Goal: Task Accomplishment & Management: Complete application form

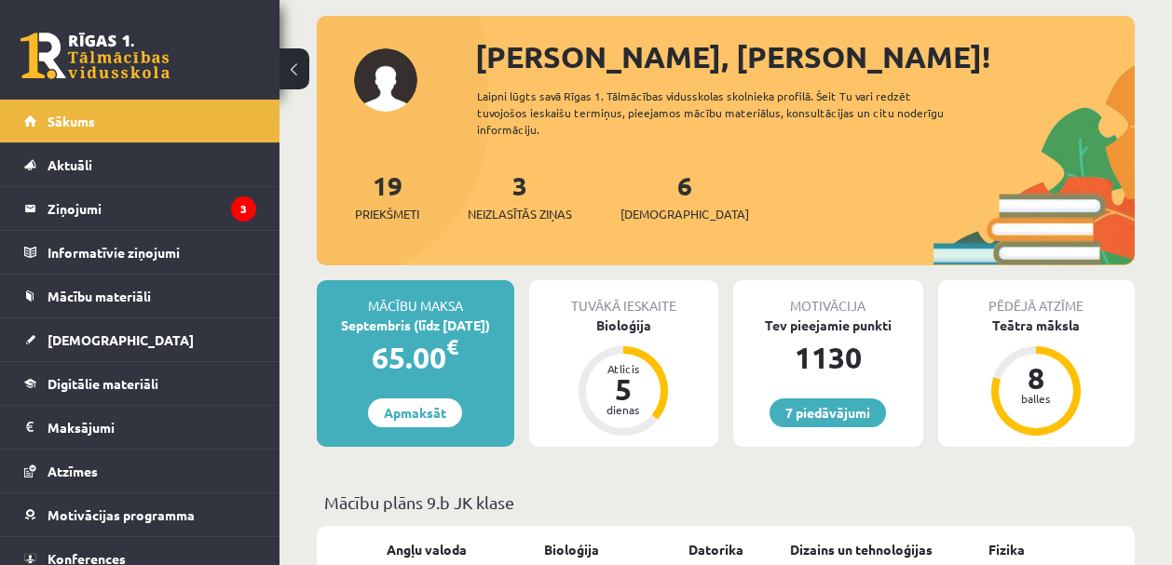
scroll to position [94, 0]
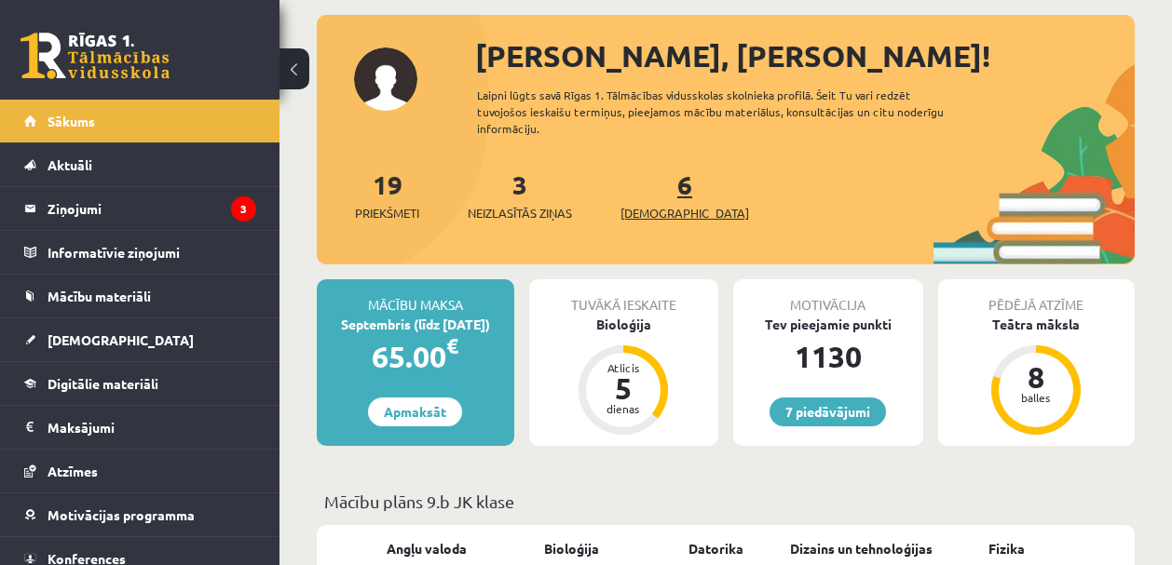
click at [650, 221] on span "[DEMOGRAPHIC_DATA]" at bounding box center [684, 213] width 129 height 19
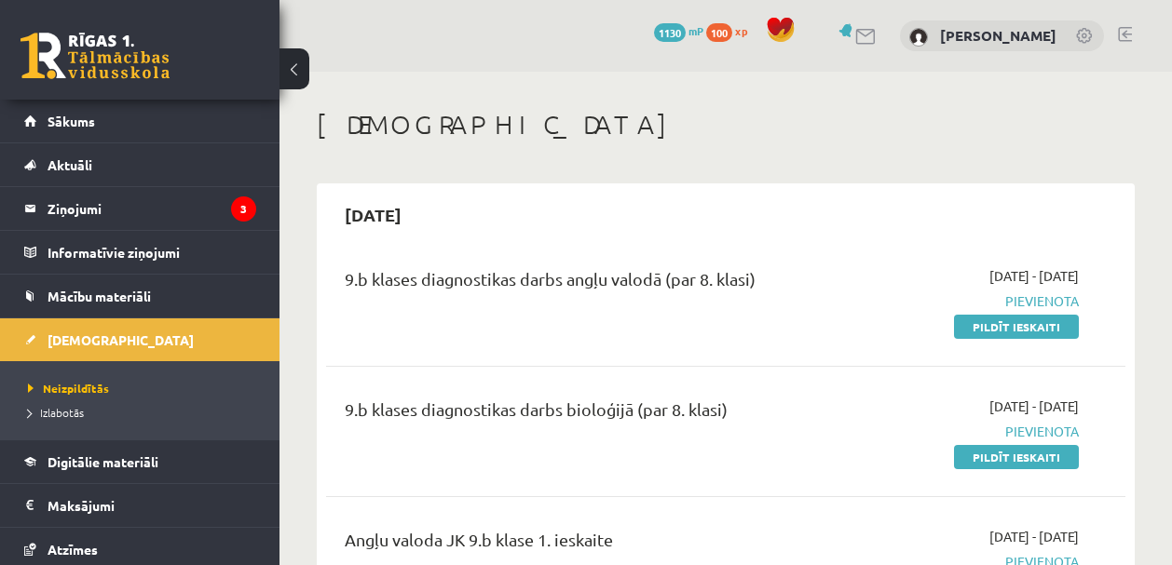
click at [996, 328] on link "Pildīt ieskaiti" at bounding box center [1016, 327] width 125 height 24
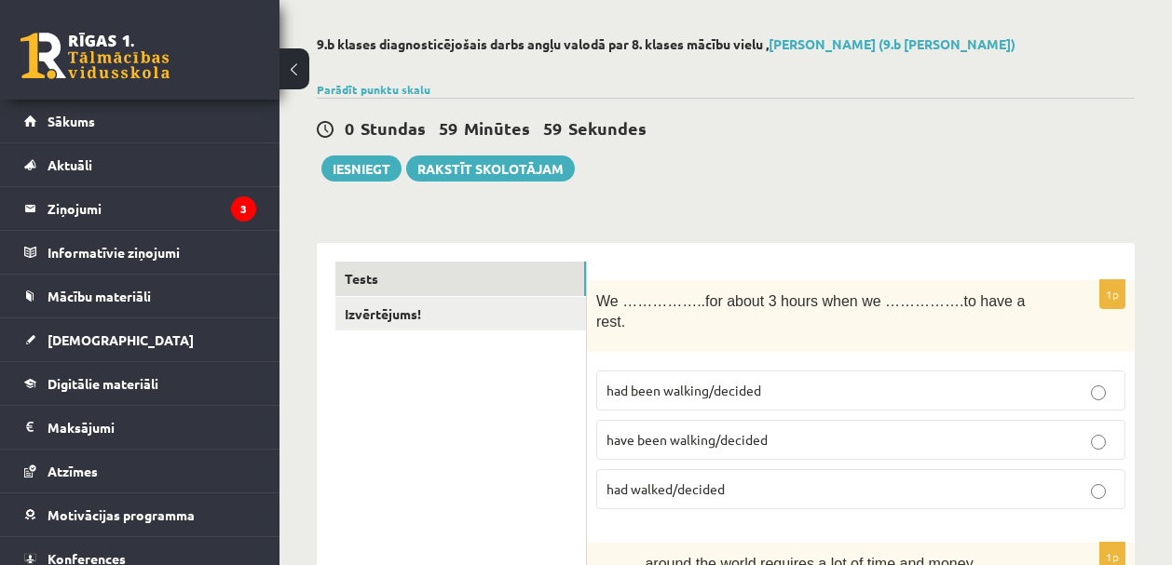
scroll to position [183, 0]
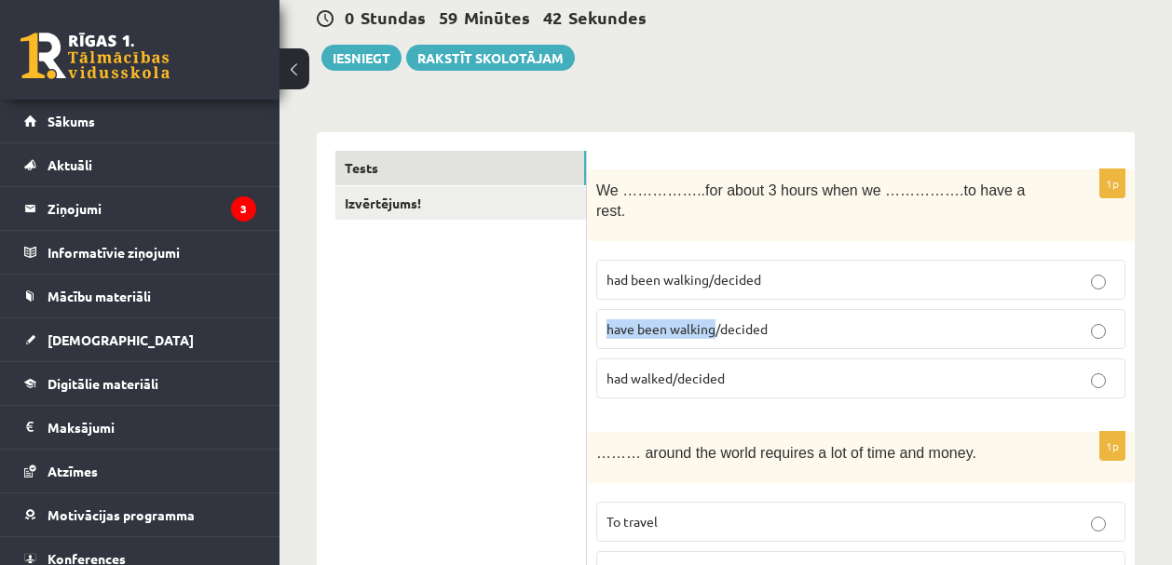
drag, startPoint x: 608, startPoint y: 330, endPoint x: 713, endPoint y: 328, distance: 105.2
click at [713, 328] on span "have been walking/decided" at bounding box center [686, 328] width 161 height 17
copy span "have been walking"
click at [816, 325] on p "have been walking/decided" at bounding box center [860, 329] width 508 height 20
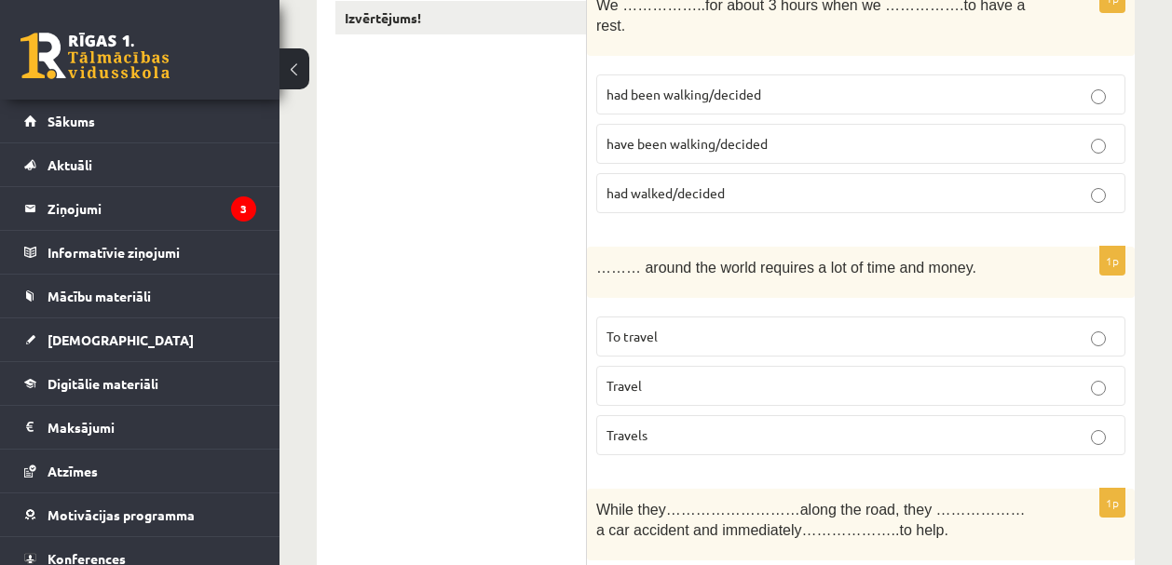
scroll to position [478, 0]
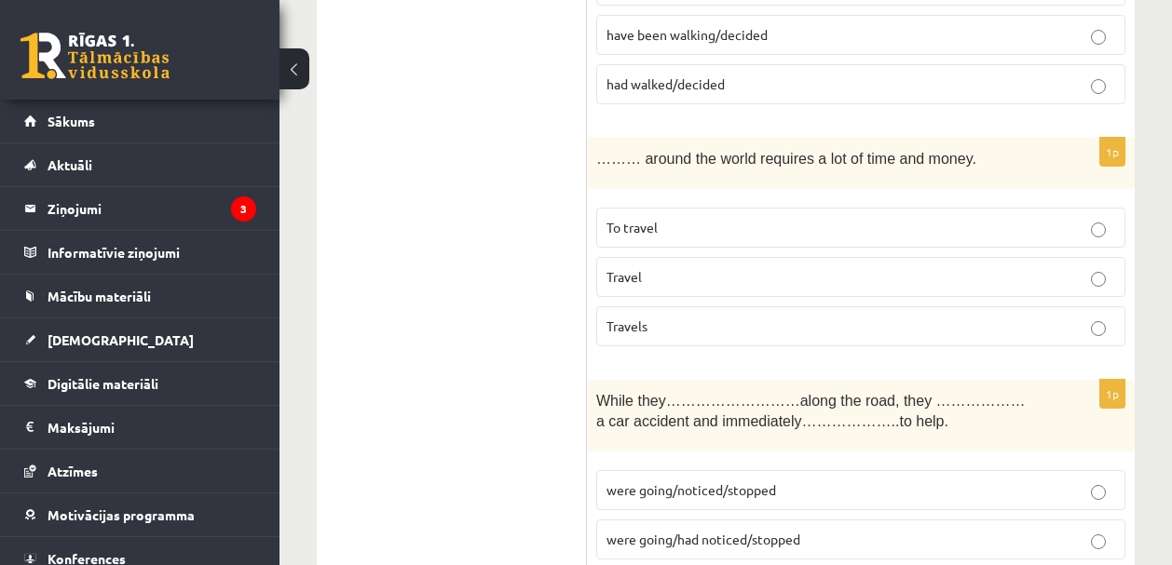
click at [652, 278] on p "Travel" at bounding box center [860, 277] width 508 height 20
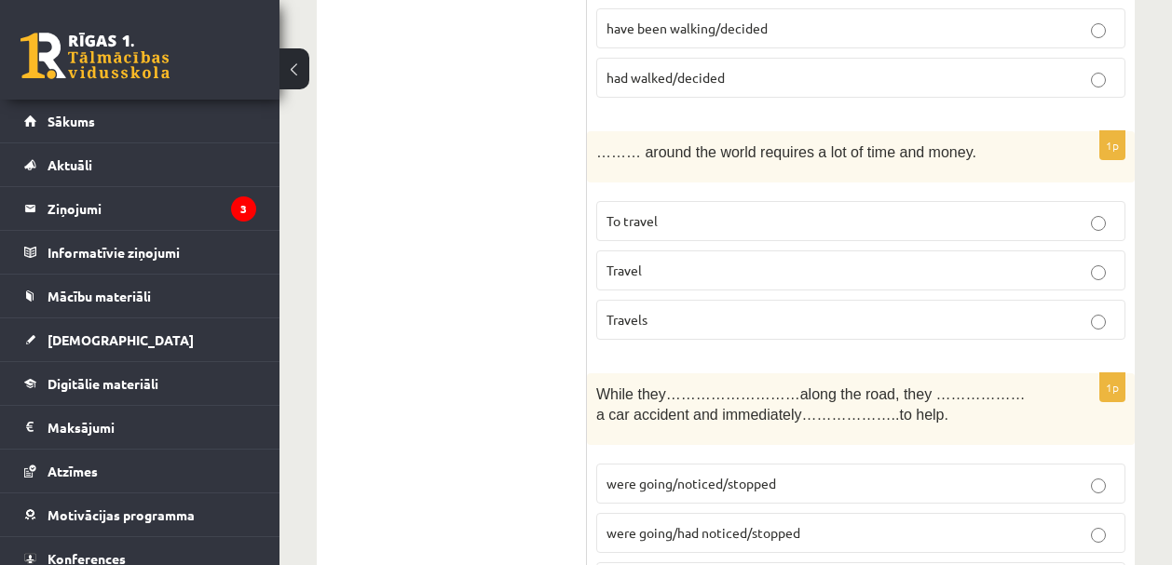
scroll to position [485, 0]
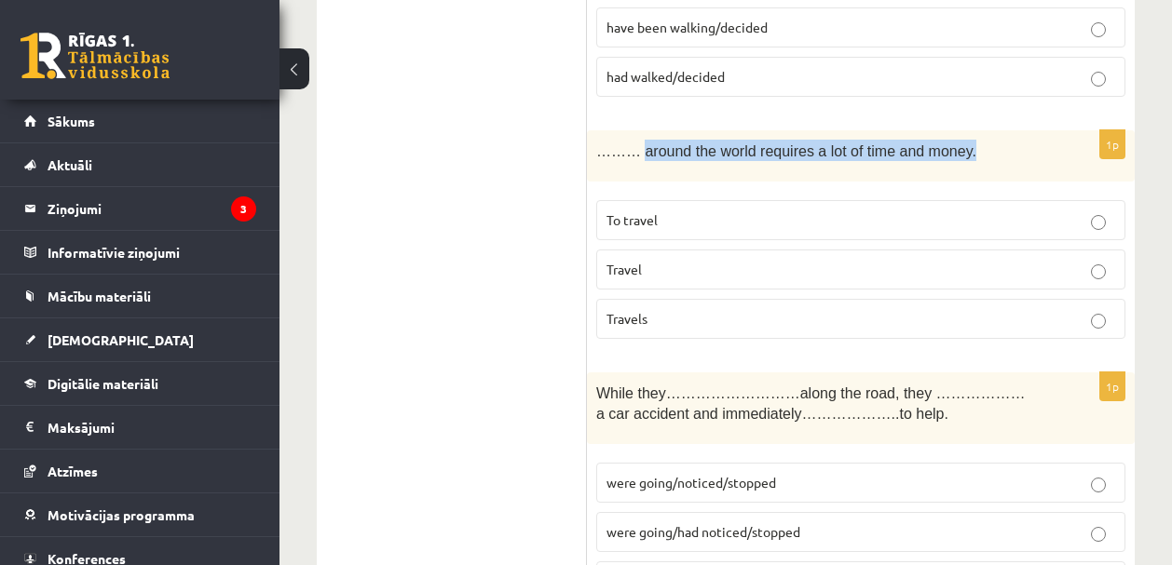
drag, startPoint x: 648, startPoint y: 152, endPoint x: 977, endPoint y: 149, distance: 328.7
click at [977, 149] on p "……… around the world requires a lot of time and money." at bounding box center [814, 150] width 436 height 21
copy span "around the world requires a lot of time and money."
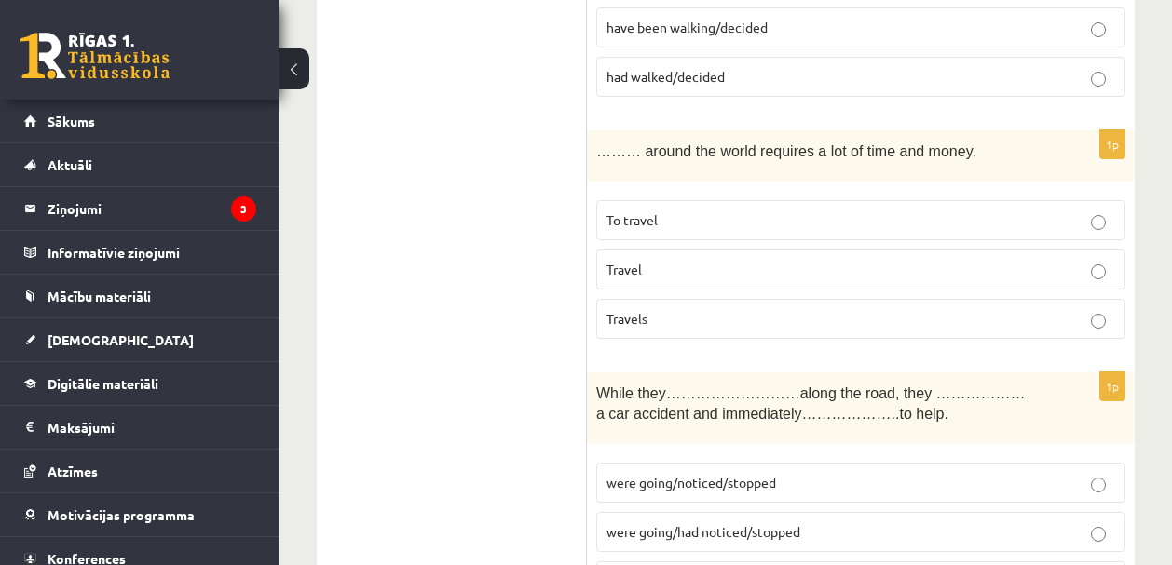
click at [726, 221] on p "To travel" at bounding box center [860, 220] width 508 height 20
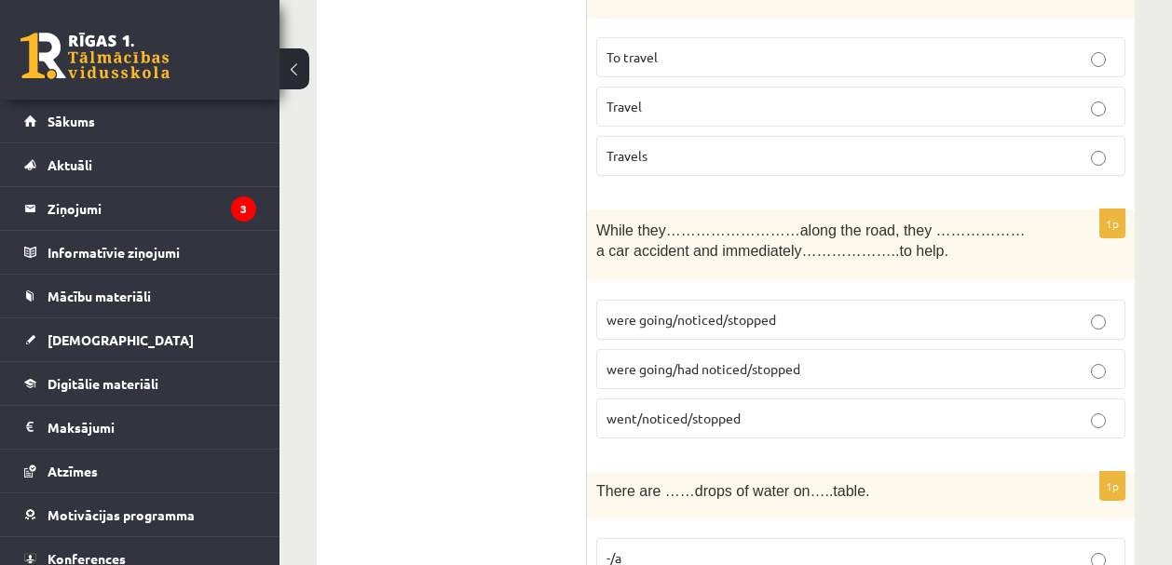
scroll to position [684, 0]
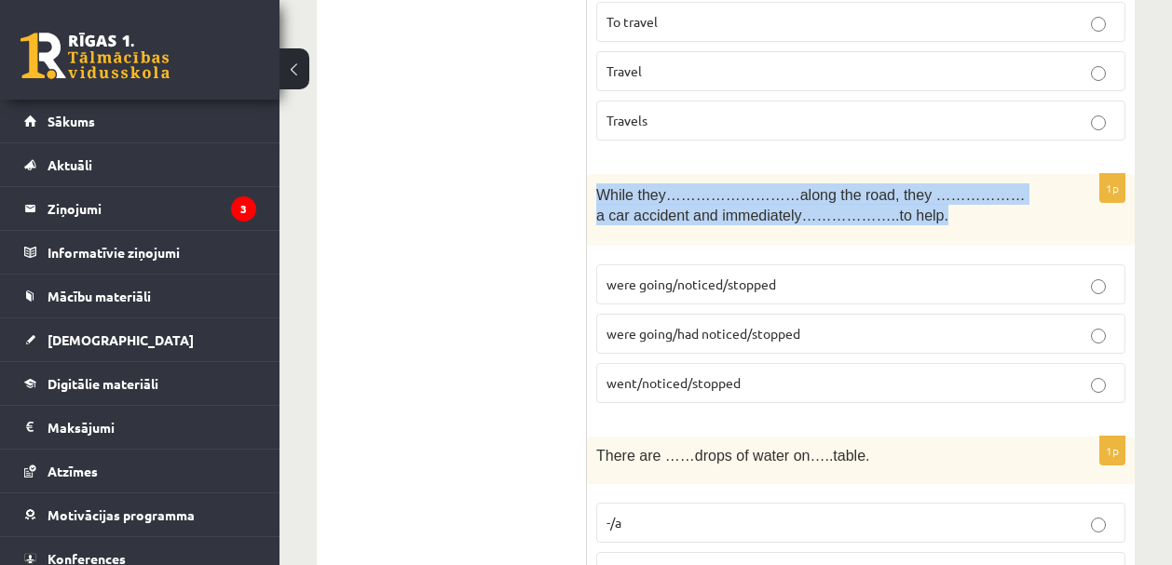
drag, startPoint x: 600, startPoint y: 196, endPoint x: 948, endPoint y: 210, distance: 348.6
click at [948, 210] on p "While they………………………along the road, they ………………a car accident and immediately…………" at bounding box center [814, 204] width 436 height 42
copy span "While they………………………along the road, they ………………a car accident and immediately…………"
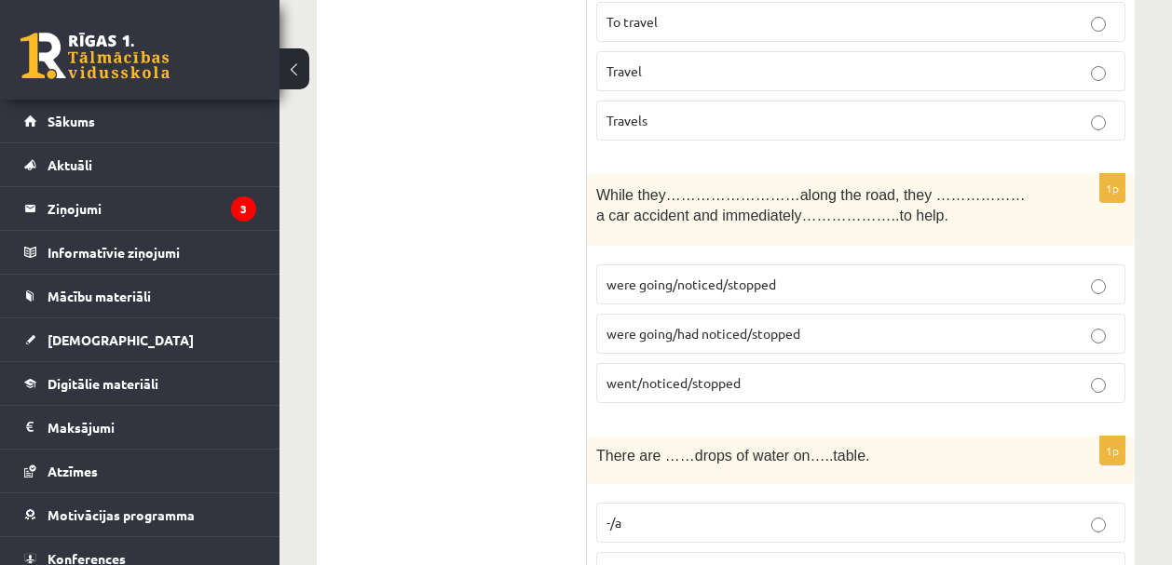
click at [673, 285] on span "were going/noticed/stopped" at bounding box center [690, 284] width 169 height 17
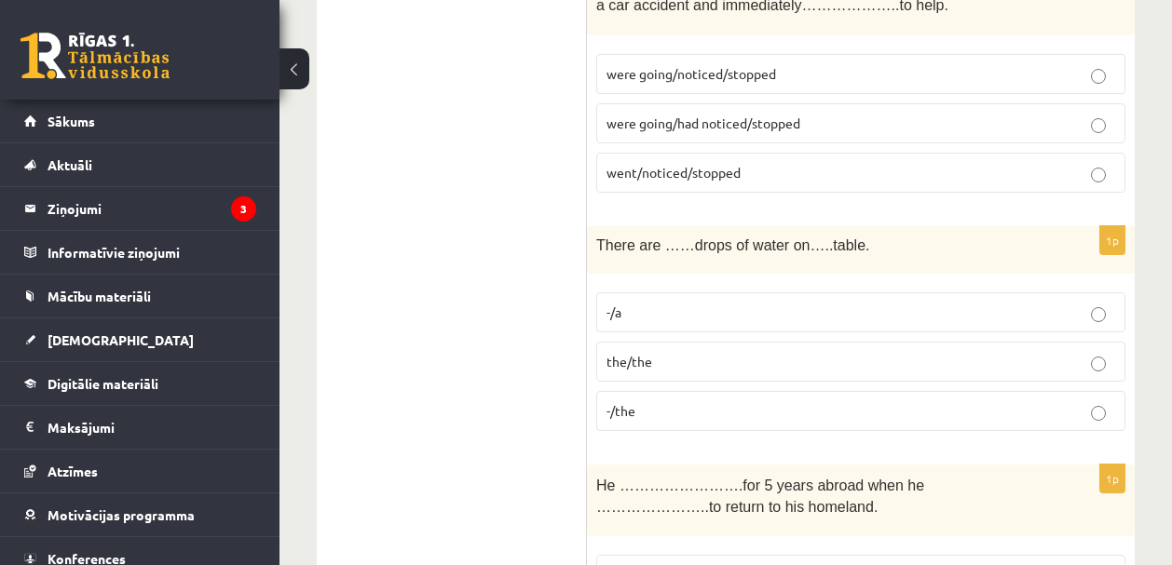
scroll to position [918, 0]
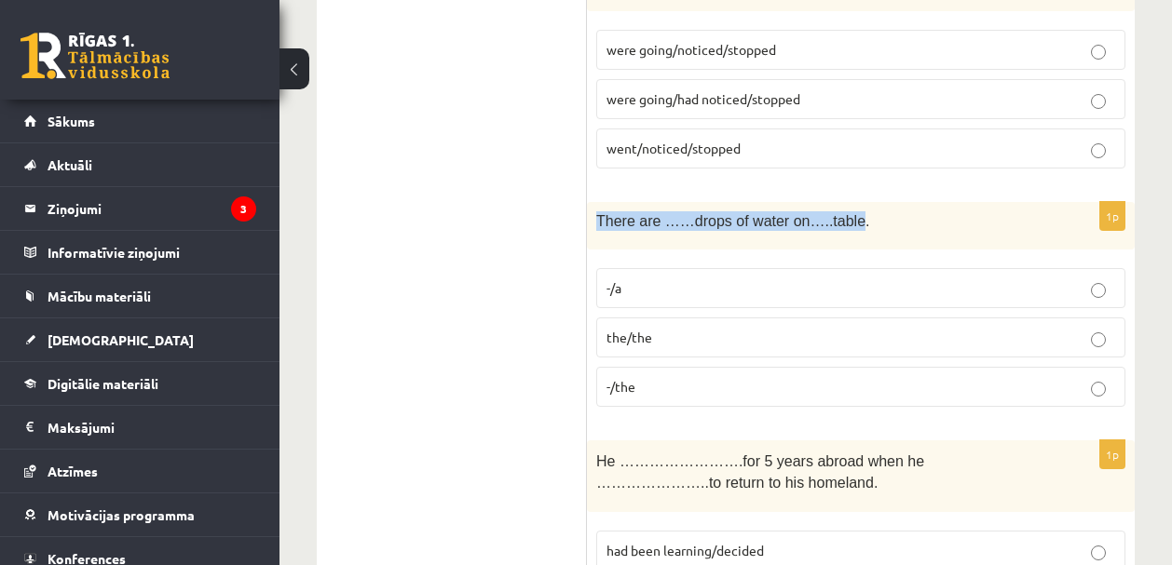
drag, startPoint x: 597, startPoint y: 217, endPoint x: 867, endPoint y: 216, distance: 270.1
click at [867, 216] on span "There are ……drops of water on…..table." at bounding box center [732, 221] width 273 height 16
copy span "There are ……drops of water on…..table"
click at [688, 290] on p "-/a" at bounding box center [860, 288] width 508 height 20
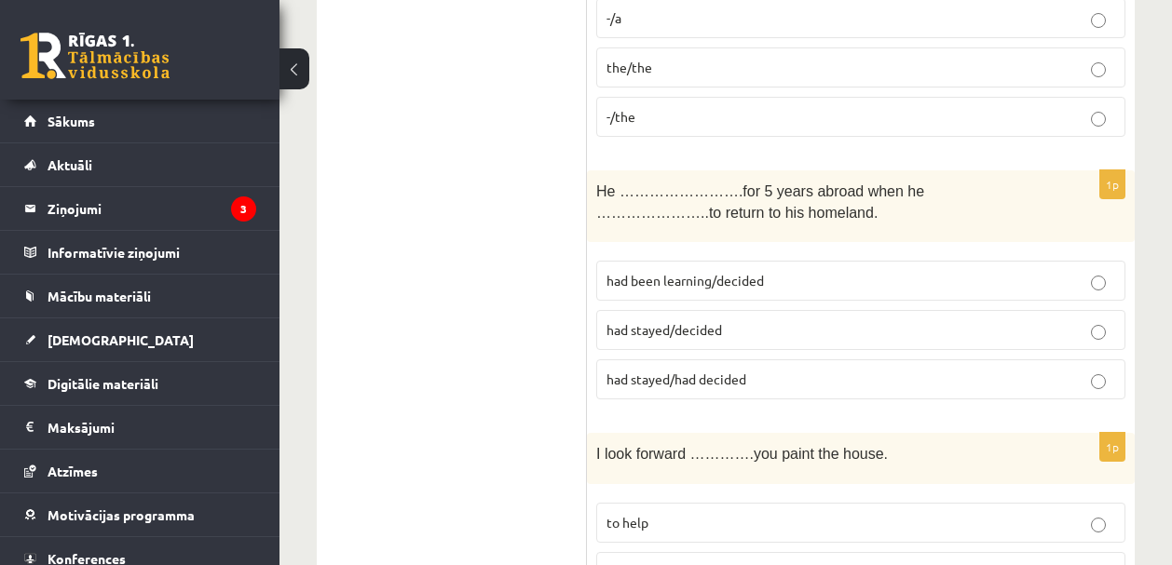
scroll to position [1190, 0]
click at [671, 281] on span "had been learning/decided" at bounding box center [684, 278] width 157 height 17
click at [687, 328] on span "had stayed/decided" at bounding box center [663, 327] width 115 height 17
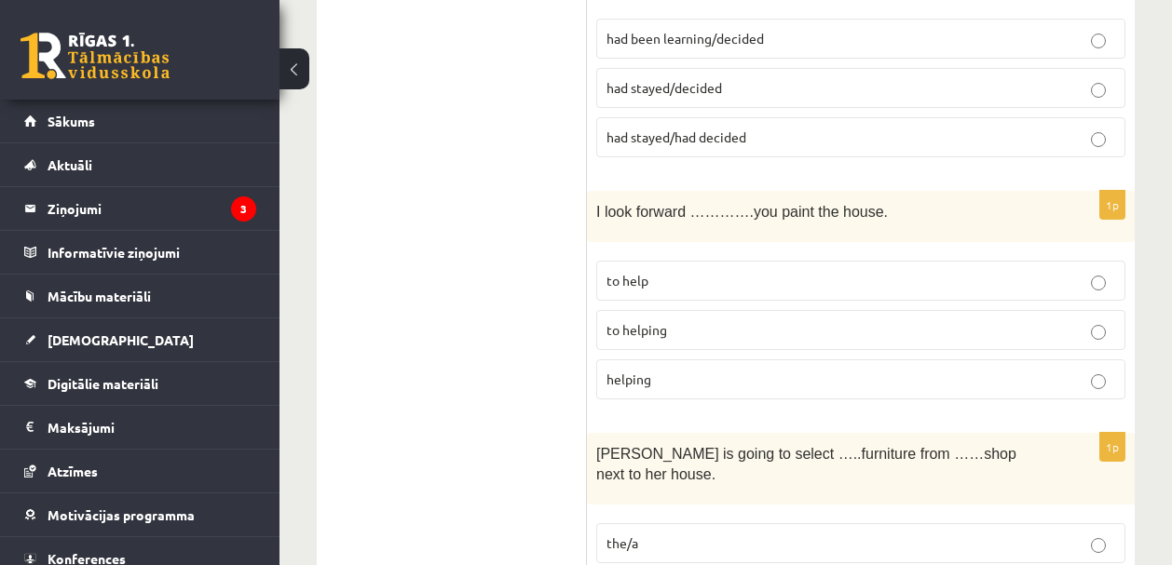
scroll to position [1431, 0]
drag, startPoint x: 595, startPoint y: 205, endPoint x: 883, endPoint y: 203, distance: 287.8
click at [883, 203] on span "I look forward ………….you paint the house." at bounding box center [741, 211] width 291 height 16
copy span "I look forward ………….you paint the house"
click at [666, 336] on p "to helping" at bounding box center [860, 329] width 508 height 20
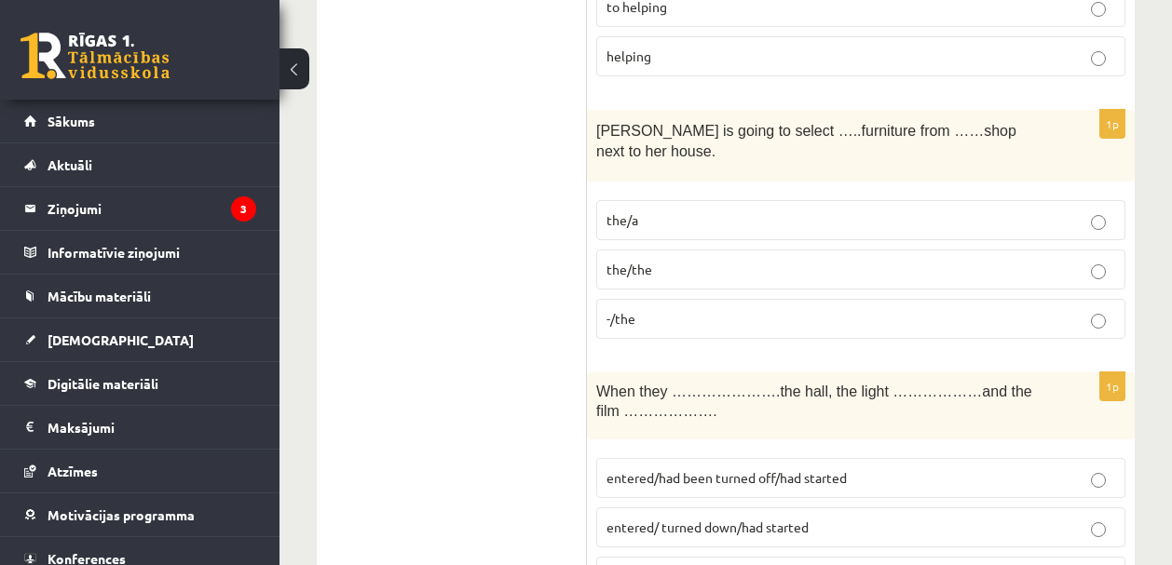
scroll to position [1757, 0]
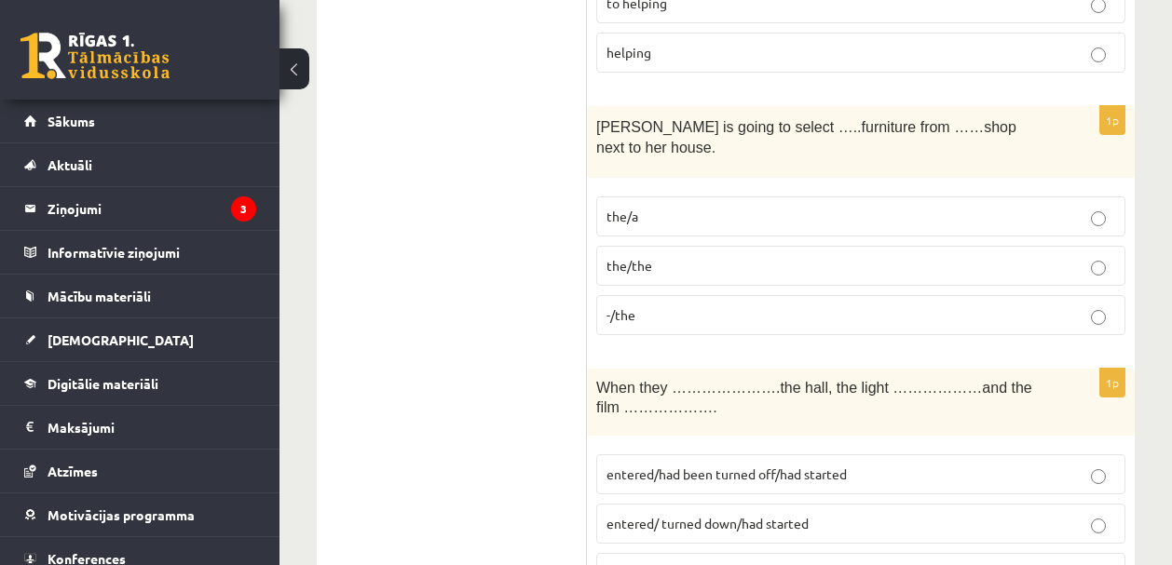
click at [697, 257] on p "the/the" at bounding box center [860, 266] width 508 height 20
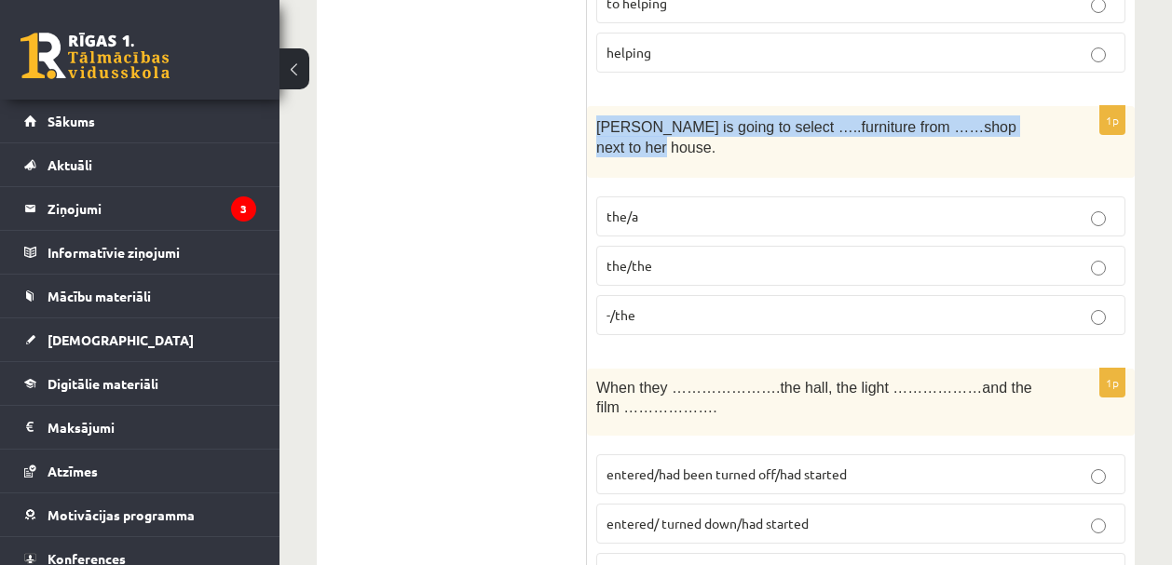
drag, startPoint x: 599, startPoint y: 124, endPoint x: 739, endPoint y: 145, distance: 142.2
click at [751, 154] on p "Gretta is going to select …..furniture from ……shop next to her house." at bounding box center [814, 136] width 436 height 42
copy span "Gretta is going to select …..furniture from ……shop next to her house."
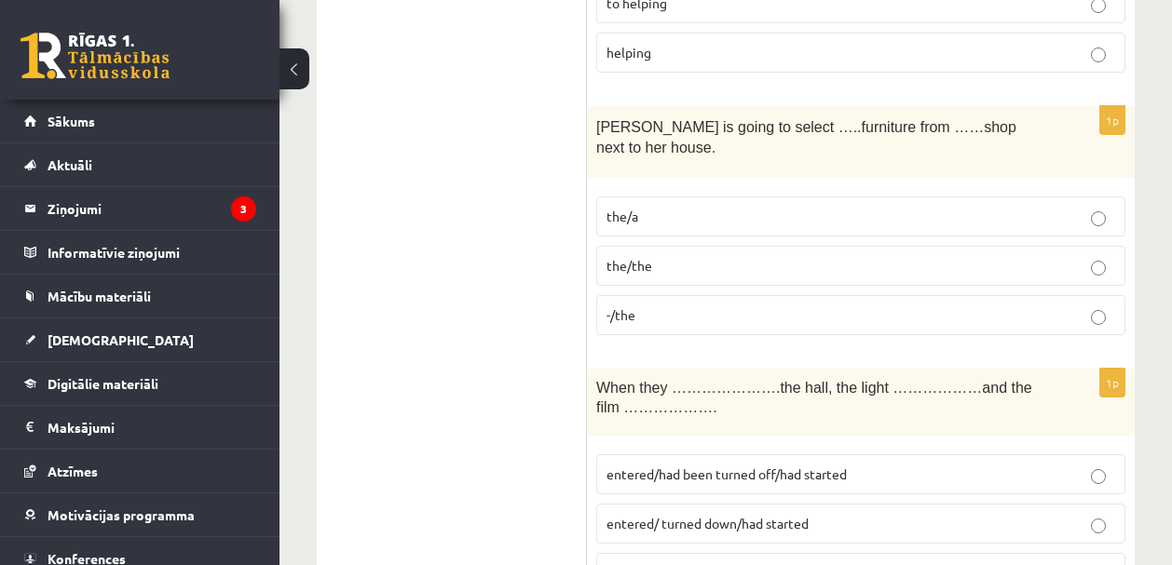
click at [688, 214] on p "the/a" at bounding box center [860, 217] width 508 height 20
click at [678, 273] on p "the/the" at bounding box center [860, 266] width 508 height 20
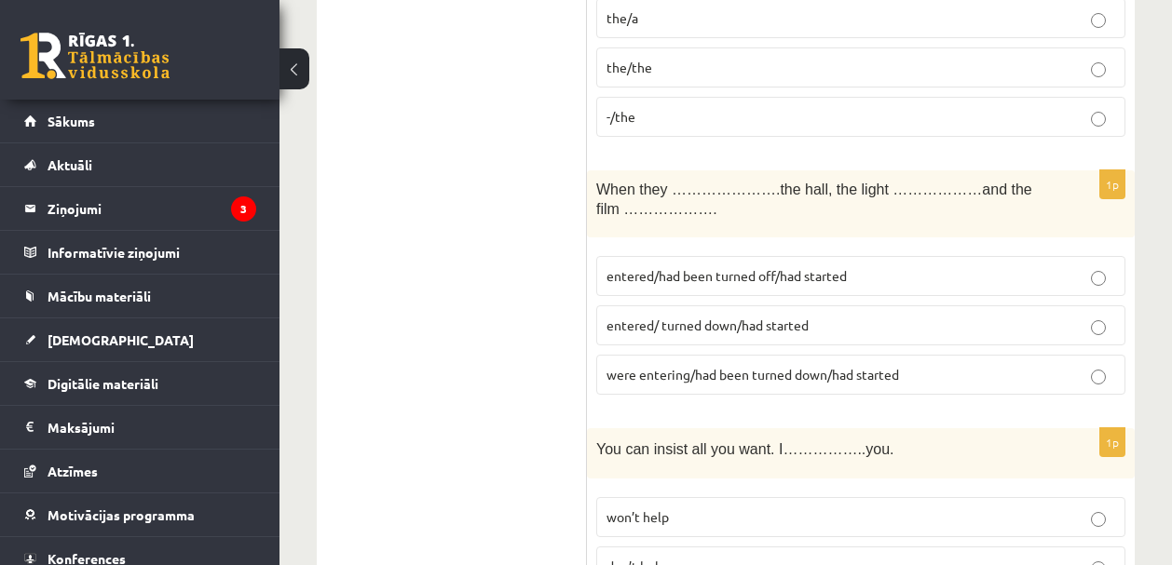
click at [716, 276] on span "entered/had been turned off/had started" at bounding box center [726, 275] width 240 height 17
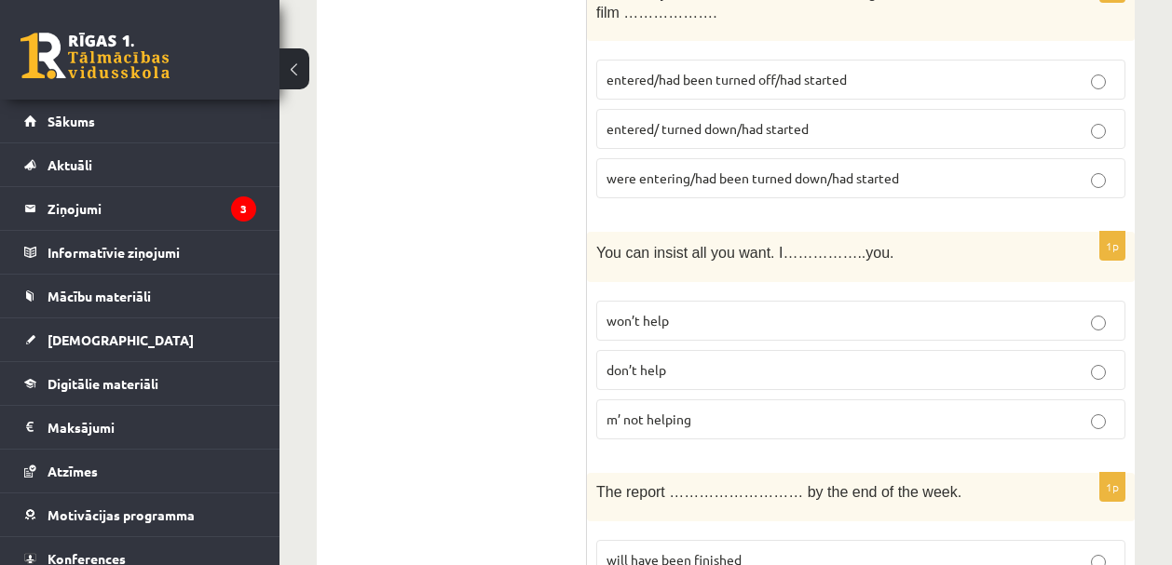
scroll to position [2169, 0]
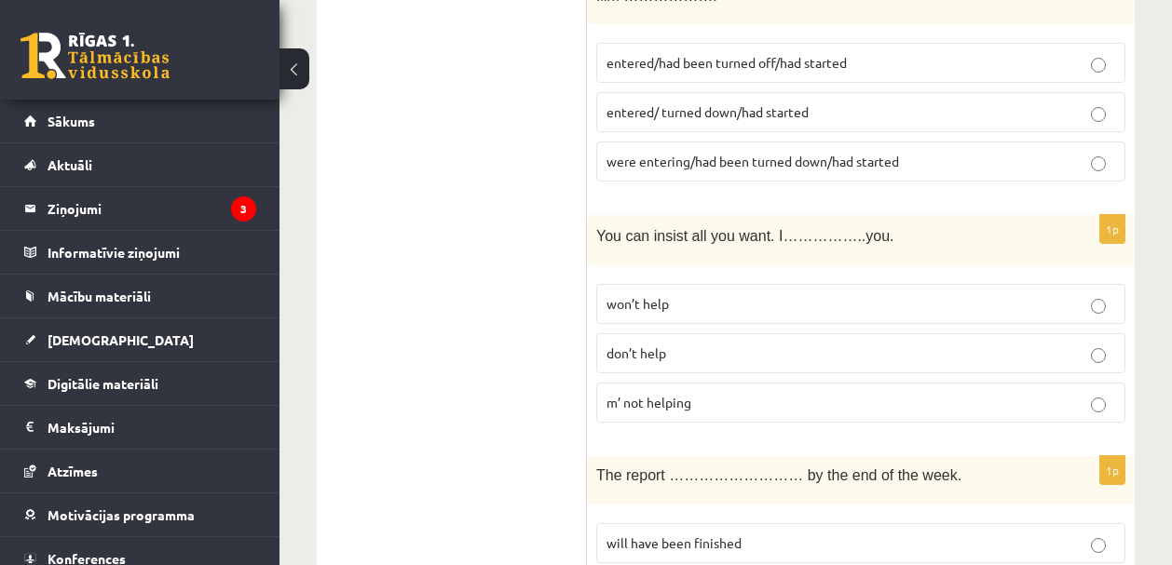
click at [693, 298] on p "won’t help" at bounding box center [860, 304] width 508 height 20
click at [676, 289] on label "won’t help" at bounding box center [860, 304] width 529 height 40
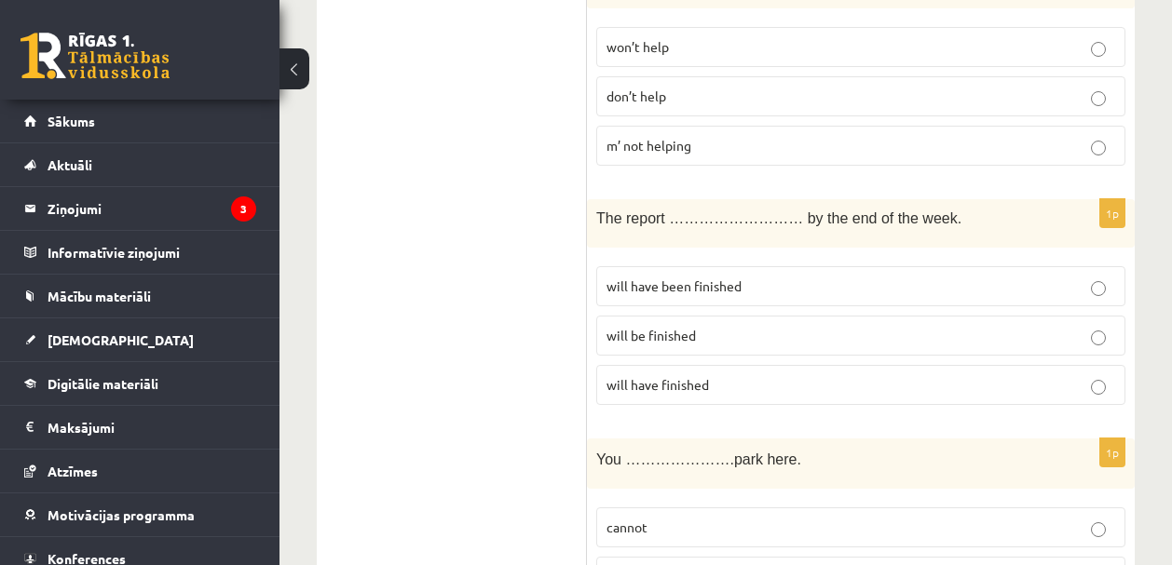
scroll to position [2447, 0]
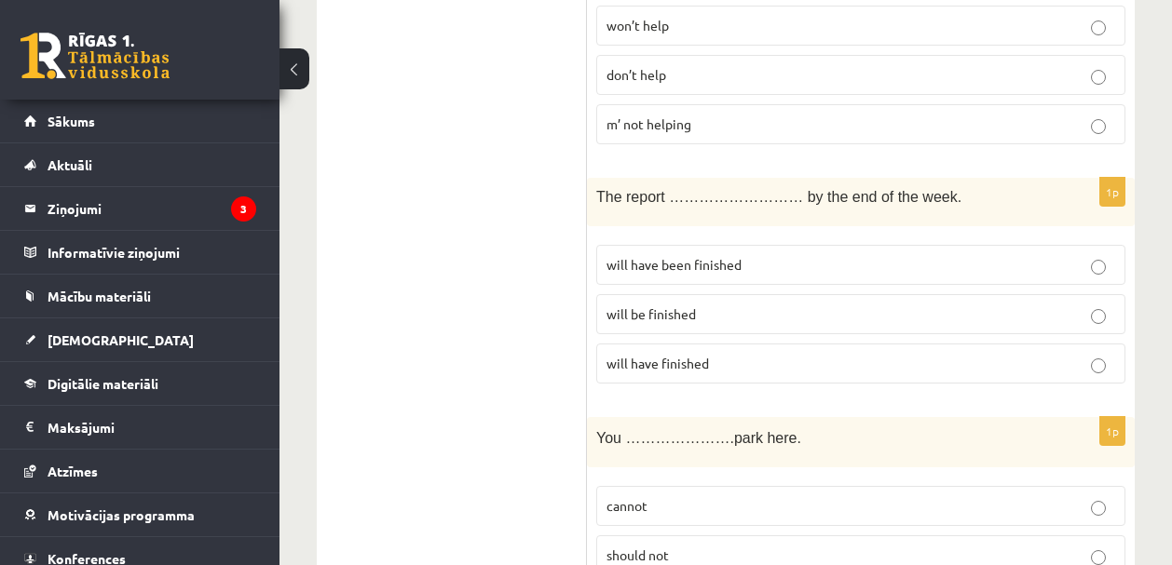
click at [662, 313] on span "will be finished" at bounding box center [650, 313] width 89 height 17
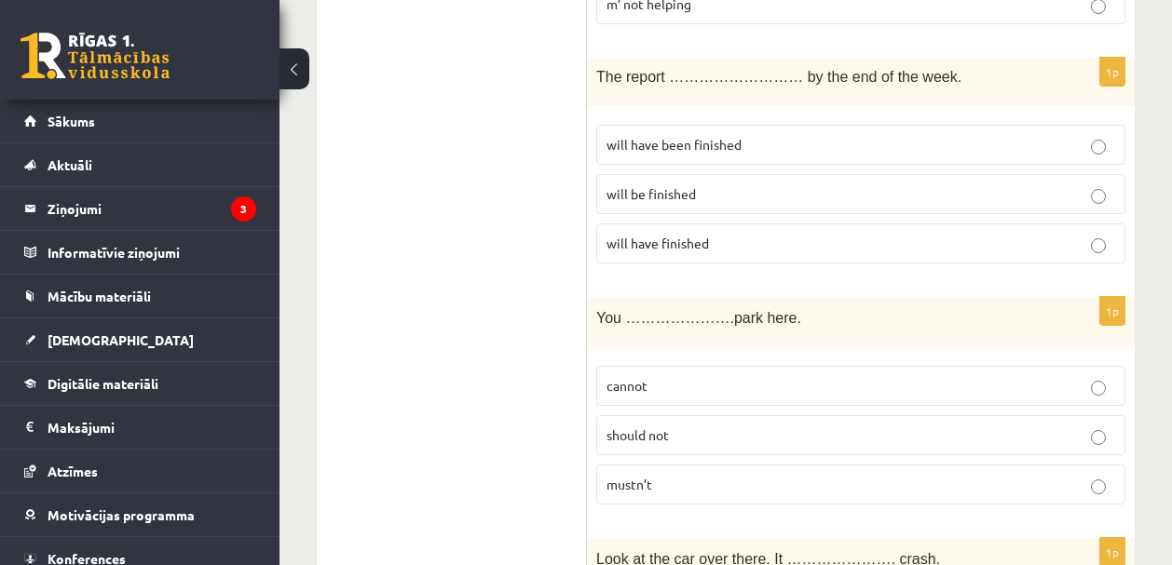
scroll to position [2567, 0]
click at [679, 379] on p "cannot" at bounding box center [860, 386] width 508 height 20
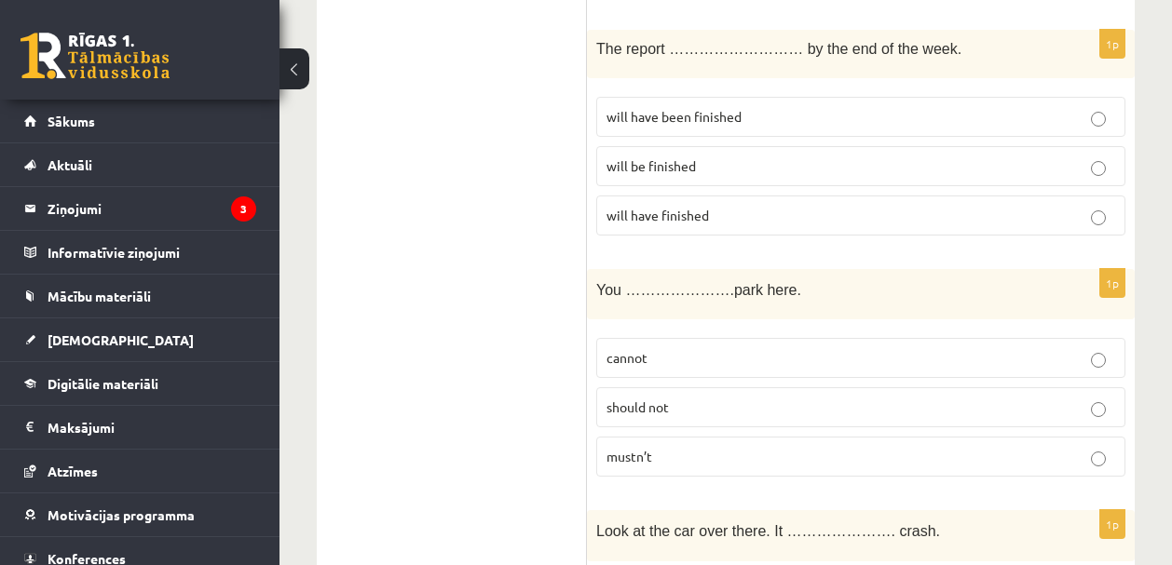
scroll to position [2735, 0]
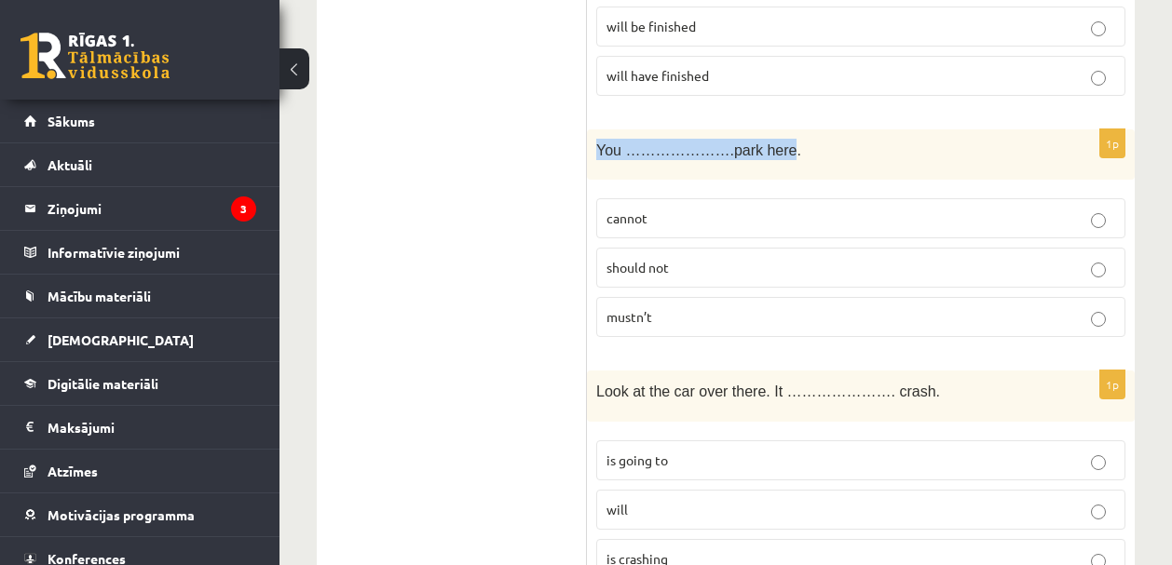
drag, startPoint x: 797, startPoint y: 147, endPoint x: 594, endPoint y: 137, distance: 203.3
click at [594, 137] on div "You ………………….park here." at bounding box center [861, 154] width 548 height 51
copy span "You ………………….park here"
click at [665, 217] on p "cannot" at bounding box center [860, 219] width 508 height 20
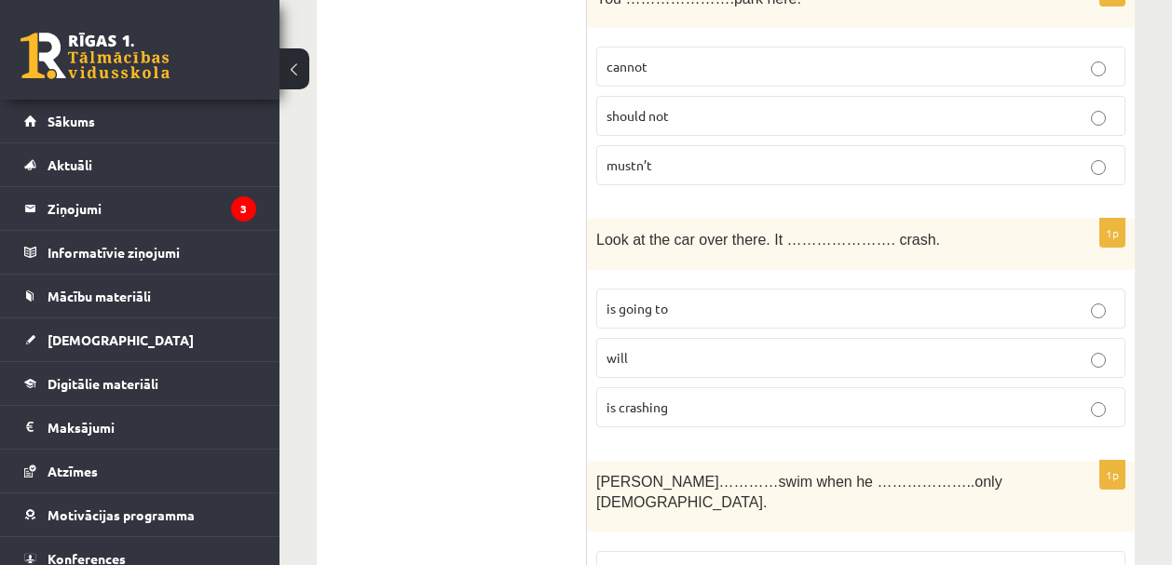
scroll to position [3027, 0]
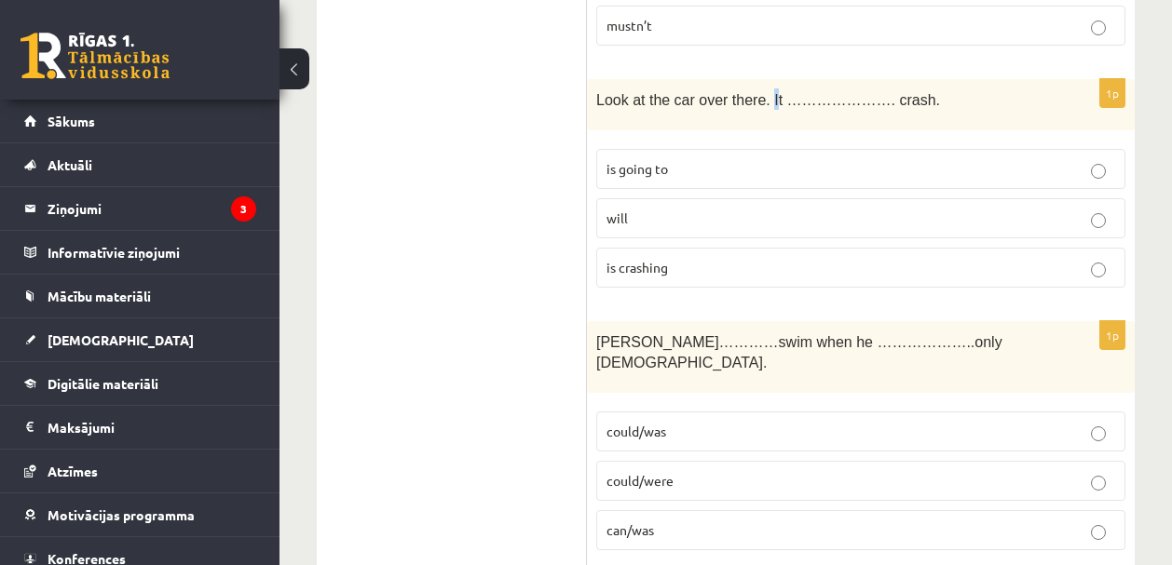
click at [779, 97] on span "Look at the car over there. It …………………. crash." at bounding box center [768, 100] width 344 height 16
drag, startPoint x: 596, startPoint y: 95, endPoint x: 938, endPoint y: 98, distance: 341.8
click at [938, 98] on span "Look at the car over there. It …………………. crash." at bounding box center [768, 100] width 344 height 16
copy span "Look at the car over there. It …………………. crash."
click at [741, 171] on p "is going to" at bounding box center [860, 169] width 508 height 20
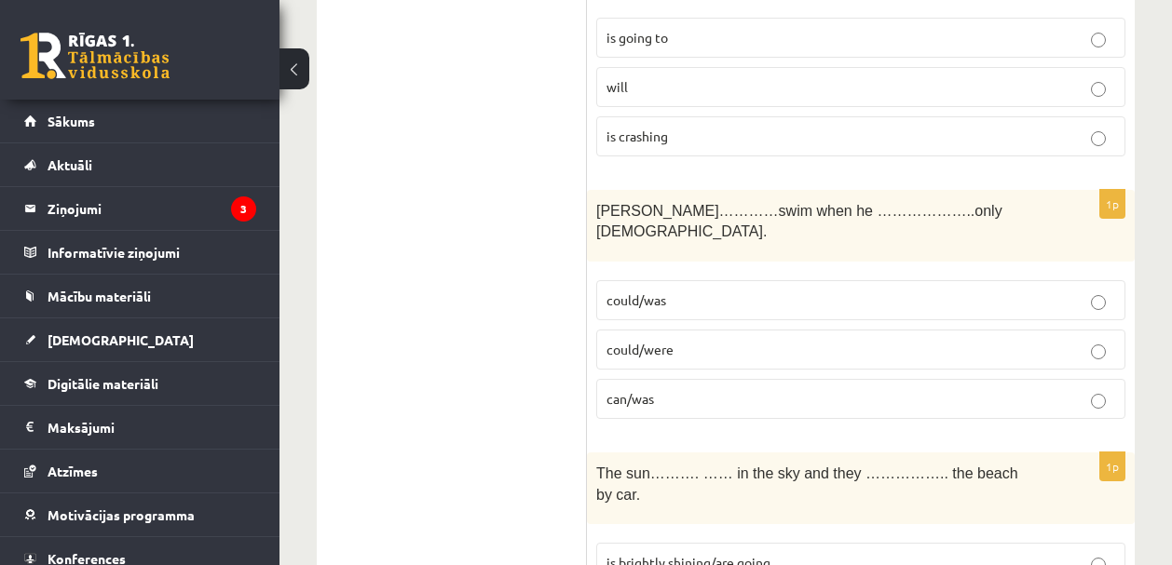
scroll to position [3170, 0]
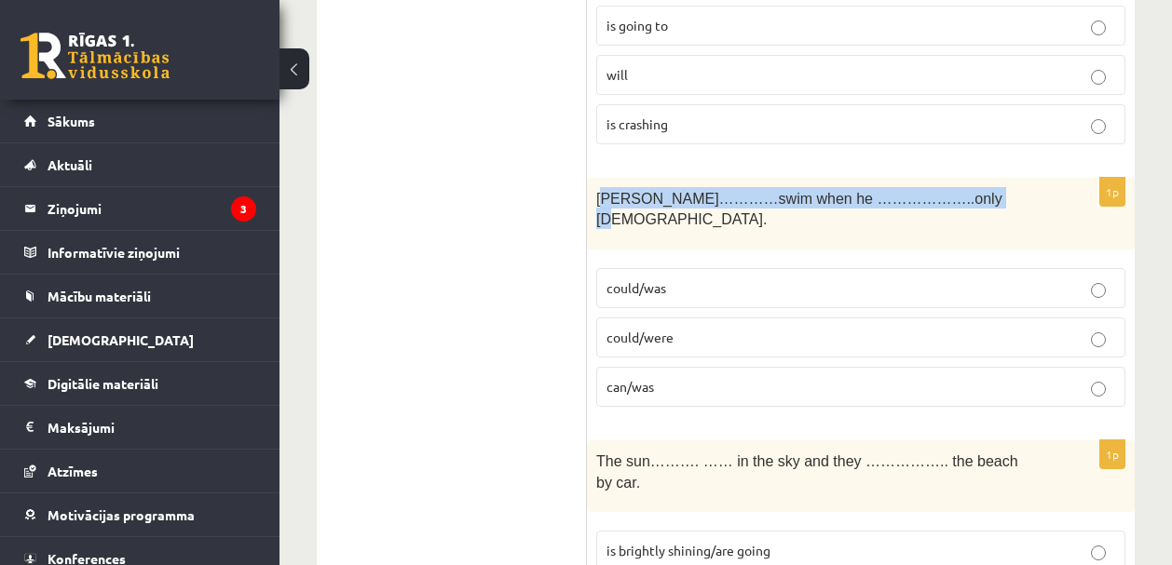
drag, startPoint x: 601, startPoint y: 192, endPoint x: 919, endPoint y: 212, distance: 319.1
click at [883, 209] on div "Tom…………swim when he ………………..only 4 years old." at bounding box center [861, 214] width 548 height 72
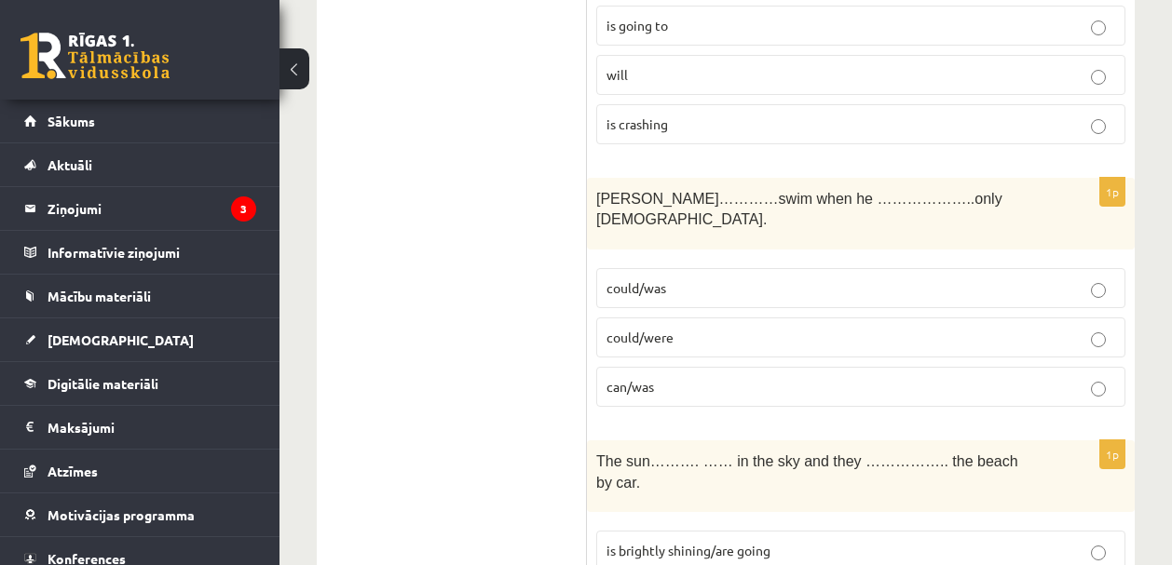
click at [969, 212] on div "Tom…………swim when he ………………..only 4 years old." at bounding box center [861, 214] width 548 height 72
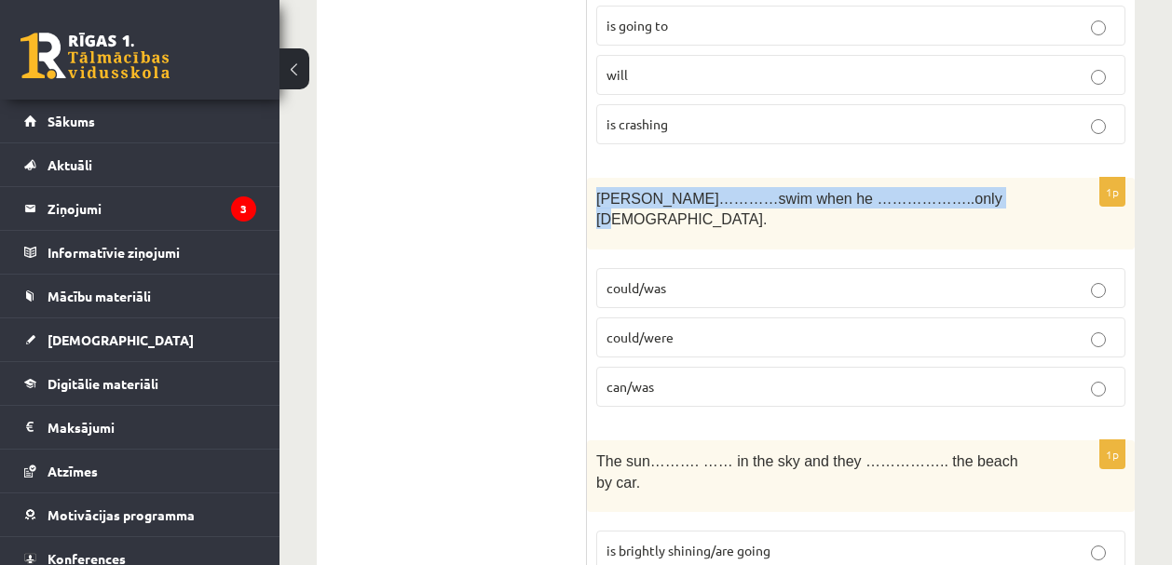
drag, startPoint x: 993, startPoint y: 203, endPoint x: 599, endPoint y: 200, distance: 393.9
click at [599, 200] on p "Tom…………swim when he ………………..only 4 years old." at bounding box center [814, 208] width 436 height 42
copy span "Tom…………swim when he ………………..only 4 years old."
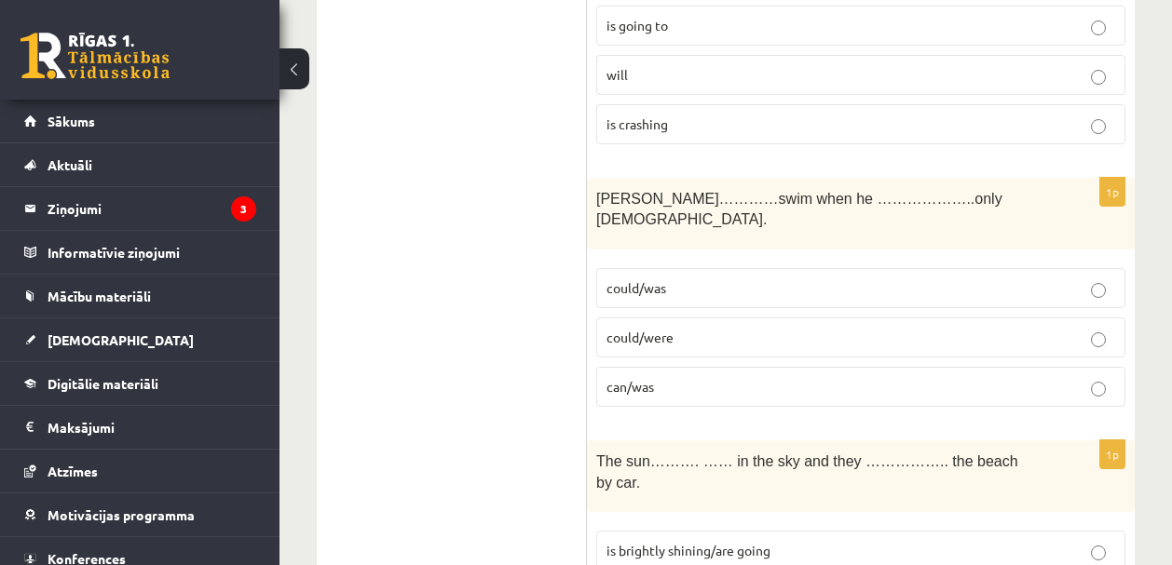
click at [711, 278] on label "could/was" at bounding box center [860, 288] width 529 height 40
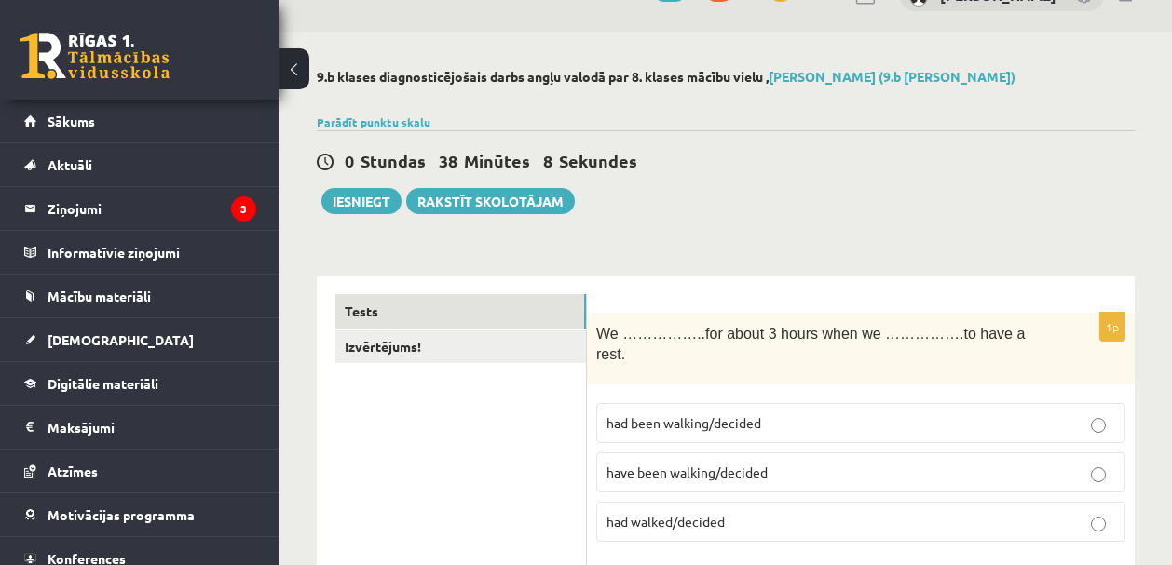
scroll to position [0, 0]
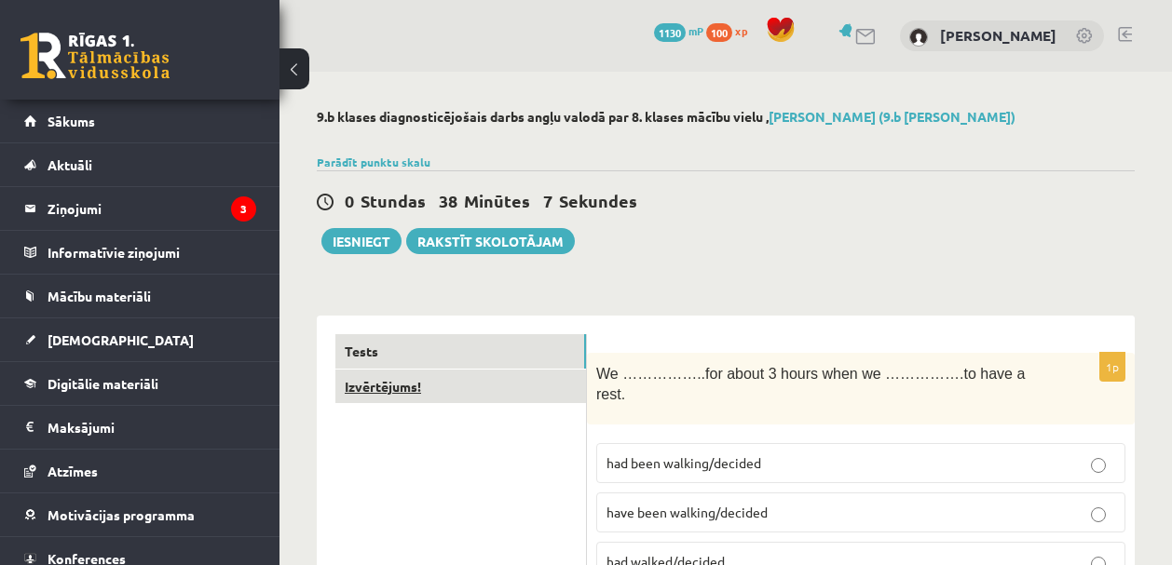
click at [413, 399] on link "Izvērtējums!" at bounding box center [460, 387] width 251 height 34
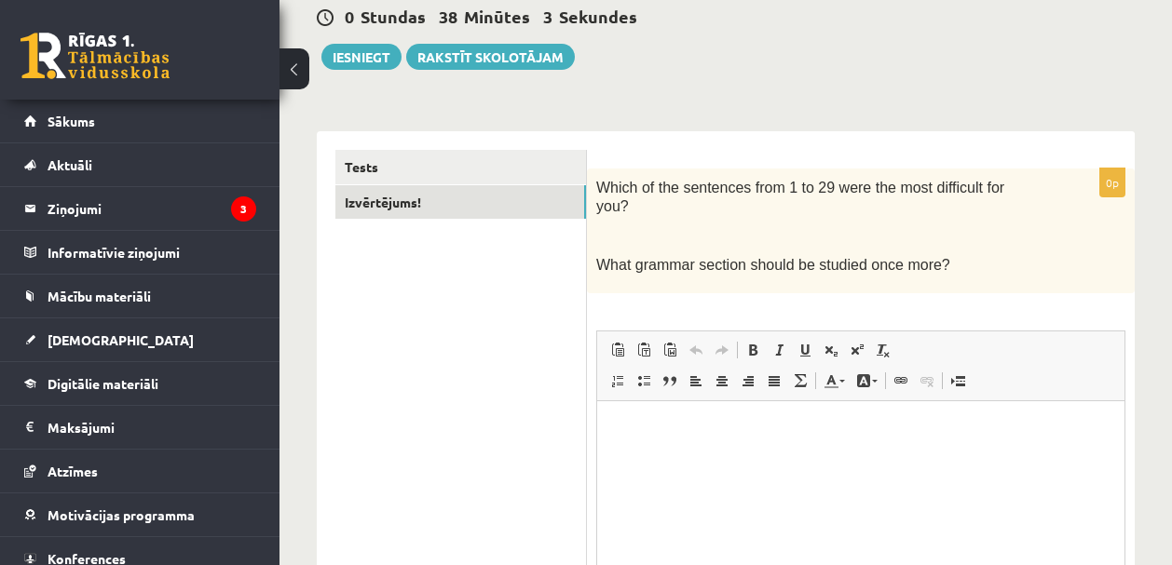
scroll to position [185, 0]
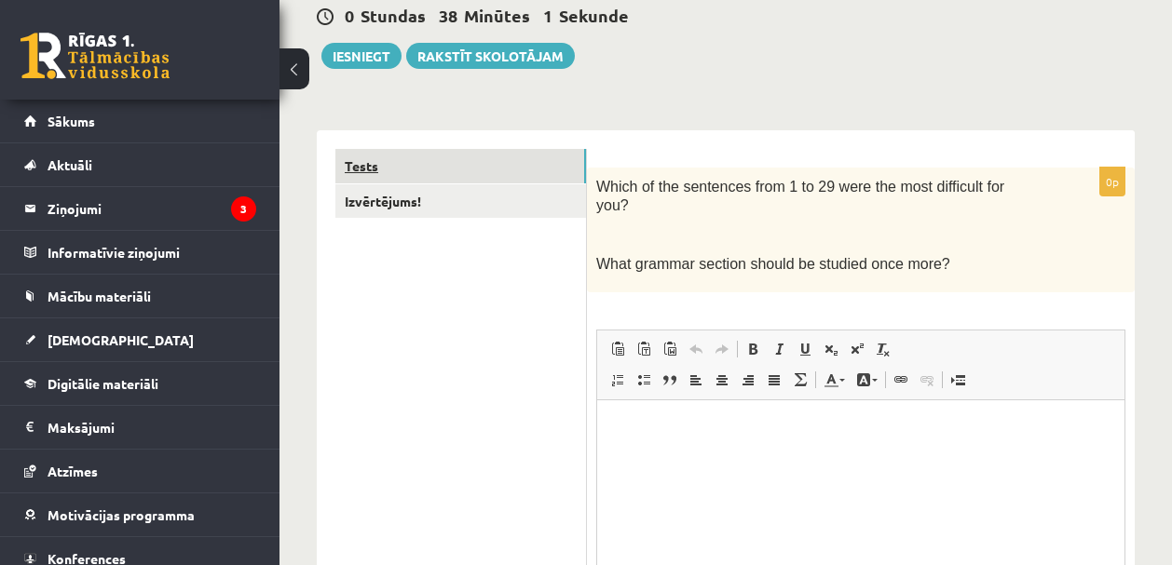
click at [394, 177] on link "Tests" at bounding box center [460, 166] width 251 height 34
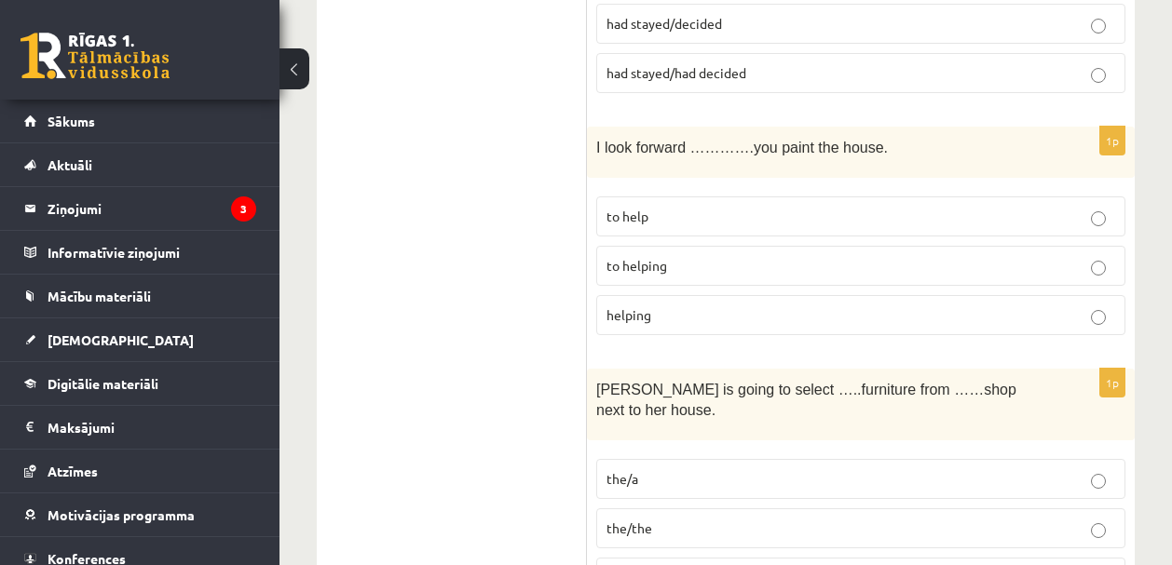
scroll to position [1619, 0]
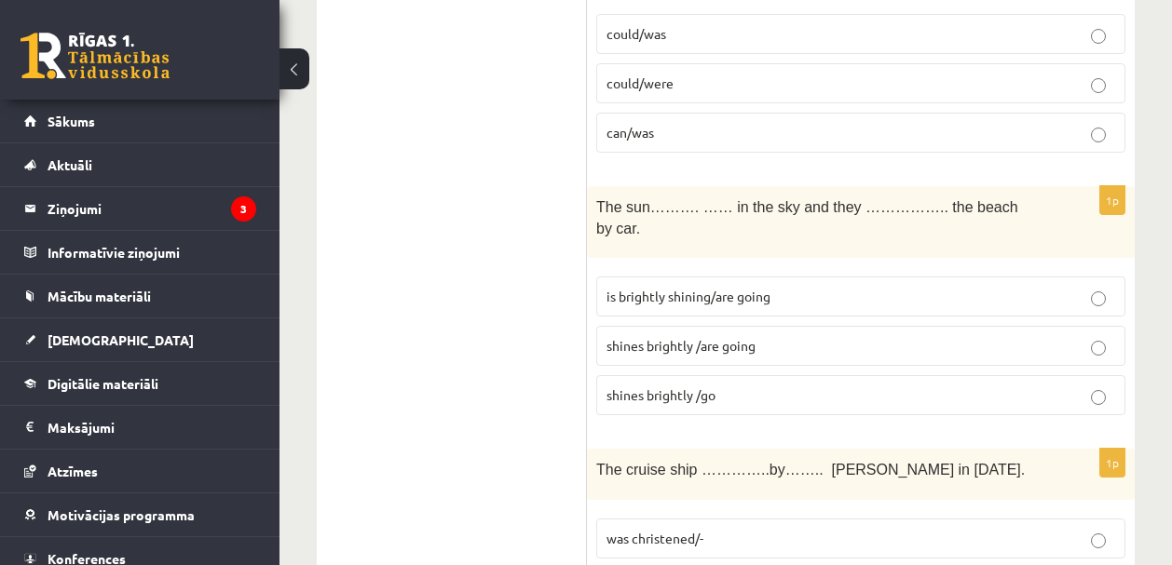
scroll to position [3425, 0]
click at [627, 287] on span "is brightly shining/are going" at bounding box center [688, 295] width 164 height 17
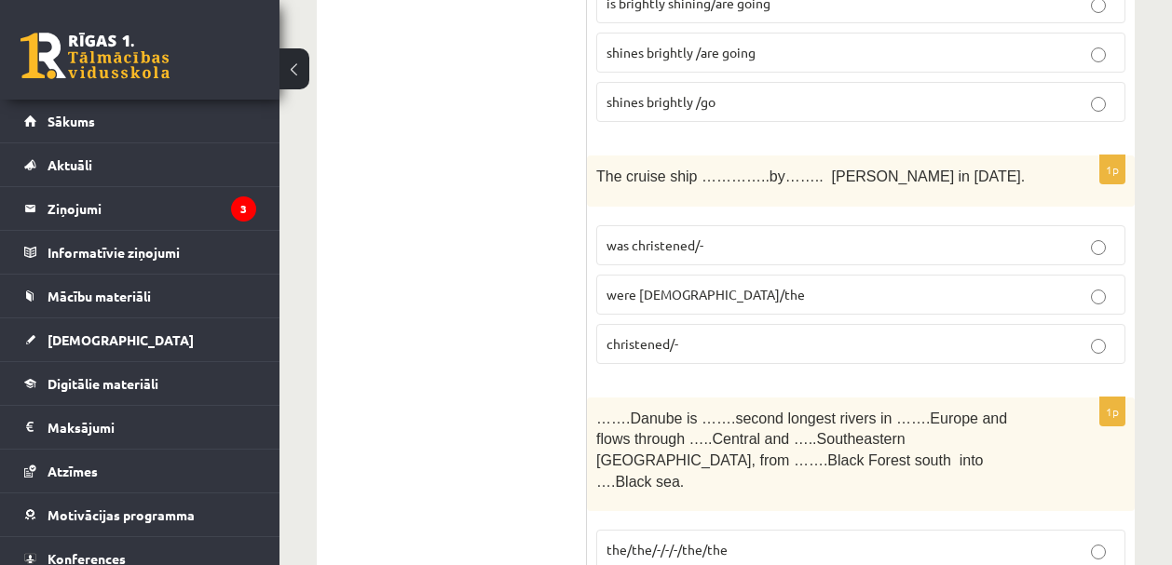
scroll to position [3712, 0]
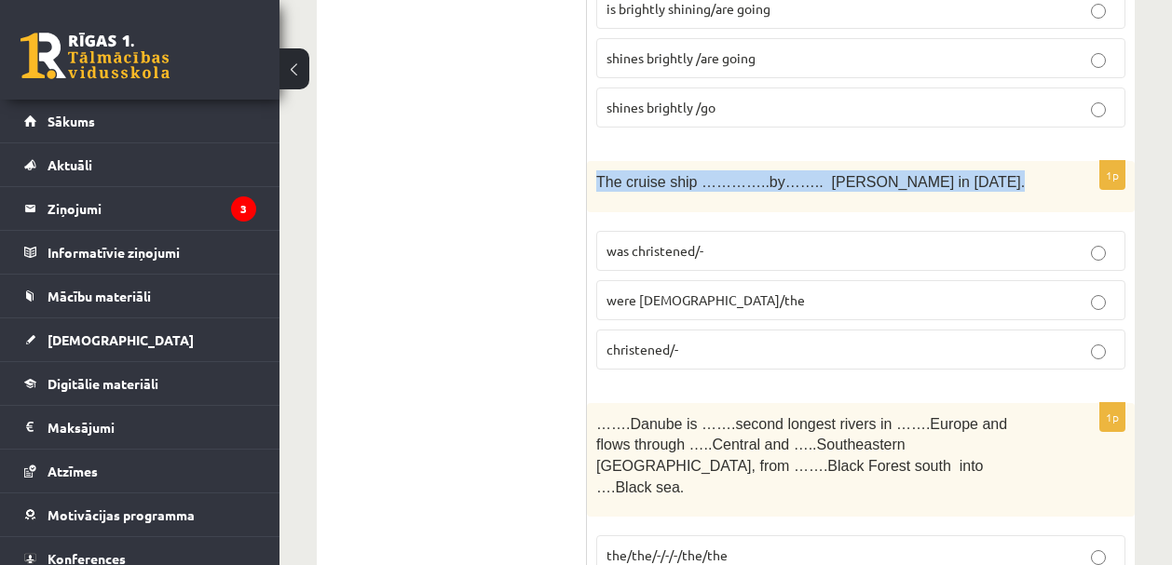
drag, startPoint x: 600, startPoint y: 156, endPoint x: 999, endPoint y: 171, distance: 399.8
click at [1002, 173] on div "The cruise ship …………..by…….. Queen Elizabeth in 1987." at bounding box center [861, 186] width 548 height 51
copy span "The cruise ship …………..by…….. Queen Elizabeth in 1987."
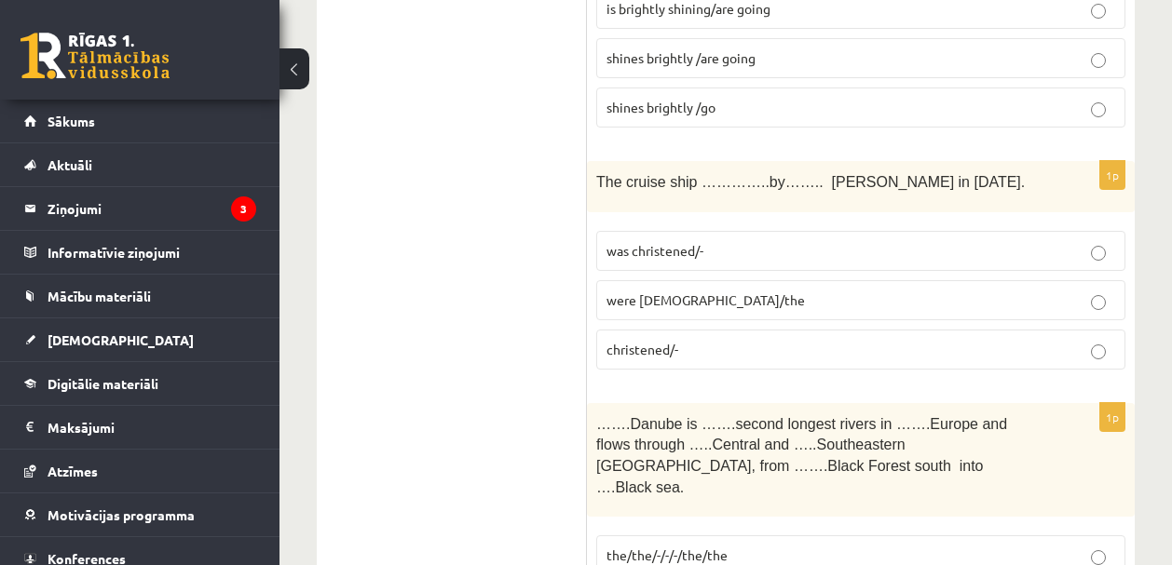
click at [705, 241] on p "was christened/-" at bounding box center [860, 251] width 508 height 20
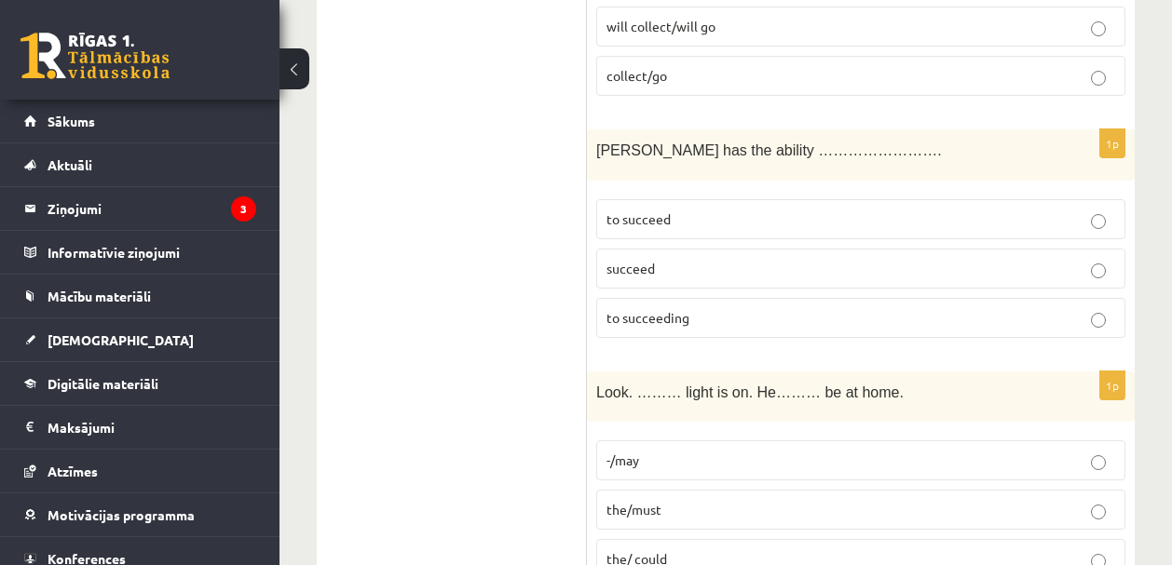
scroll to position [6066, 0]
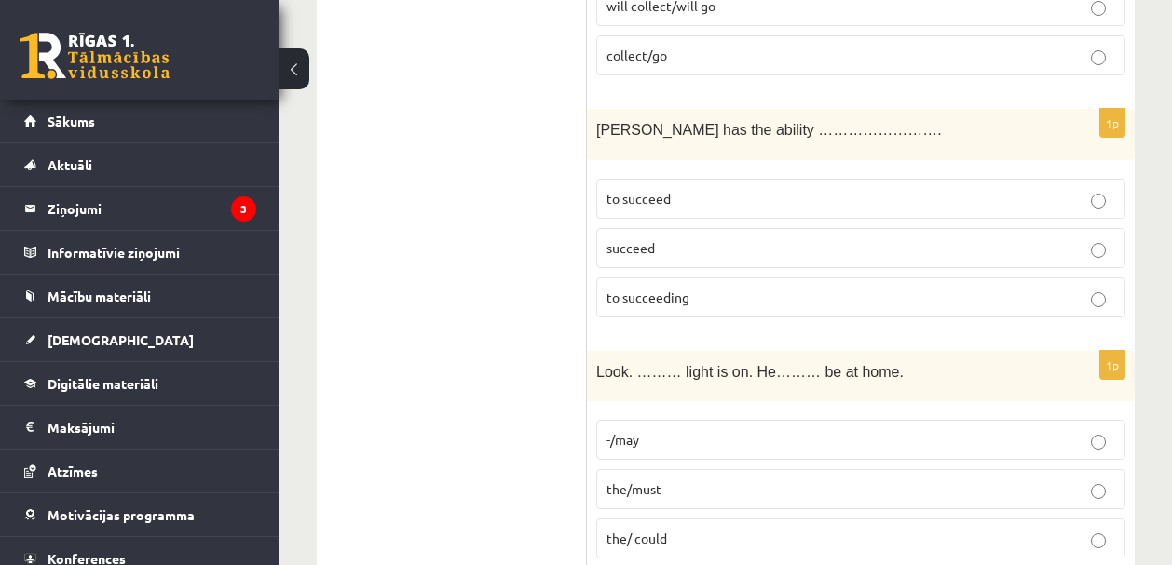
click at [621, 190] on span "to succeed" at bounding box center [638, 198] width 64 height 17
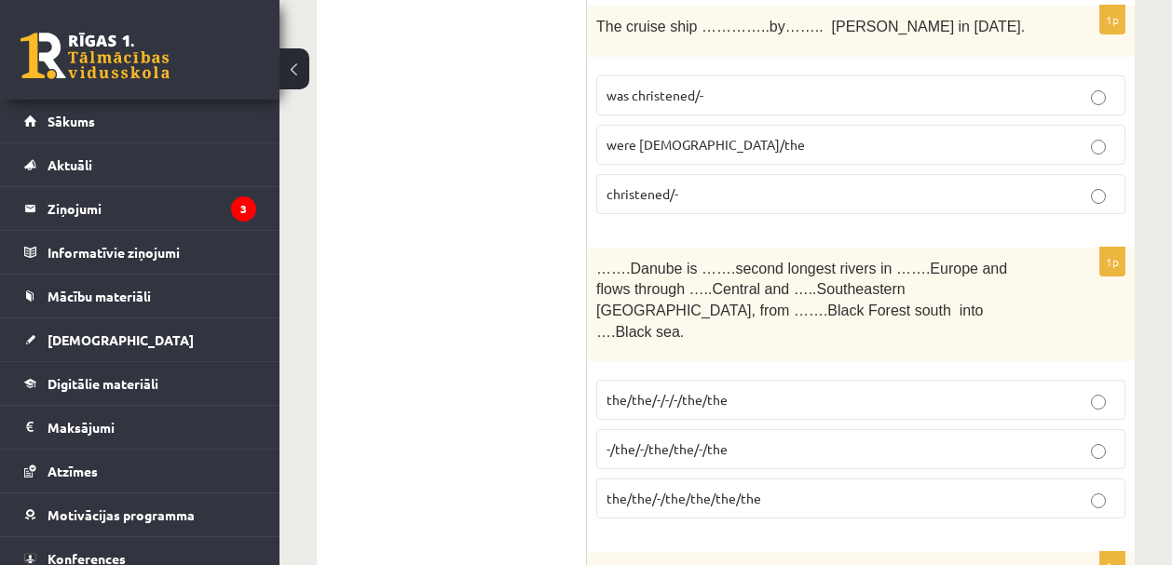
scroll to position [4030, 0]
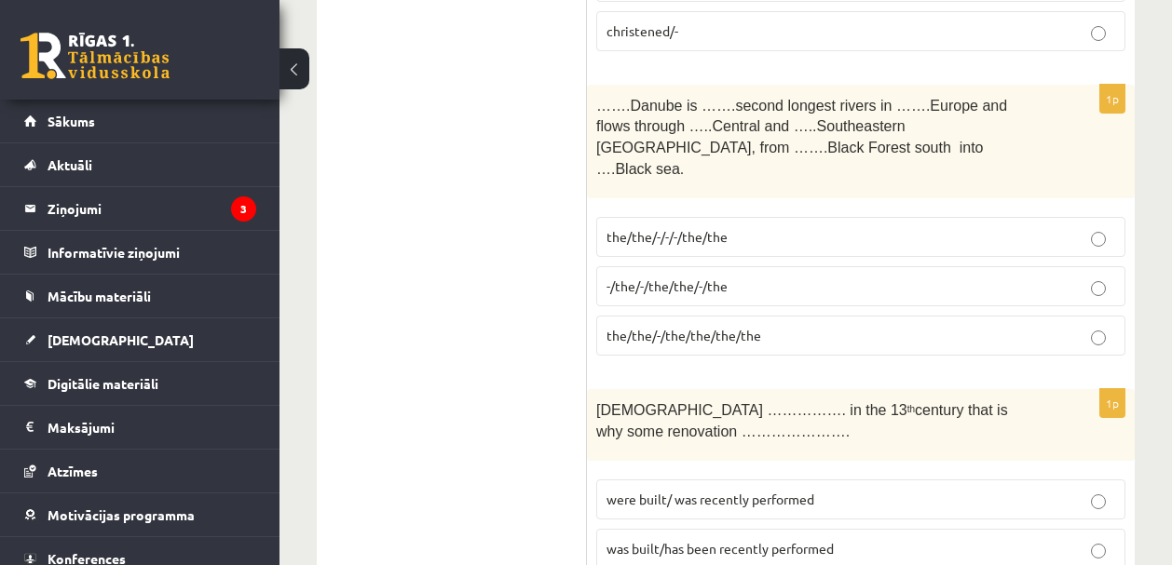
click at [646, 278] on span "-/the/-/the/the/-/the" at bounding box center [666, 286] width 121 height 17
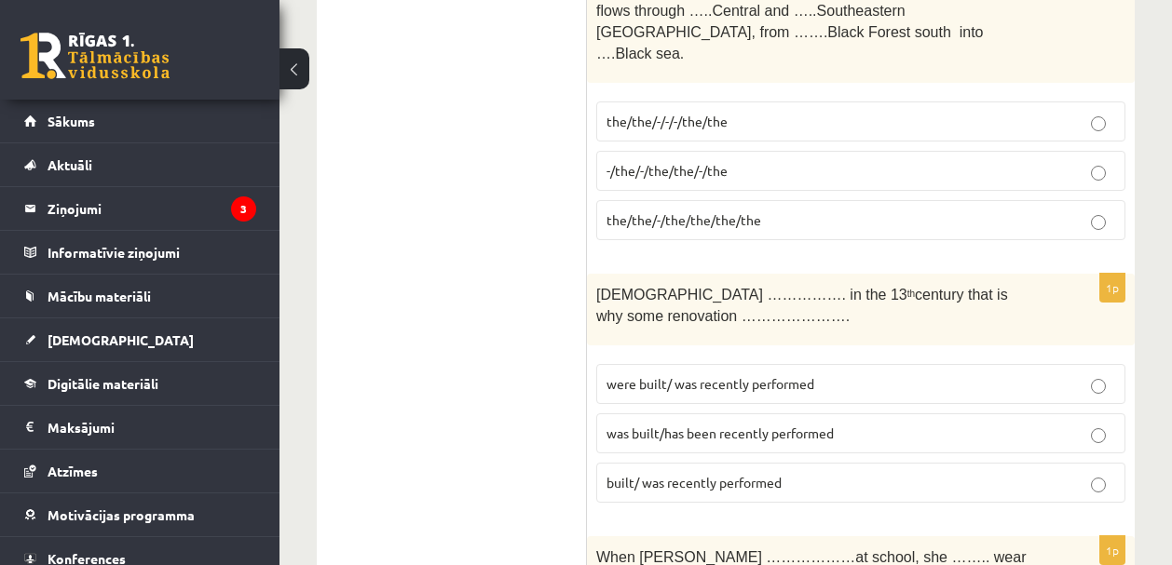
scroll to position [4161, 0]
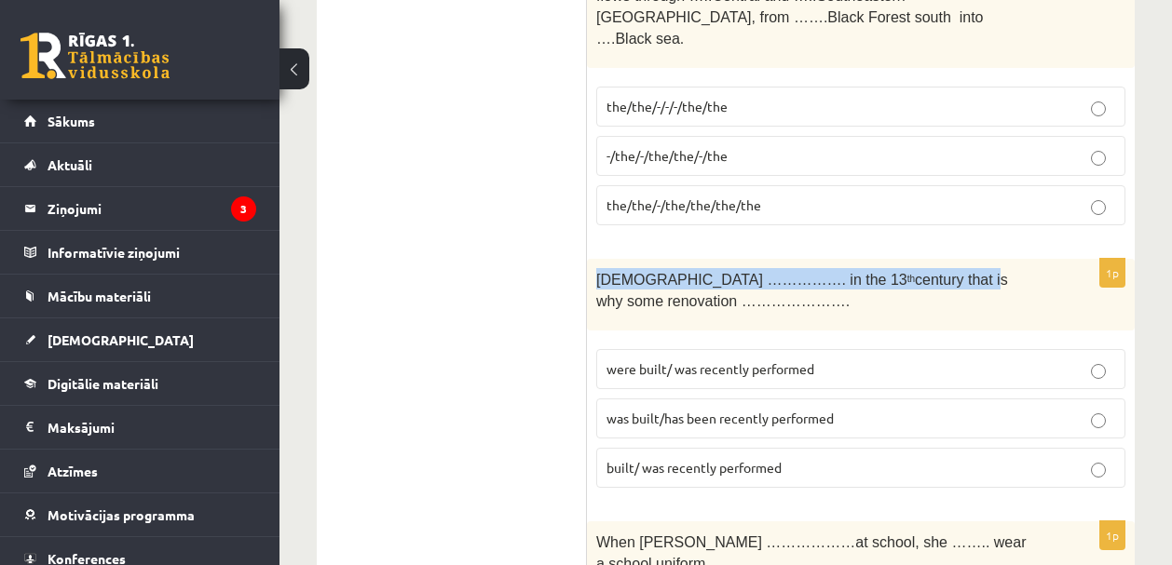
drag, startPoint x: 596, startPoint y: 233, endPoint x: 906, endPoint y: 242, distance: 310.2
click at [906, 268] on p "The church ……………. in the 13 th century that is why some renovation …………………." at bounding box center [814, 289] width 436 height 42
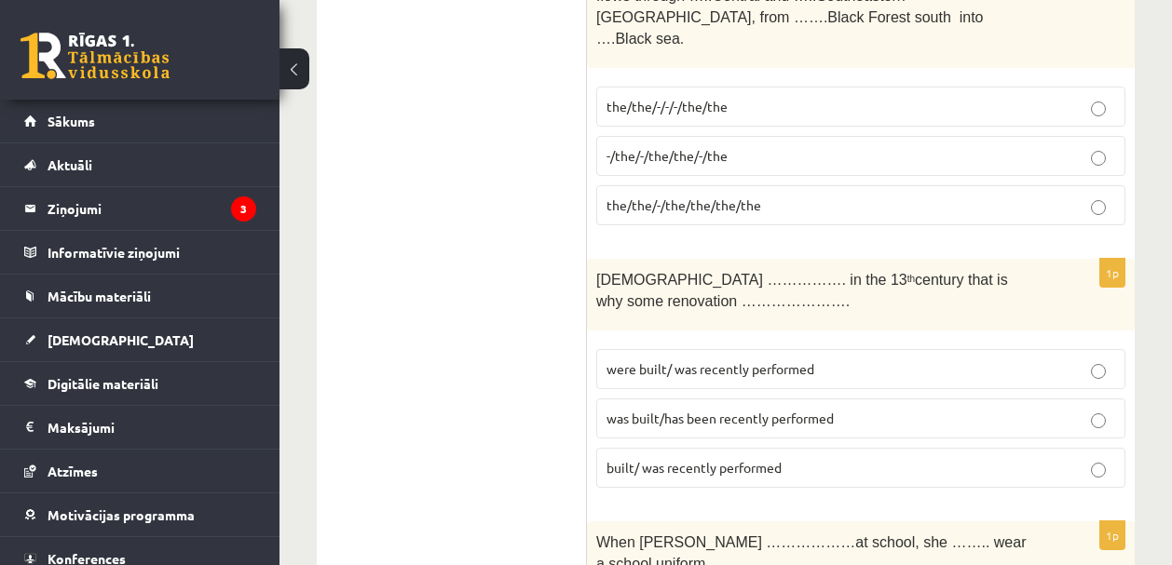
click at [674, 410] on span "was built/has been recently performed" at bounding box center [719, 418] width 227 height 17
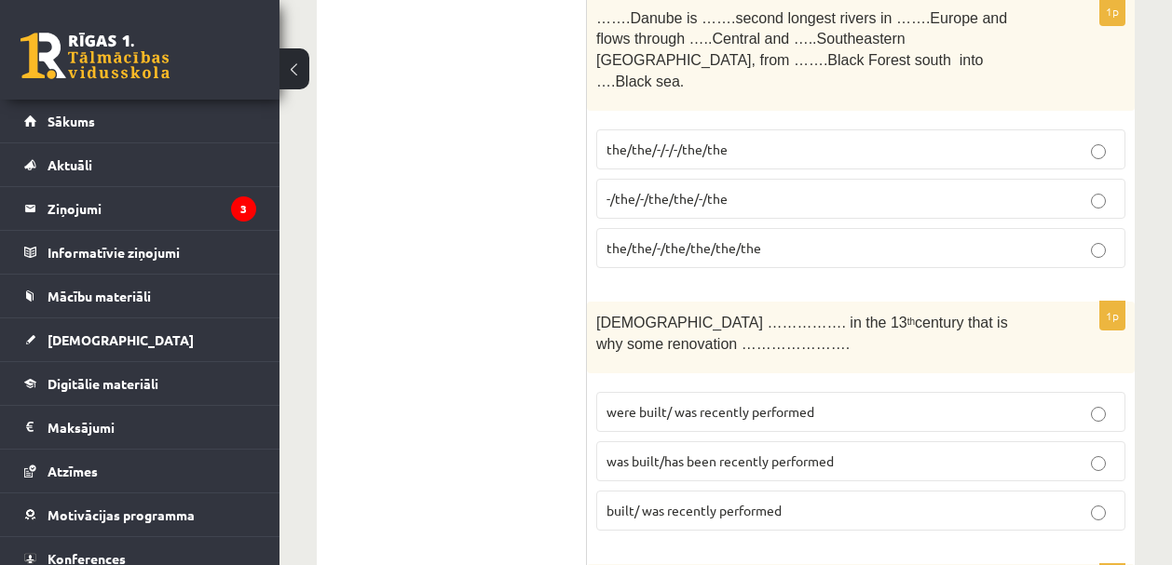
scroll to position [4138, 0]
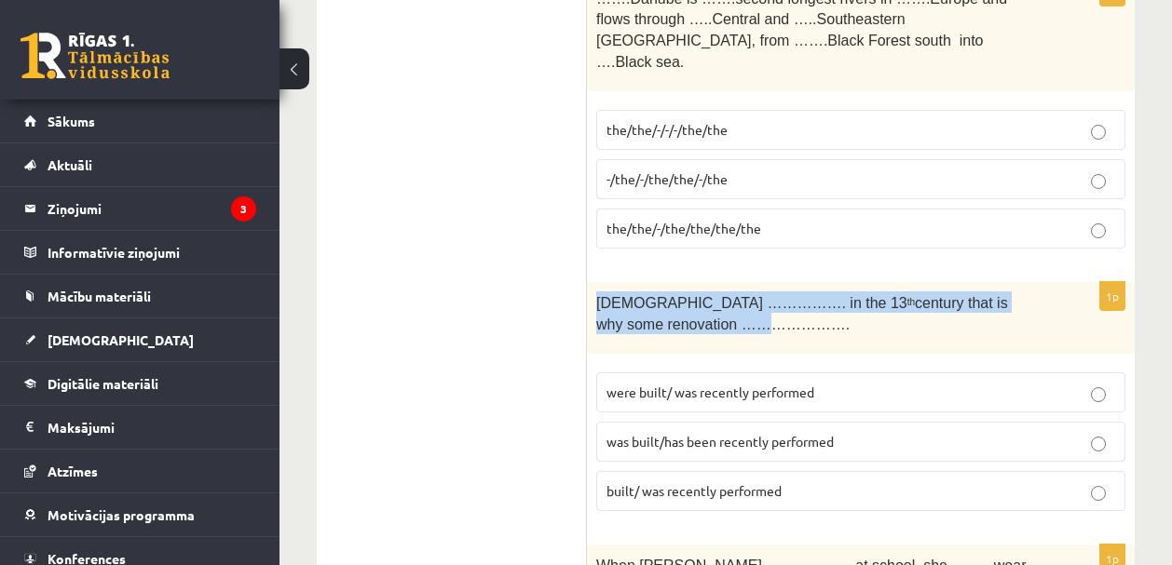
drag, startPoint x: 596, startPoint y: 252, endPoint x: 680, endPoint y: 280, distance: 88.3
click at [680, 295] on span "The church ……………. in the 13 th century that is why some renovation …………………." at bounding box center [802, 313] width 412 height 37
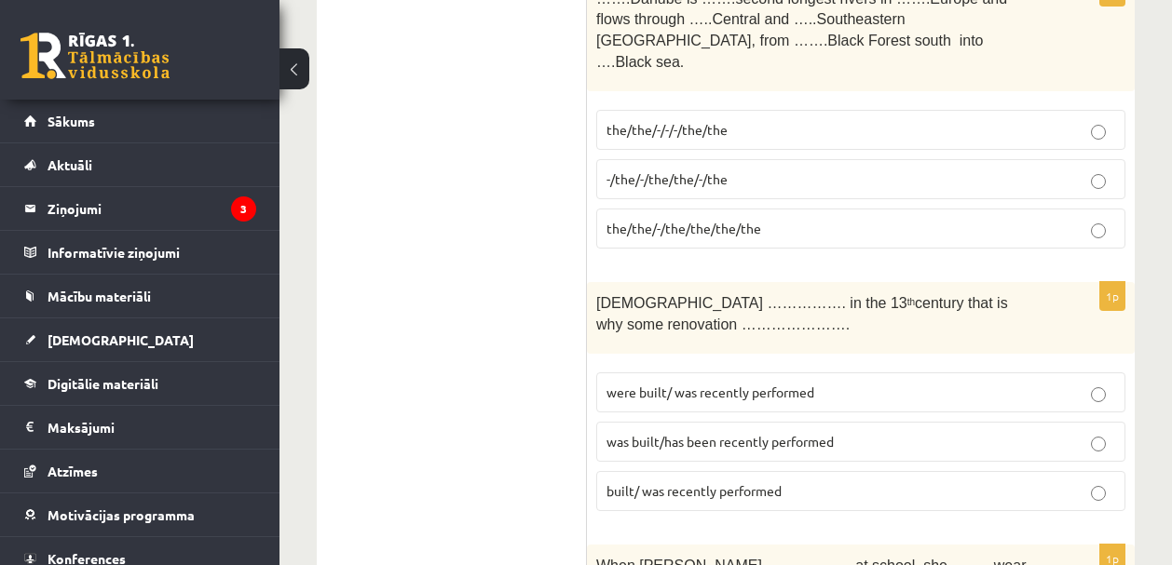
click at [629, 432] on p "was built/has been recently performed" at bounding box center [860, 442] width 508 height 20
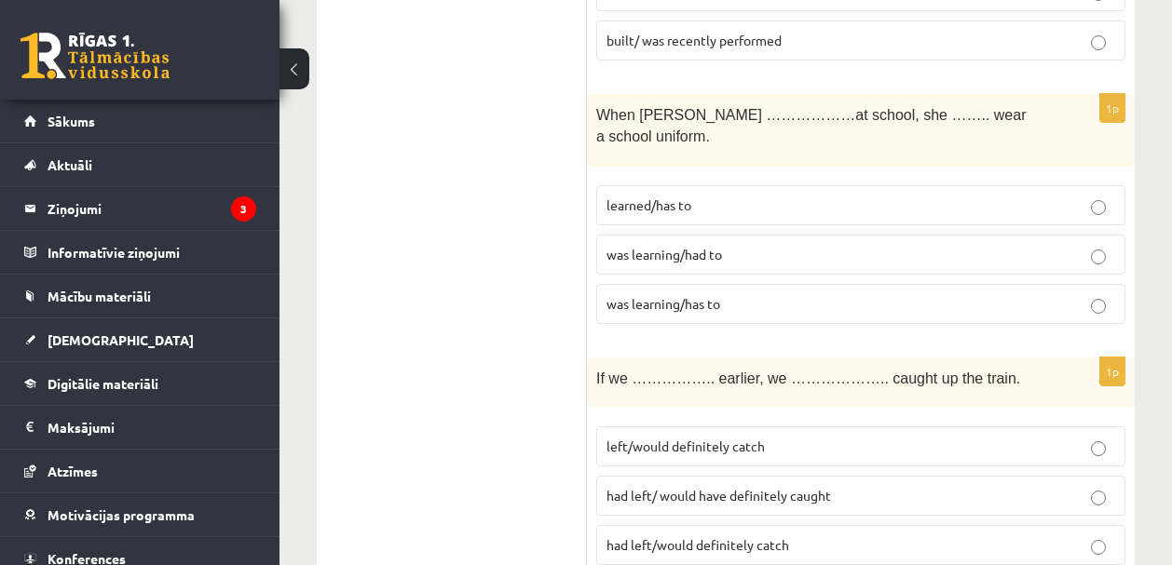
scroll to position [4570, 0]
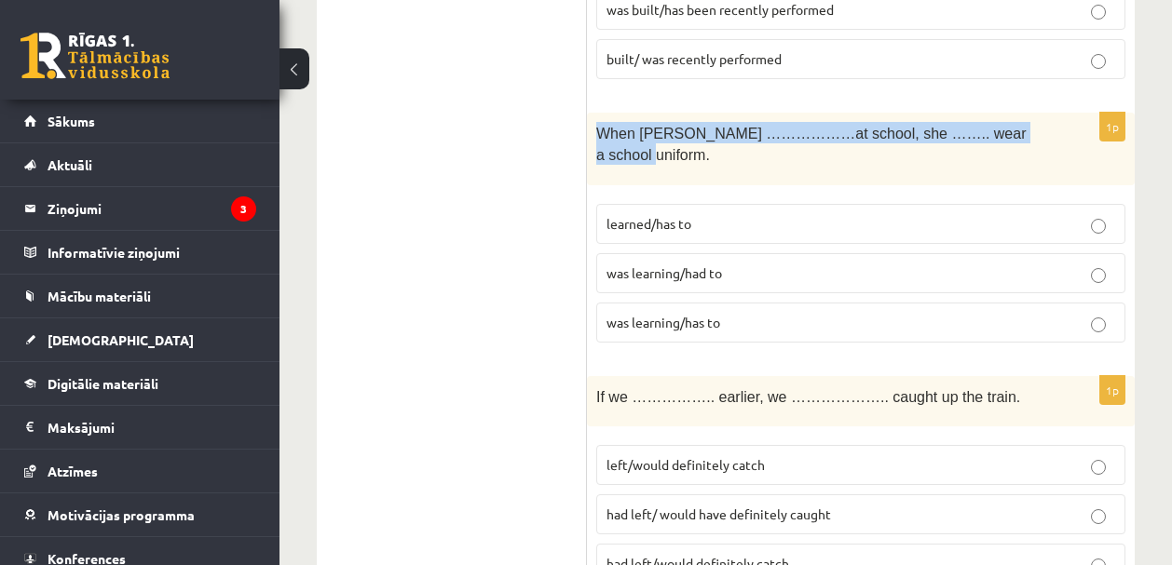
drag, startPoint x: 596, startPoint y: 88, endPoint x: 655, endPoint y: 100, distance: 59.9
click at [655, 122] on p "When Helen ………………at school, she …….. wear a school uniform." at bounding box center [814, 143] width 436 height 42
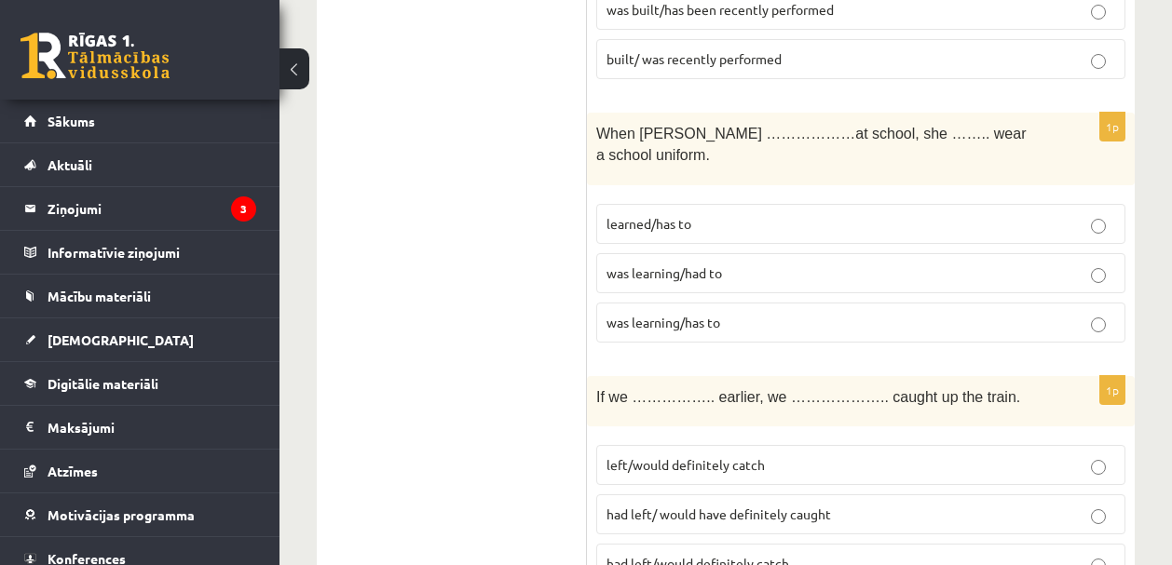
click at [767, 125] on div "When Helen ………………at school, she …….. wear a school uniform." at bounding box center [861, 149] width 548 height 72
click at [674, 264] on span "was learning/had to" at bounding box center [663, 272] width 115 height 17
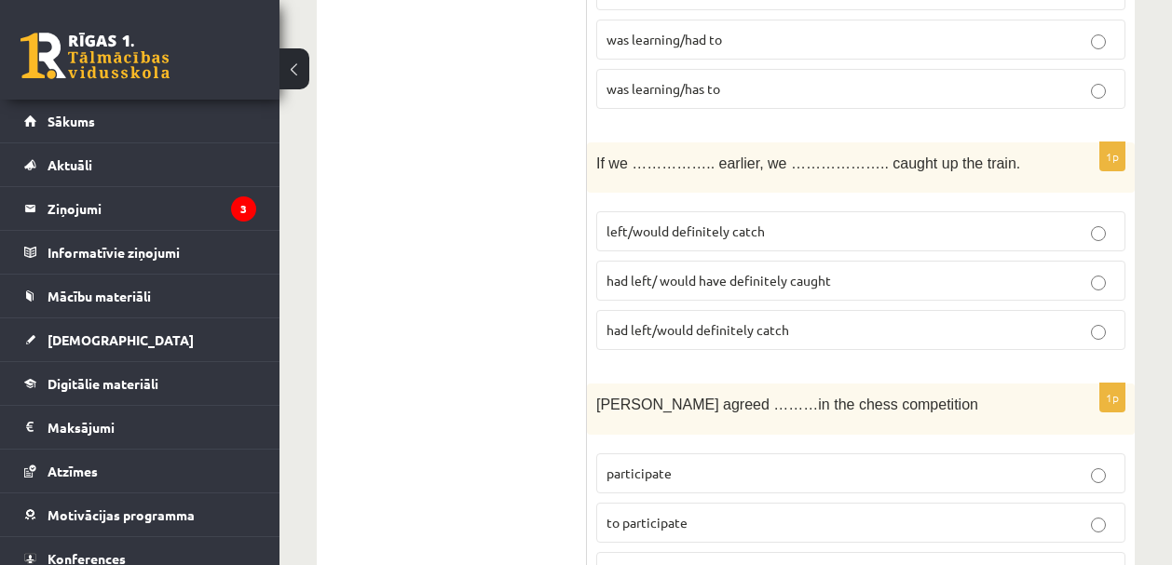
scroll to position [4800, 0]
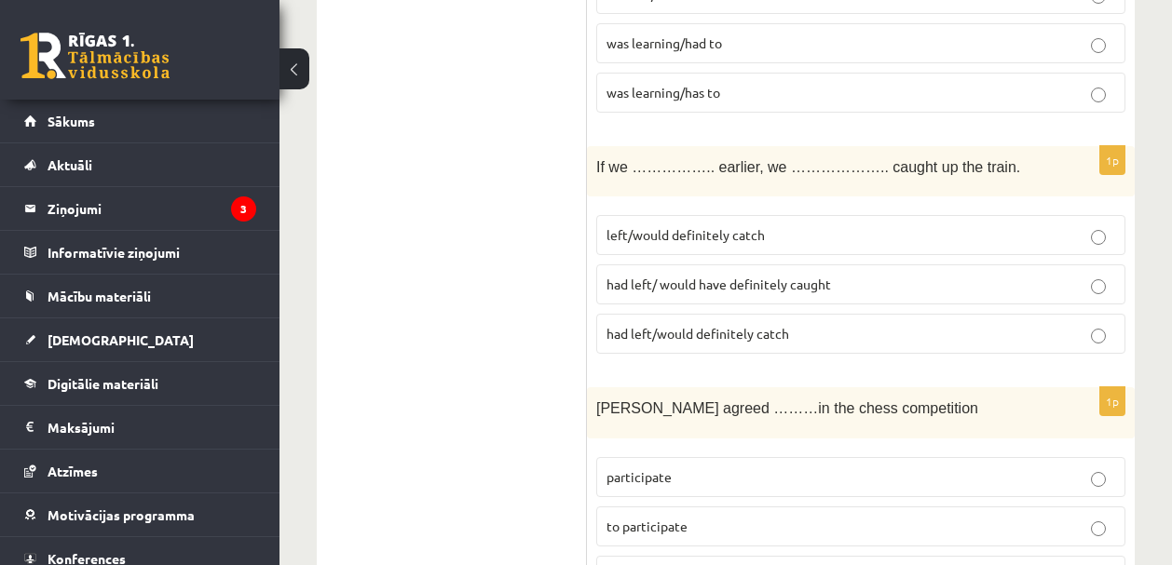
click at [632, 276] on span "had left/ would have definitely caught" at bounding box center [718, 284] width 224 height 17
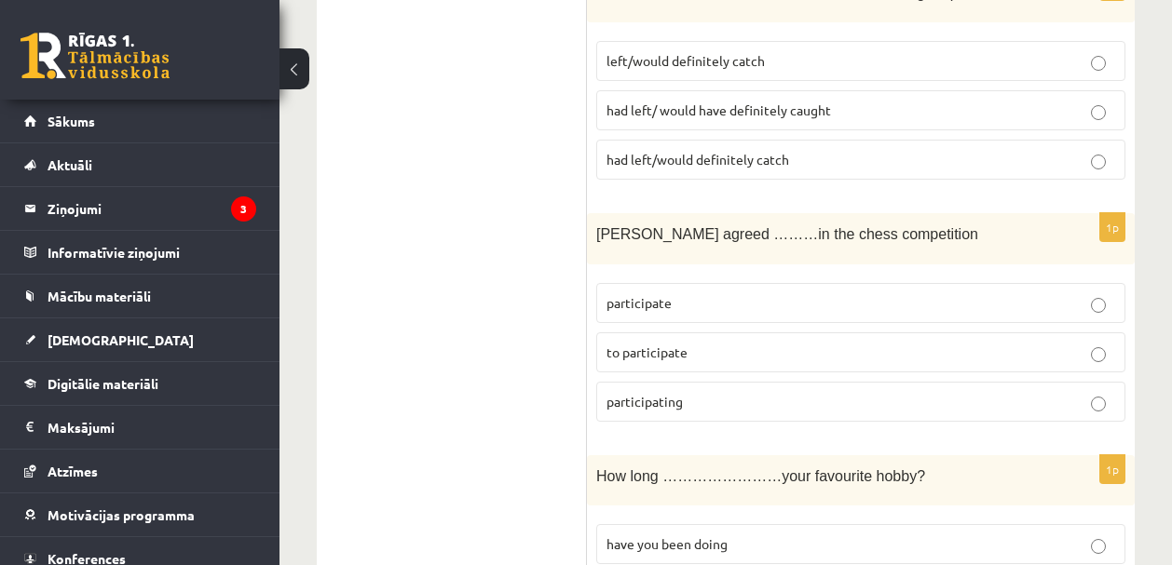
scroll to position [4975, 0]
click at [652, 343] on span "to participate" at bounding box center [646, 351] width 81 height 17
drag, startPoint x: 600, startPoint y: 185, endPoint x: 889, endPoint y: 180, distance: 289.7
click at [889, 222] on p "Sally agreed ………in the chess competition" at bounding box center [814, 232] width 436 height 21
click at [688, 224] on div "1p Sally agreed ………in the chess competition participate to participate particip…" at bounding box center [861, 324] width 548 height 224
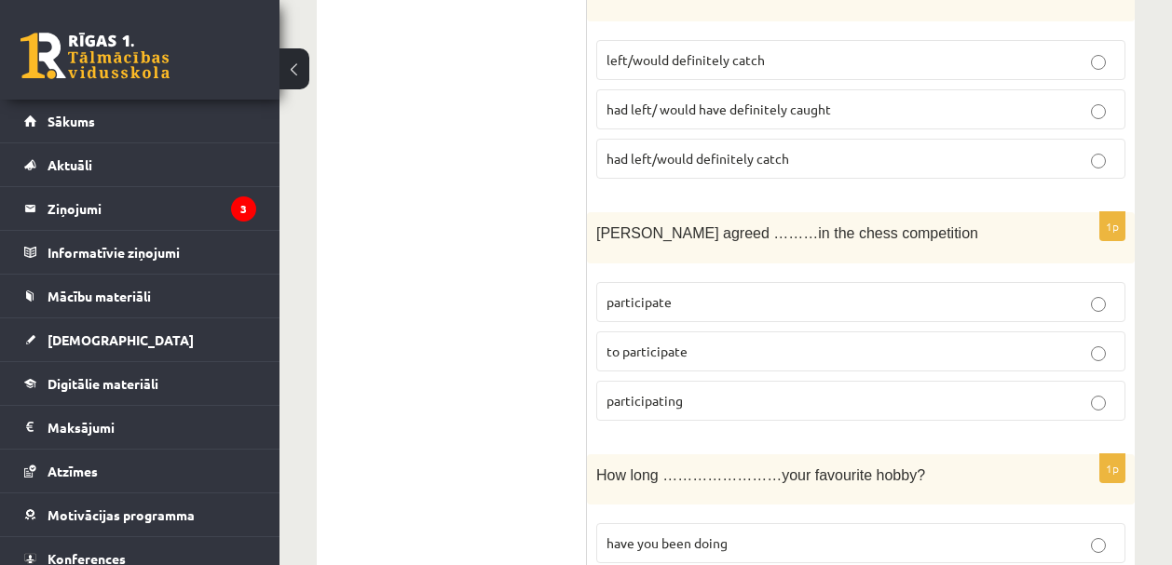
click at [661, 342] on p "to participate" at bounding box center [860, 352] width 508 height 20
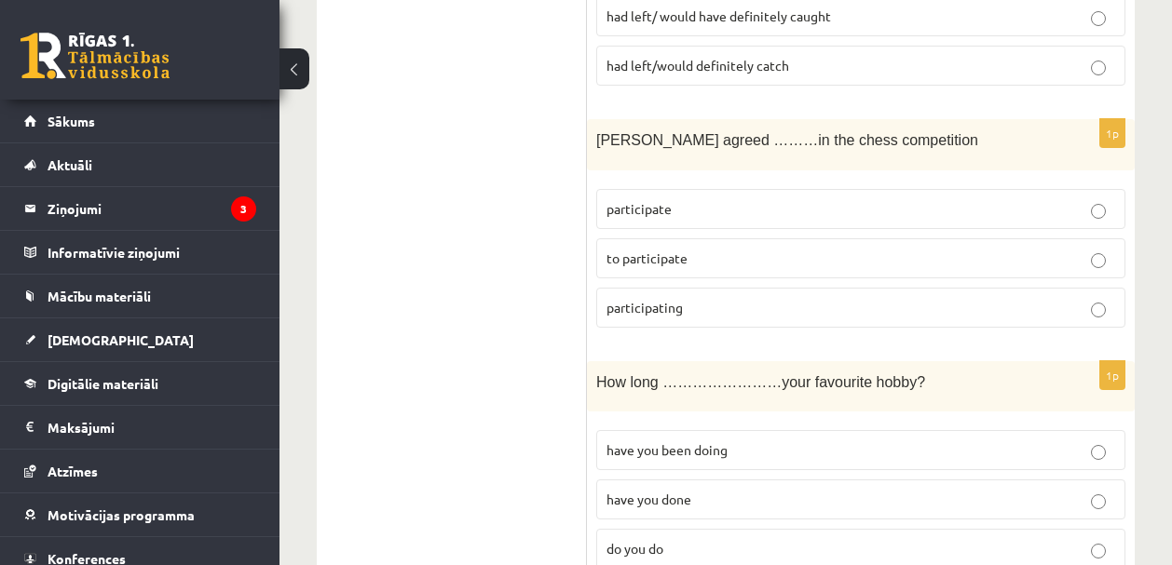
scroll to position [5158, 0]
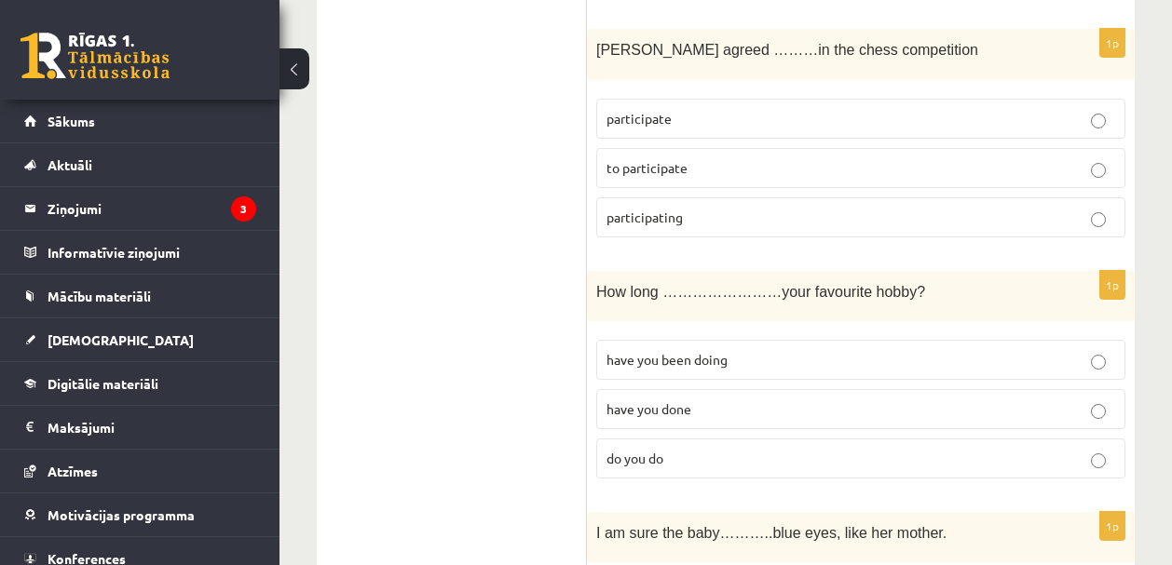
click at [669, 351] on span "have you been doing" at bounding box center [666, 359] width 121 height 17
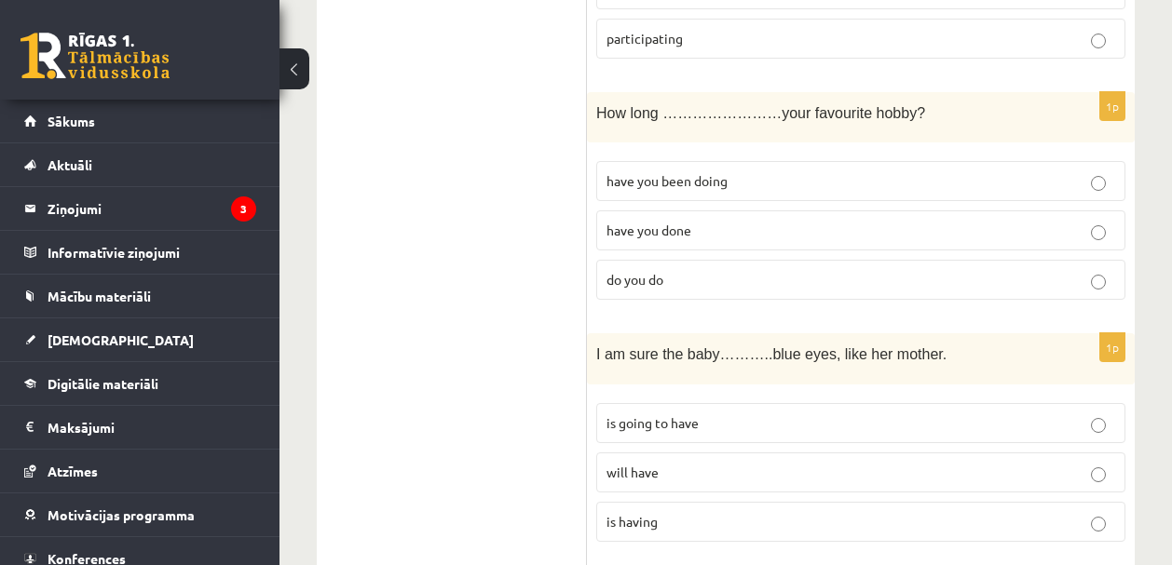
scroll to position [5338, 0]
drag, startPoint x: 596, startPoint y: 305, endPoint x: 671, endPoint y: 302, distance: 75.5
click at [671, 345] on span "I am sure the baby………..blue eyes, like her mother." at bounding box center [771, 353] width 350 height 16
click at [649, 332] on div "I am sure the baby………..blue eyes, like her mother." at bounding box center [861, 357] width 548 height 51
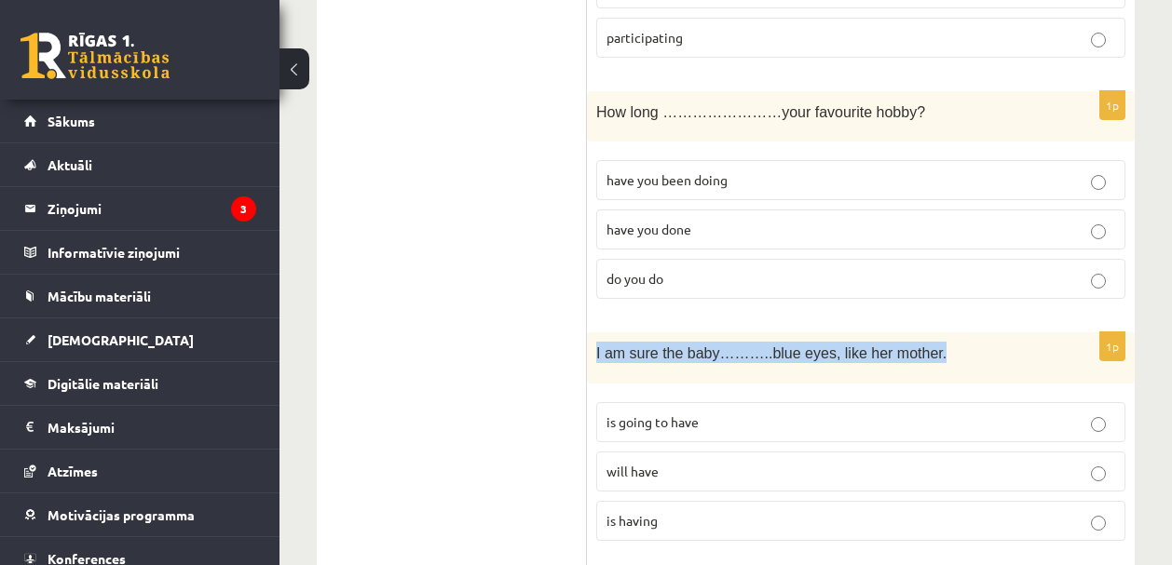
drag, startPoint x: 596, startPoint y: 308, endPoint x: 969, endPoint y: 303, distance: 372.5
click at [969, 342] on p "I am sure the baby………..blue eyes, like her mother." at bounding box center [814, 352] width 436 height 21
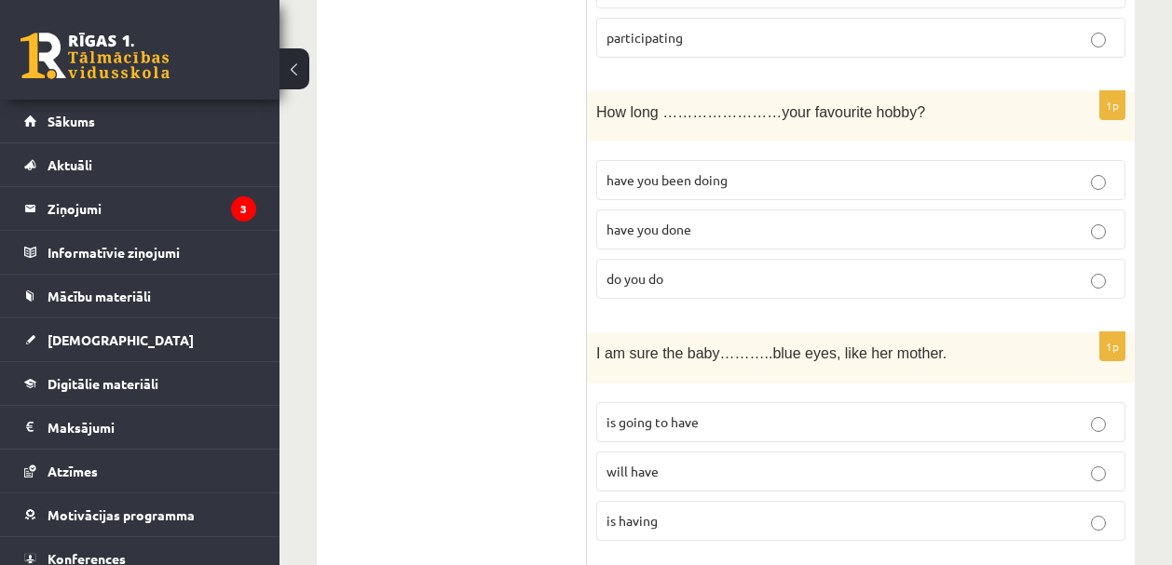
click at [662, 501] on label "is having" at bounding box center [860, 521] width 529 height 40
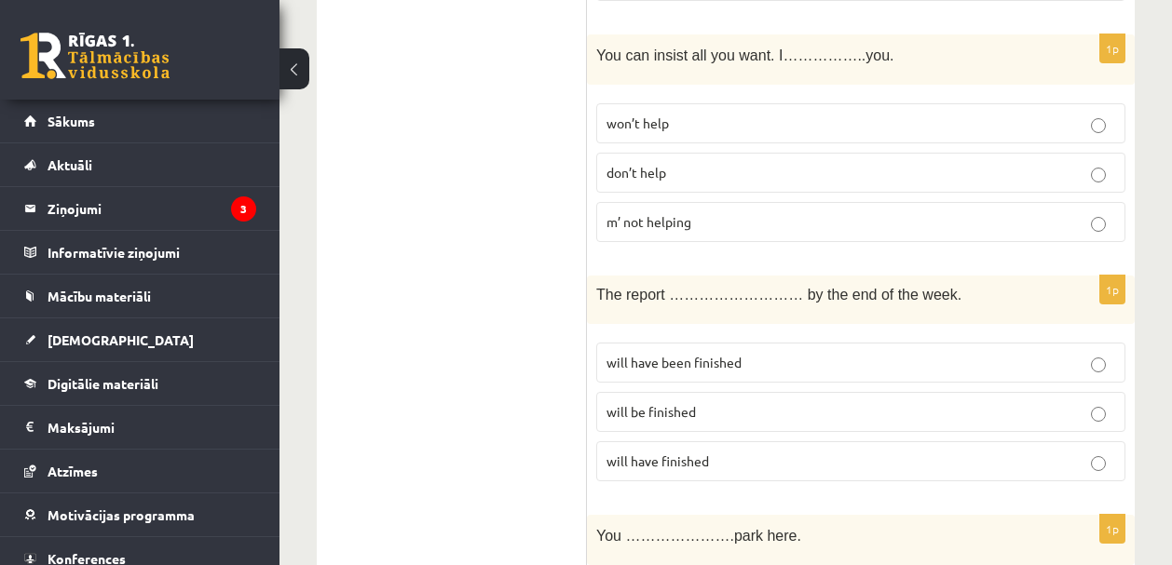
scroll to position [2346, 0]
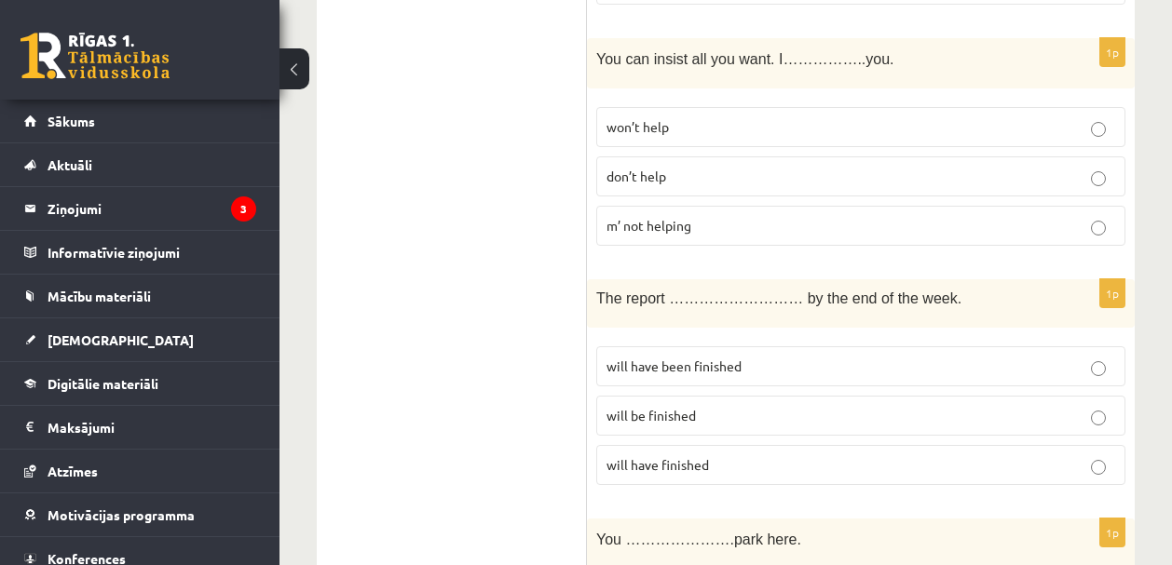
click at [627, 222] on span "m’ not helping" at bounding box center [648, 225] width 85 height 17
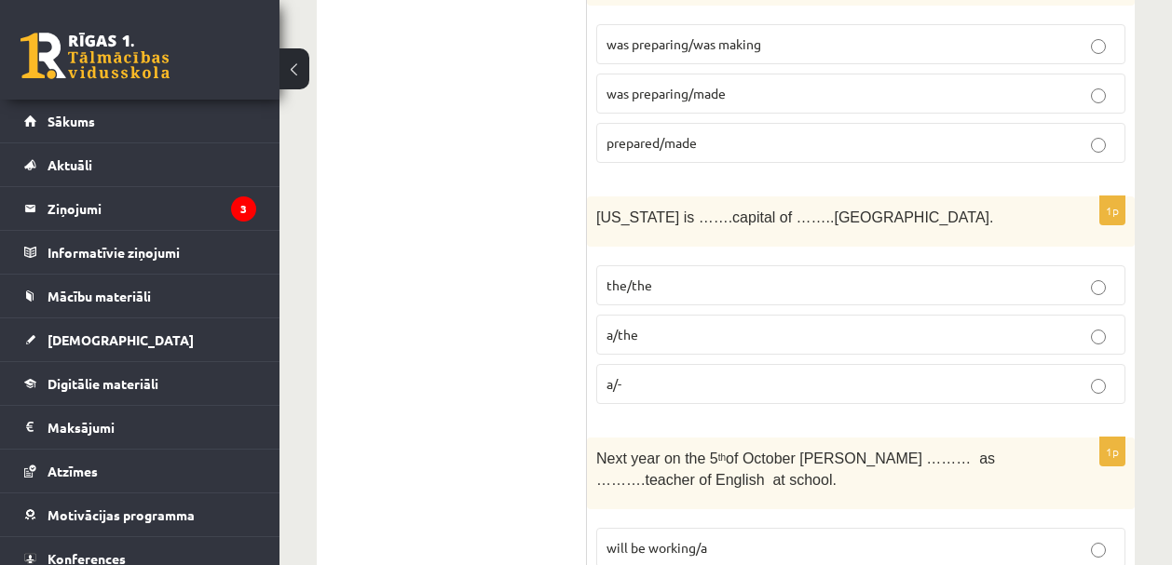
scroll to position [6750, 0]
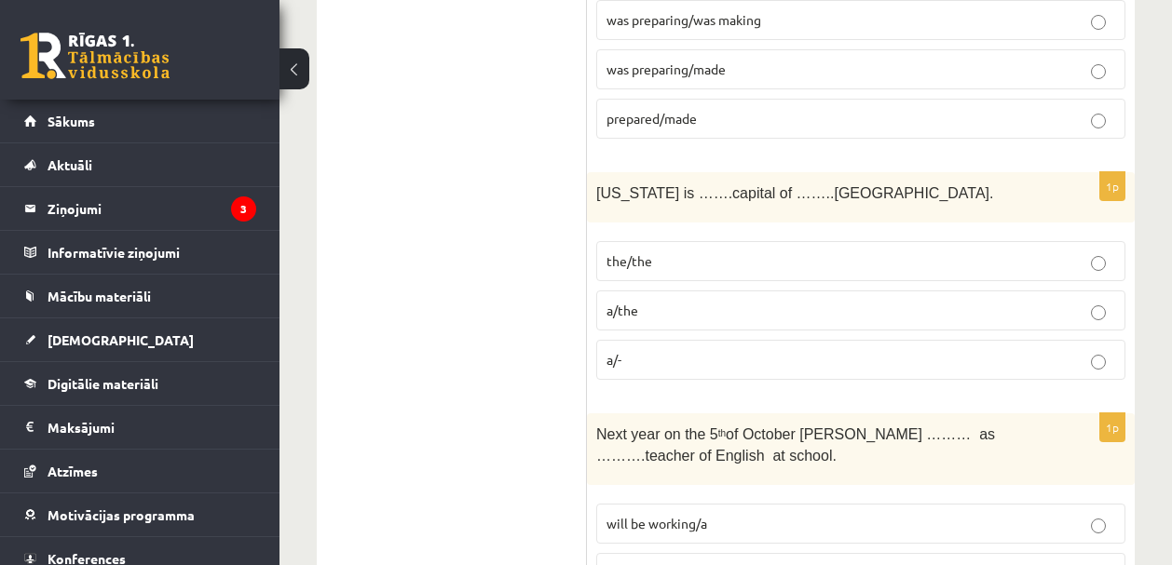
click at [642, 252] on span "the/the" at bounding box center [629, 260] width 46 height 17
drag, startPoint x: 597, startPoint y: 141, endPoint x: 857, endPoint y: 138, distance: 259.8
click at [857, 185] on span "Washington is …….capital of ……..USA." at bounding box center [794, 193] width 397 height 16
click at [653, 251] on p "the/the" at bounding box center [860, 261] width 508 height 20
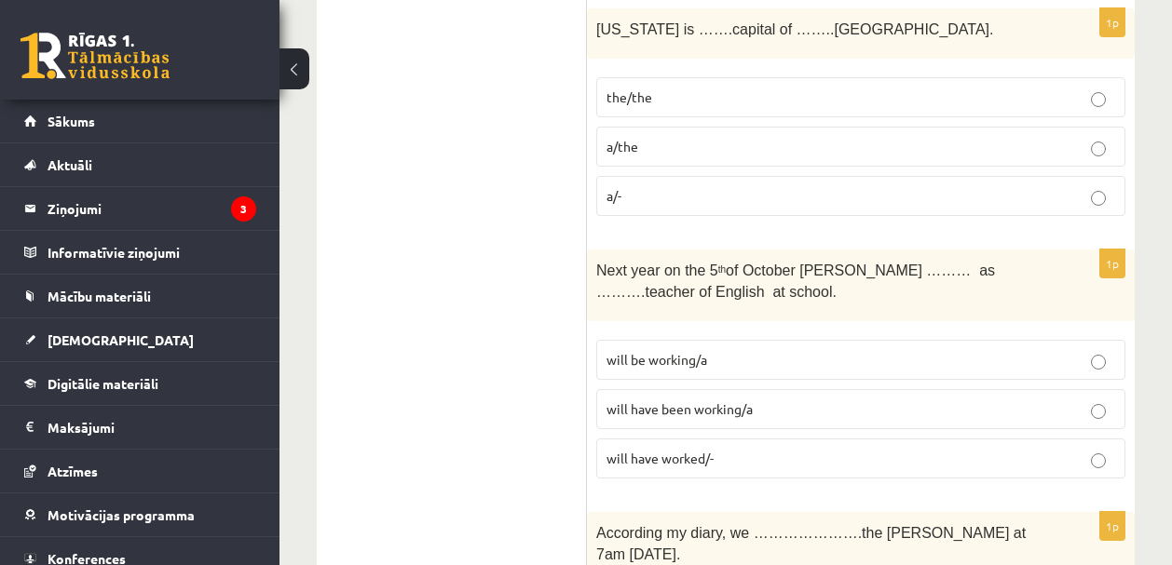
scroll to position [6931, 0]
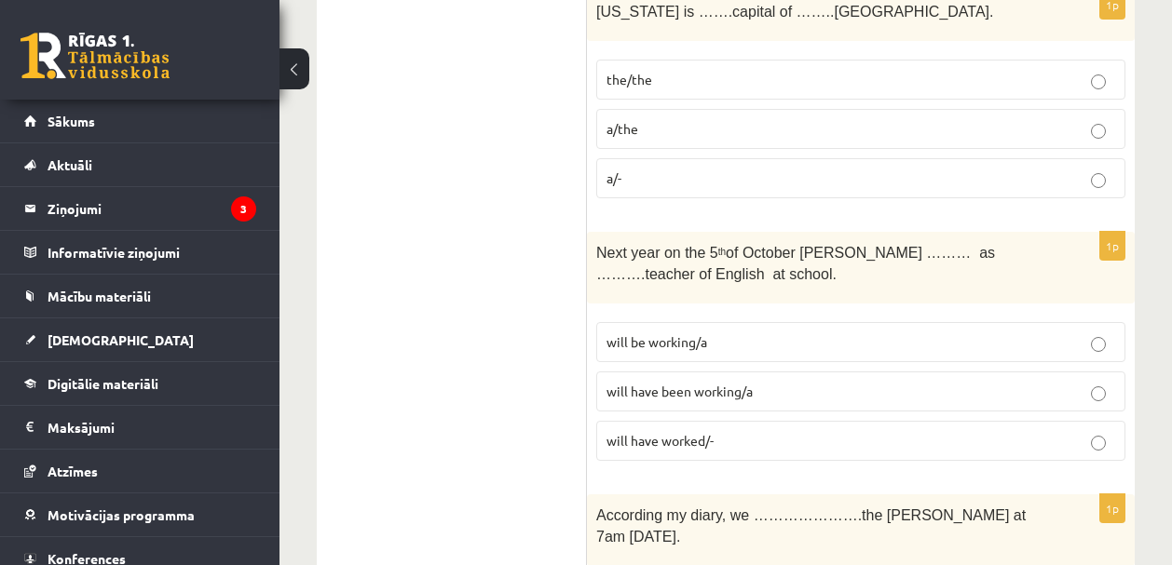
click at [635, 333] on span "will be working/a" at bounding box center [656, 341] width 101 height 17
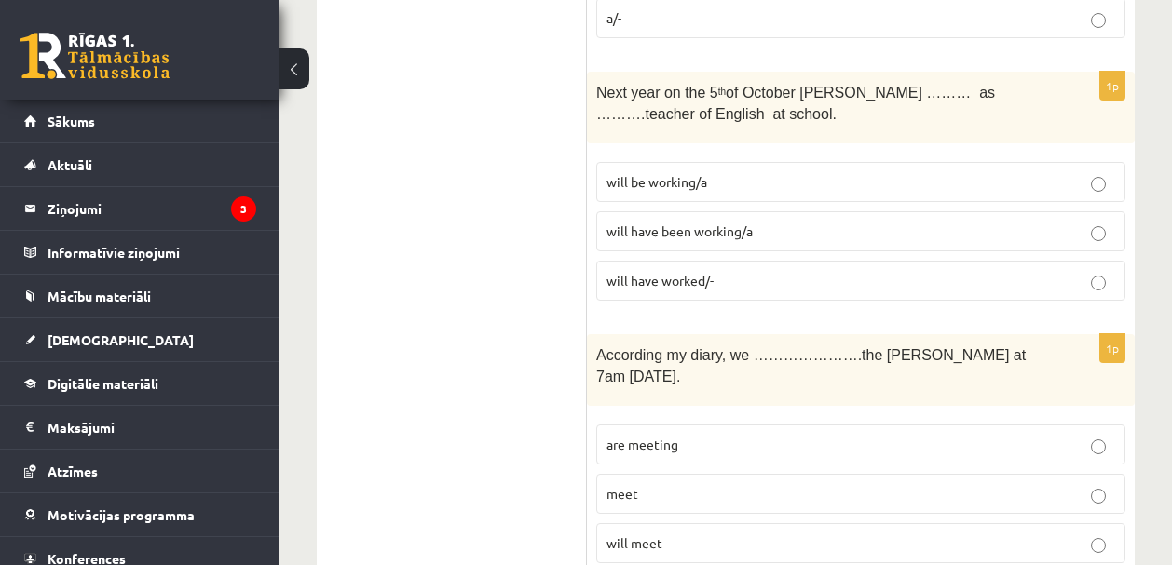
scroll to position [7092, 0]
click at [622, 435] on span "are meeting" at bounding box center [642, 443] width 72 height 17
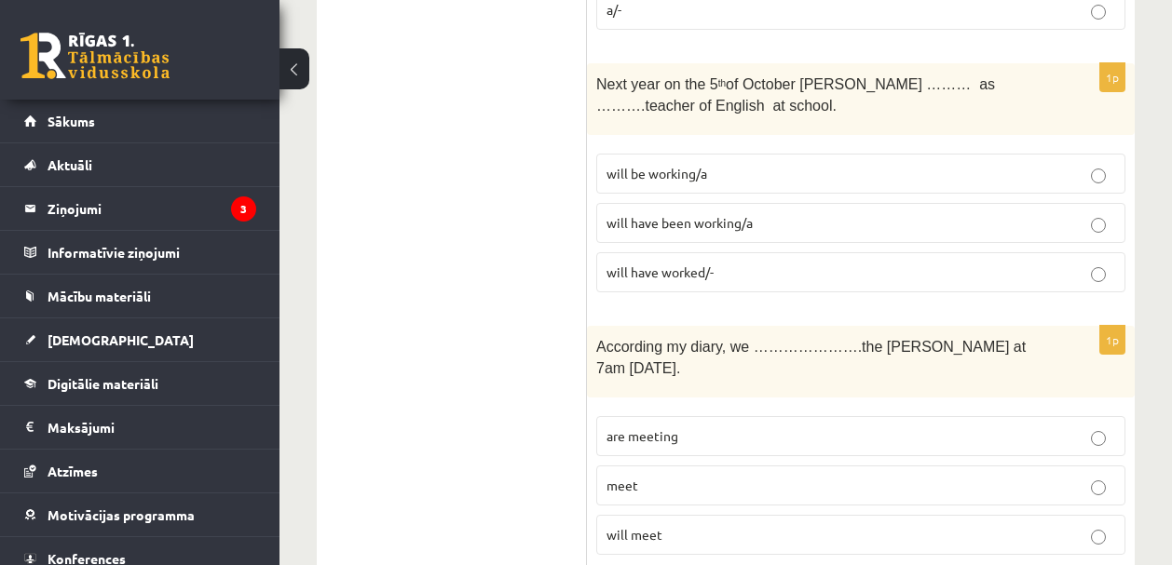
scroll to position [7113, 0]
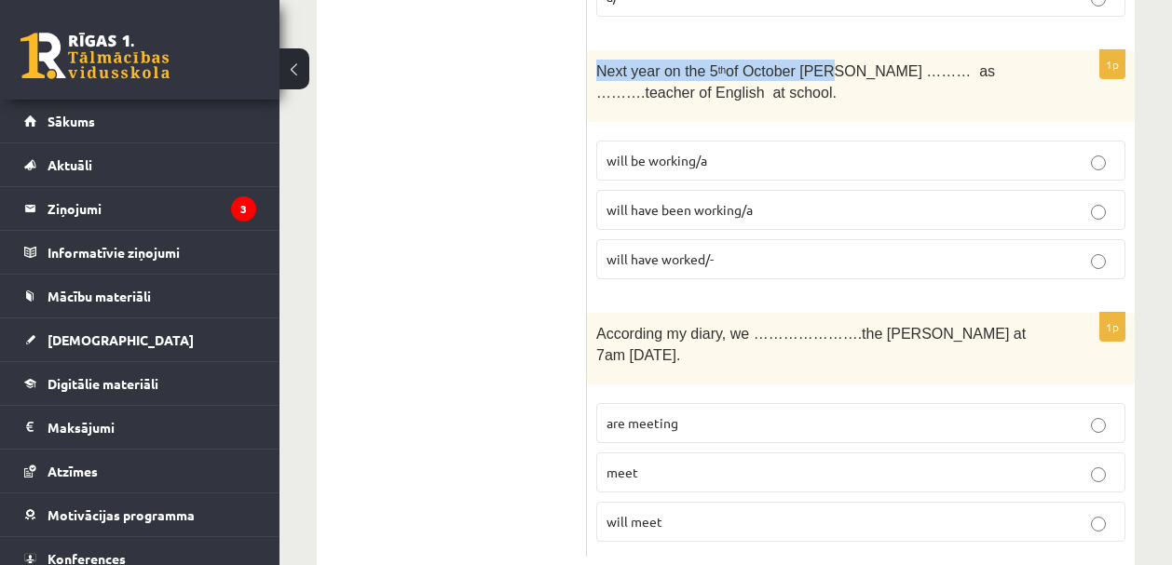
drag, startPoint x: 601, startPoint y: 19, endPoint x: 828, endPoint y: 18, distance: 227.2
click at [828, 63] on span "Next year on the 5 th of October Ann ……… as ……….teacher of English at school." at bounding box center [795, 81] width 399 height 37
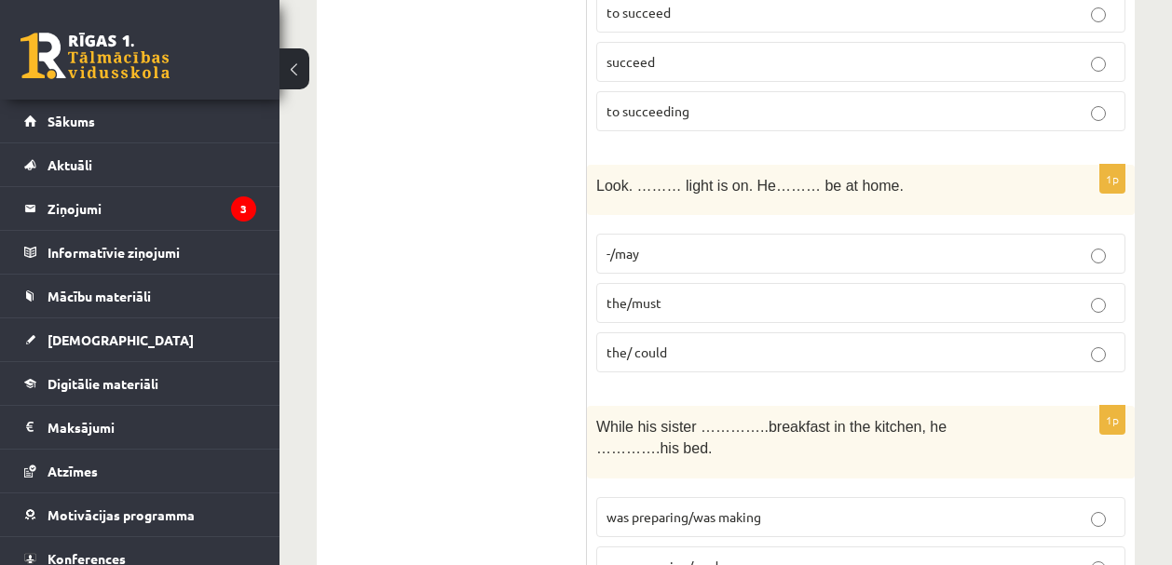
scroll to position [6137, 0]
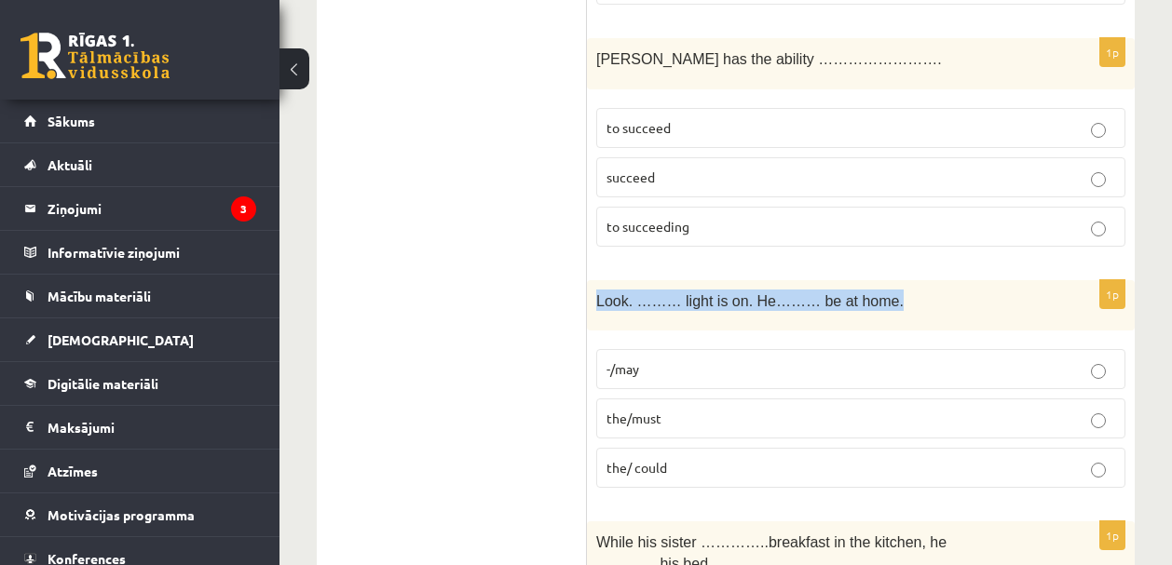
drag, startPoint x: 596, startPoint y: 254, endPoint x: 901, endPoint y: 243, distance: 305.7
click at [901, 293] on span "Look. ……… light is on. He……… be at home." at bounding box center [749, 301] width 307 height 16
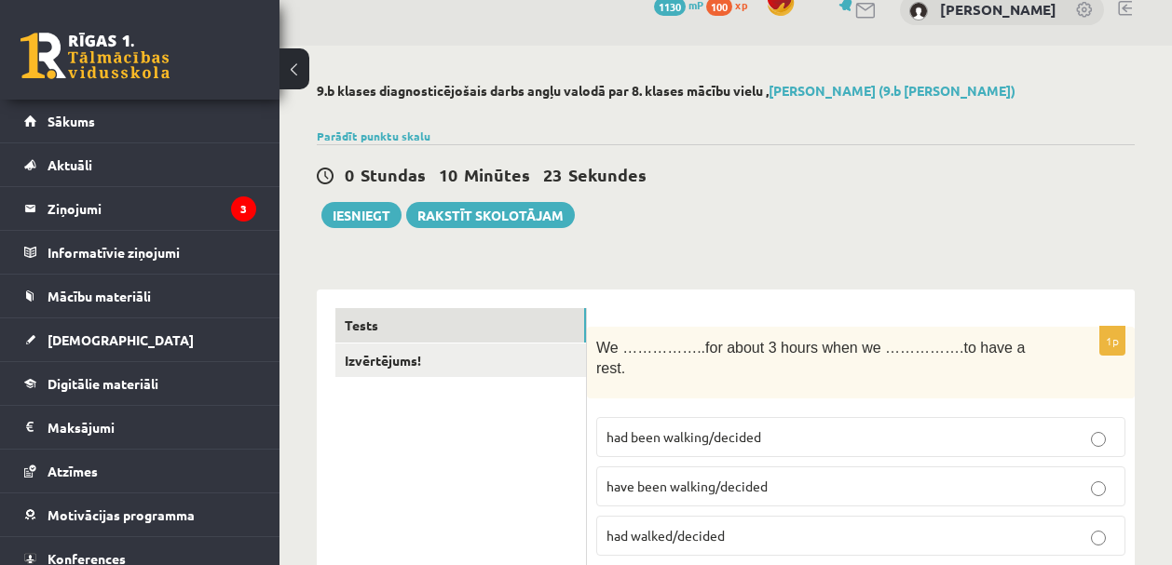
scroll to position [33, 0]
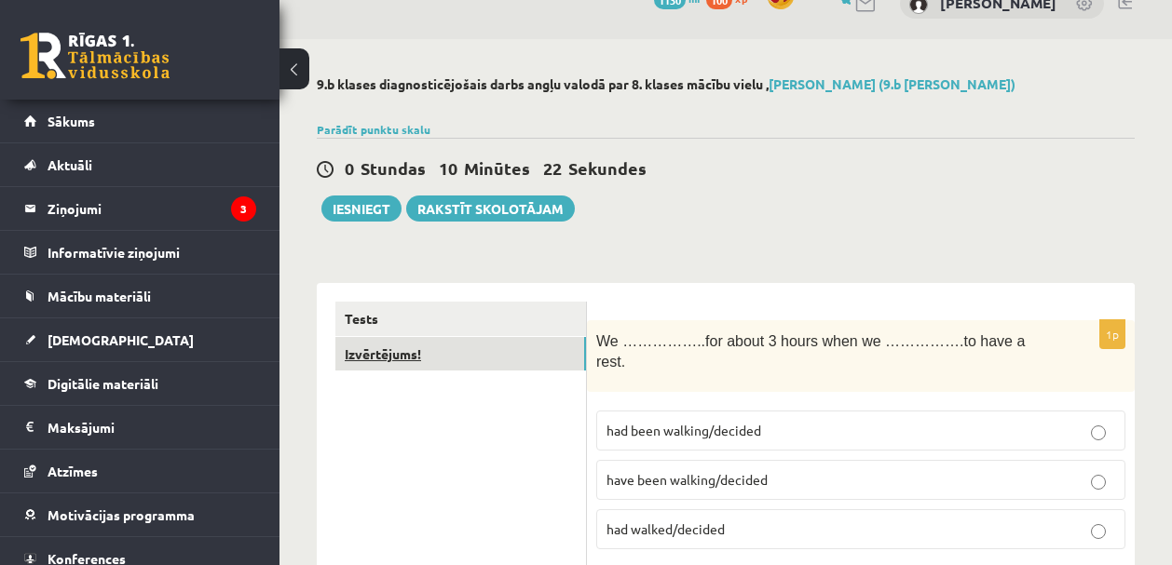
click at [415, 356] on link "Izvērtējums!" at bounding box center [460, 354] width 251 height 34
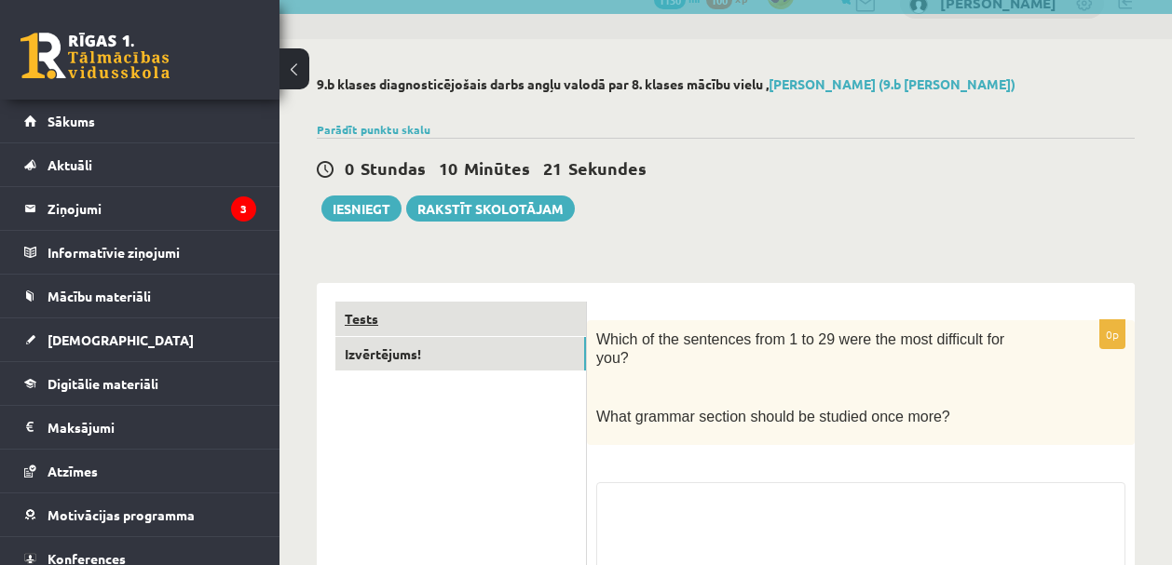
click at [379, 313] on link "Tests" at bounding box center [460, 319] width 251 height 34
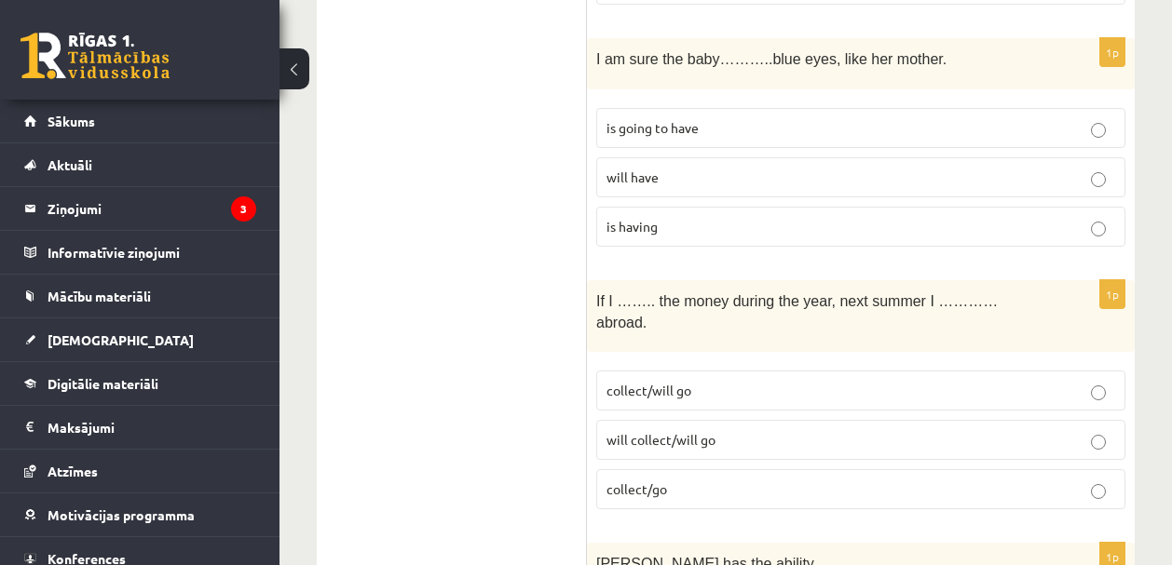
scroll to position [5646, 0]
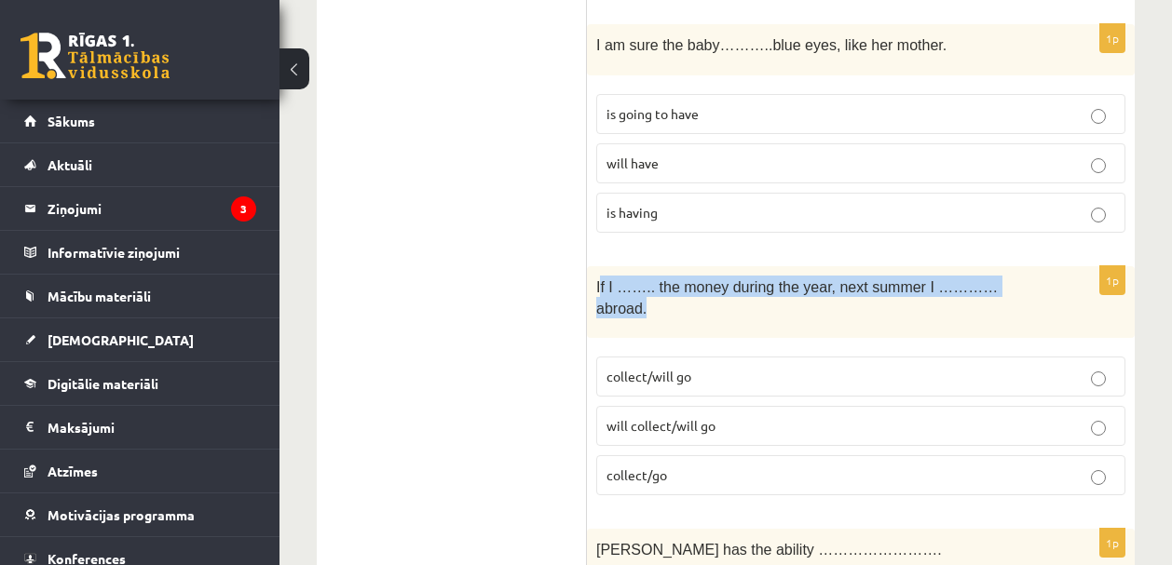
drag, startPoint x: 599, startPoint y: 236, endPoint x: 677, endPoint y: 251, distance: 79.6
click at [677, 276] on p "If I …….. the money during the year, next summer I ………… abroad." at bounding box center [814, 297] width 436 height 42
drag, startPoint x: 648, startPoint y: 247, endPoint x: 630, endPoint y: 245, distance: 17.8
click at [648, 279] on span "If I …….. the money during the year, next summer I ………… abroad." at bounding box center [796, 297] width 401 height 37
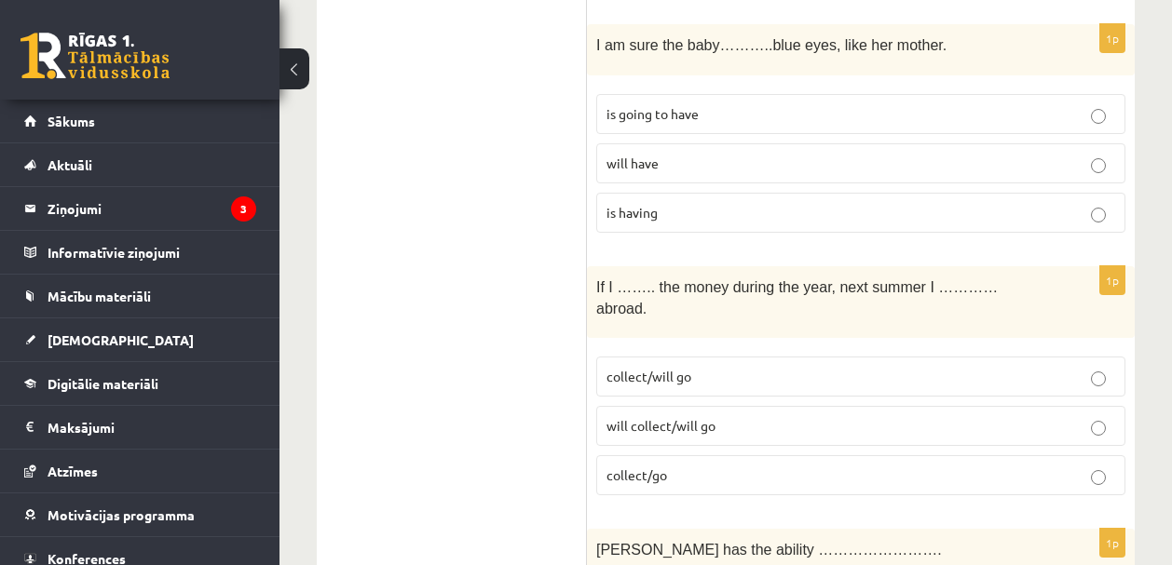
drag, startPoint x: 598, startPoint y: 239, endPoint x: 654, endPoint y: 259, distance: 59.2
click at [654, 276] on p "If I …….. the money during the year, next summer I ………… abroad." at bounding box center [814, 297] width 436 height 42
click at [645, 279] on span "If I …….. the money during the year, next summer I ………… abroad." at bounding box center [796, 297] width 401 height 37
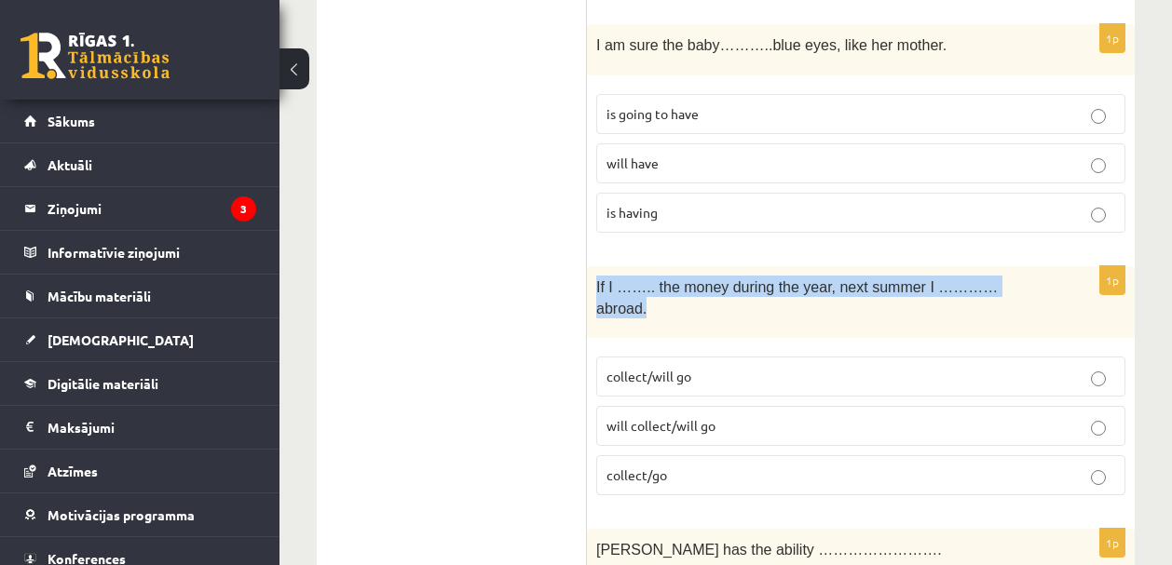
drag, startPoint x: 649, startPoint y: 261, endPoint x: 595, endPoint y: 240, distance: 57.8
click at [595, 266] on div "If I …….. the money during the year, next summer I ………… abroad." at bounding box center [861, 302] width 548 height 72
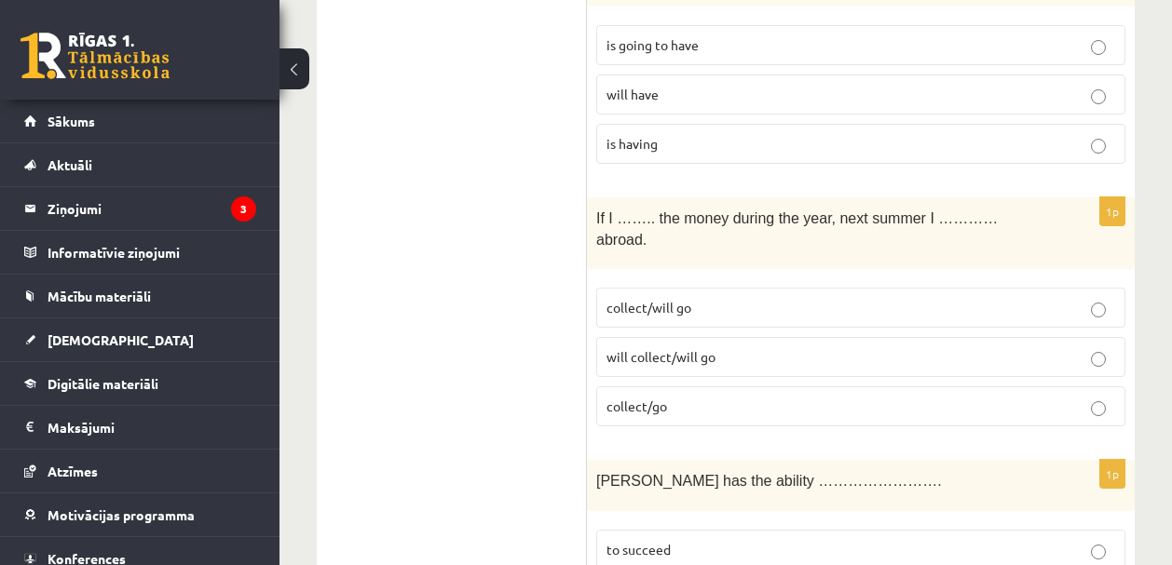
scroll to position [5727, 0]
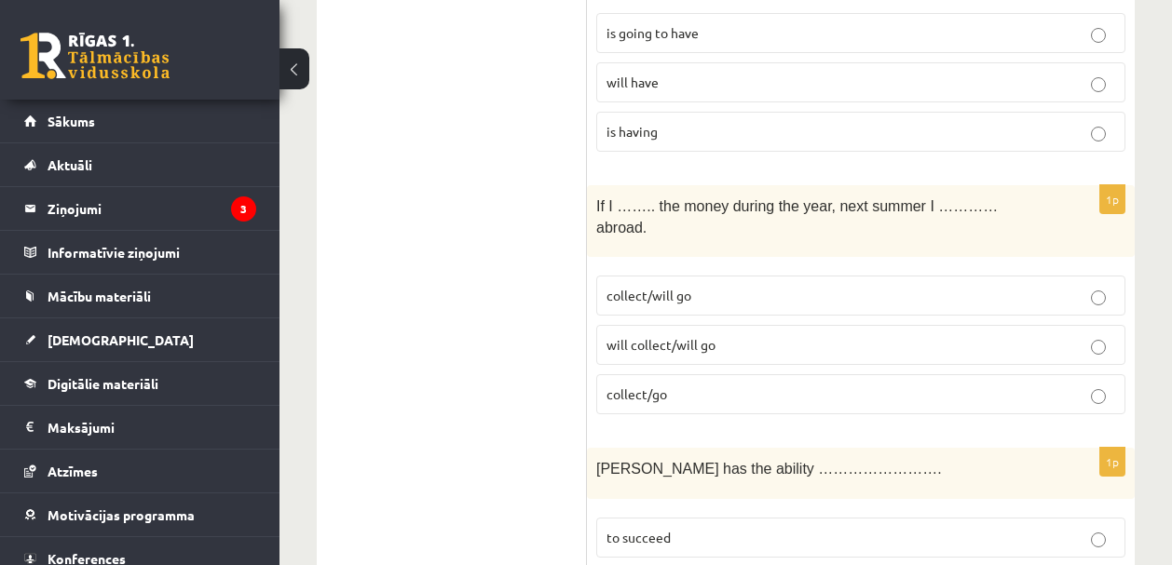
click at [679, 286] on p "collect/will go" at bounding box center [860, 296] width 508 height 20
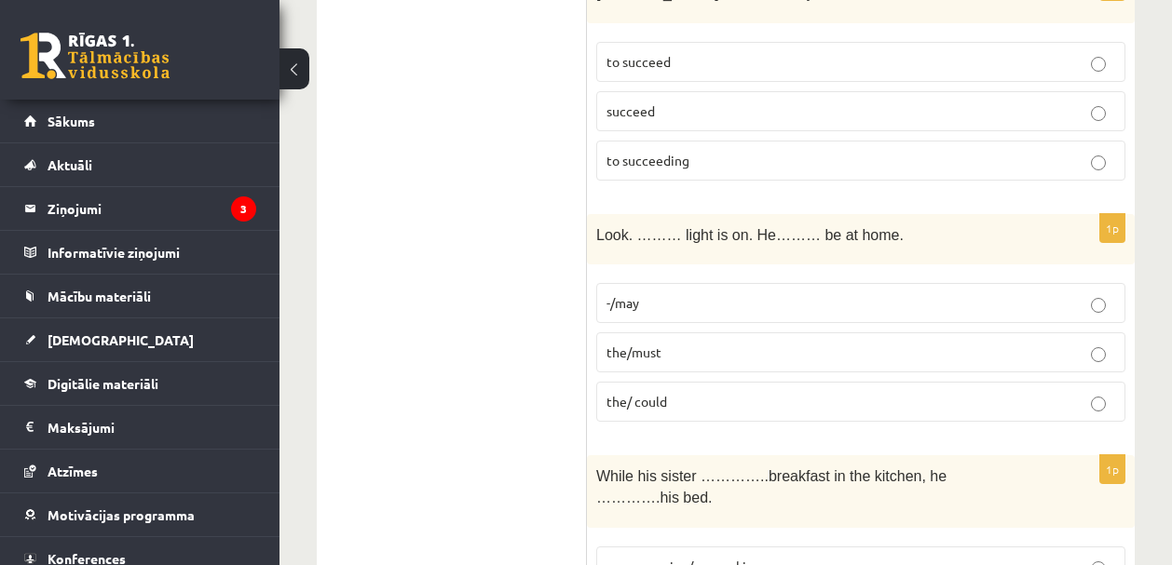
scroll to position [6193, 0]
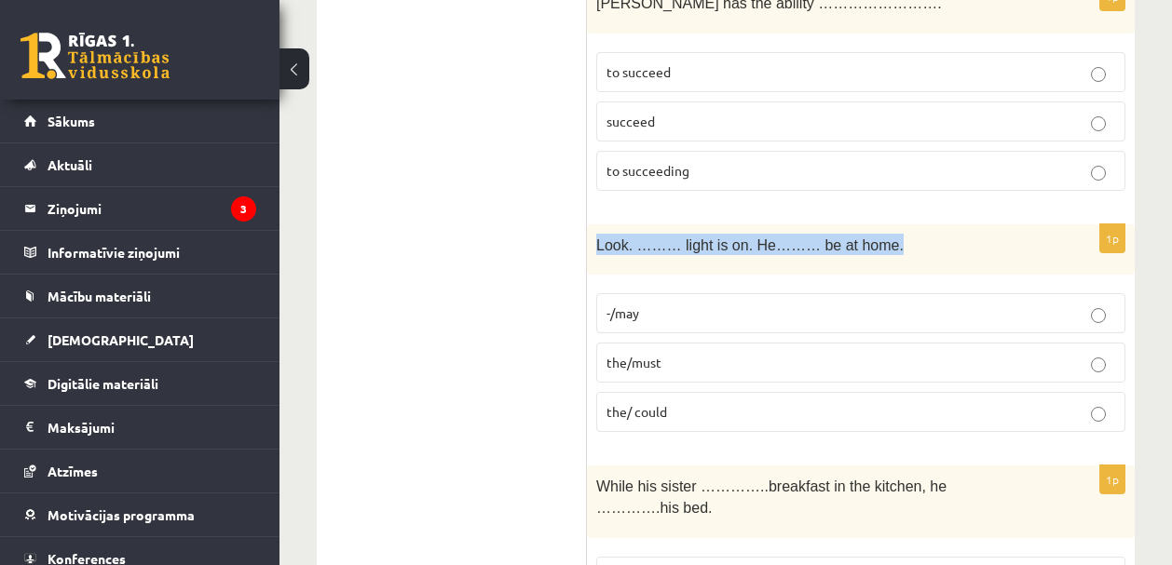
drag, startPoint x: 594, startPoint y: 196, endPoint x: 901, endPoint y: 208, distance: 307.5
click at [901, 224] on div "Look. ……… light is on. He……… be at home." at bounding box center [861, 249] width 548 height 51
click at [628, 305] on span "-/may" at bounding box center [622, 313] width 33 height 17
click at [632, 305] on span "-/may" at bounding box center [622, 313] width 33 height 17
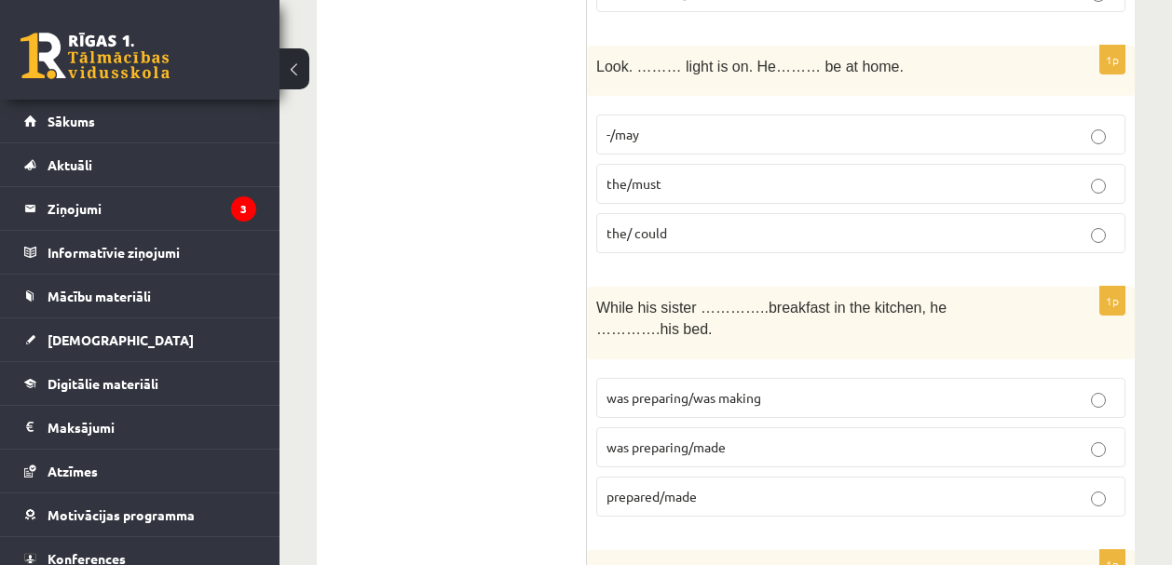
scroll to position [6560, 0]
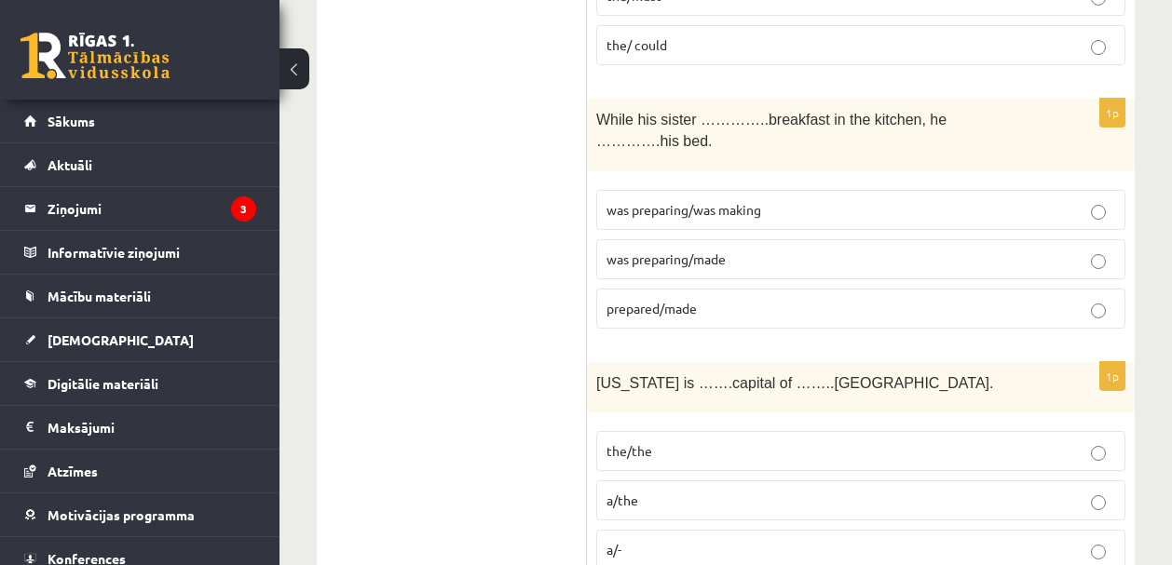
click at [649, 201] on span "was preparing/was making" at bounding box center [683, 209] width 155 height 17
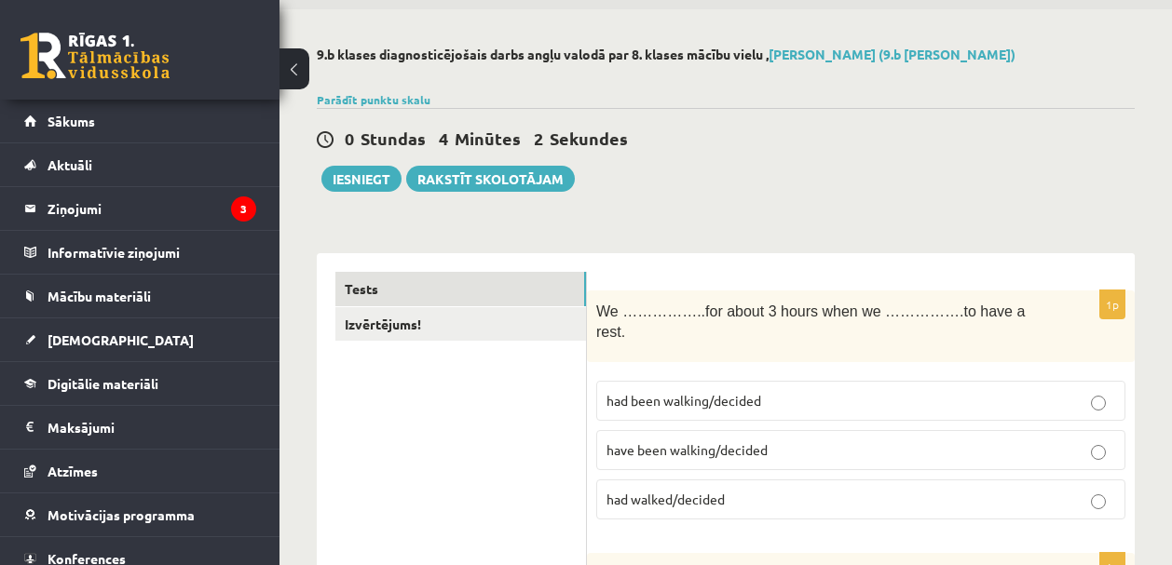
scroll to position [0, 0]
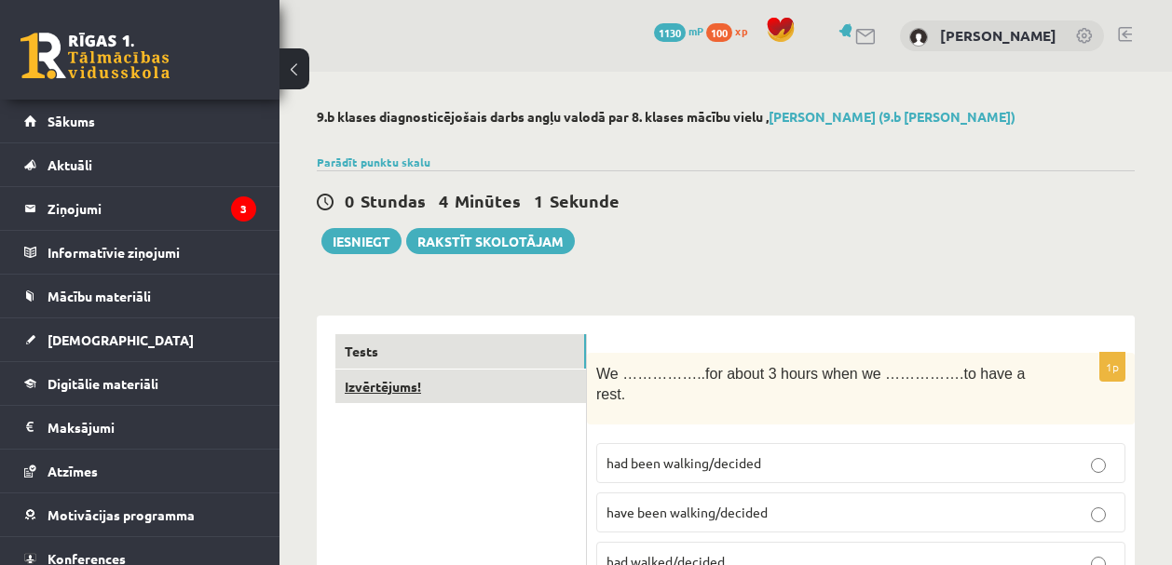
click at [407, 378] on link "Izvērtējums!" at bounding box center [460, 387] width 251 height 34
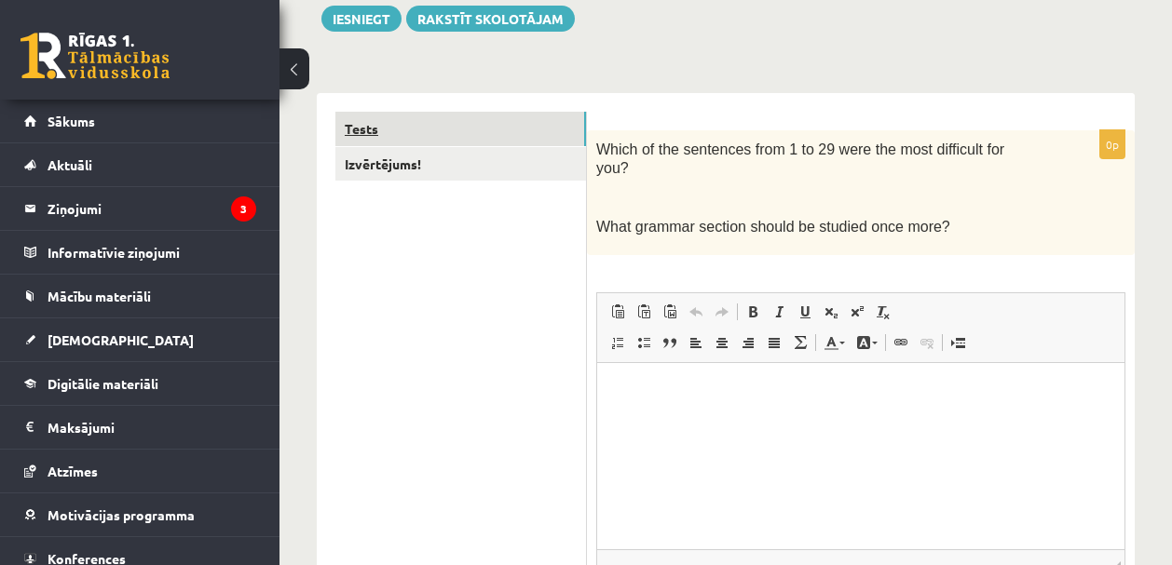
click at [382, 135] on link "Tests" at bounding box center [460, 129] width 251 height 34
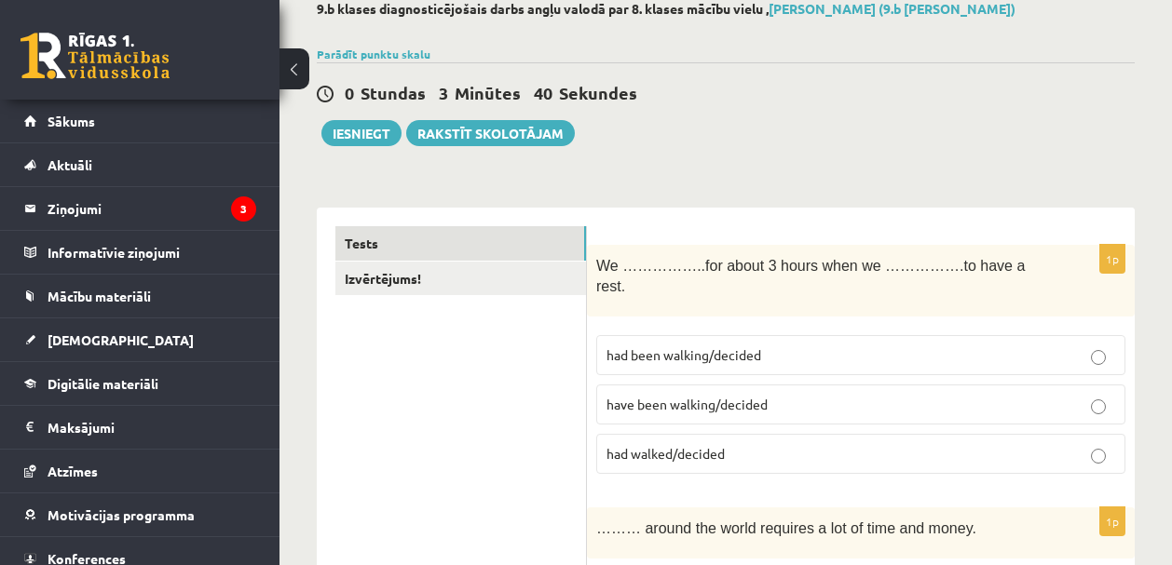
scroll to position [76, 0]
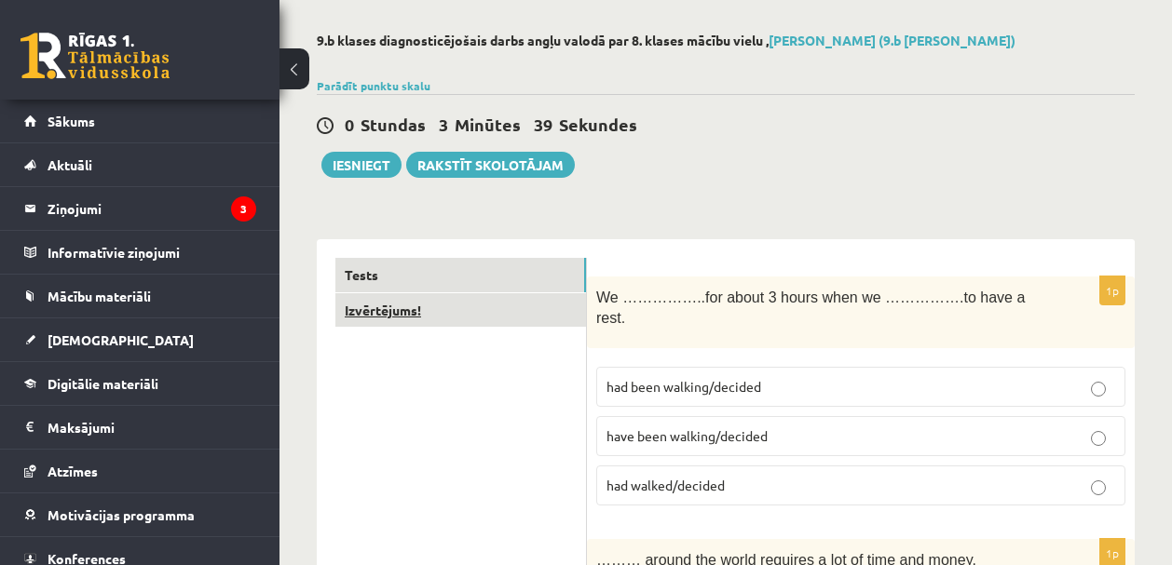
click at [372, 301] on link "Izvērtējums!" at bounding box center [460, 310] width 251 height 34
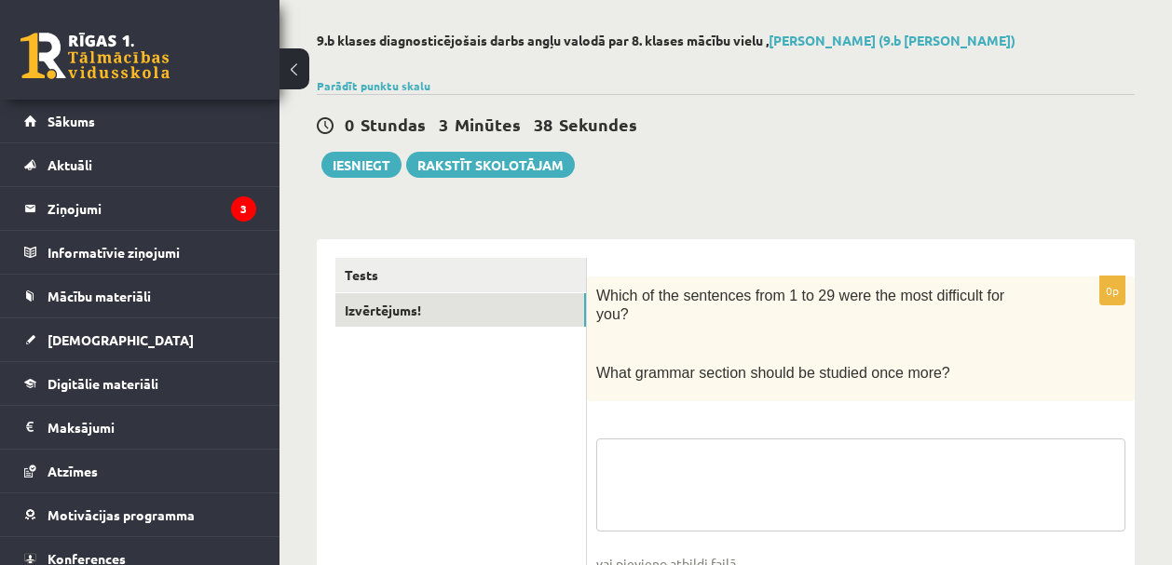
click at [694, 480] on textarea at bounding box center [860, 485] width 529 height 93
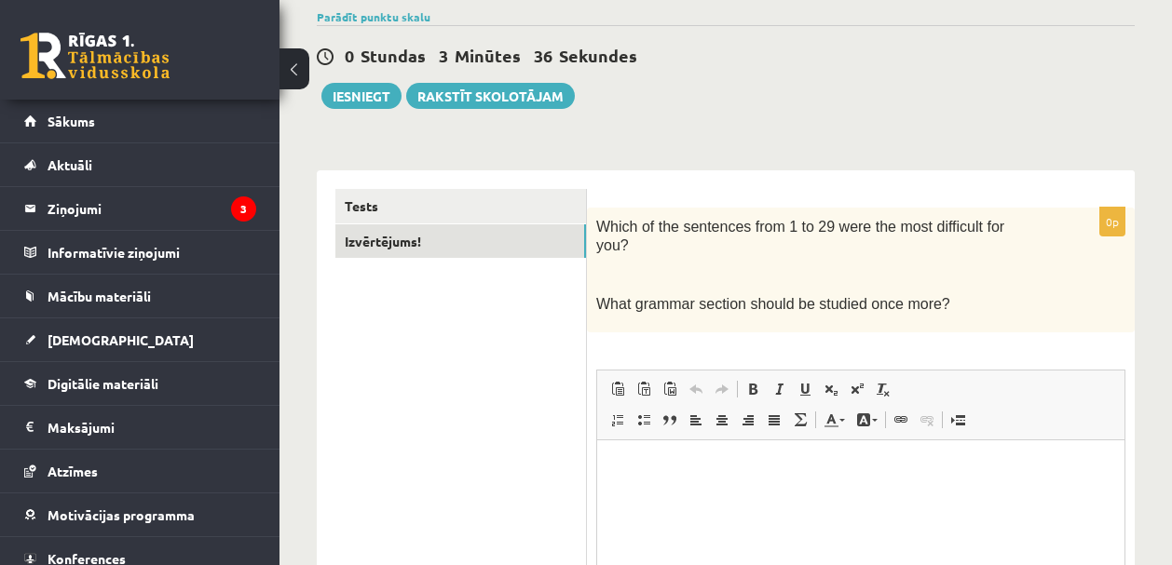
scroll to position [253, 0]
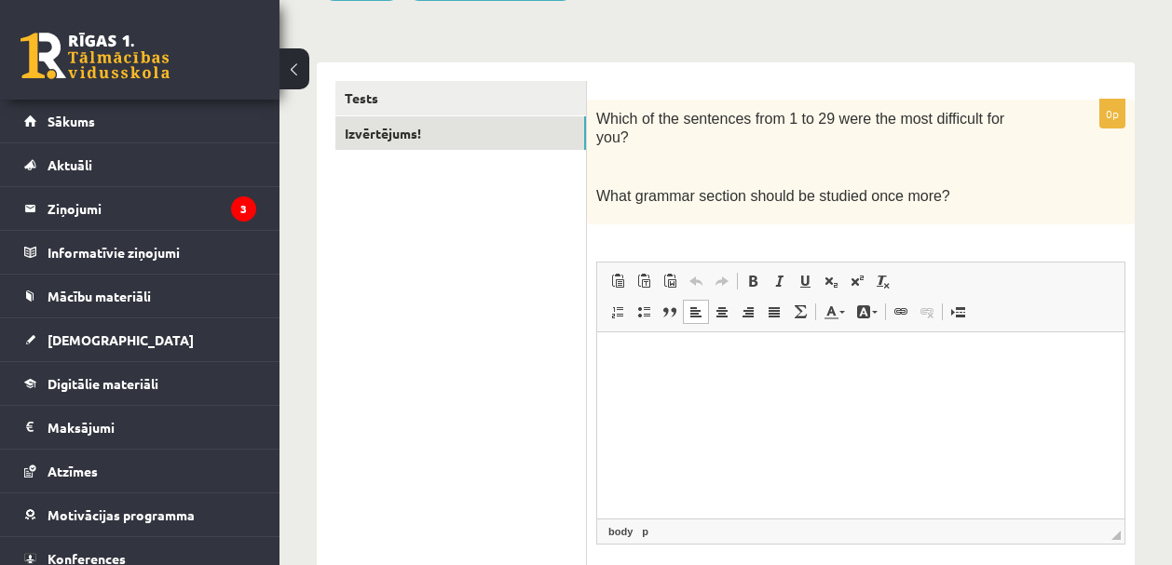
click at [753, 389] on html at bounding box center [860, 360] width 527 height 57
click at [696, 360] on p "**********" at bounding box center [861, 361] width 490 height 20
click at [695, 363] on p "**********" at bounding box center [861, 361] width 490 height 20
click at [698, 366] on p "**********" at bounding box center [861, 361] width 490 height 20
click at [697, 360] on p "**********" at bounding box center [861, 361] width 490 height 20
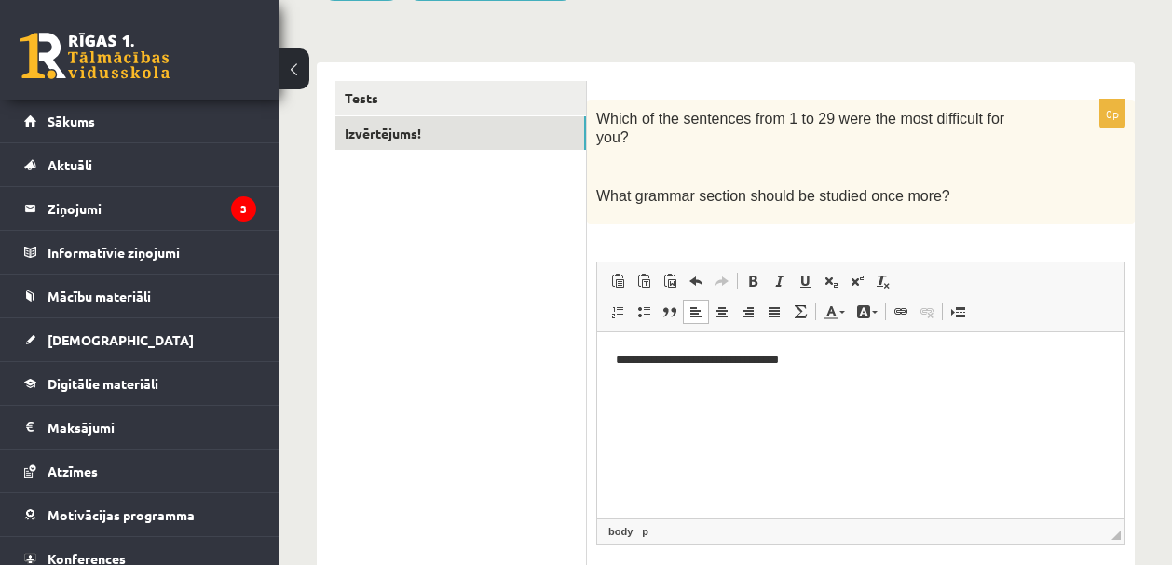
click at [699, 360] on p "**********" at bounding box center [861, 361] width 490 height 20
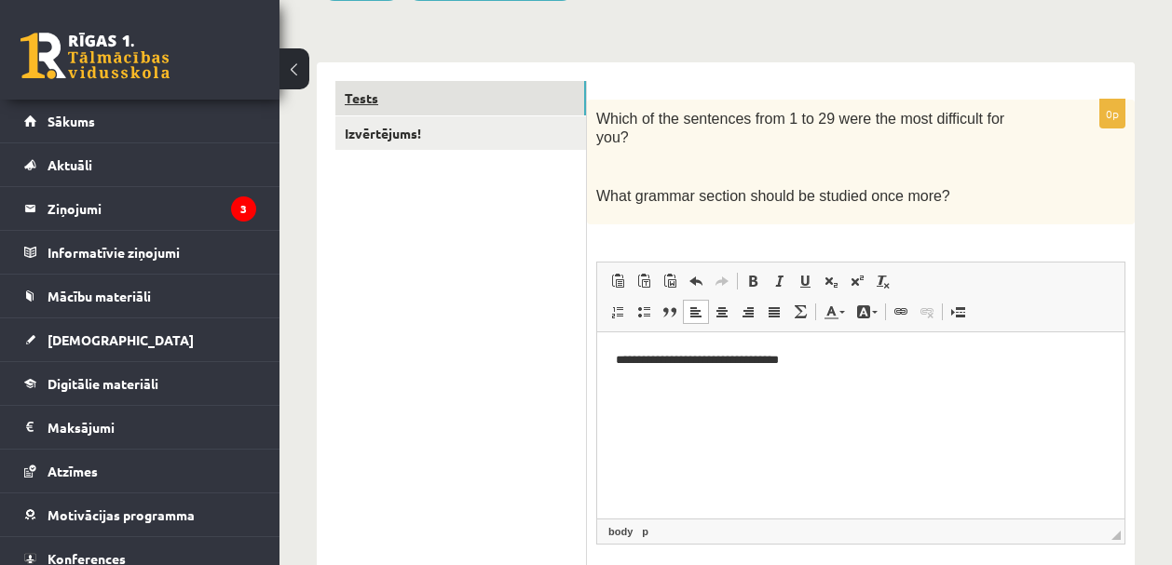
click at [375, 96] on link "Tests" at bounding box center [460, 98] width 251 height 34
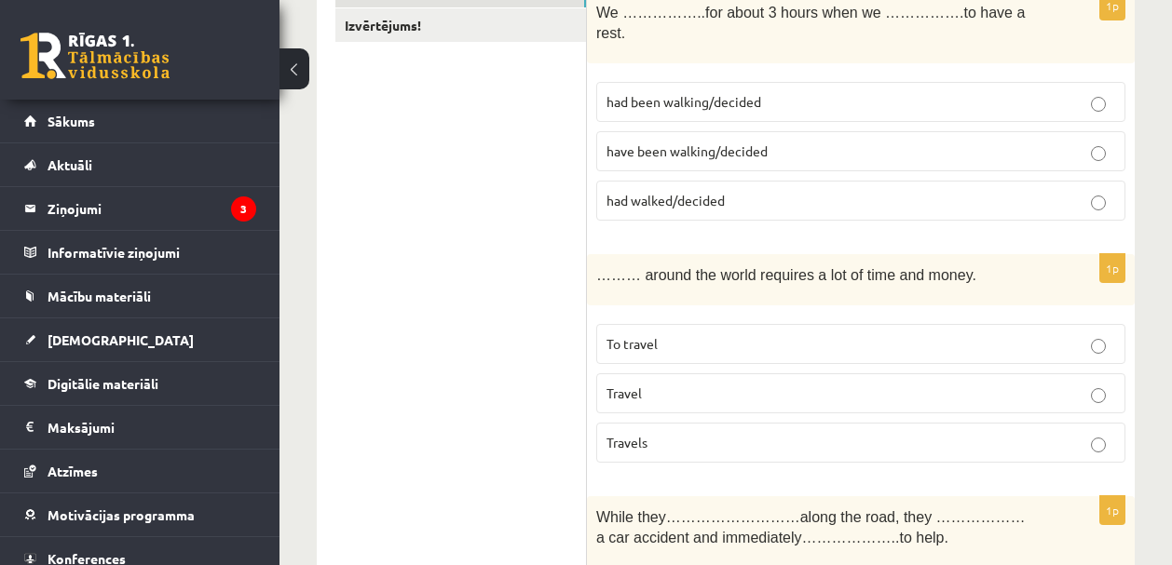
scroll to position [0, 0]
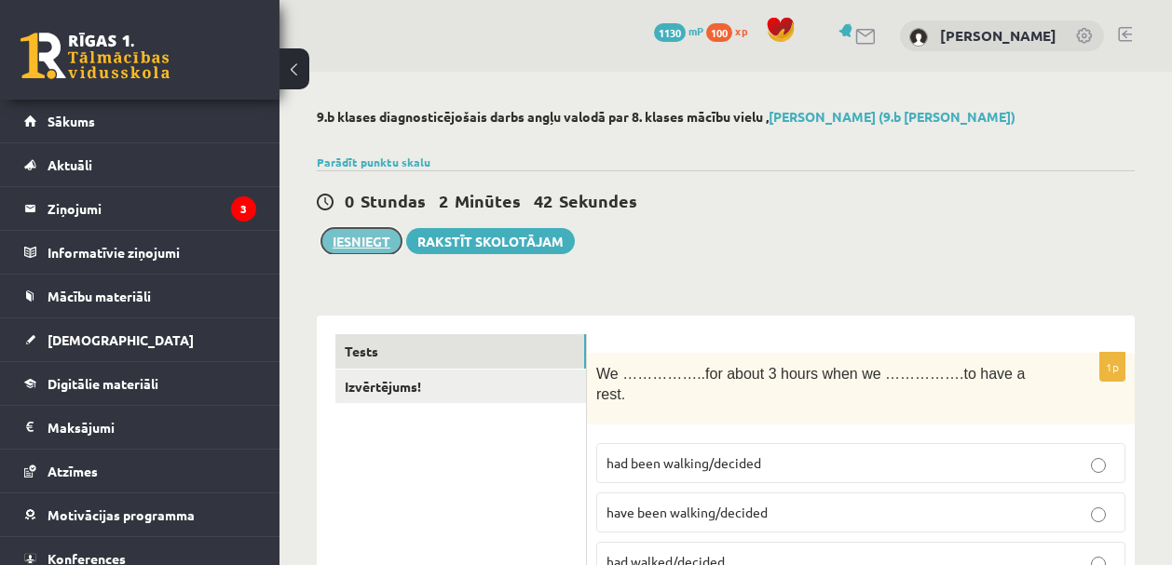
click at [372, 242] on button "Iesniegt" at bounding box center [361, 241] width 80 height 26
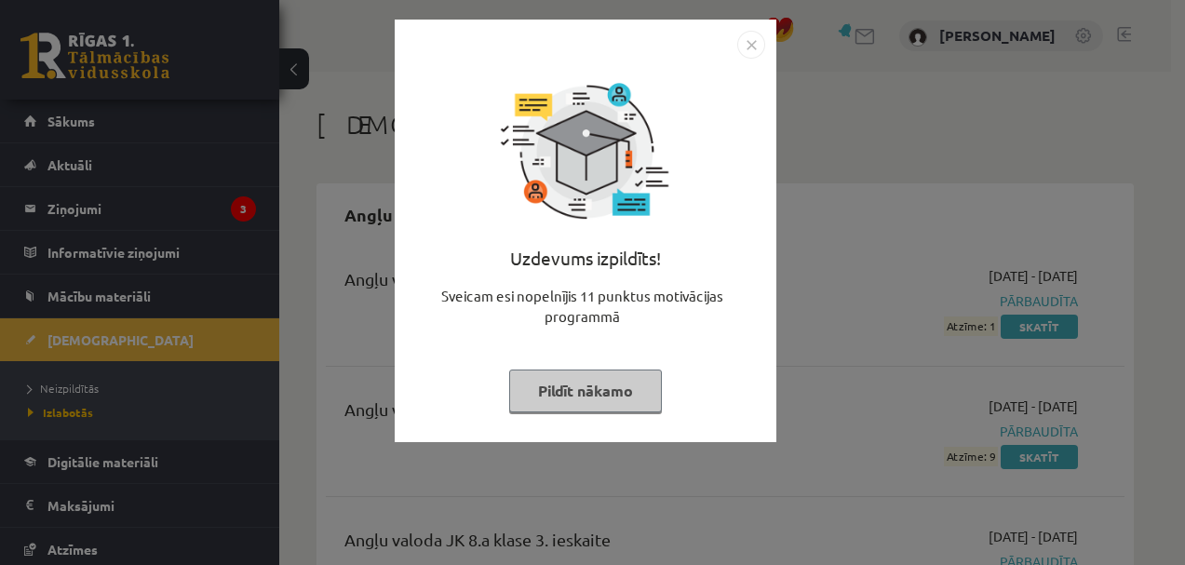
click at [754, 48] on img "Close" at bounding box center [752, 45] width 28 height 28
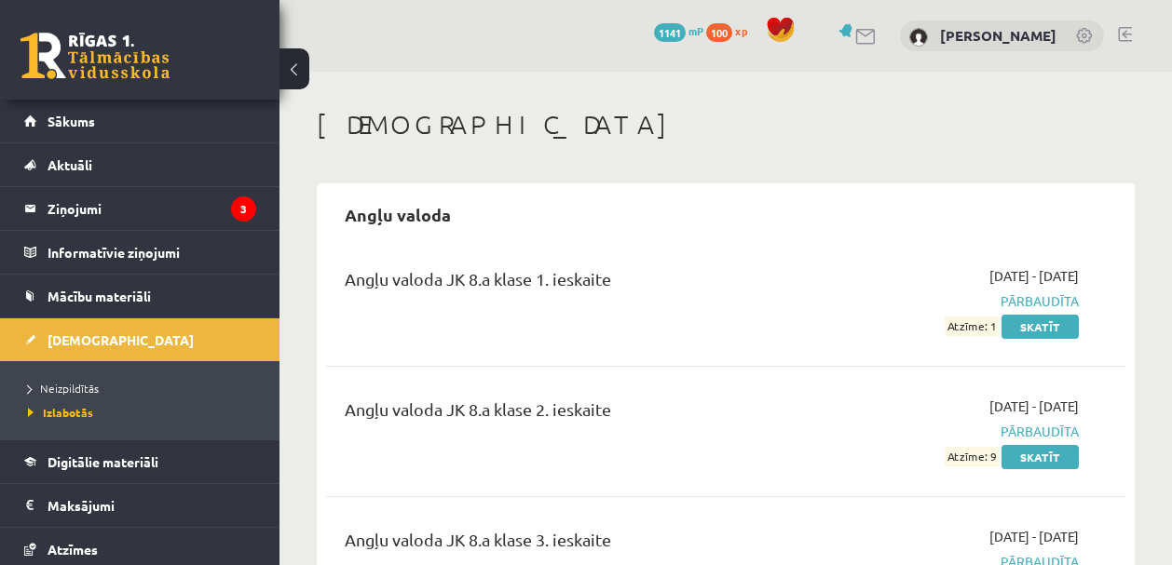
click at [719, 332] on div "Angļu valoda JK 8.a klase 1. ieskaite" at bounding box center [585, 301] width 508 height 70
click at [100, 343] on span "[DEMOGRAPHIC_DATA]" at bounding box center [120, 340] width 146 height 17
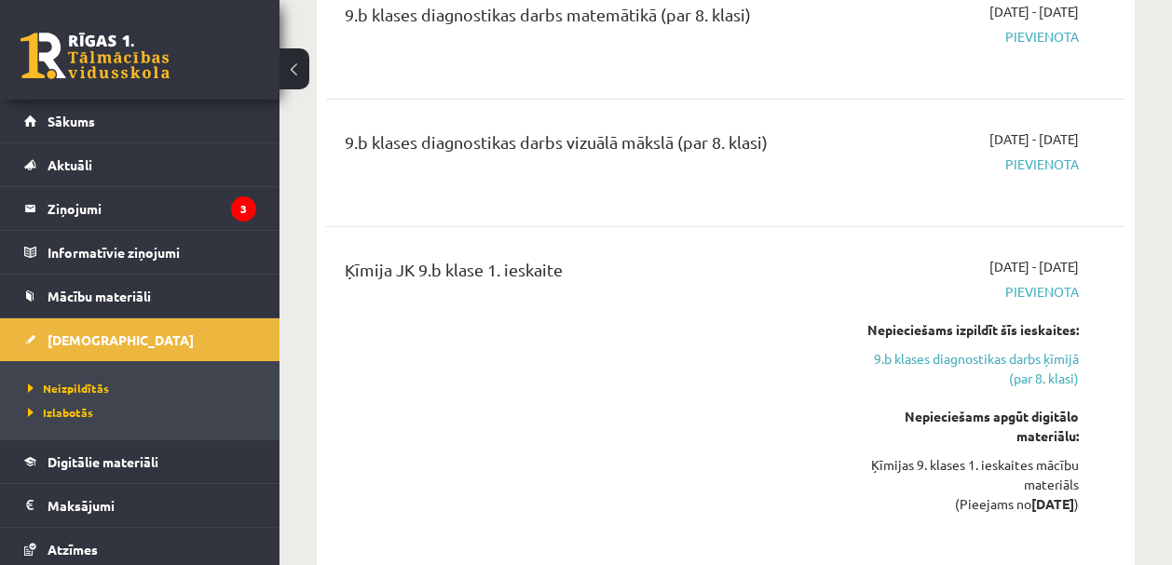
scroll to position [5888, 0]
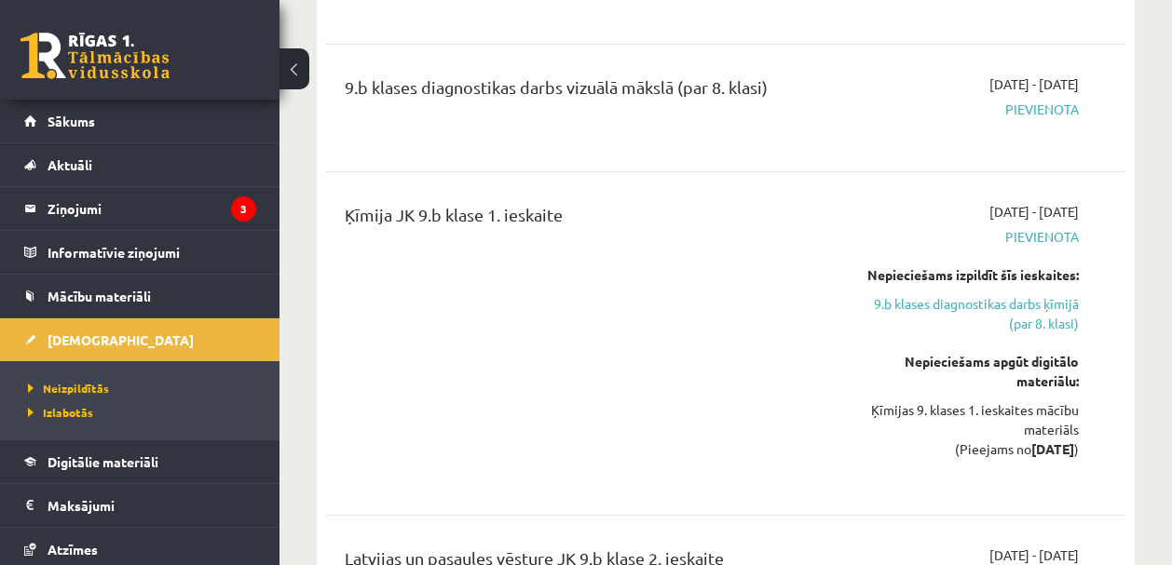
click at [704, 321] on div "Ķīmija JK 9.b klase 1. ieskaite" at bounding box center [585, 343] width 508 height 283
drag, startPoint x: 704, startPoint y: 321, endPoint x: 1191, endPoint y: 139, distance: 520.1
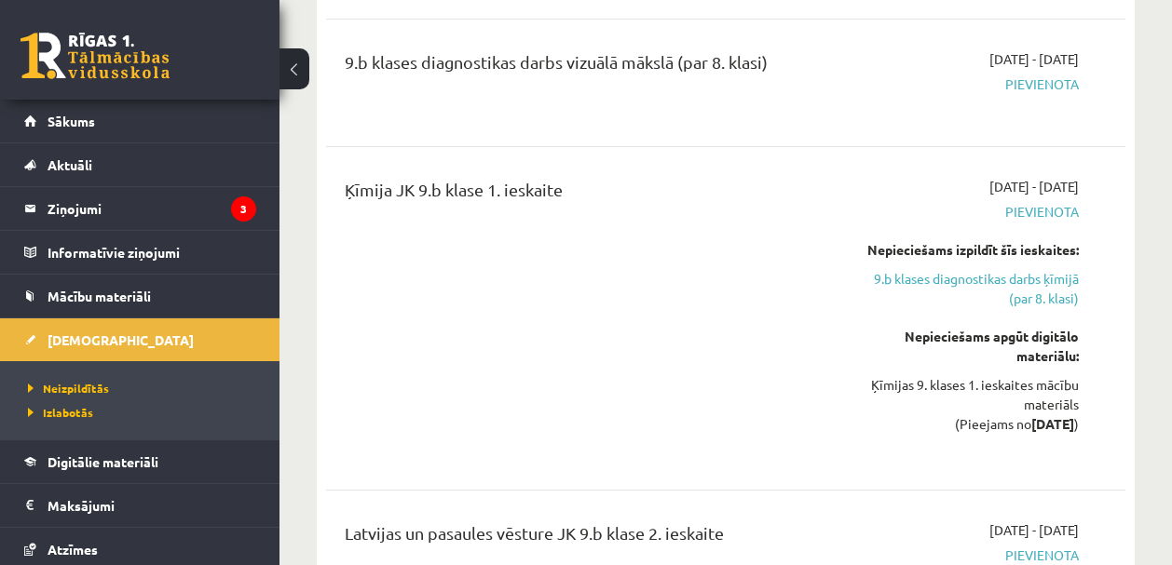
scroll to position [5914, 0]
click at [57, 134] on link "Sākums" at bounding box center [140, 121] width 232 height 43
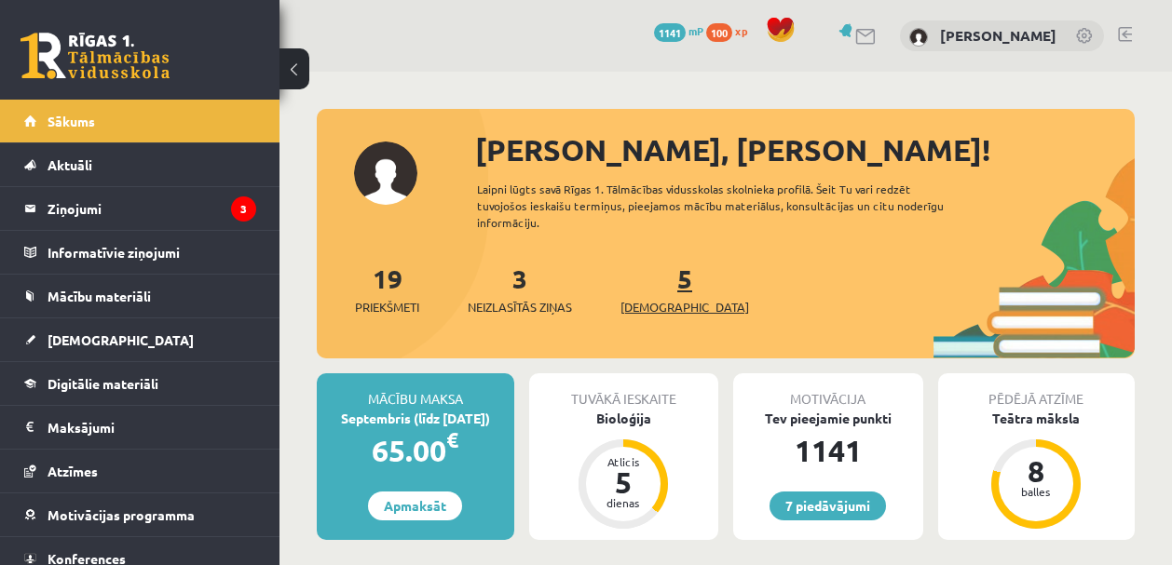
click at [656, 313] on span "[DEMOGRAPHIC_DATA]" at bounding box center [684, 307] width 129 height 19
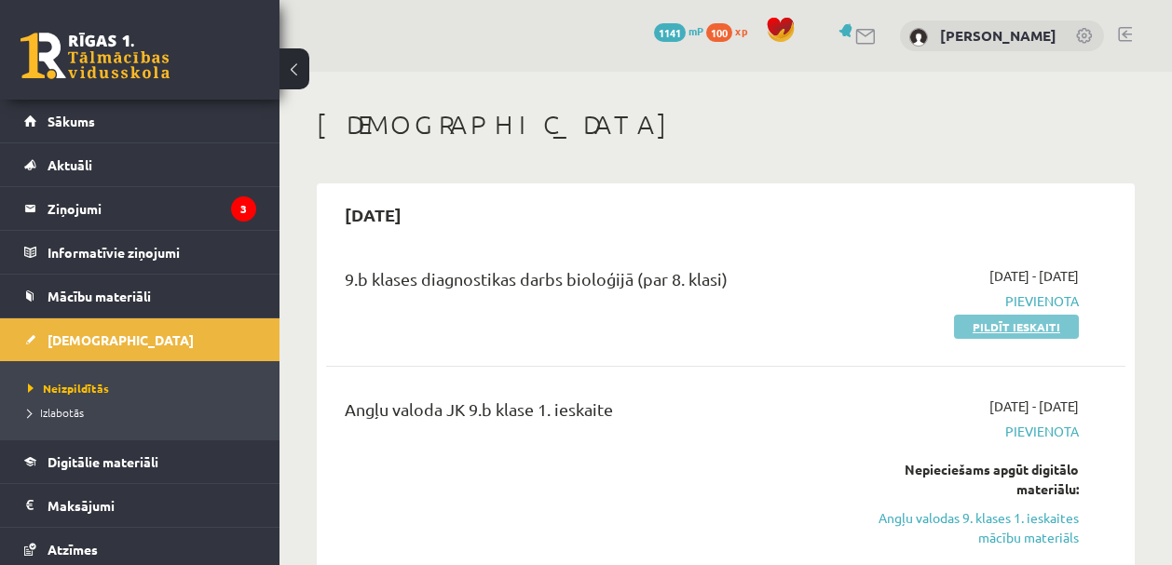
click at [1043, 335] on link "Pildīt ieskaiti" at bounding box center [1016, 327] width 125 height 24
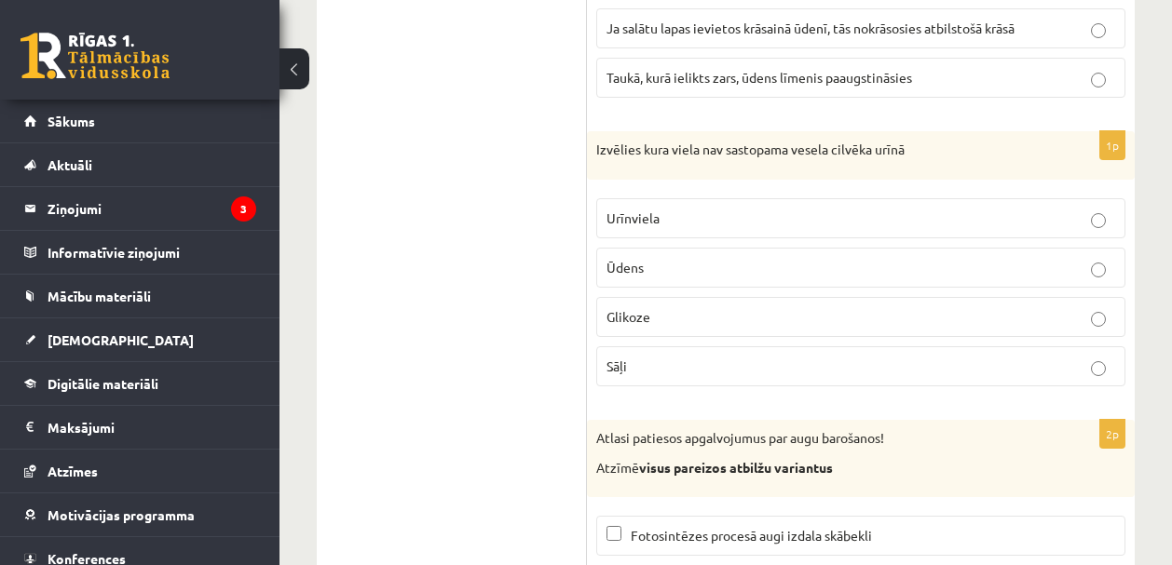
scroll to position [8590, 0]
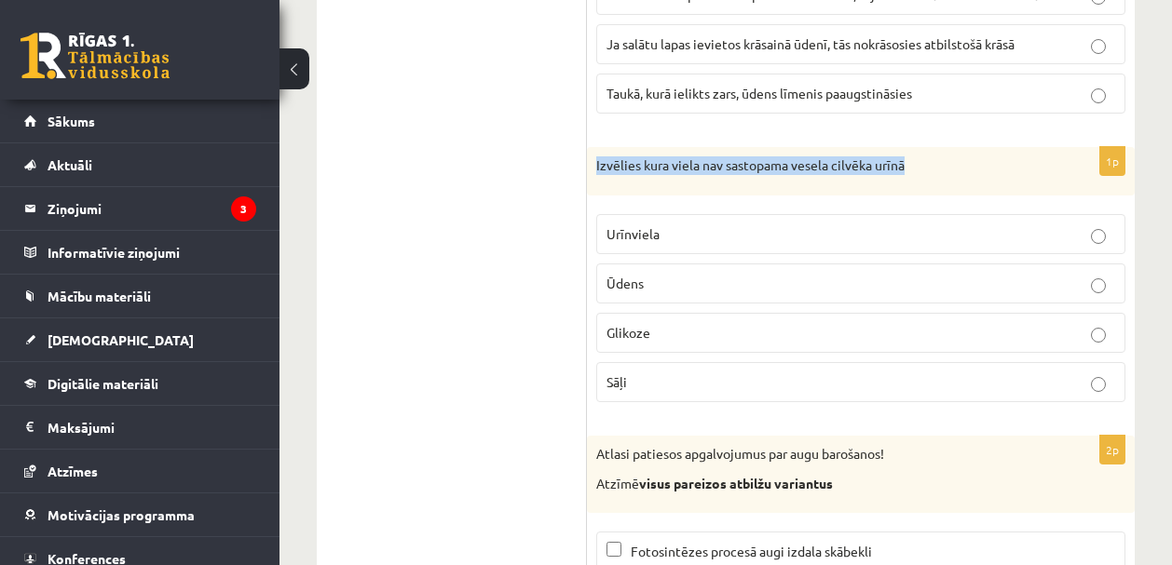
drag, startPoint x: 621, startPoint y: 167, endPoint x: 876, endPoint y: 185, distance: 255.8
click at [876, 186] on div "Izvēlies kura viela nav sastopama vesela cilvēka urīnā" at bounding box center [861, 171] width 548 height 48
copy p "Izvēlies kura viela nav sastopama vesela cilvēka urīnā"
click at [789, 170] on p "Izvēlies kura viela nav sastopama vesela cilvēka urīnā" at bounding box center [814, 165] width 436 height 19
drag, startPoint x: 730, startPoint y: 168, endPoint x: 914, endPoint y: 175, distance: 184.5
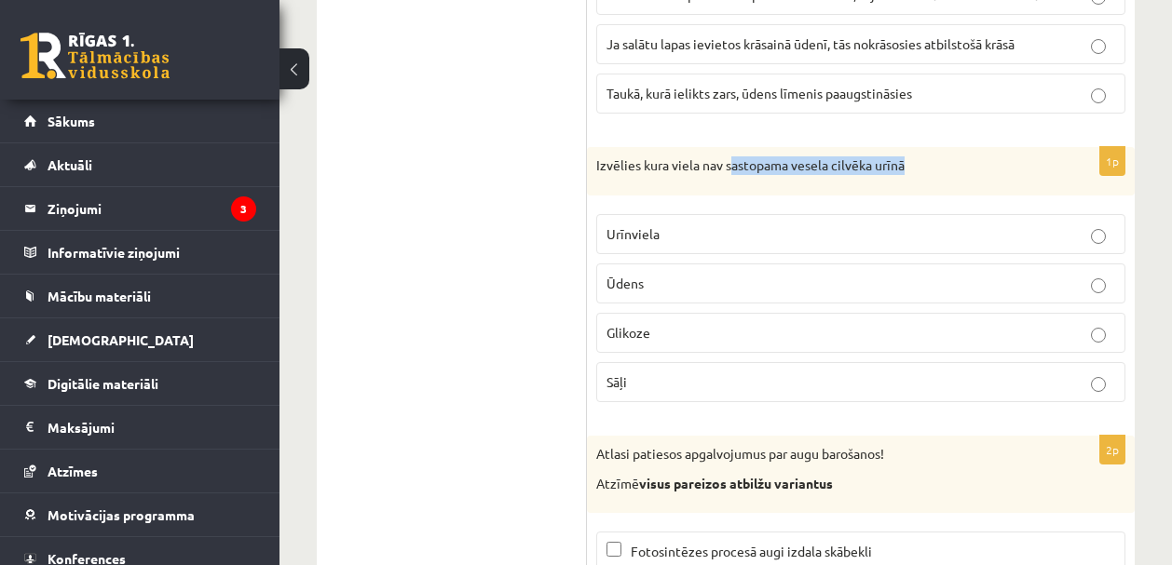
click at [914, 175] on p "Izvēlies kura viela nav sastopama vesela cilvēka urīnā" at bounding box center [814, 165] width 436 height 19
copy p "astopama vesela cilvēka urīnā"
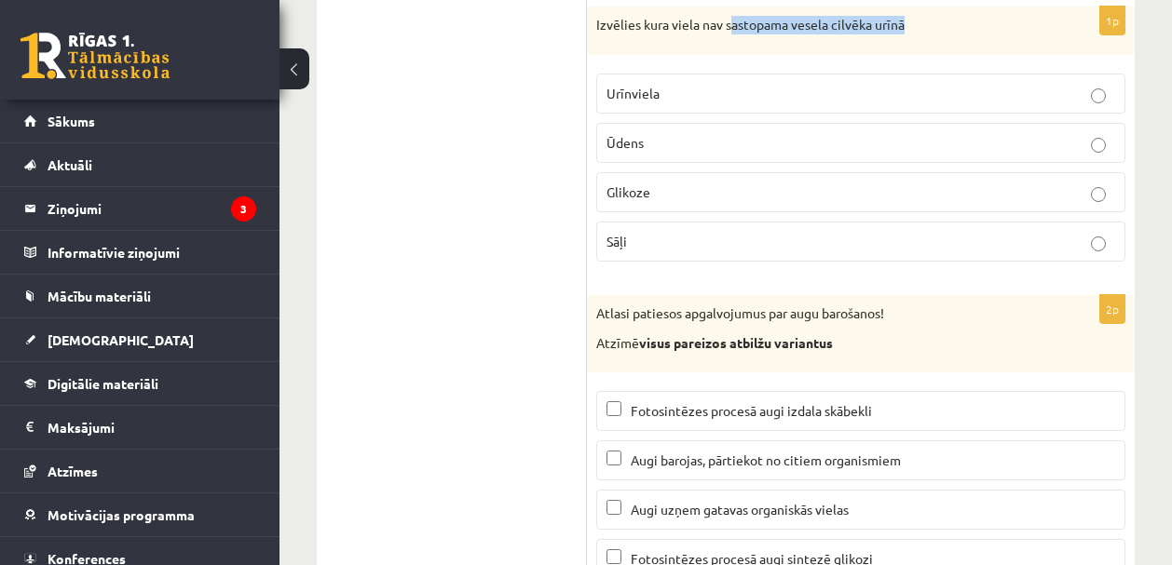
scroll to position [9134, 0]
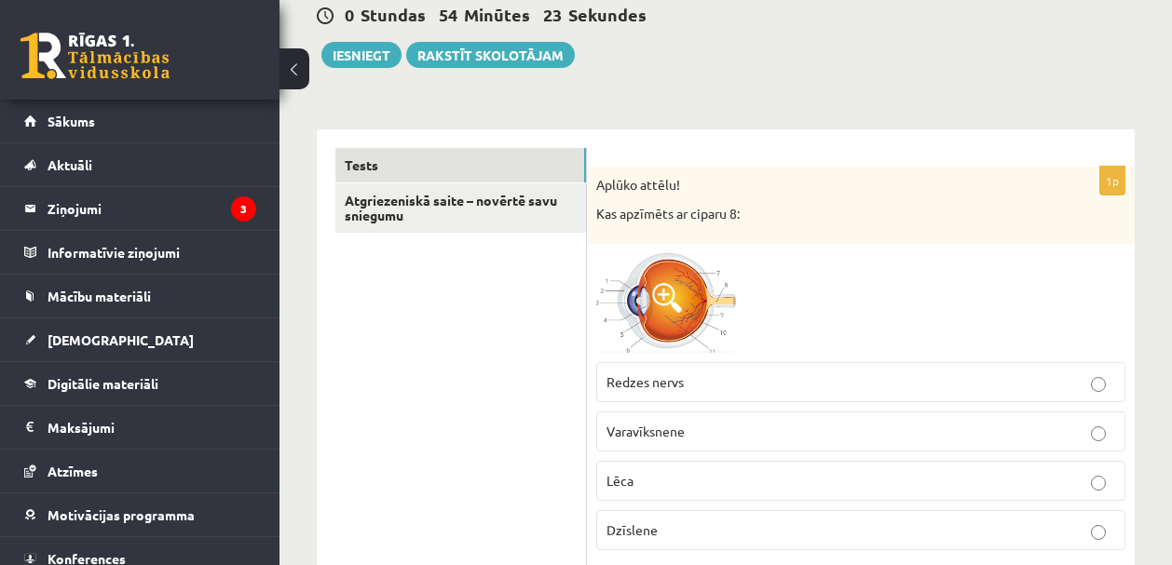
scroll to position [195, 0]
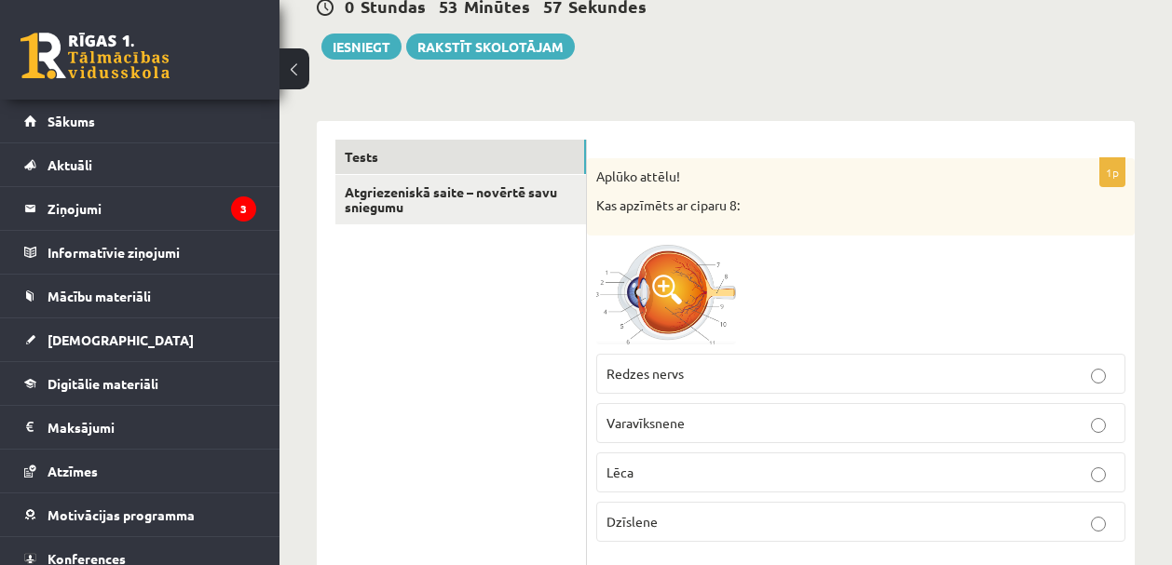
click at [664, 379] on span "Redzes nervs" at bounding box center [644, 373] width 77 height 17
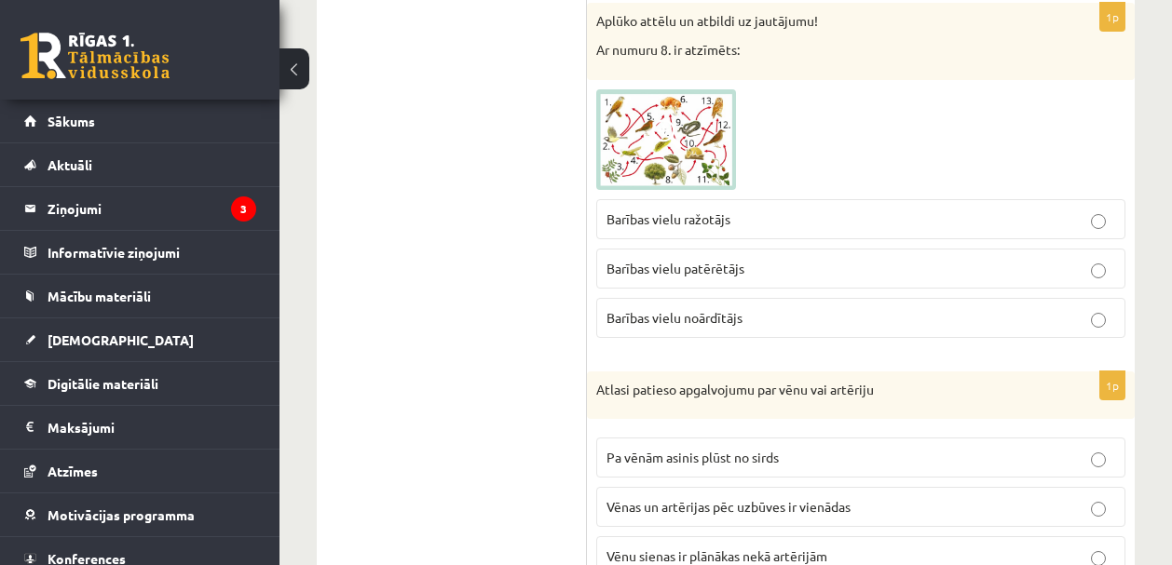
scroll to position [655, 0]
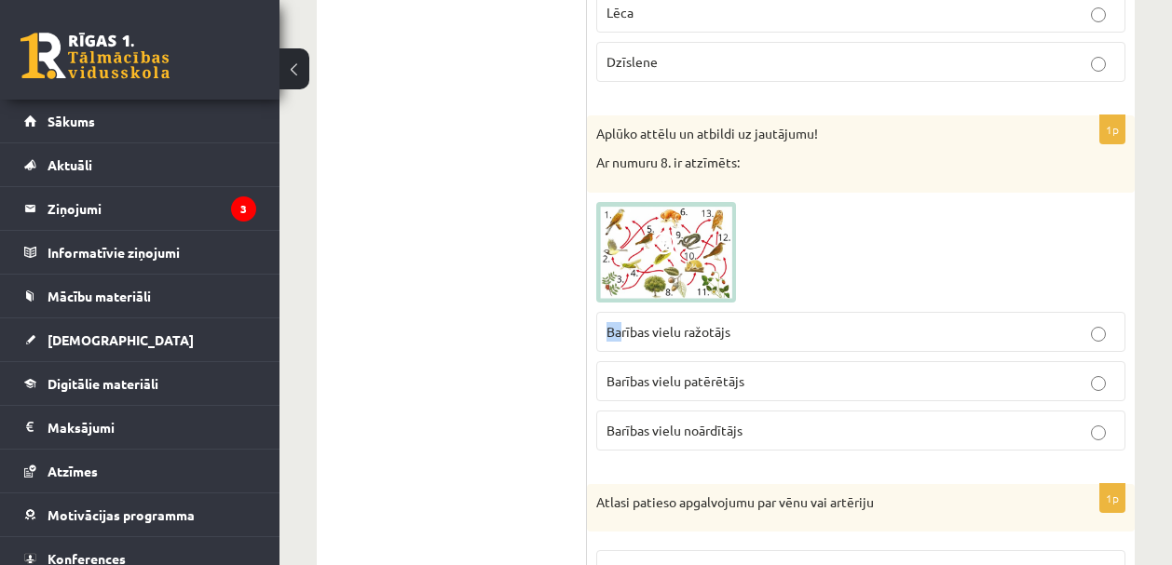
drag, startPoint x: 608, startPoint y: 331, endPoint x: 618, endPoint y: 328, distance: 10.6
click at [618, 328] on span "Barības vielu ražotājs" at bounding box center [668, 331] width 124 height 17
click at [639, 261] on img at bounding box center [666, 252] width 140 height 101
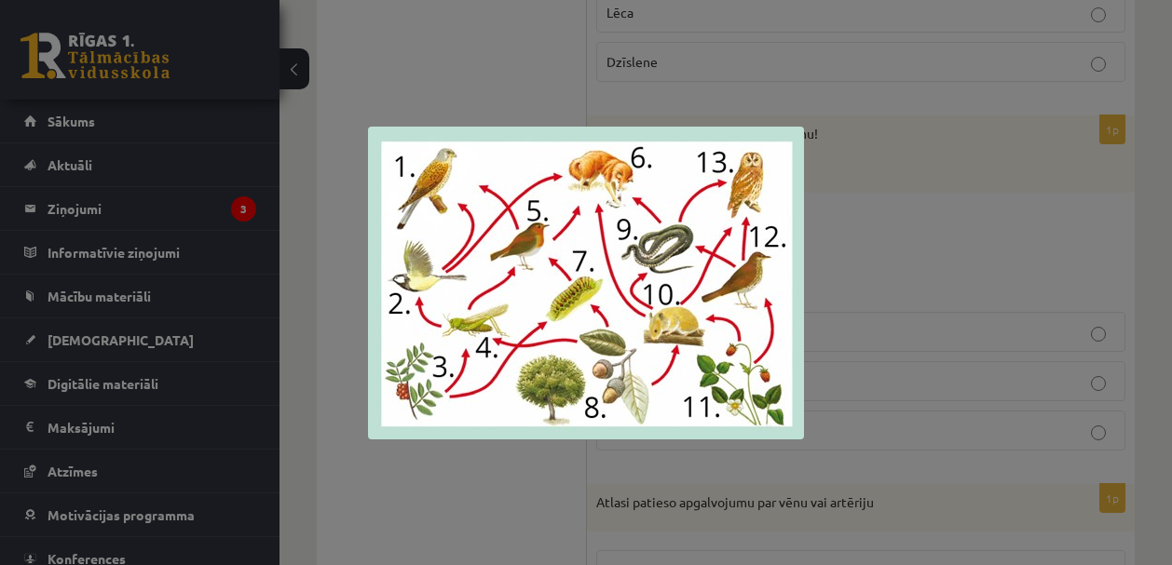
click at [911, 225] on div at bounding box center [586, 282] width 1172 height 565
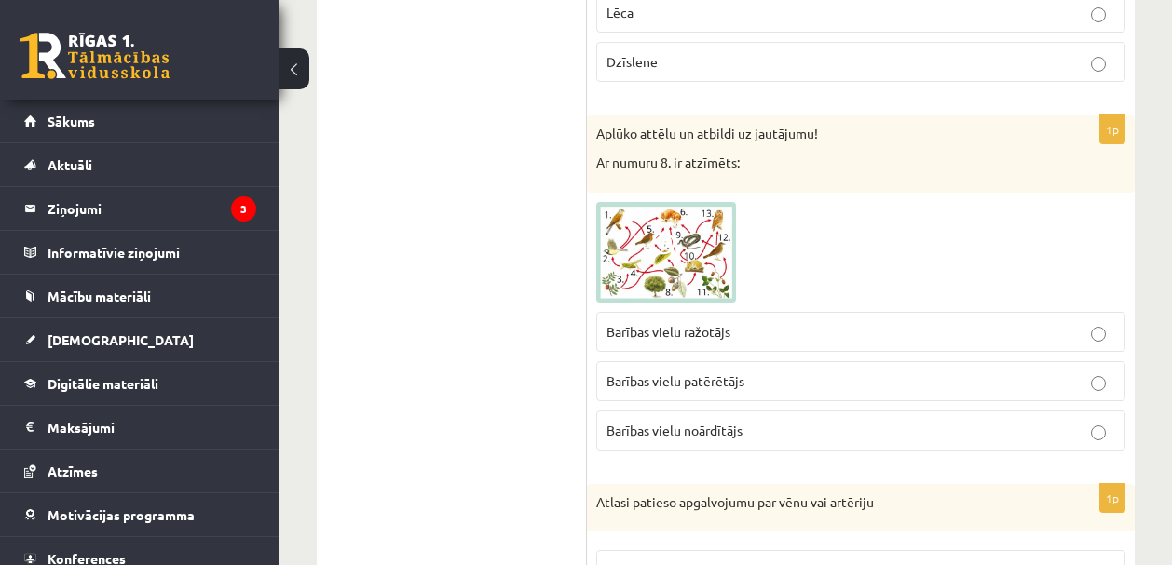
click at [696, 342] on label "Barības vielu ražotājs" at bounding box center [860, 332] width 529 height 40
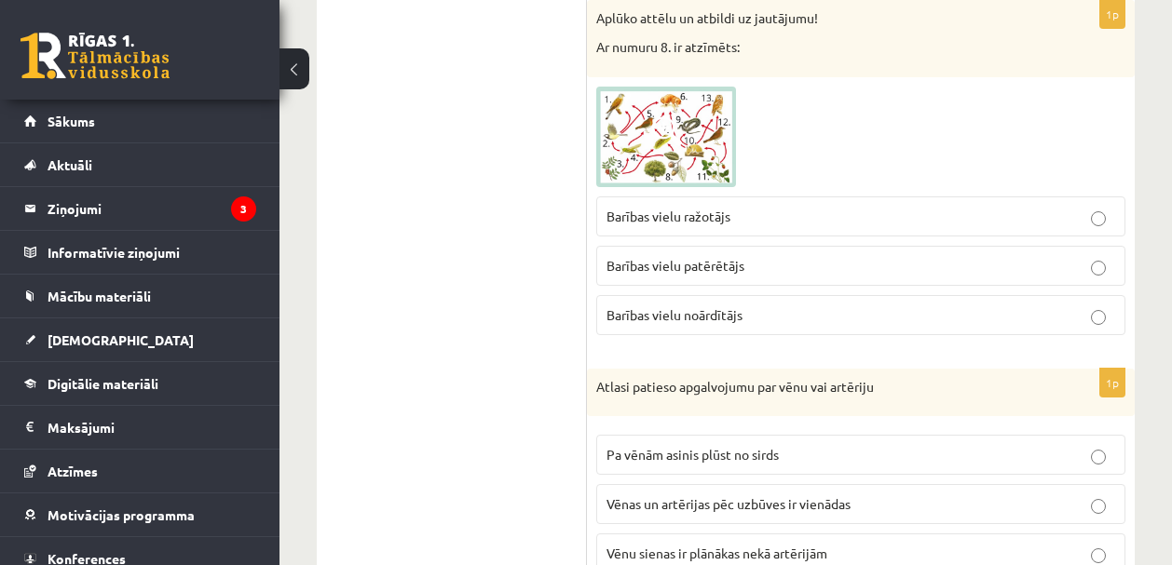
scroll to position [948, 0]
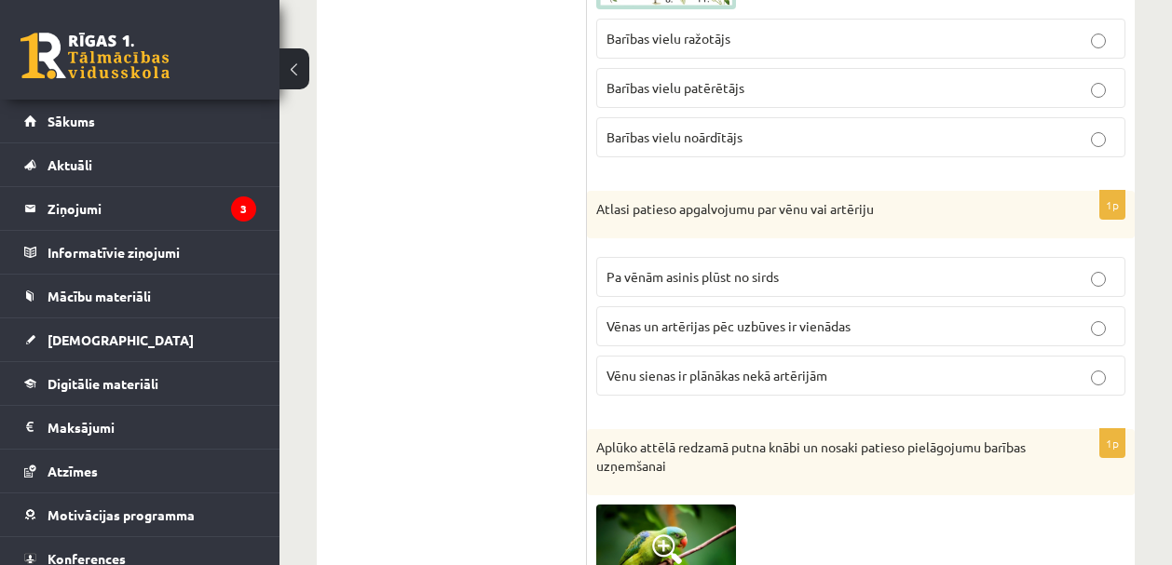
click at [717, 276] on span "Pa vēnām asinis plūst no sirds" at bounding box center [692, 276] width 172 height 17
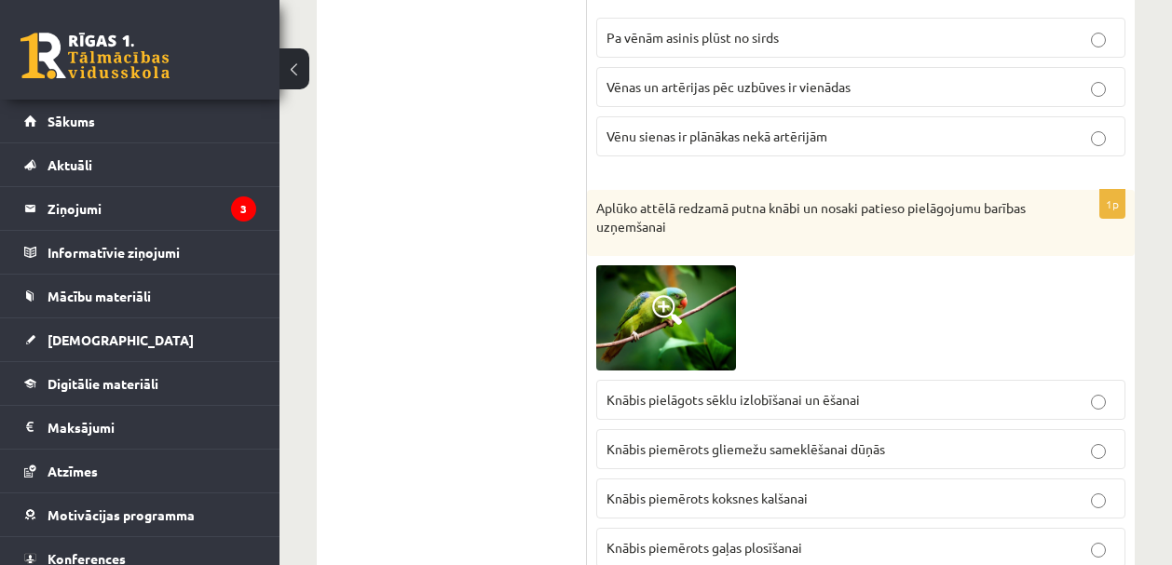
scroll to position [1187, 0]
click at [850, 393] on span "Knābis pielāgots sēklu izlobīšanai un ēšanai" at bounding box center [732, 399] width 253 height 17
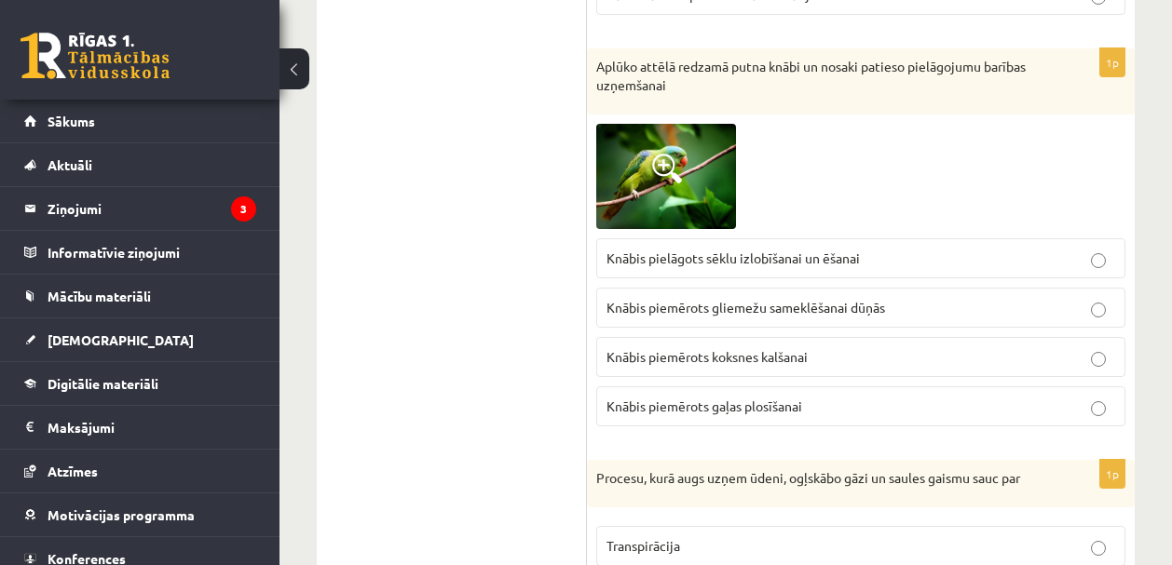
scroll to position [1332, 0]
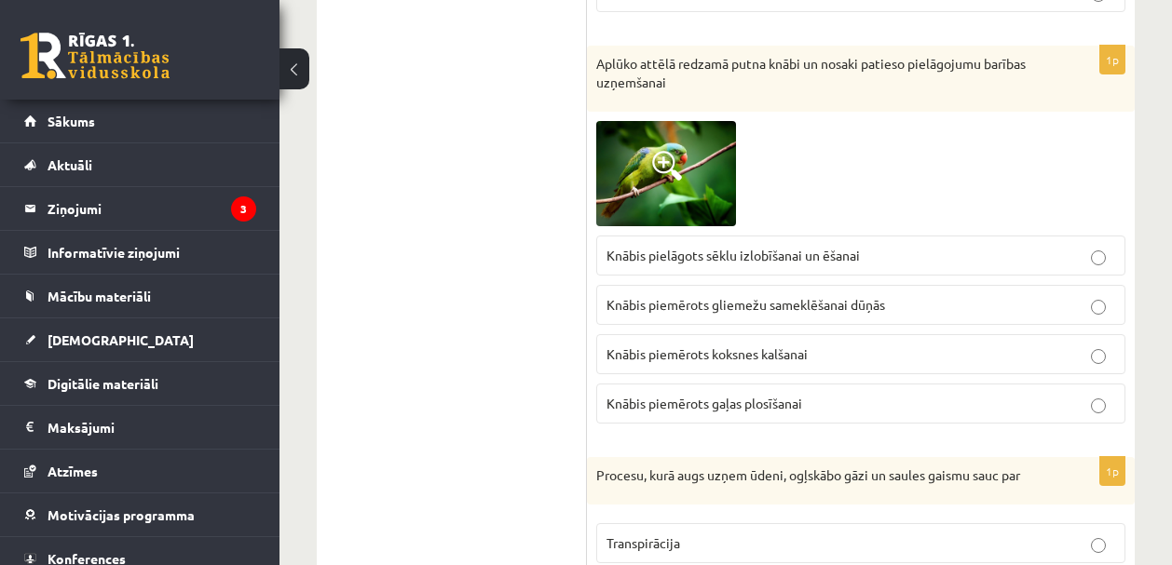
click at [657, 160] on span at bounding box center [667, 166] width 30 height 30
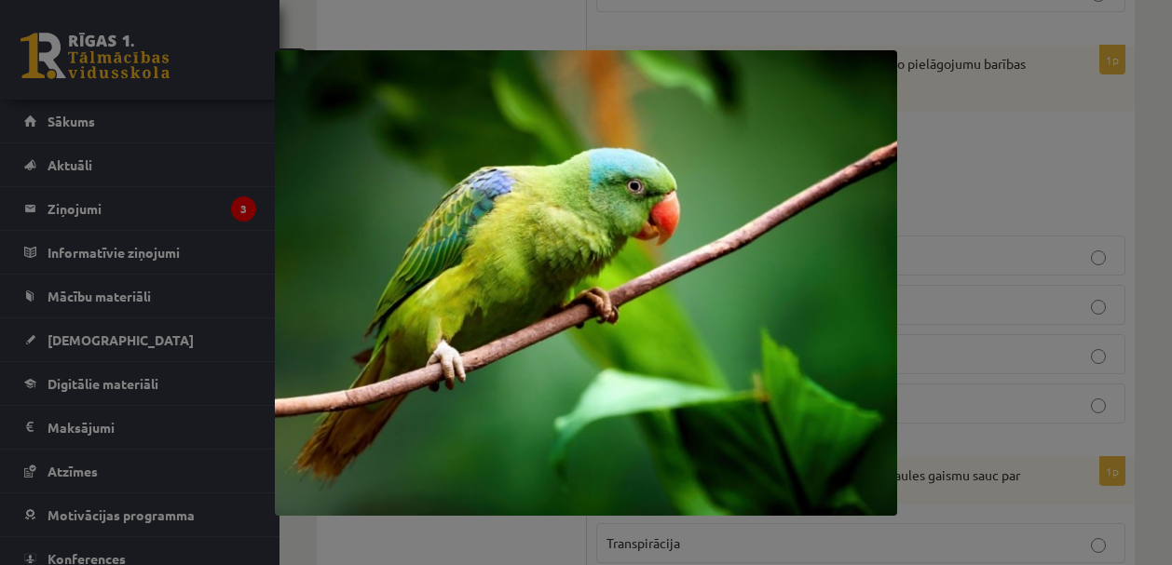
click at [1040, 185] on div at bounding box center [586, 282] width 1172 height 565
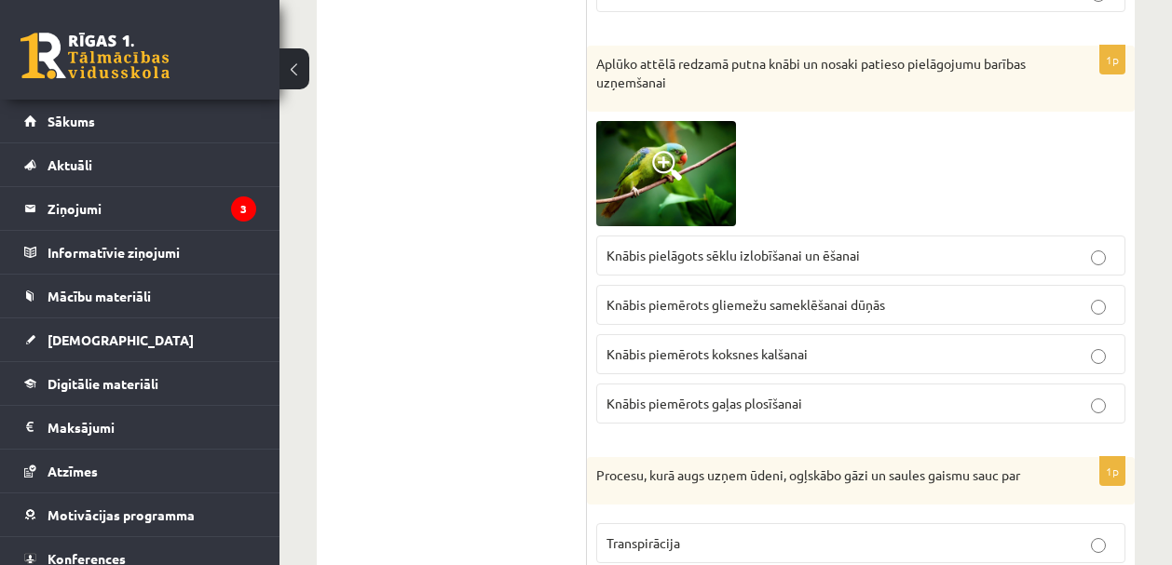
click at [732, 250] on span "Knābis pielāgots sēklu izlobīšanai un ēšanai" at bounding box center [732, 255] width 253 height 17
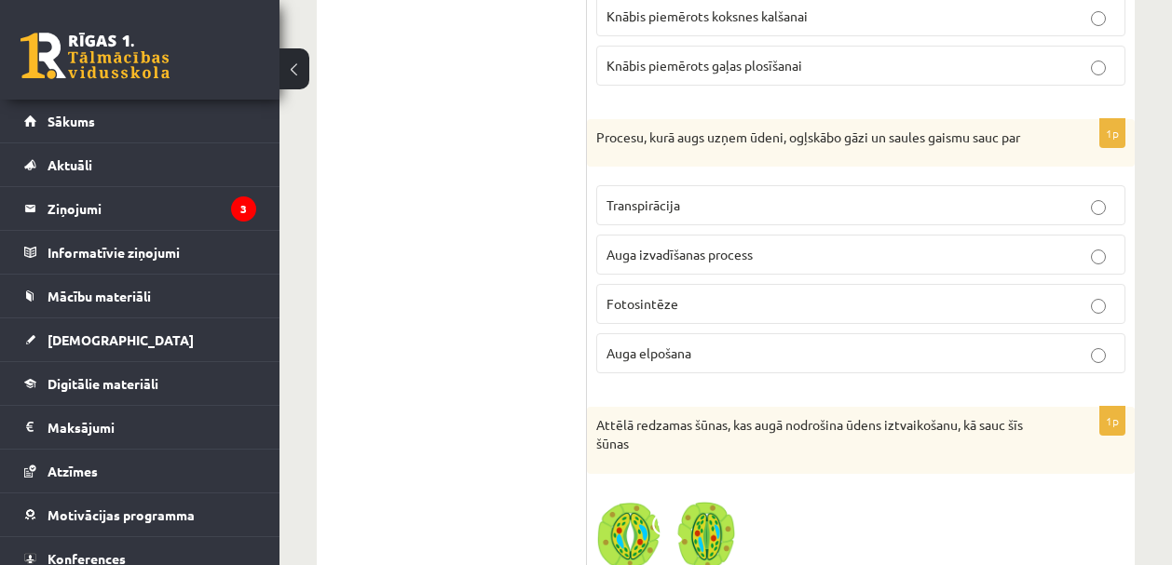
scroll to position [1700, 0]
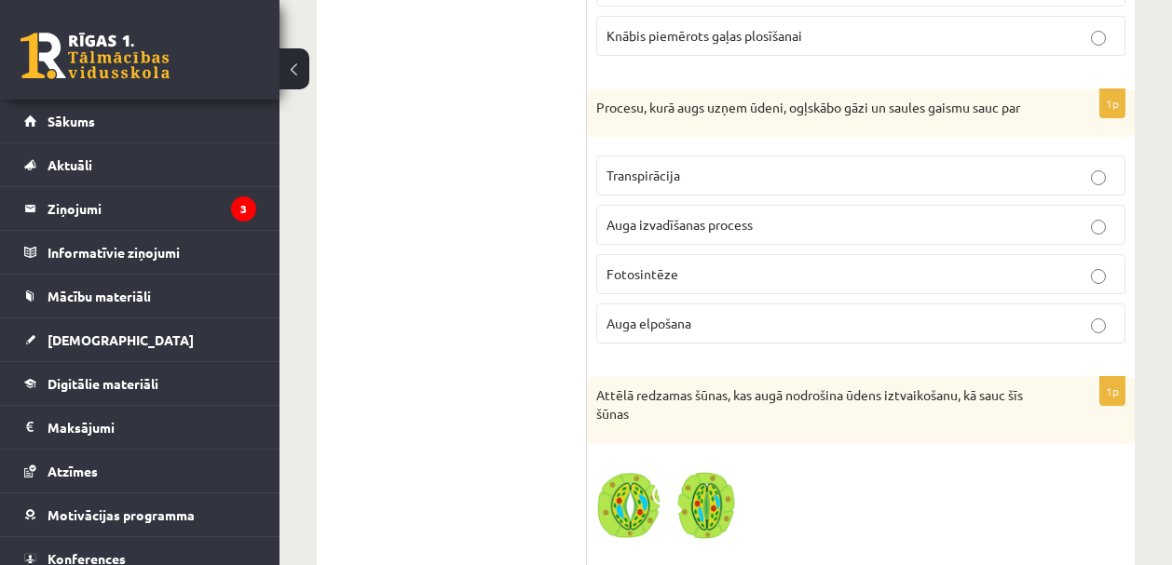
click at [648, 280] on span "Fotosintēze" at bounding box center [642, 273] width 72 height 17
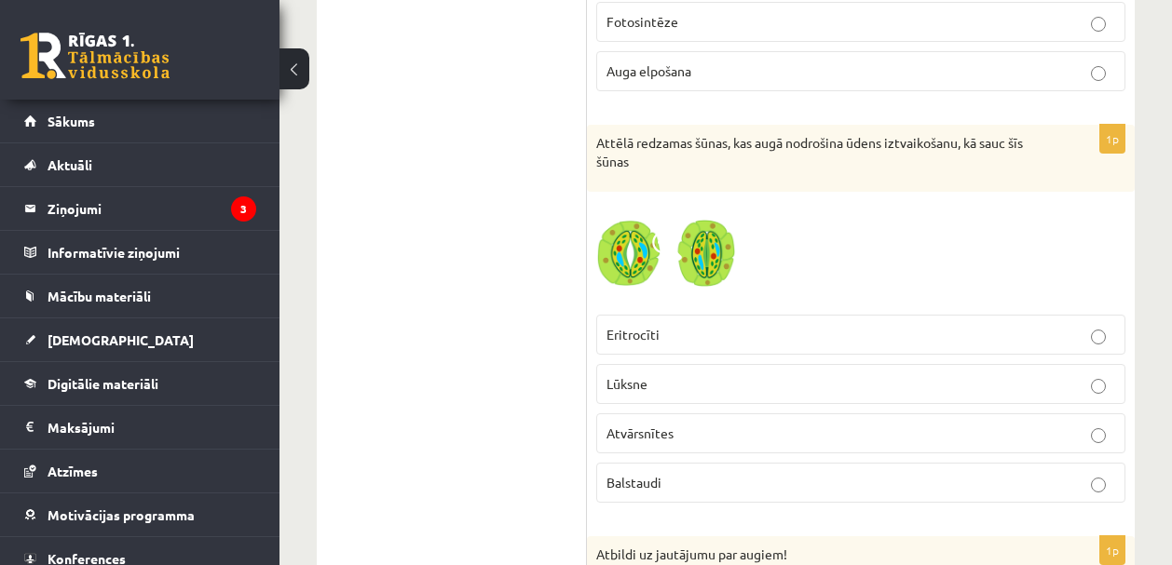
scroll to position [1954, 0]
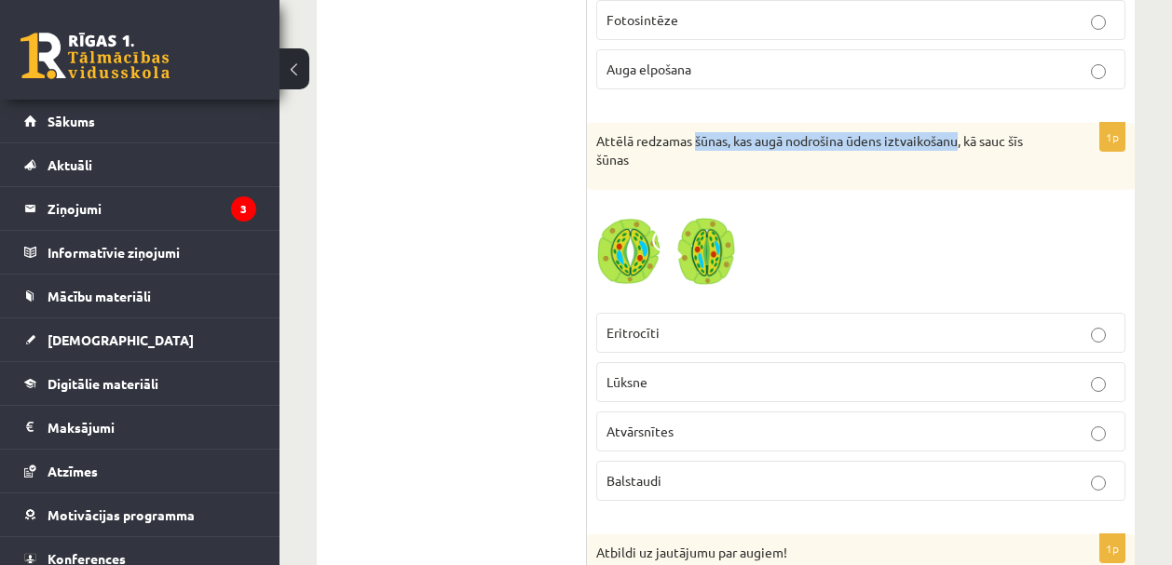
drag, startPoint x: 696, startPoint y: 146, endPoint x: 961, endPoint y: 147, distance: 265.4
click at [961, 147] on p "Attēlā redzamas šūnas, kas augā nodrošina ūdens iztvaikošanu, kā sauc šīs šūnas" at bounding box center [814, 150] width 436 height 36
copy p "šūnas, kas augā nodrošina ūdens iztvaikošanu"
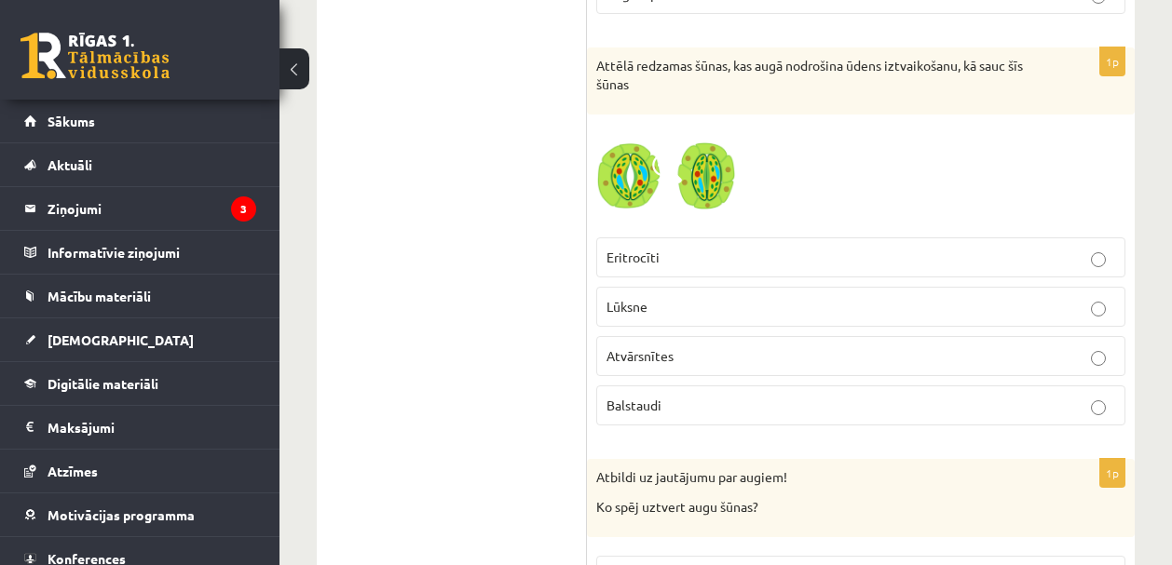
scroll to position [2027, 0]
drag, startPoint x: 679, startPoint y: 409, endPoint x: 606, endPoint y: 404, distance: 72.8
click at [606, 404] on p "Balstaudi" at bounding box center [860, 408] width 508 height 20
copy span "Balstaudi"
drag, startPoint x: 675, startPoint y: 356, endPoint x: 609, endPoint y: 359, distance: 66.2
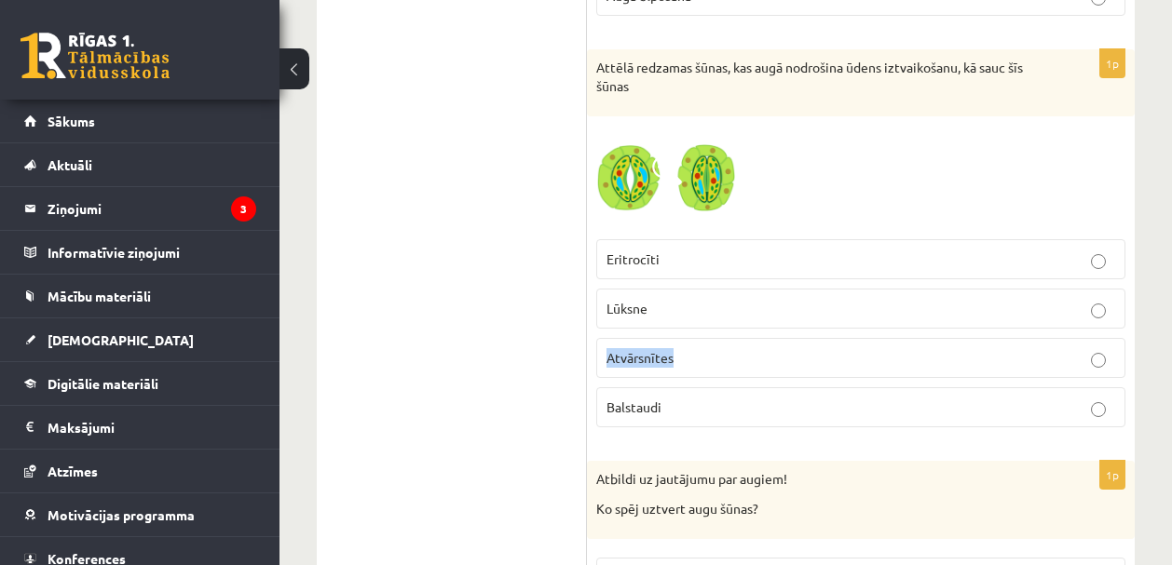
click at [609, 359] on p "Atvārsnītes" at bounding box center [860, 358] width 508 height 20
copy span "Atvārsnītes"
click at [679, 356] on p "Atvārsnītes" at bounding box center [860, 358] width 508 height 20
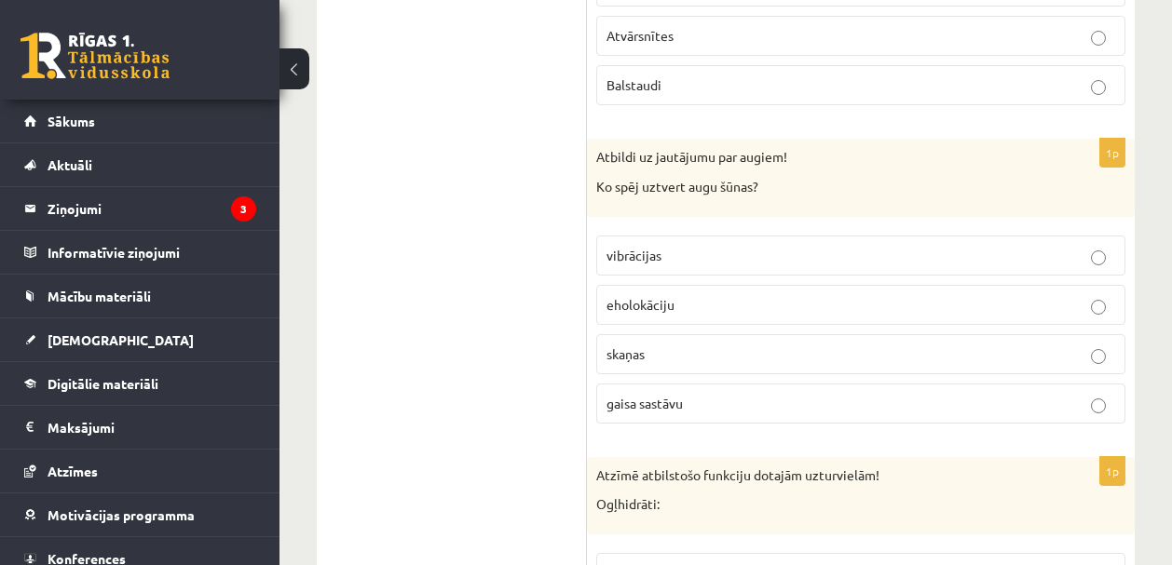
scroll to position [2357, 0]
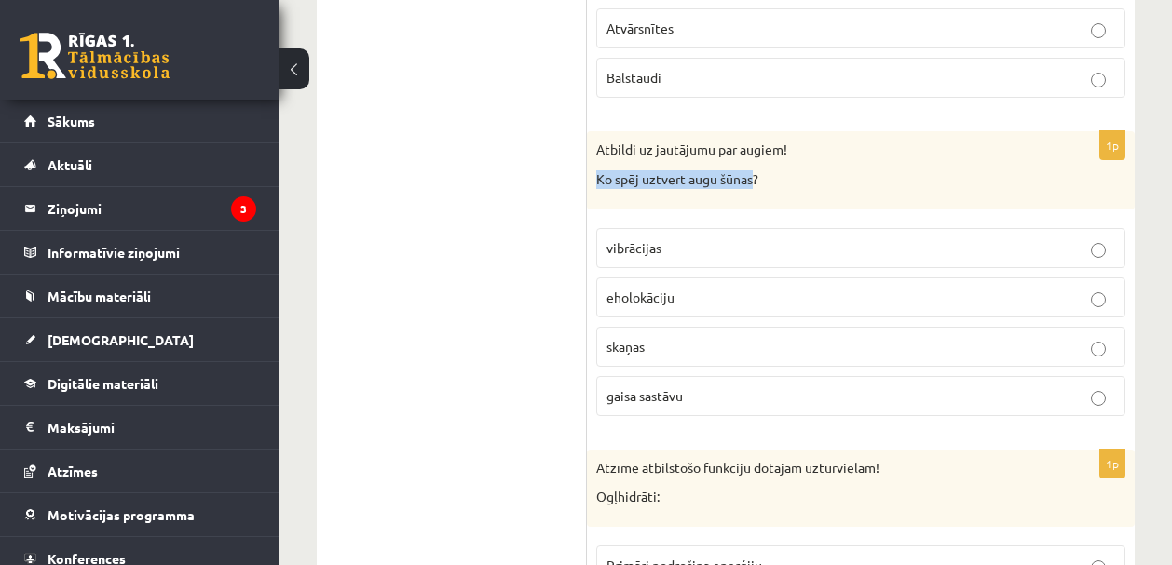
drag, startPoint x: 599, startPoint y: 182, endPoint x: 753, endPoint y: 179, distance: 154.6
click at [753, 179] on p "Ko spēj uztvert augu šūnas?" at bounding box center [814, 179] width 436 height 19
copy p "Ko spēj uztvert augu šūnas"
click at [630, 400] on span "gaisa sastāvu" at bounding box center [644, 395] width 76 height 17
click at [699, 244] on p "vibrācijas" at bounding box center [860, 248] width 508 height 20
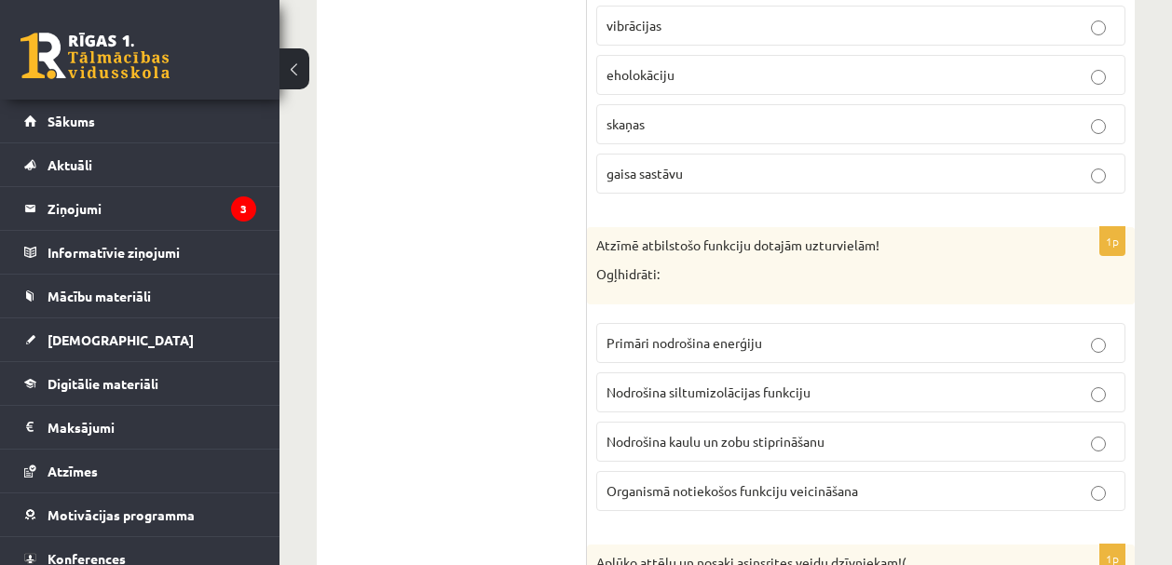
scroll to position [2730, 0]
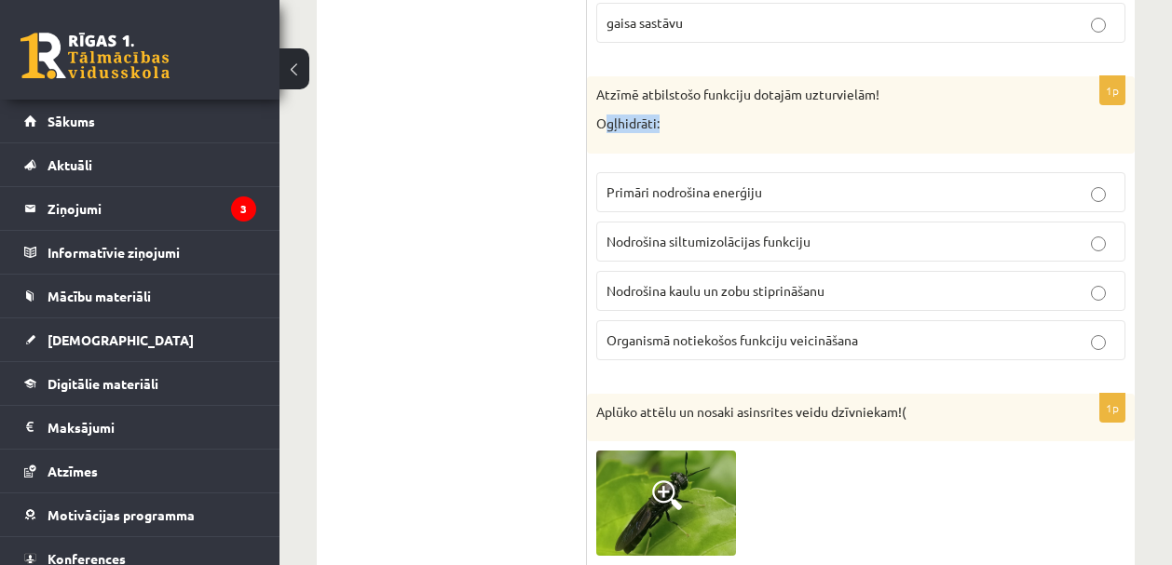
drag, startPoint x: 601, startPoint y: 127, endPoint x: 670, endPoint y: 119, distance: 69.3
click at [670, 119] on p "Ogļhidrāti:" at bounding box center [814, 124] width 436 height 19
click at [671, 120] on p "Ogļhidrāti:" at bounding box center [814, 124] width 436 height 19
drag, startPoint x: 600, startPoint y: 126, endPoint x: 656, endPoint y: 120, distance: 56.2
click at [656, 120] on p "Ogļhidrāti:" at bounding box center [814, 124] width 436 height 19
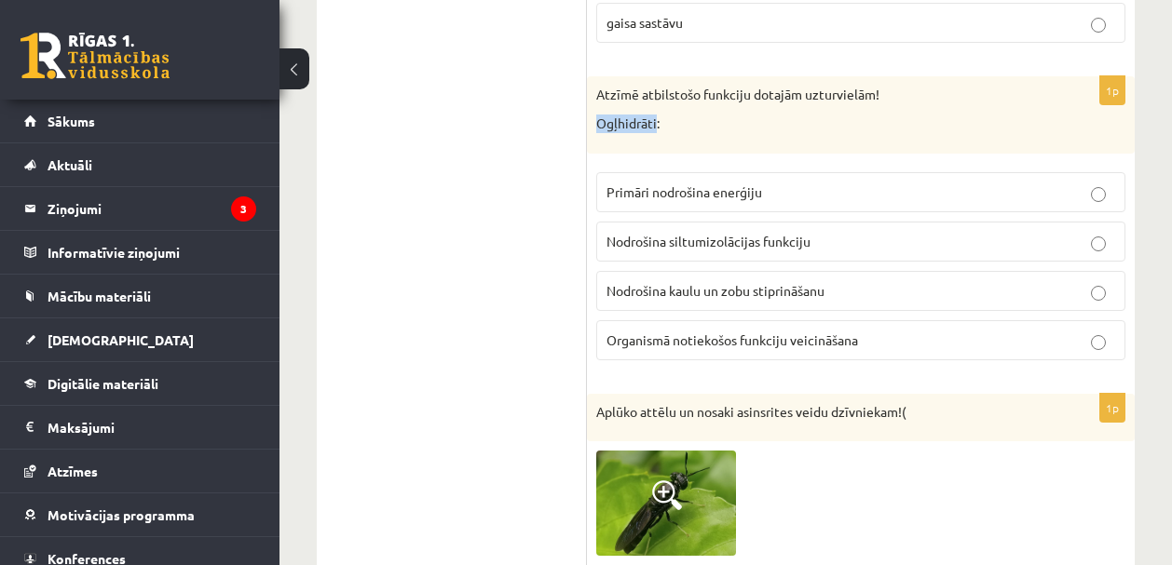
copy p "Ogļhidrāti"
click at [698, 194] on span "Primāri nodrošina enerģiju" at bounding box center [684, 191] width 156 height 17
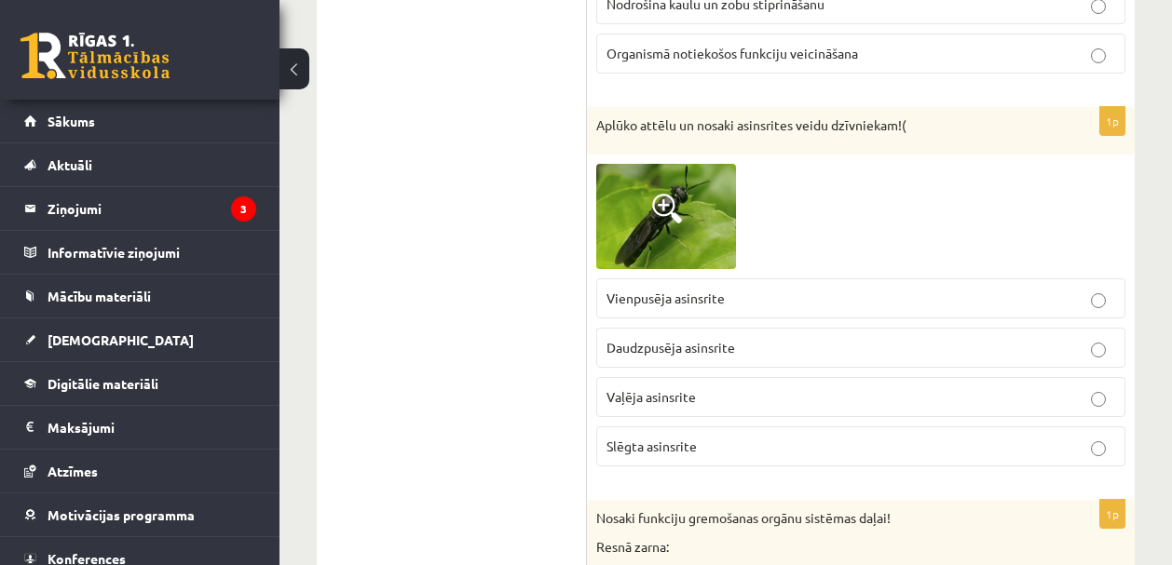
scroll to position [3018, 0]
drag, startPoint x: 740, startPoint y: 126, endPoint x: 897, endPoint y: 122, distance: 156.5
click at [897, 122] on p "Aplūko attēlu un nosaki asinsrites veidu dzīvniekam!(" at bounding box center [814, 124] width 436 height 19
copy p "asinsrites veidu dzīvniekam"
click at [688, 394] on span "Vaļēja asinsrite" at bounding box center [650, 395] width 89 height 17
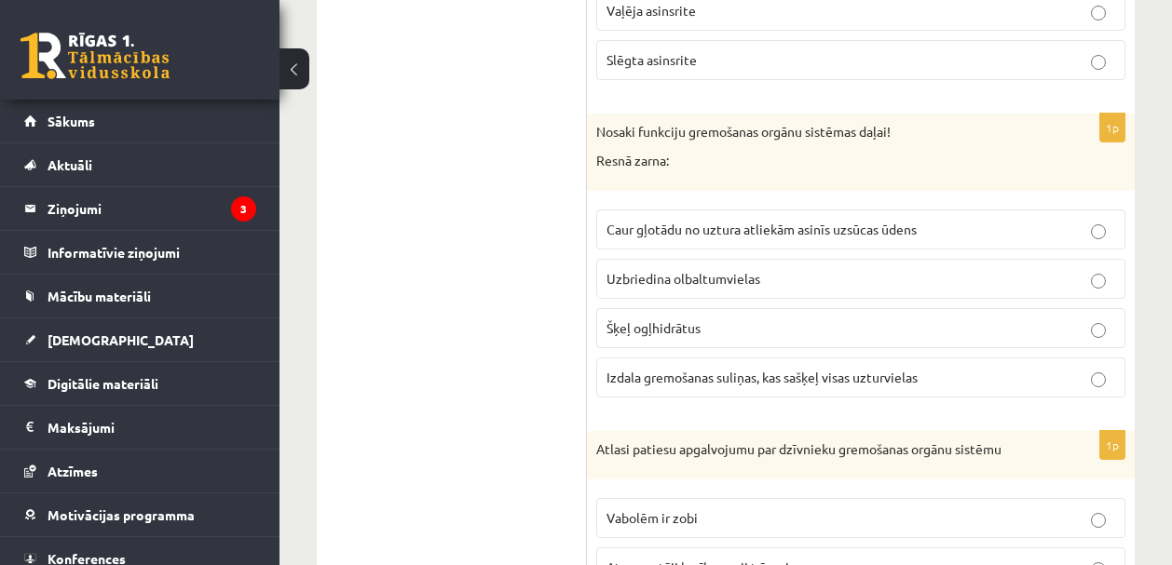
scroll to position [3407, 0]
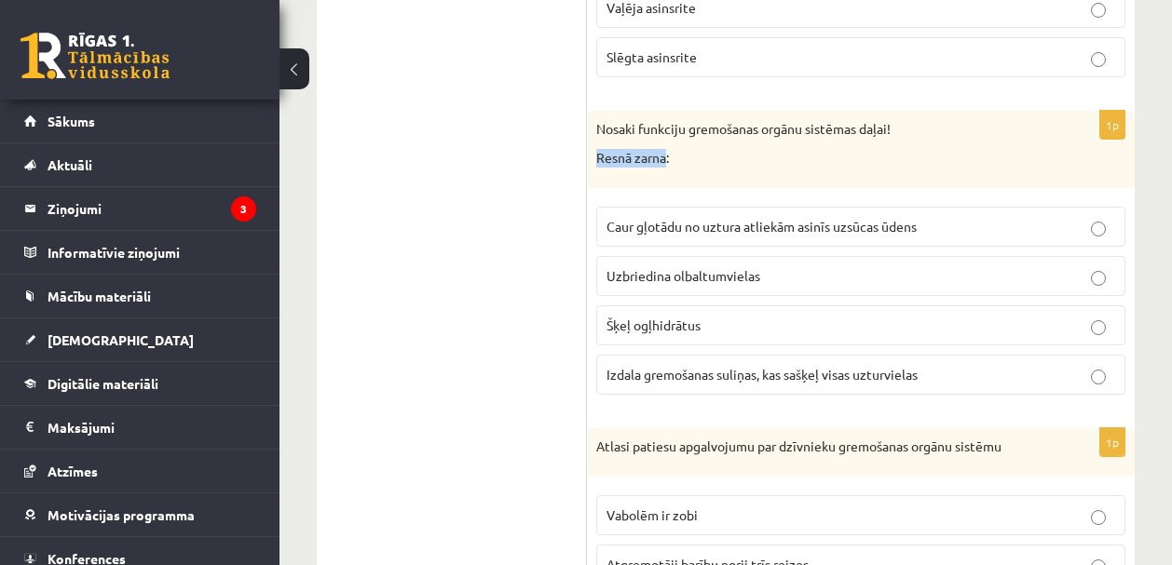
drag, startPoint x: 596, startPoint y: 159, endPoint x: 666, endPoint y: 158, distance: 69.9
click at [666, 158] on p "Resnā zarna:" at bounding box center [814, 158] width 436 height 19
click at [731, 375] on span "Izdala gremošanas suliņas, kas sašķeļ visas uzturvielas" at bounding box center [761, 374] width 311 height 17
drag, startPoint x: 597, startPoint y: 158, endPoint x: 667, endPoint y: 164, distance: 70.1
click at [667, 164] on p "Resnā zarna:" at bounding box center [814, 158] width 436 height 19
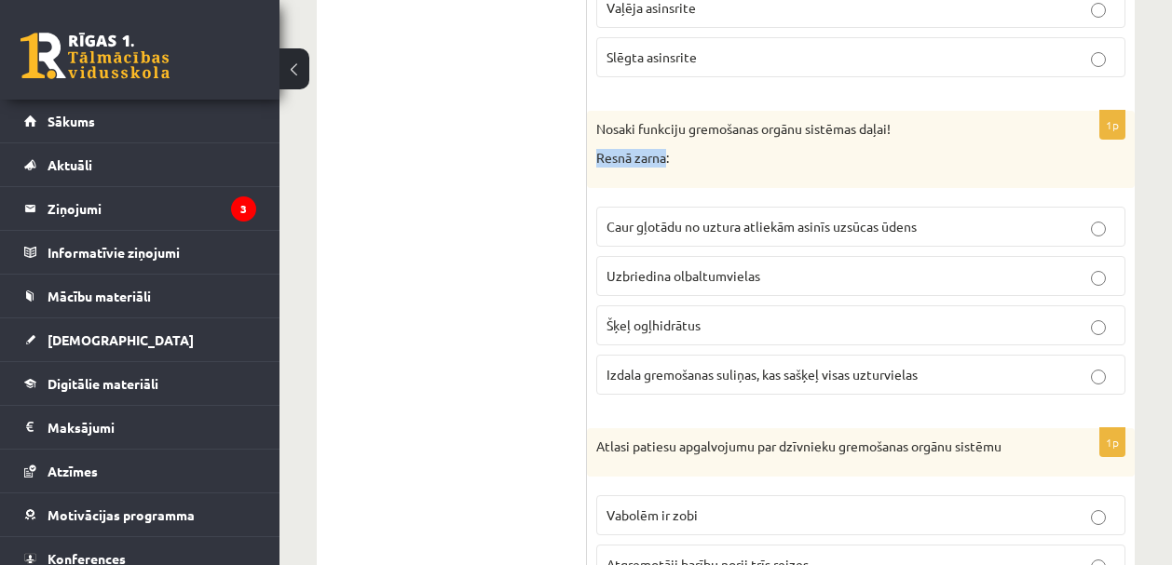
copy p "Resnā zarna"
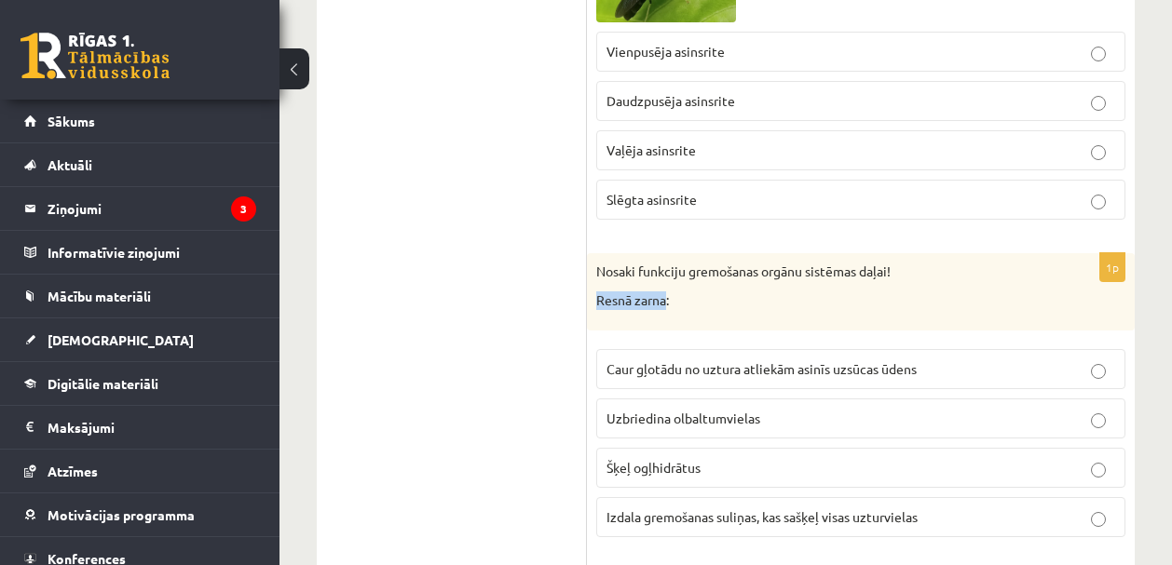
scroll to position [3265, 0]
drag, startPoint x: 765, startPoint y: 416, endPoint x: 610, endPoint y: 419, distance: 155.5
click at [610, 419] on p "Uzbriedina olbaltumvielas" at bounding box center [860, 418] width 508 height 20
copy span "Uzbriedina olbaltumvielas"
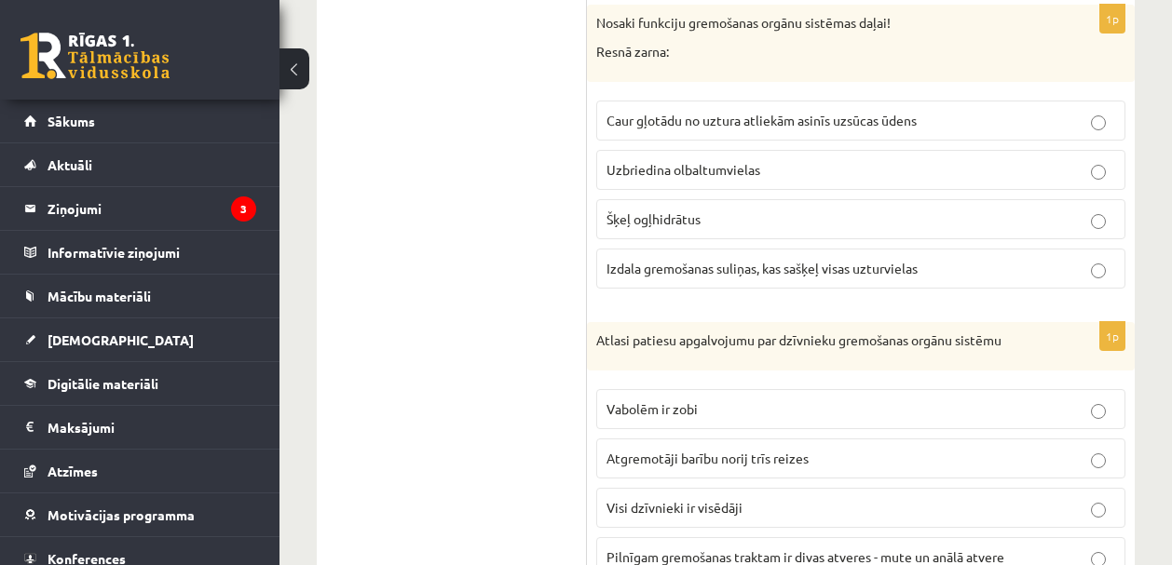
scroll to position [3516, 0]
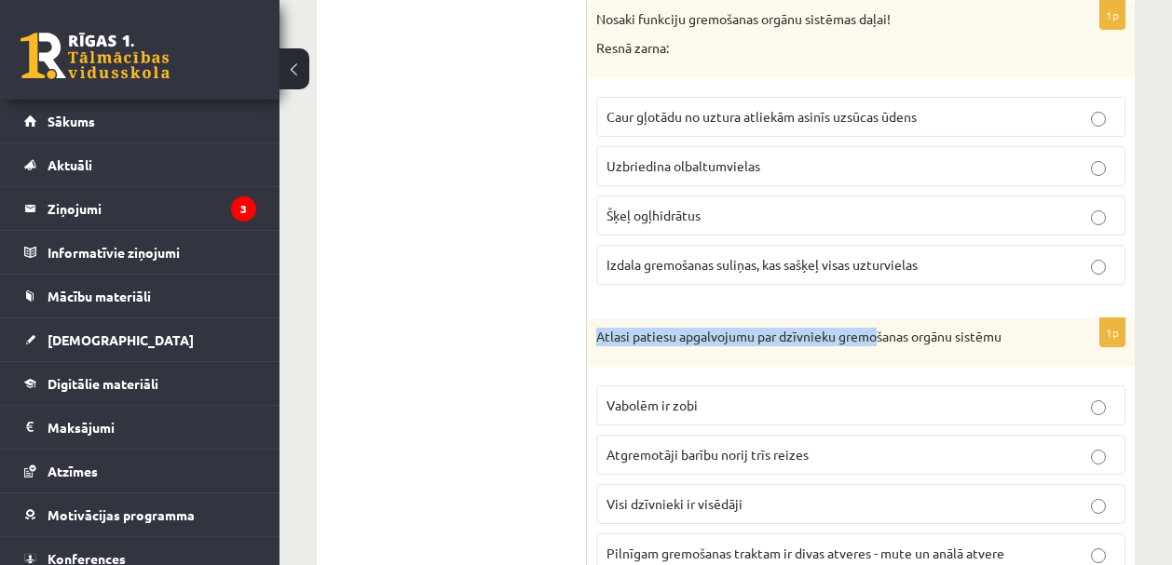
drag, startPoint x: 599, startPoint y: 338, endPoint x: 883, endPoint y: 336, distance: 284.0
click at [882, 336] on p "Atlasi patiesu apgalvojumu par dzīvnieku gremošanas orgānu sistēmu" at bounding box center [814, 337] width 436 height 19
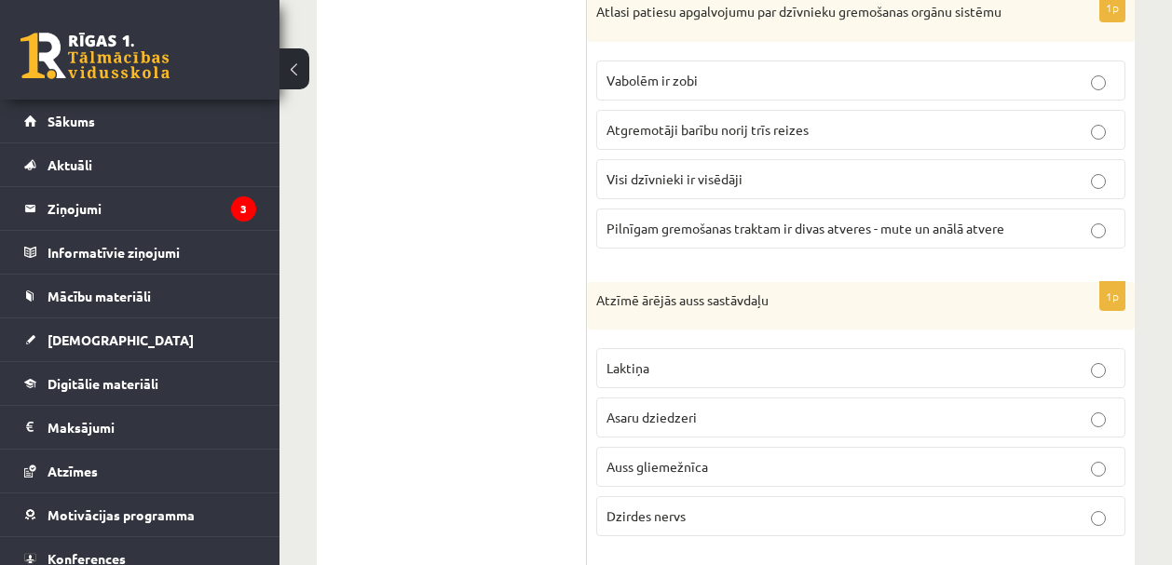
scroll to position [3754, 0]
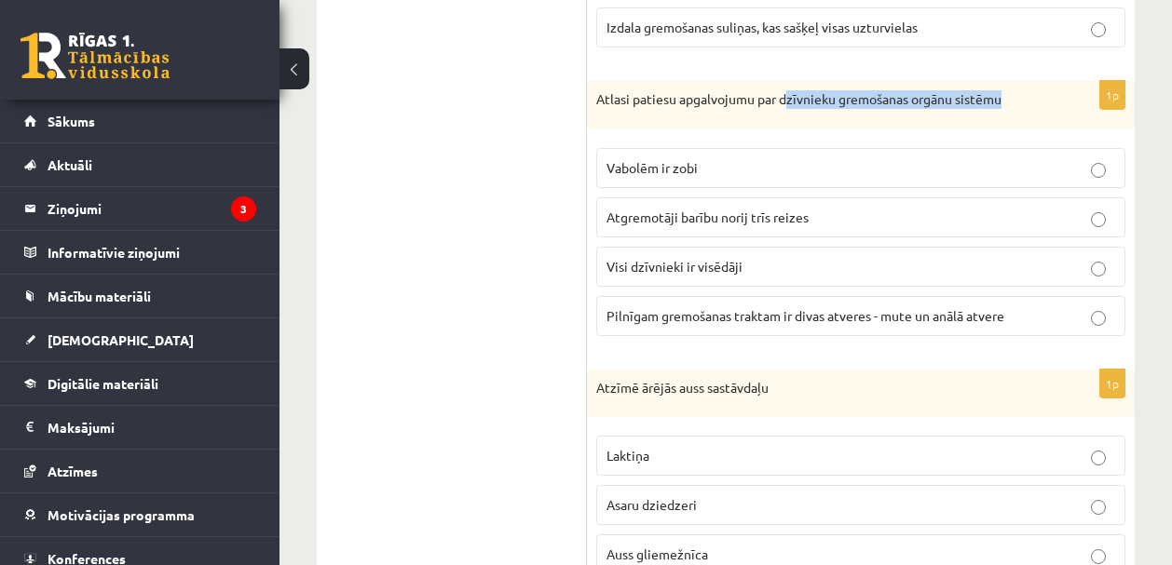
drag, startPoint x: 787, startPoint y: 101, endPoint x: 947, endPoint y: 111, distance: 160.5
click at [947, 111] on div "Atlasi patiesu apgalvojumu par dzīvnieku gremošanas orgānu sistēmu" at bounding box center [861, 105] width 548 height 48
click at [674, 212] on span "Atgremotāji barību norij trīs reizes" at bounding box center [707, 217] width 202 height 17
click at [747, 281] on label "Visi dzīvnieki ir visēdāji" at bounding box center [860, 267] width 529 height 40
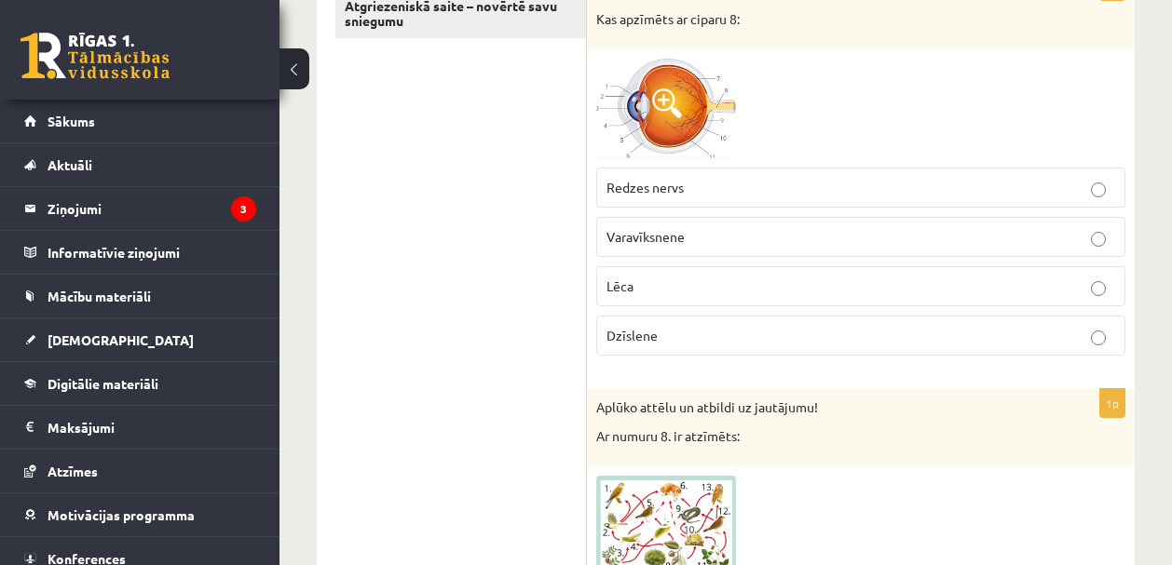
scroll to position [405, 0]
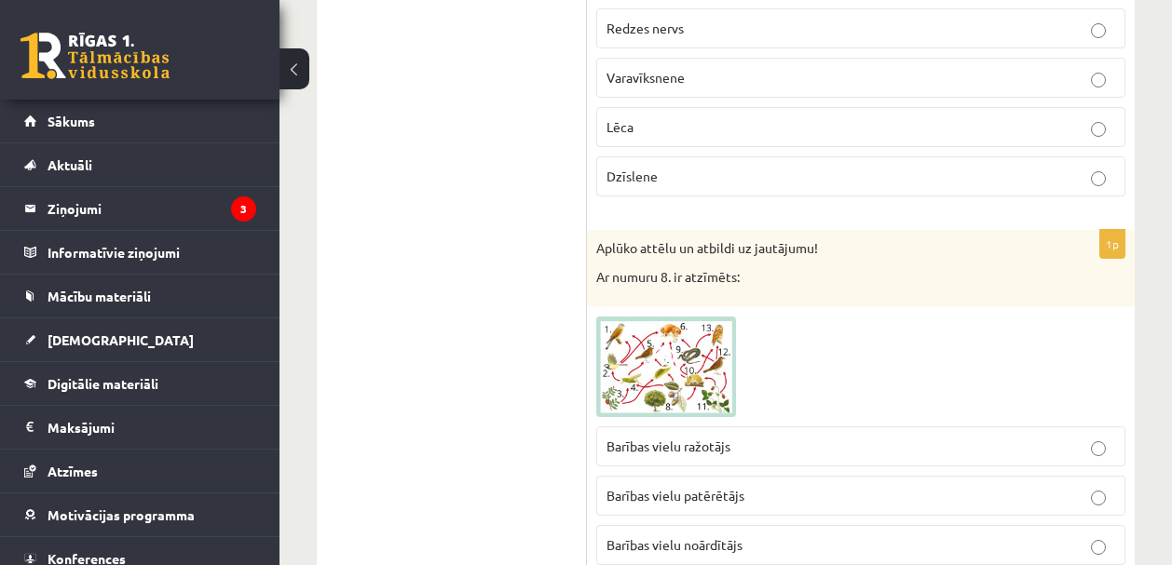
drag, startPoint x: 1178, startPoint y: 359, endPoint x: 1177, endPoint y: 60, distance: 299.9
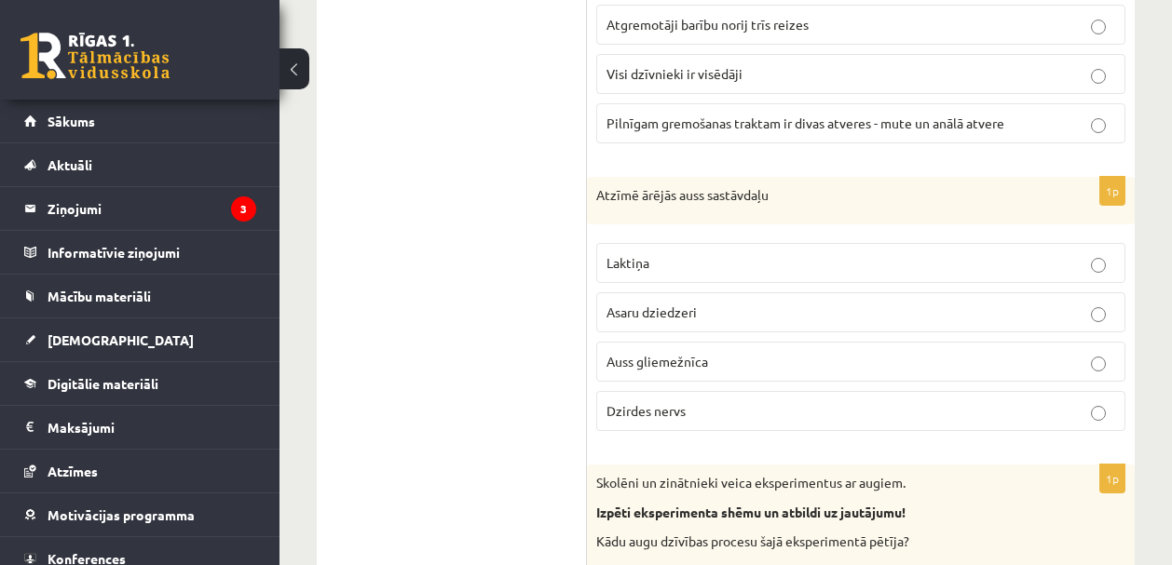
scroll to position [3966, 0]
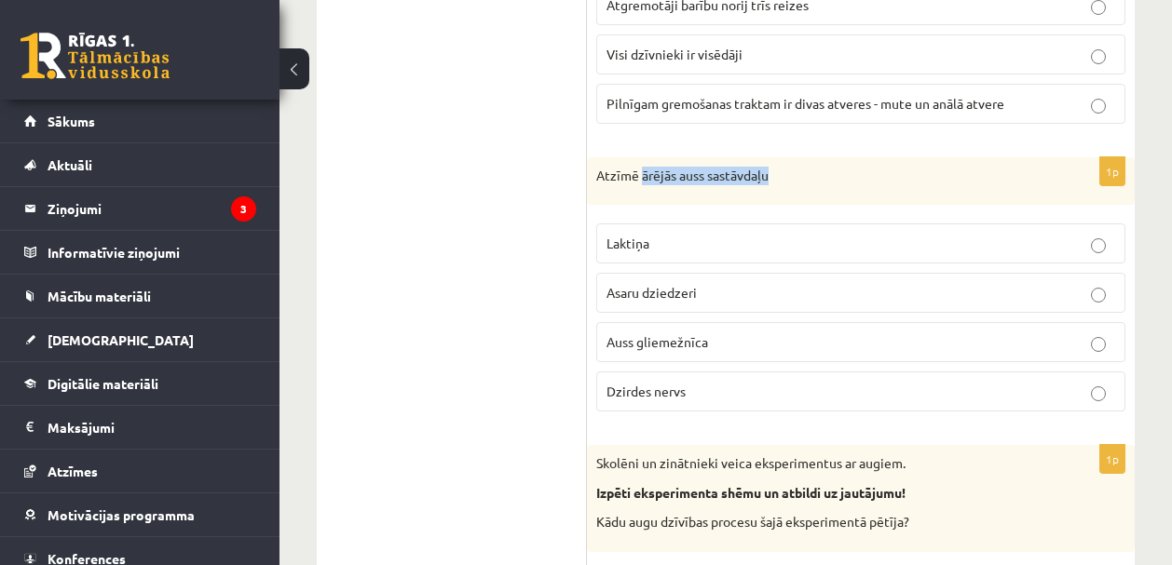
drag, startPoint x: 643, startPoint y: 176, endPoint x: 748, endPoint y: 184, distance: 105.6
click at [748, 184] on div "Atzīmē ārējās auss sastāvdaļu" at bounding box center [861, 181] width 548 height 48
click at [629, 348] on span "Auss gliemežnīca" at bounding box center [657, 341] width 102 height 17
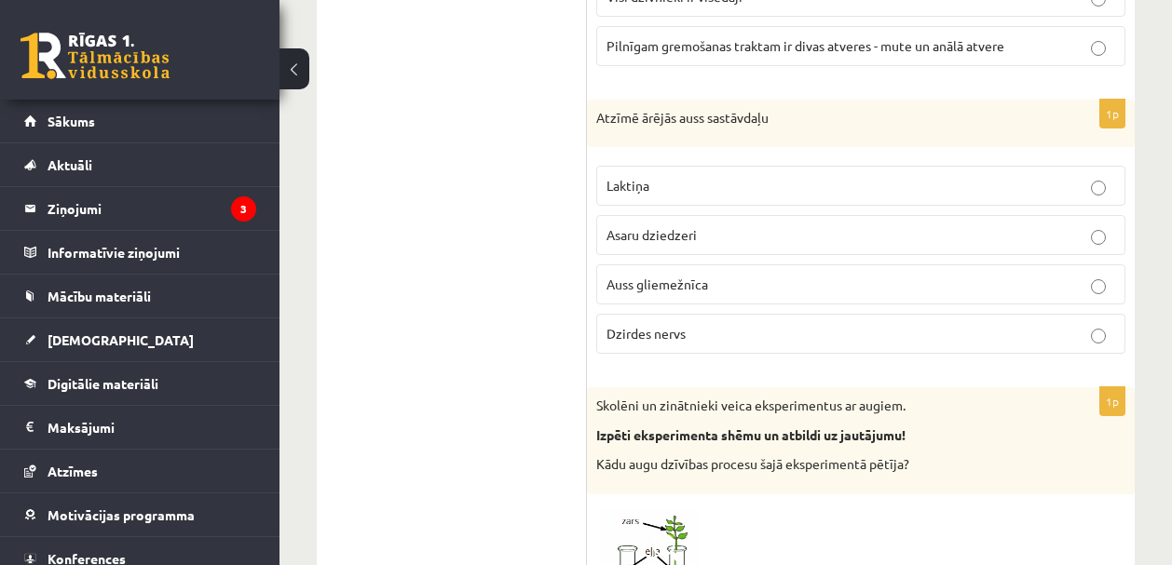
scroll to position [4075, 0]
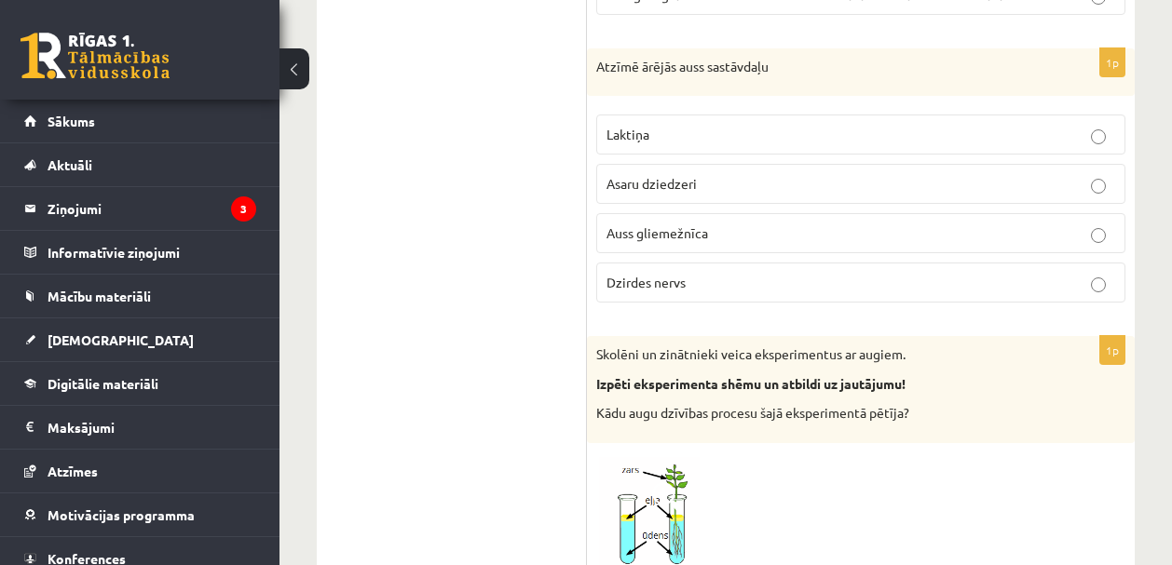
click at [654, 135] on p "Laktiņa" at bounding box center [860, 135] width 508 height 20
click at [751, 229] on p "Auss gliemežnīca" at bounding box center [860, 234] width 508 height 20
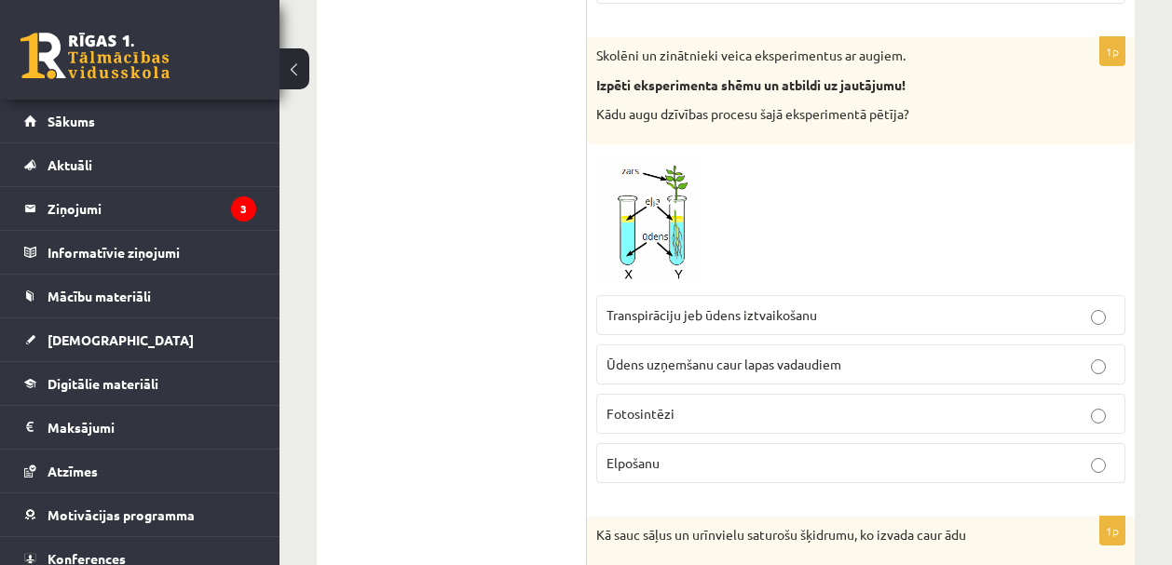
scroll to position [4367, 0]
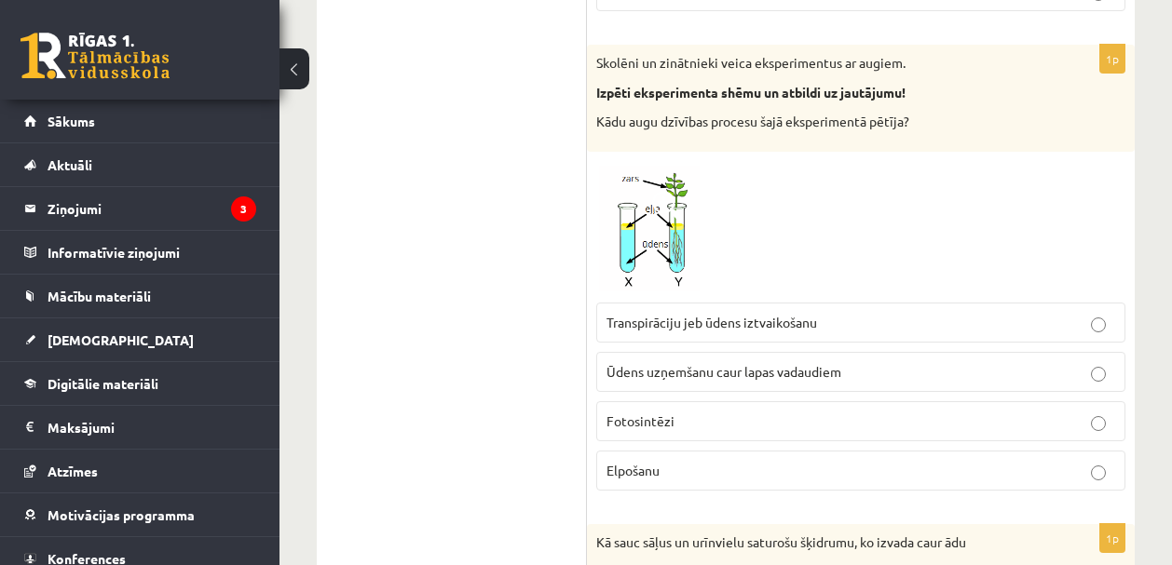
click at [655, 214] on span at bounding box center [667, 206] width 30 height 30
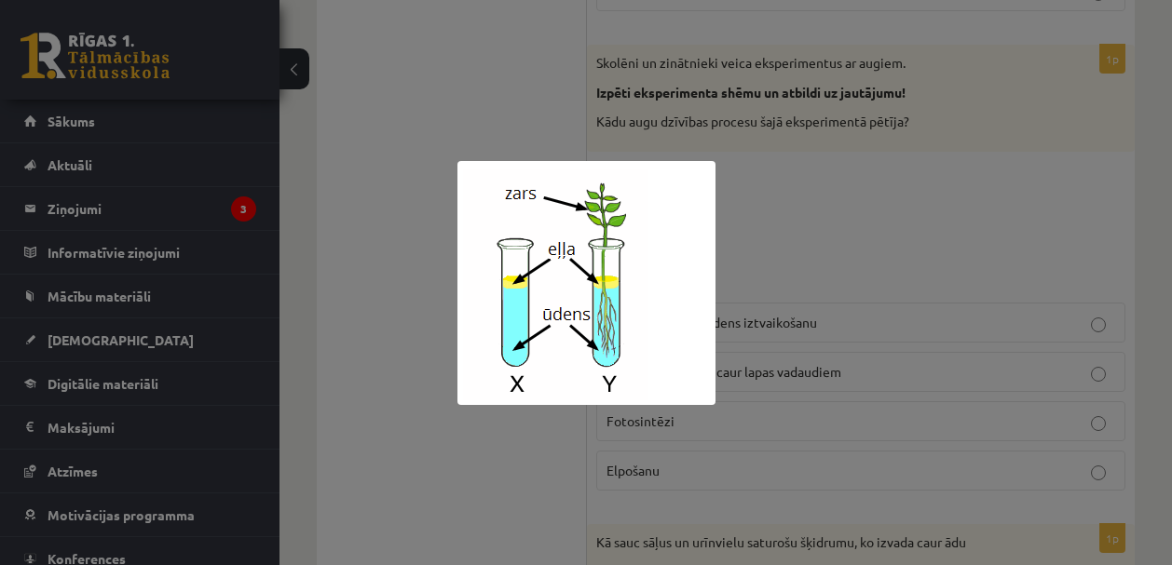
click at [738, 224] on div at bounding box center [586, 282] width 1172 height 565
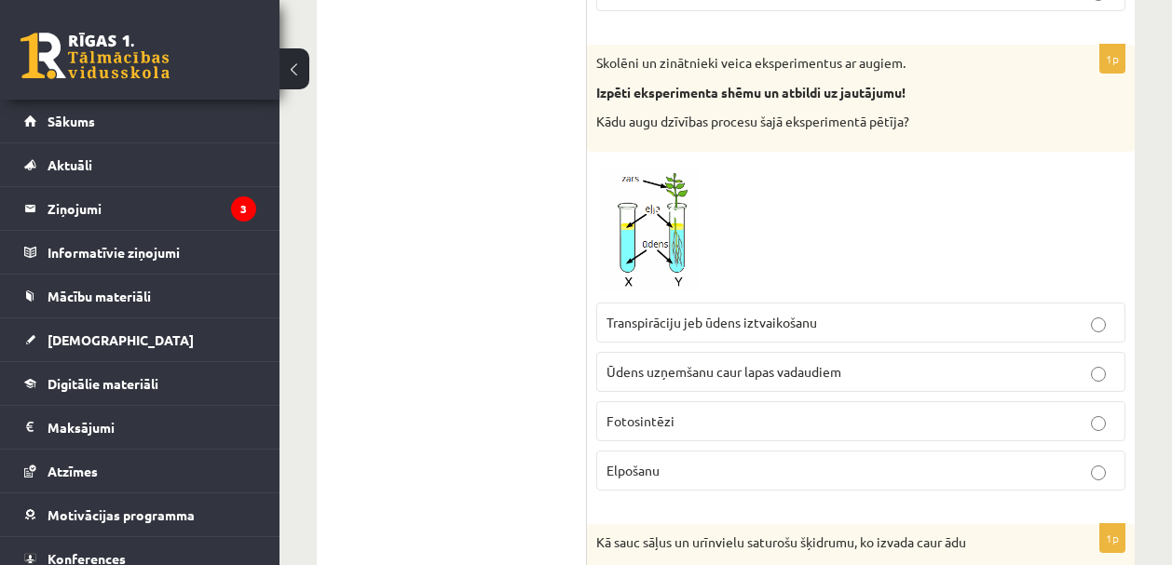
click at [665, 433] on label "Fotosintēzi" at bounding box center [860, 421] width 529 height 40
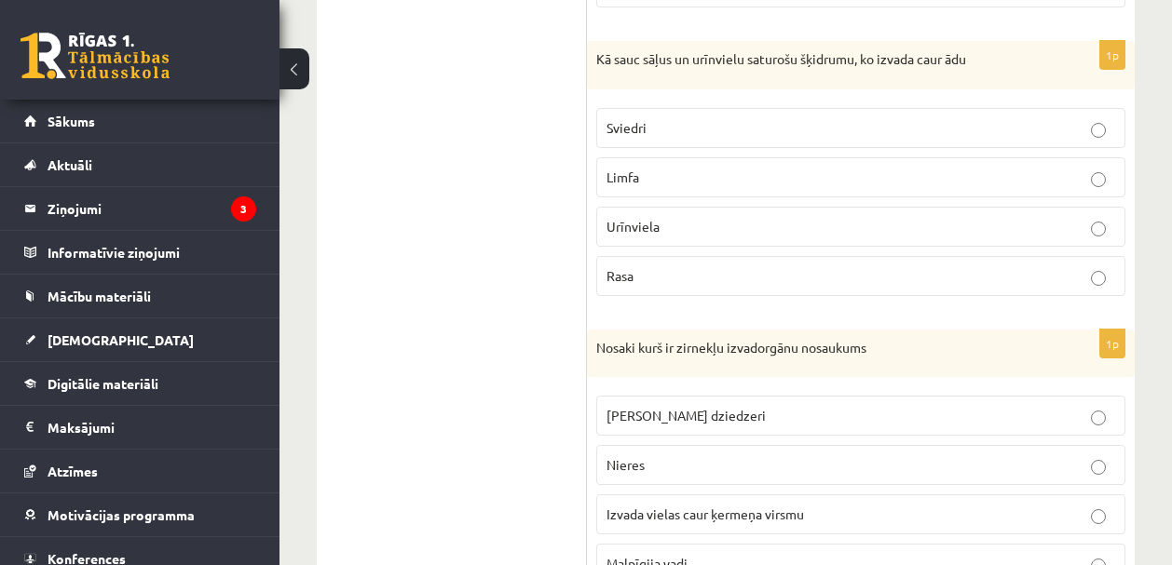
scroll to position [4848, 0]
click at [758, 126] on p "Sviedri" at bounding box center [860, 130] width 508 height 20
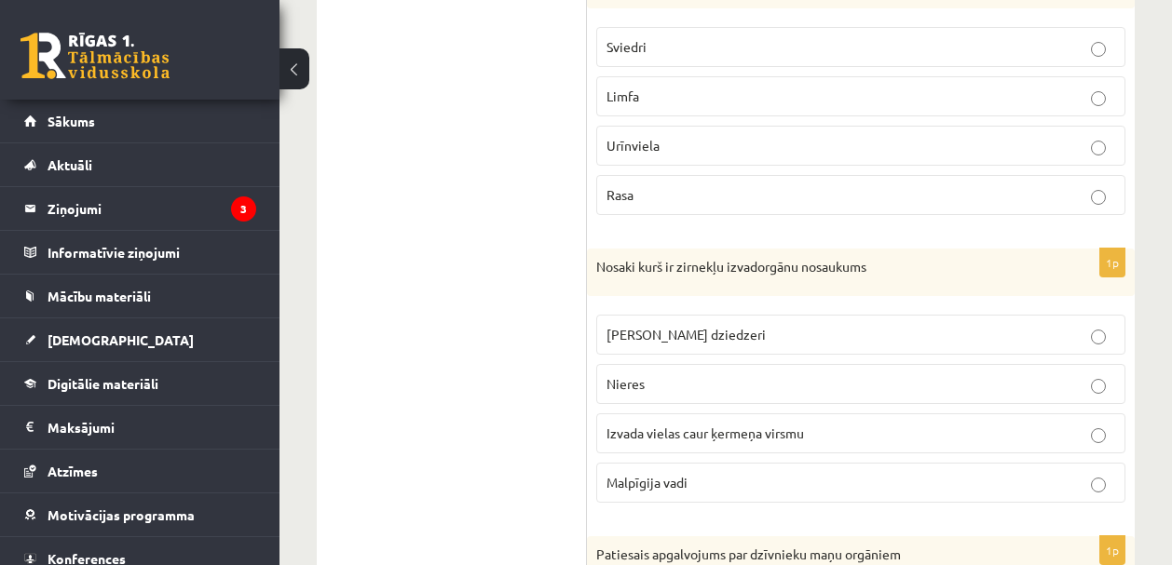
scroll to position [5078, 0]
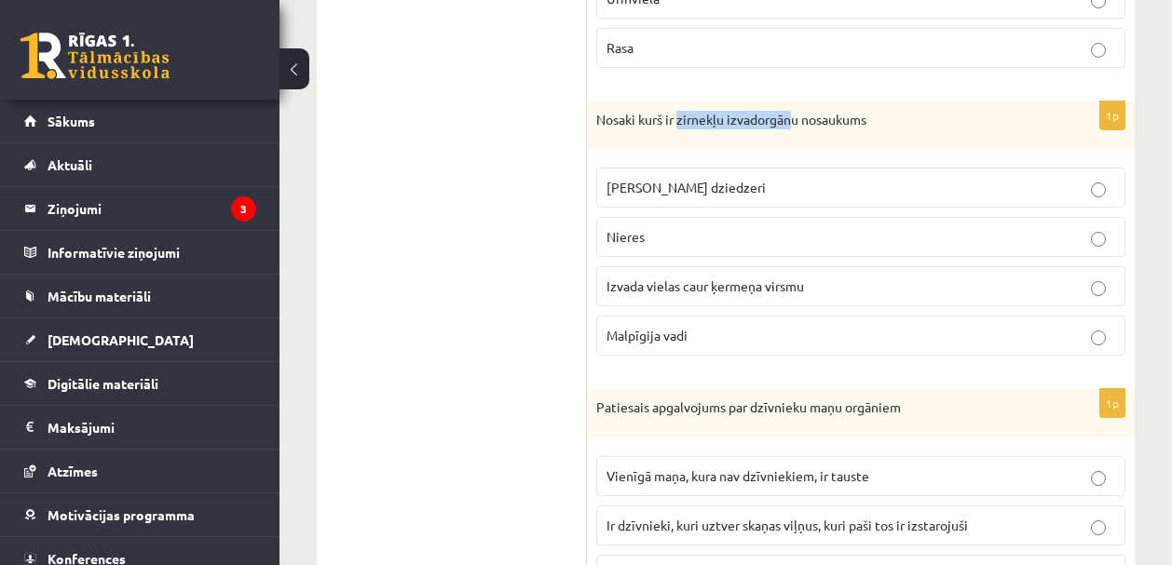
drag, startPoint x: 680, startPoint y: 120, endPoint x: 795, endPoint y: 123, distance: 115.5
click at [795, 123] on p "Nosaki kurš ir zirnekļu izvadorgānu nosaukums" at bounding box center [814, 120] width 436 height 19
drag, startPoint x: 802, startPoint y: 119, endPoint x: 680, endPoint y: 120, distance: 122.0
click at [680, 120] on p "Nosaki kurš ir zirnekļu izvadorgānu nosaukums" at bounding box center [814, 120] width 436 height 19
click at [708, 330] on p "Malpīgija vadi" at bounding box center [860, 336] width 508 height 20
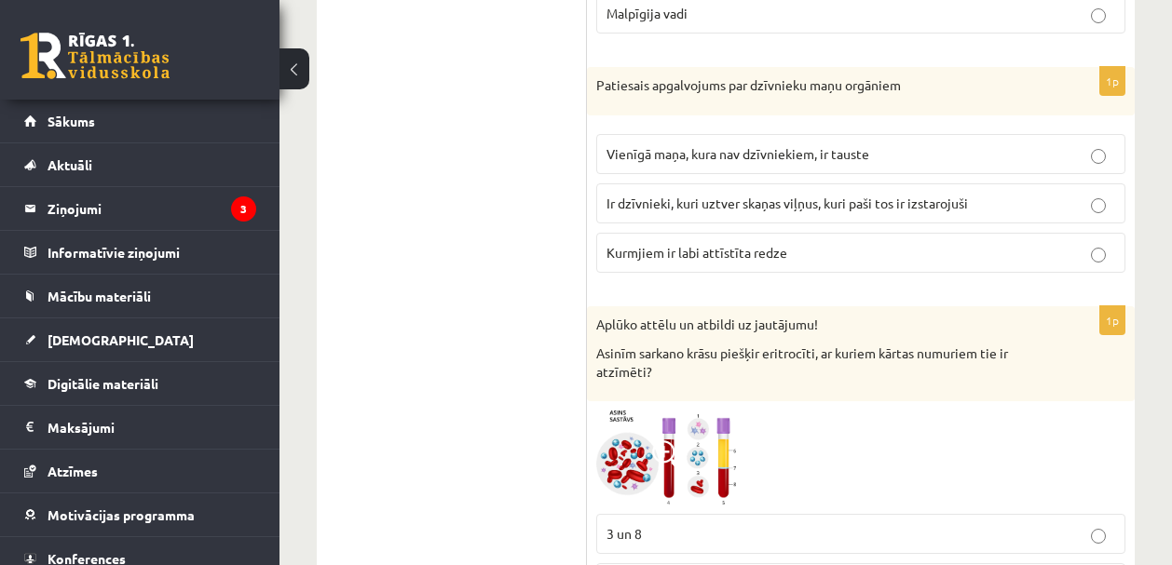
scroll to position [5403, 0]
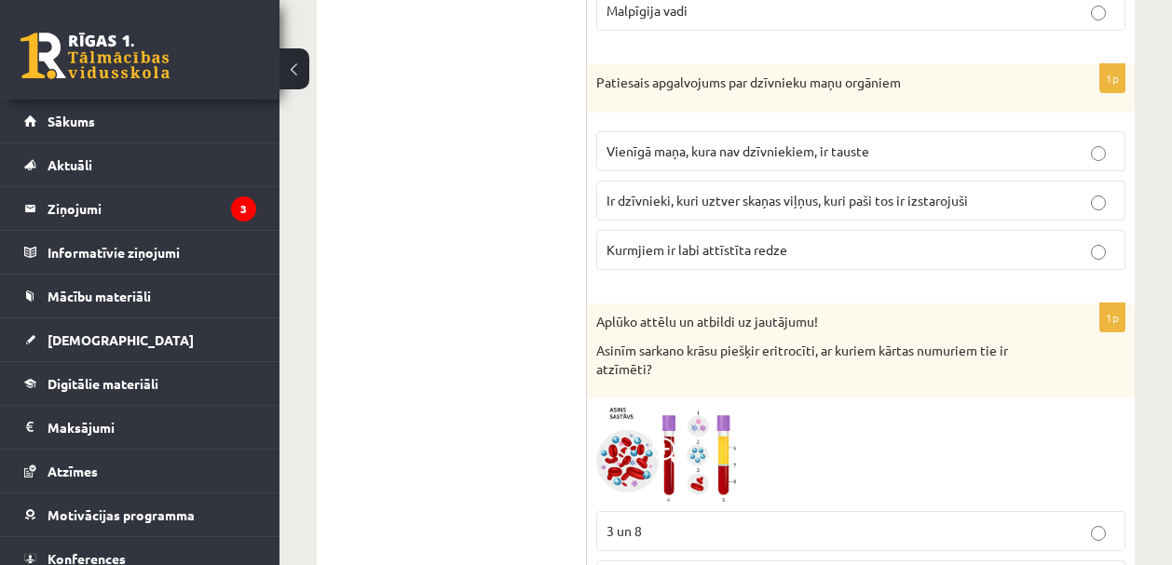
click at [850, 206] on span "Ir dzīvnieki, kuri uztver skaņas viļņus, kuri paši tos ir izstarojuši" at bounding box center [786, 200] width 361 height 17
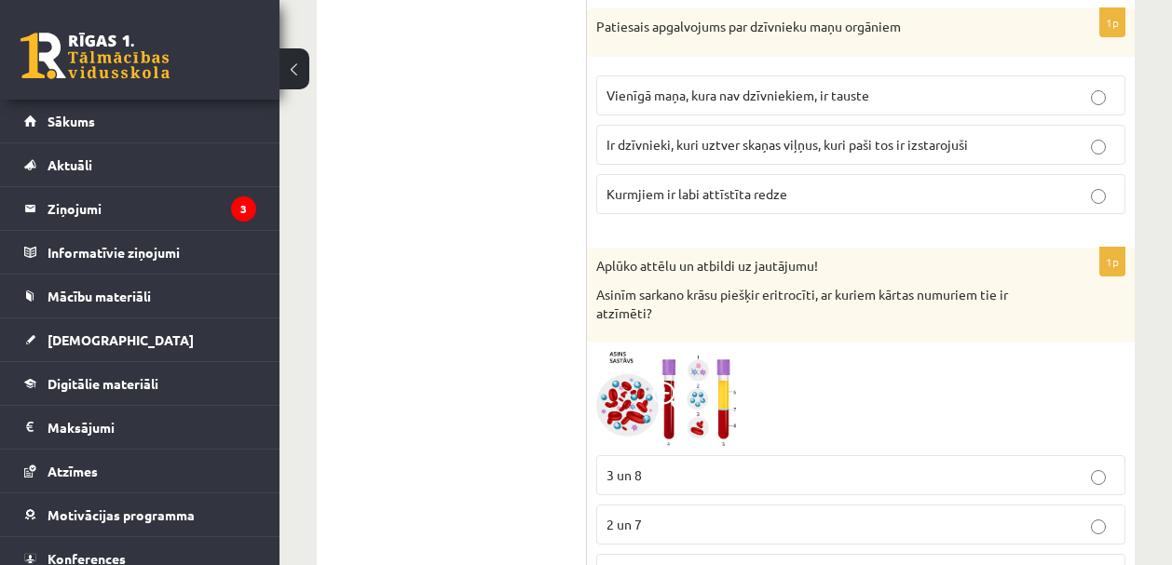
scroll to position [5477, 0]
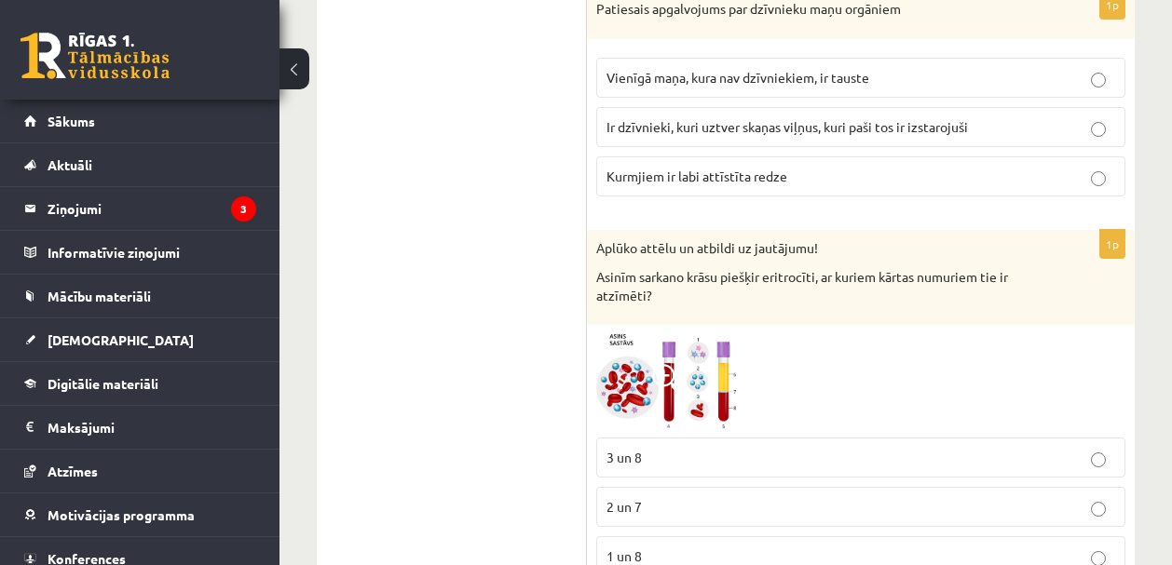
click at [657, 367] on span at bounding box center [667, 379] width 30 height 30
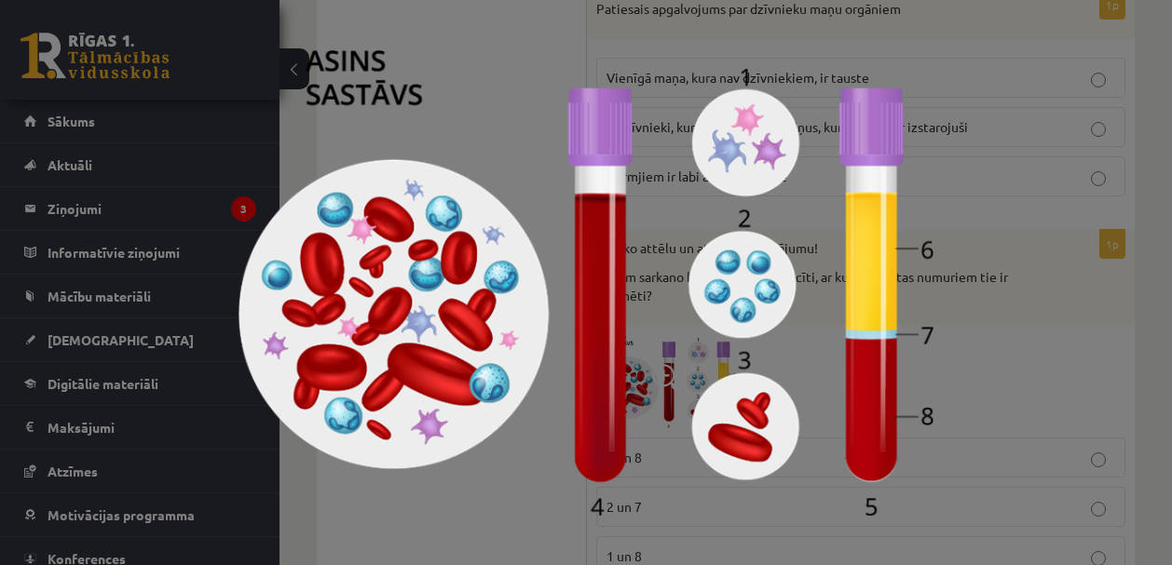
click at [487, 118] on img at bounding box center [585, 283] width 694 height 466
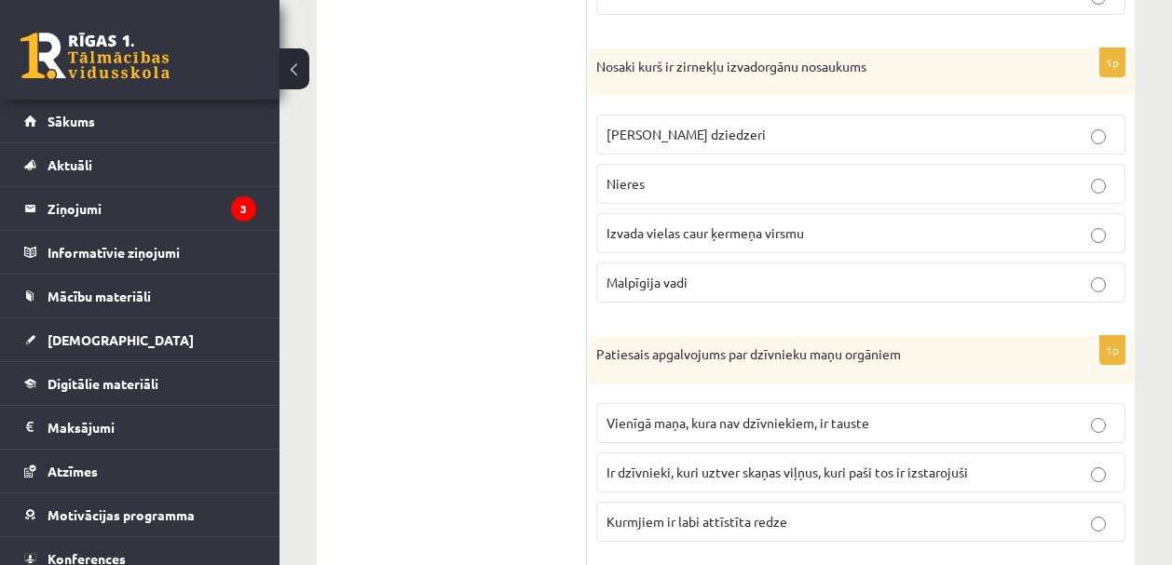
scroll to position [5145, 0]
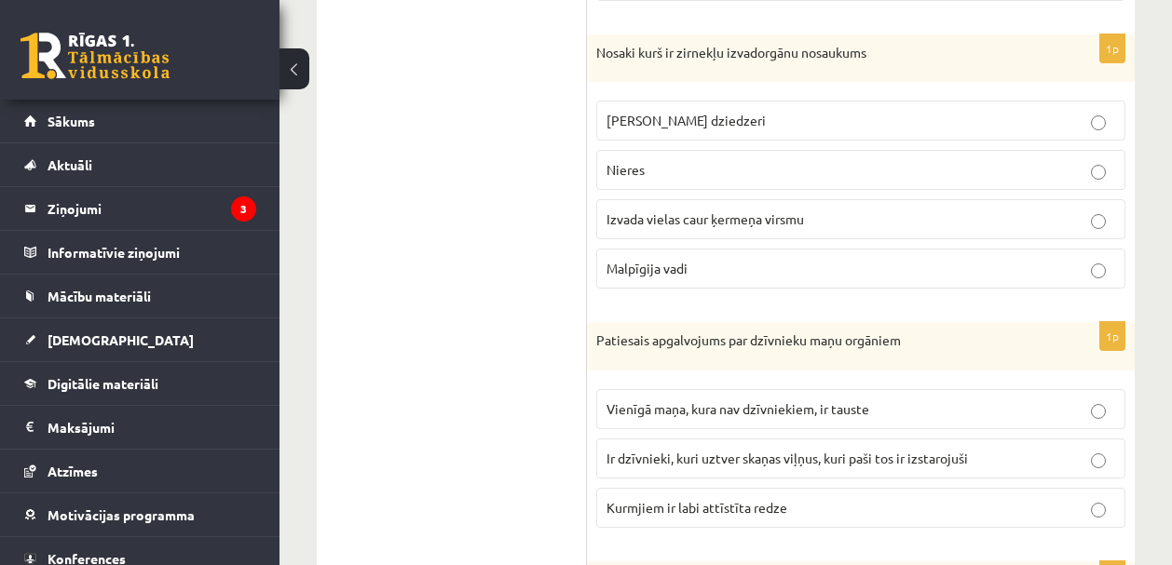
drag, startPoint x: 466, startPoint y: 206, endPoint x: 387, endPoint y: 178, distance: 83.1
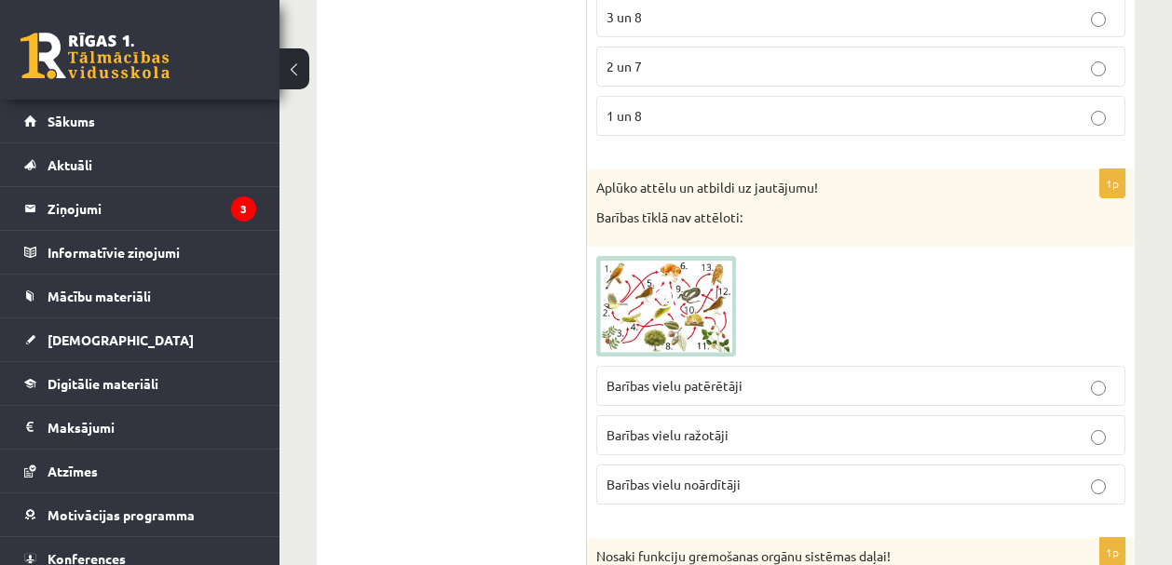
scroll to position [5941, 0]
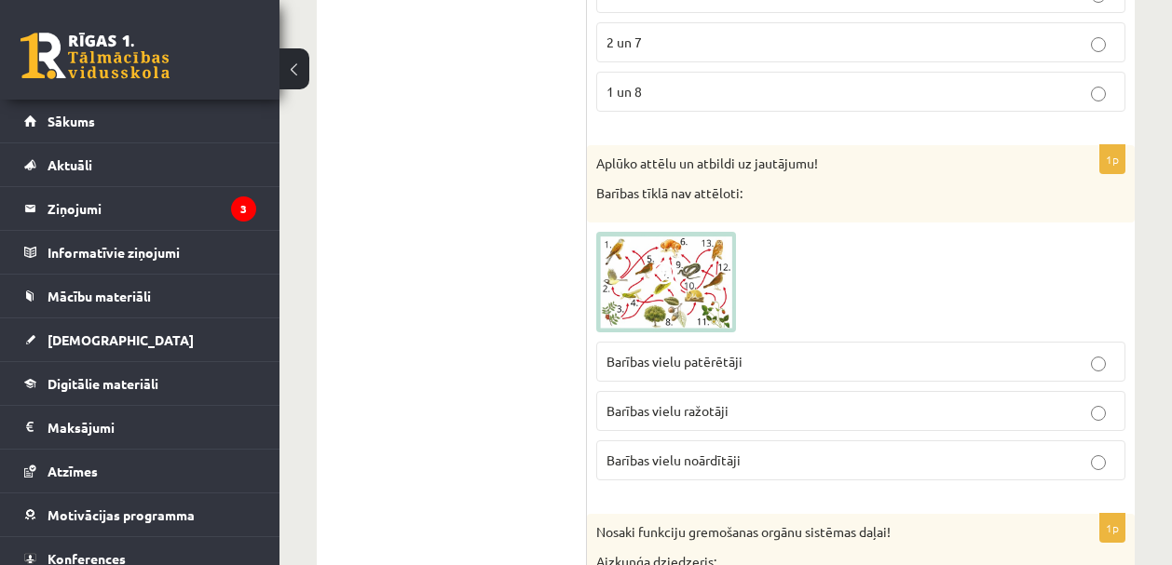
click at [654, 273] on span at bounding box center [667, 277] width 30 height 30
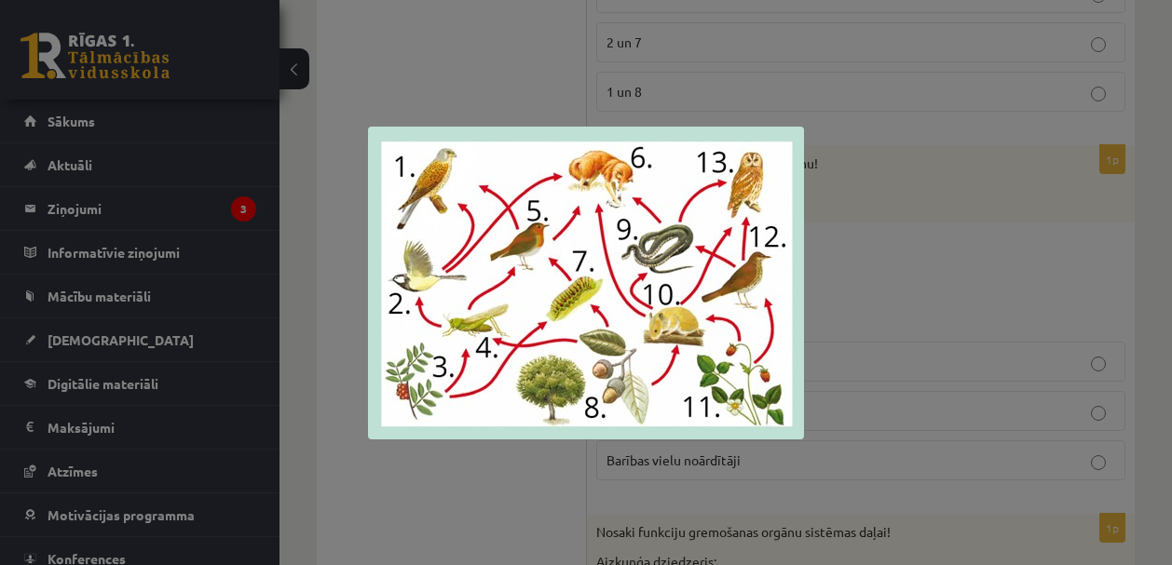
click at [945, 322] on div at bounding box center [586, 282] width 1172 height 565
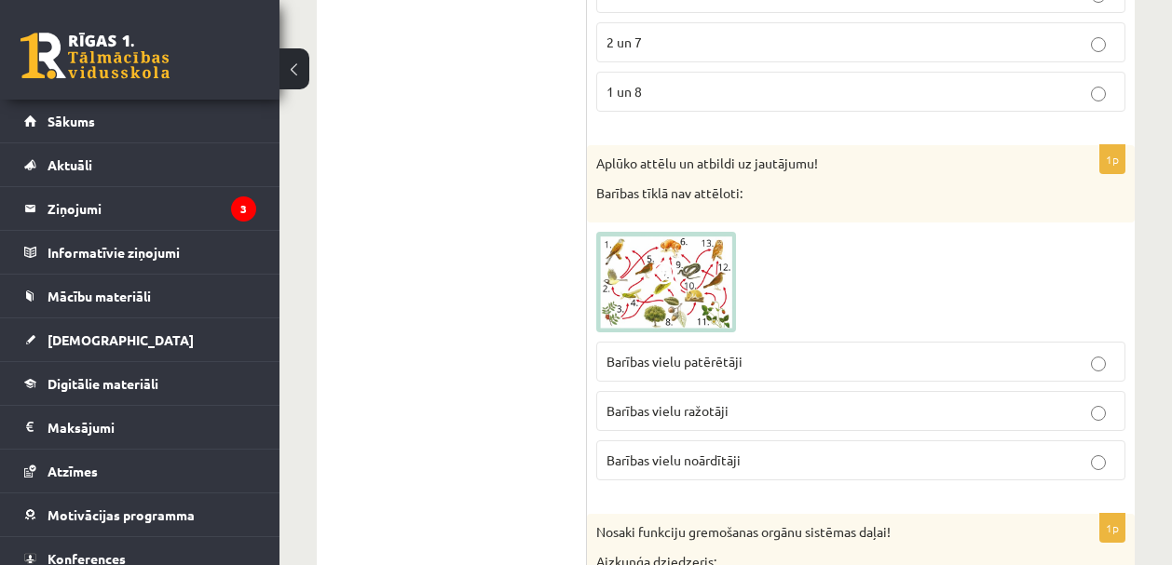
click at [671, 289] on span at bounding box center [667, 277] width 30 height 30
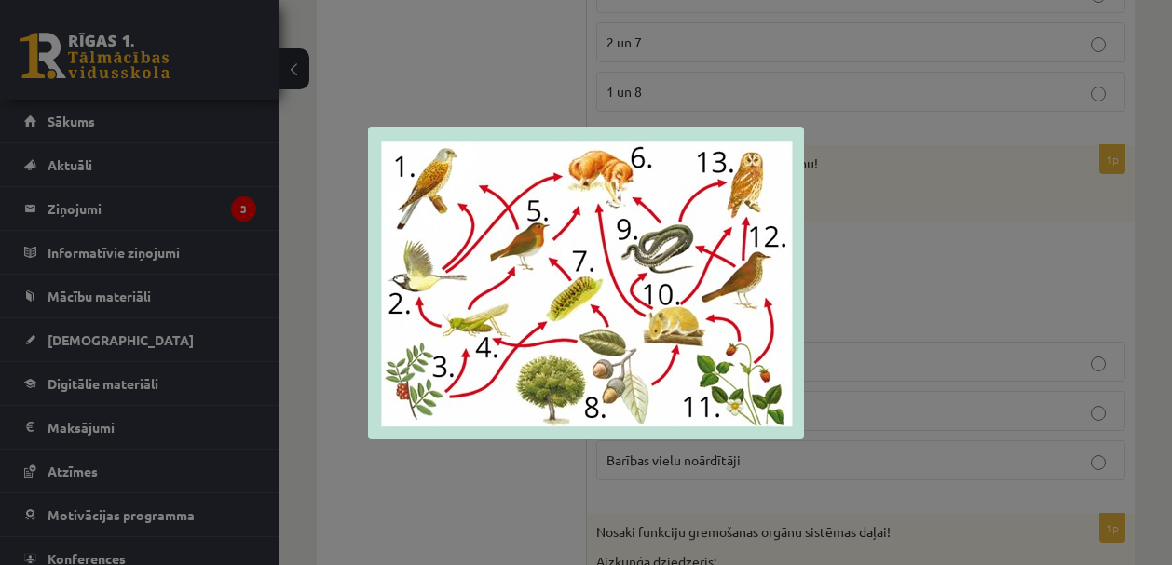
click at [912, 338] on div at bounding box center [586, 282] width 1172 height 565
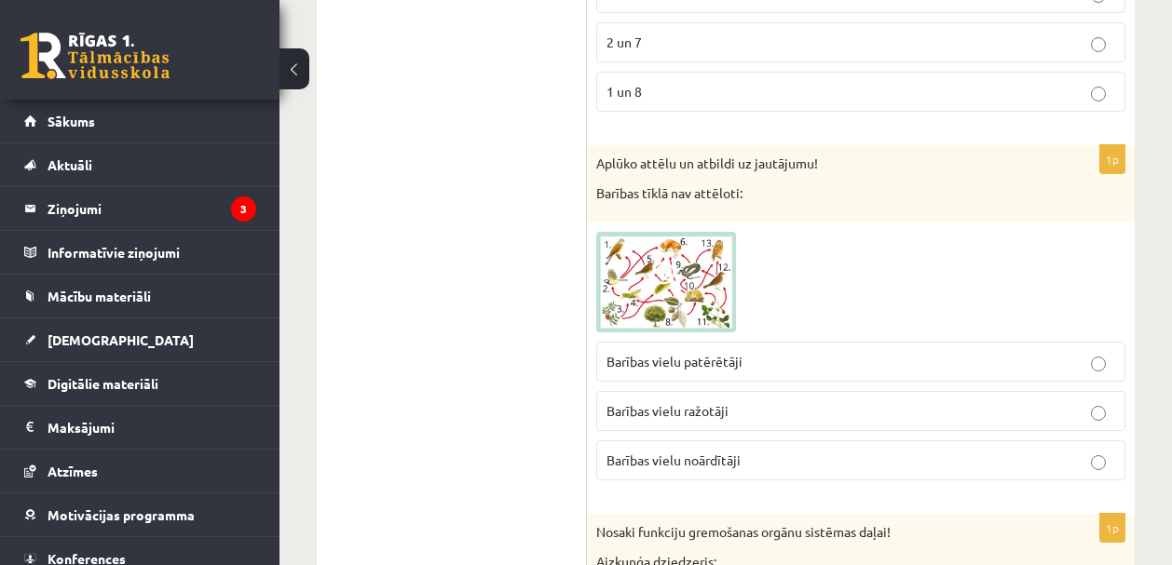
scroll to position [5945, 0]
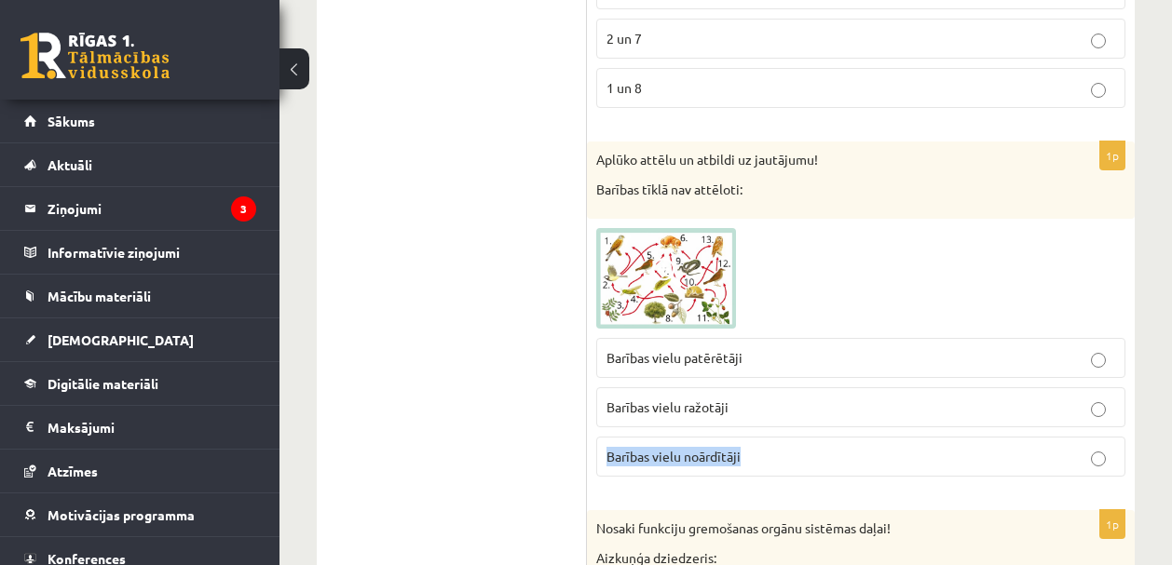
drag, startPoint x: 752, startPoint y: 449, endPoint x: 587, endPoint y: 440, distance: 166.0
click at [587, 440] on div "1p Aplūko attēlu un atbildi uz jautājumu! Barības tīklā nav attēloti: Barības v…" at bounding box center [861, 317] width 548 height 350
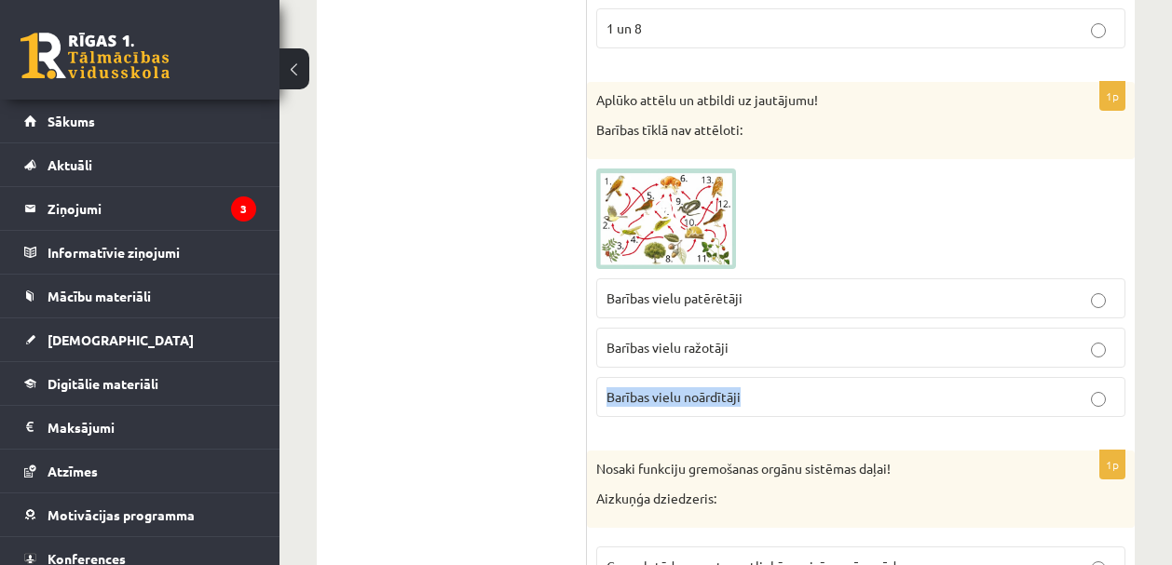
scroll to position [6006, 0]
click at [933, 406] on label "Barības vielu noārdītāji" at bounding box center [860, 396] width 529 height 40
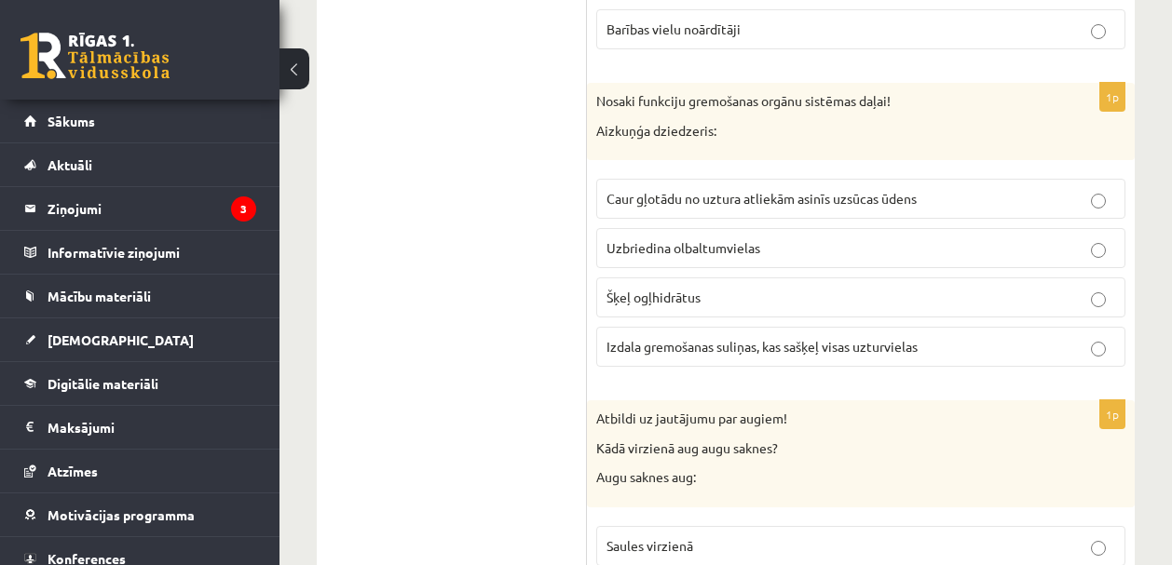
scroll to position [6375, 0]
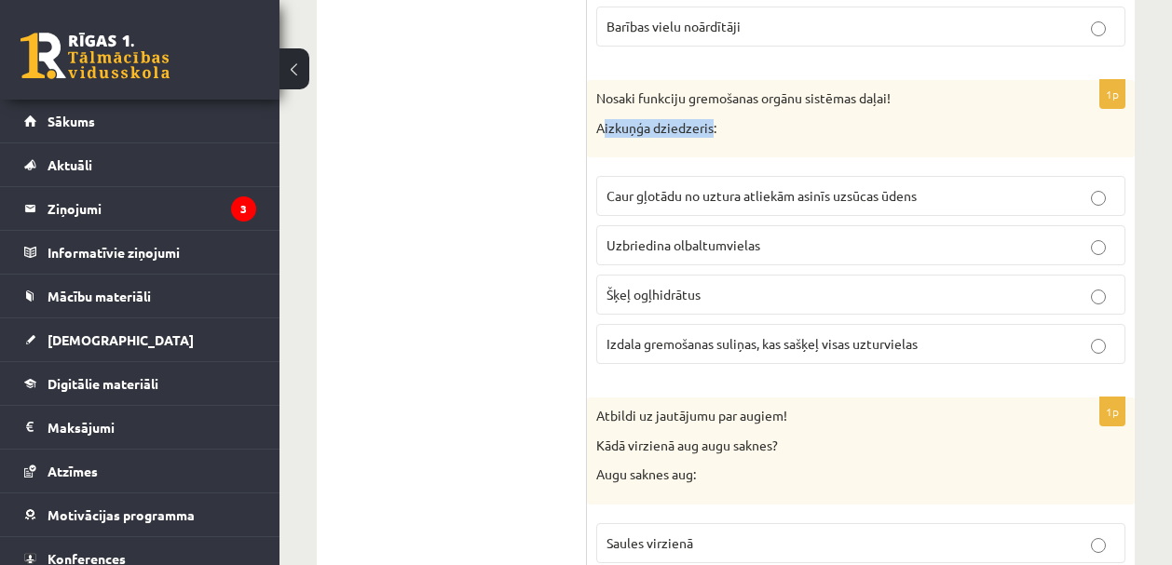
drag, startPoint x: 711, startPoint y: 124, endPoint x: 603, endPoint y: 134, distance: 107.6
click at [603, 134] on p "Aizkuņģa dziedzeris:" at bounding box center [814, 128] width 436 height 19
click at [813, 152] on div "Nosaki funkciju gremošanas orgānu sistēmas daļai! Aizkuņģa dziedzeris:" at bounding box center [861, 118] width 548 height 77
drag, startPoint x: 769, startPoint y: 137, endPoint x: 633, endPoint y: 113, distance: 138.1
click at [633, 113] on div "Nosaki funkciju gremošanas orgānu sistēmas daļai! Aizkuņģa dziedzeris:" at bounding box center [861, 118] width 548 height 77
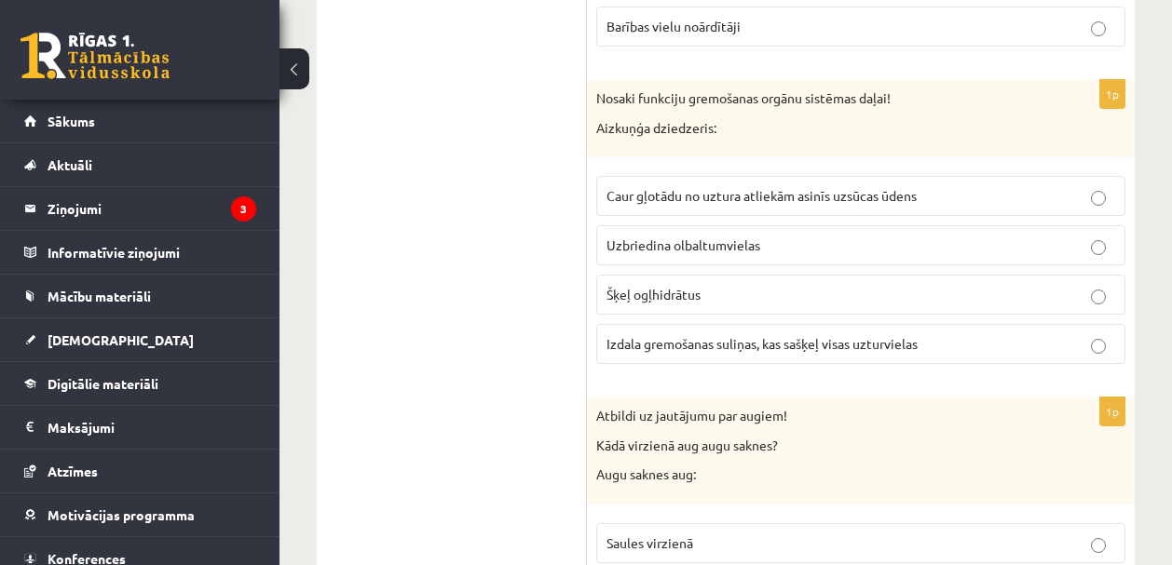
click at [746, 301] on p "Šķeļ ogļhidrātus" at bounding box center [860, 295] width 508 height 20
click at [637, 305] on label "Šķeļ ogļhidrātus" at bounding box center [860, 295] width 529 height 40
click at [625, 332] on label "Izdala gremošanas suliņas, kas sašķeļ visas uzturvielas" at bounding box center [860, 344] width 529 height 40
click at [759, 293] on p "Šķeļ ogļhidrātus" at bounding box center [860, 295] width 508 height 20
click at [688, 352] on p "Izdala gremošanas suliņas, kas sašķeļ visas uzturvielas" at bounding box center [860, 344] width 508 height 20
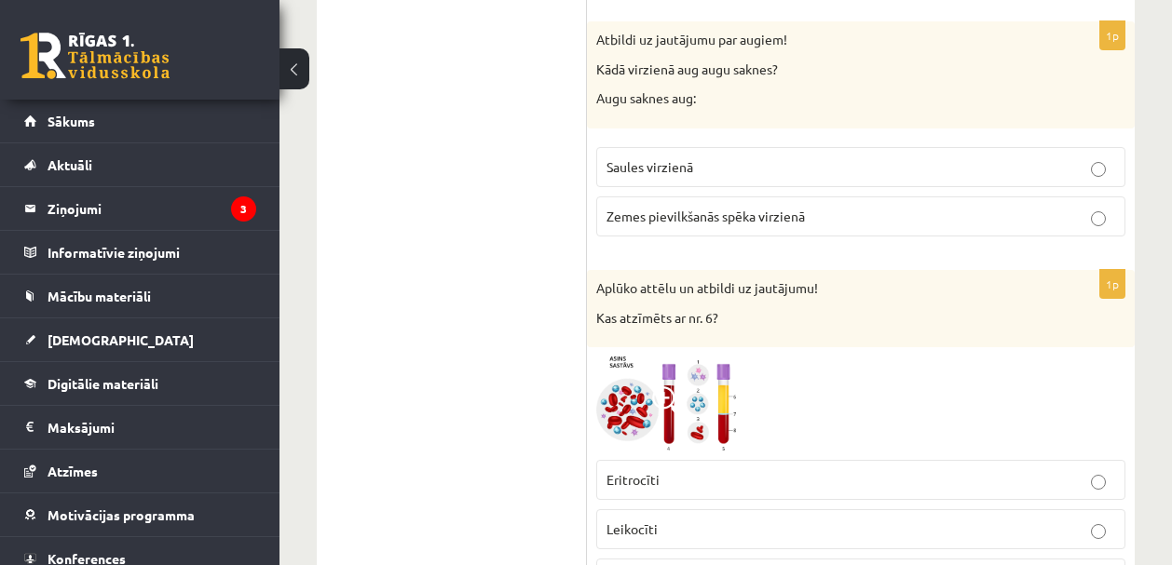
scroll to position [6751, 0]
click at [698, 224] on span "Zemes pievilkšanās spēka virzienā" at bounding box center [705, 217] width 198 height 17
drag, startPoint x: 597, startPoint y: 102, endPoint x: 697, endPoint y: 101, distance: 99.6
click at [697, 101] on p "Augu saknes aug:" at bounding box center [814, 99] width 436 height 19
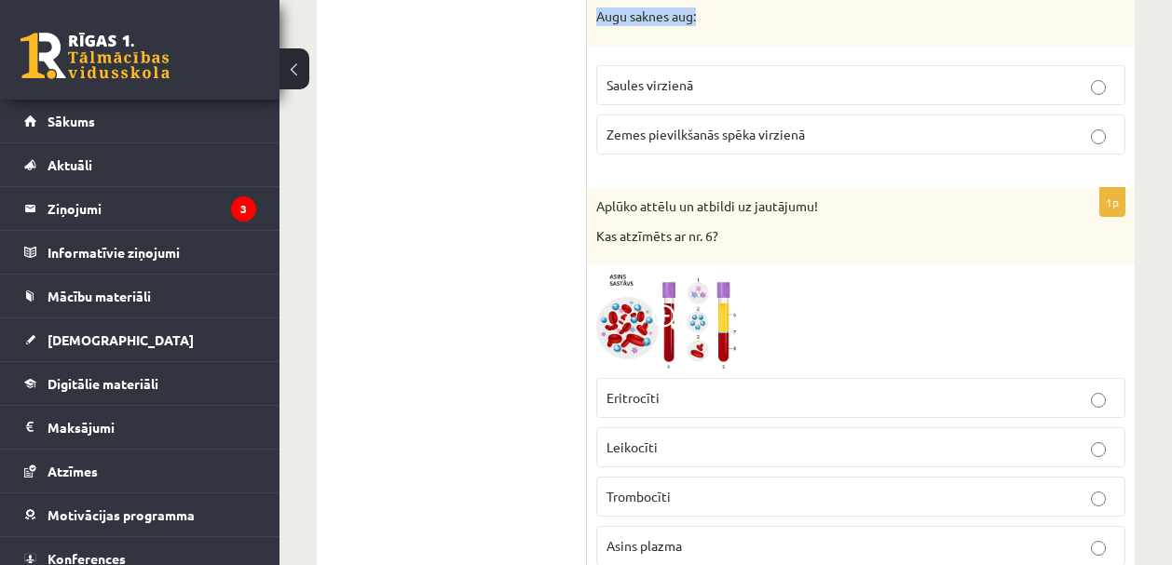
scroll to position [6826, 0]
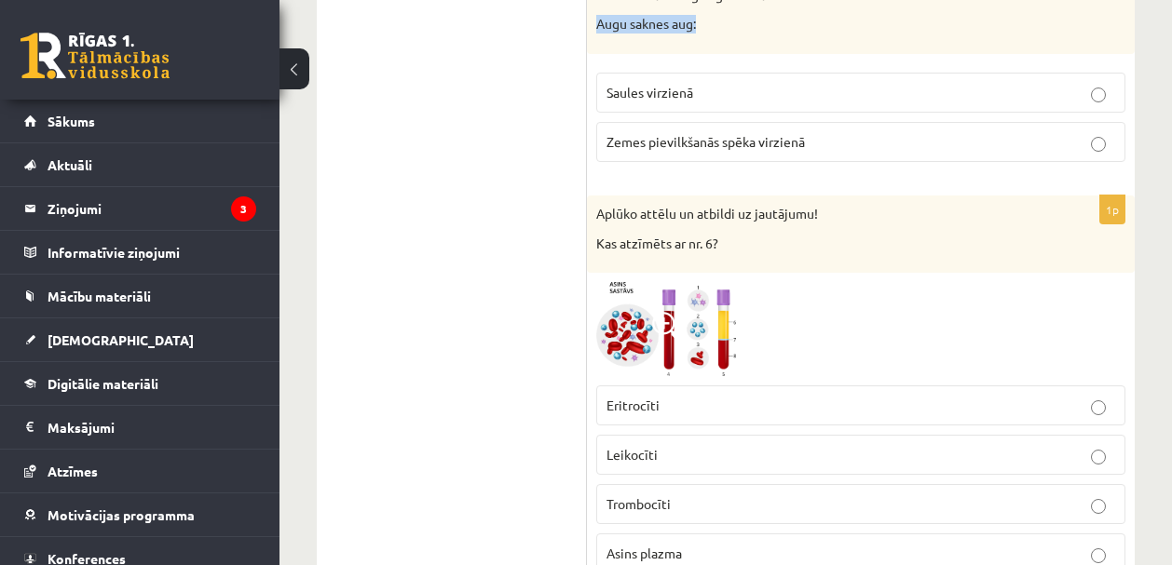
click at [725, 325] on img at bounding box center [666, 329] width 140 height 94
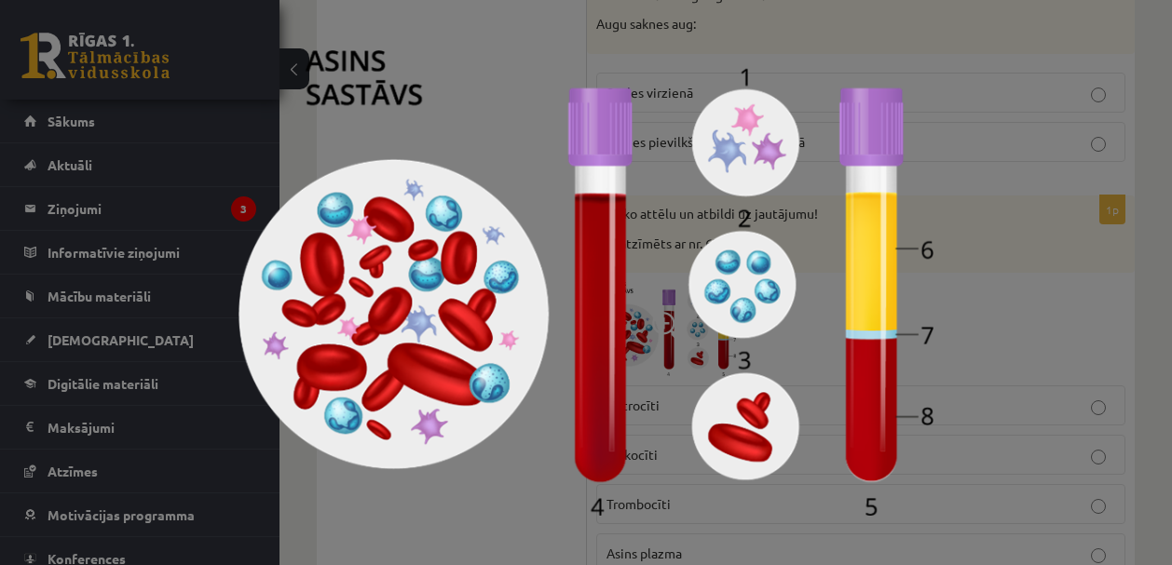
click at [978, 275] on div at bounding box center [586, 282] width 1172 height 565
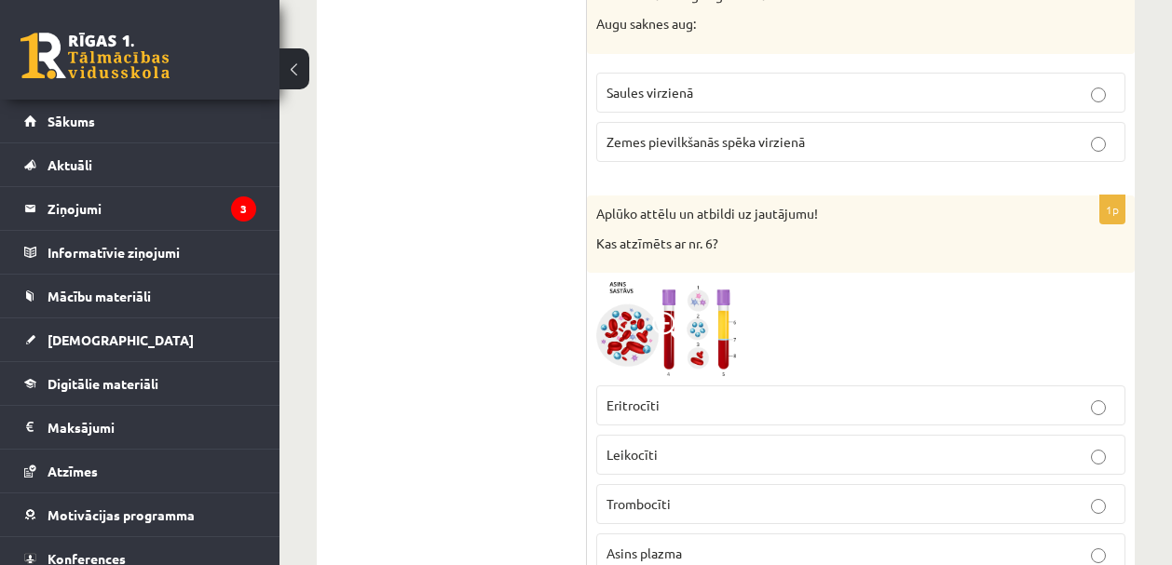
click at [674, 545] on p "Asins plazma" at bounding box center [860, 554] width 508 height 20
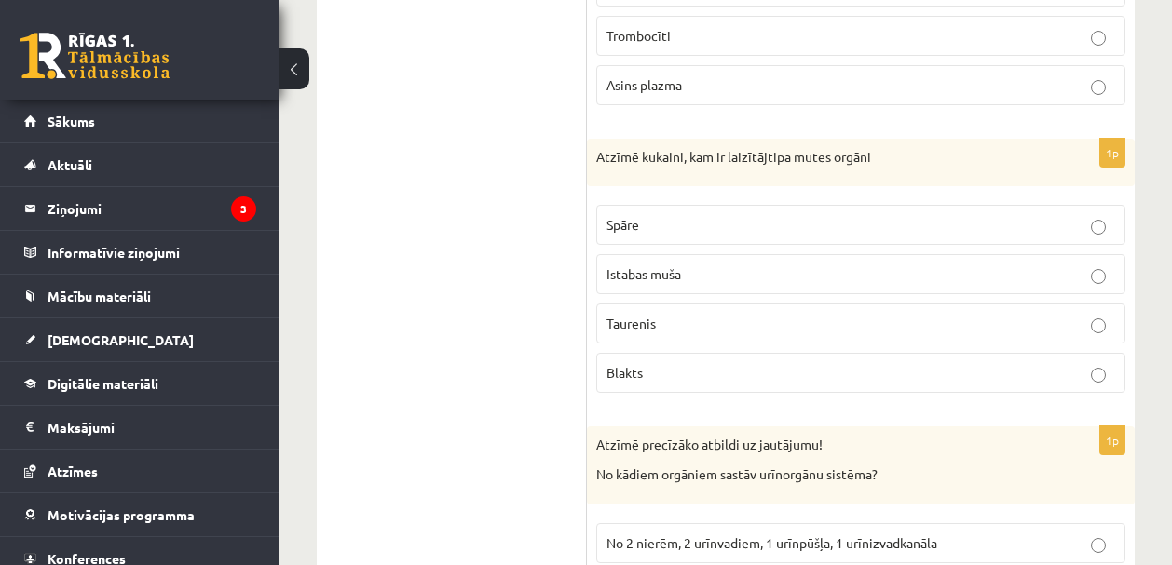
scroll to position [7350, 0]
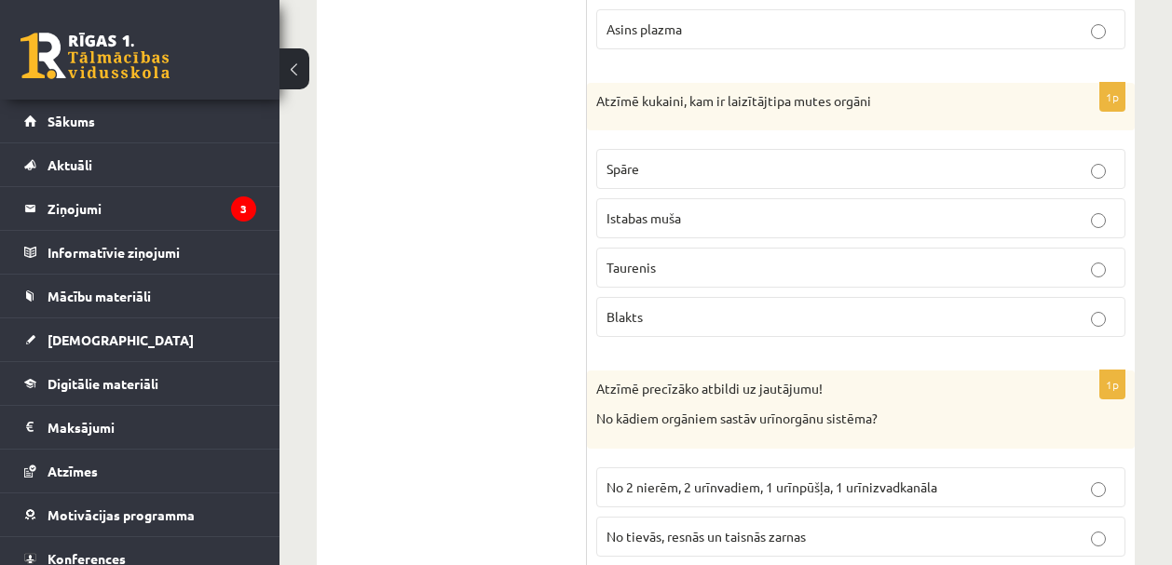
click at [668, 278] on label "Taurenis" at bounding box center [860, 268] width 529 height 40
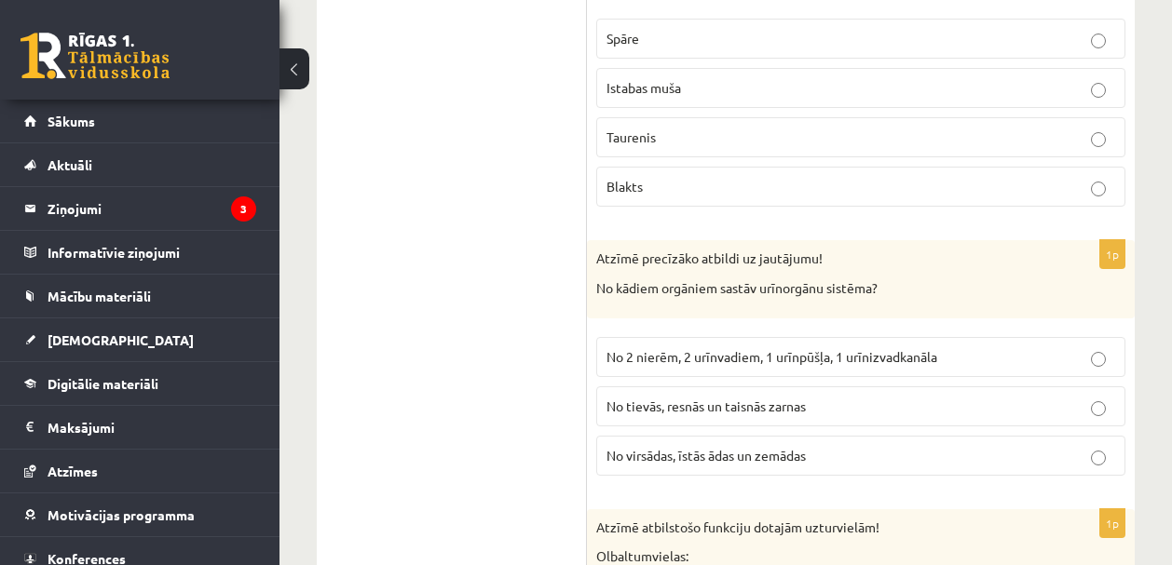
scroll to position [7489, 0]
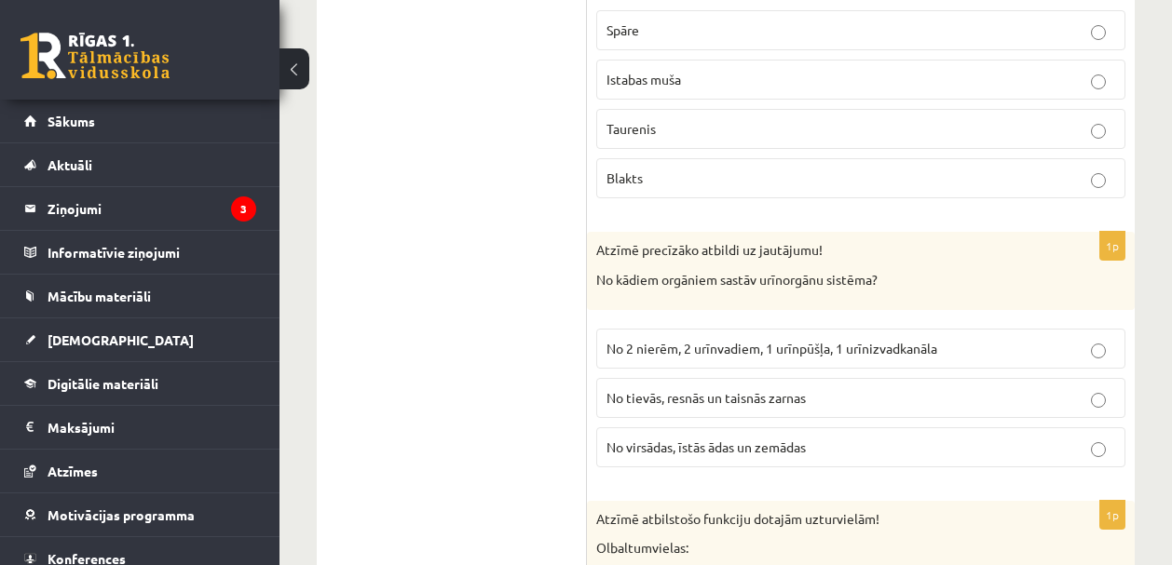
click at [863, 79] on p "Istabas muša" at bounding box center [860, 80] width 508 height 20
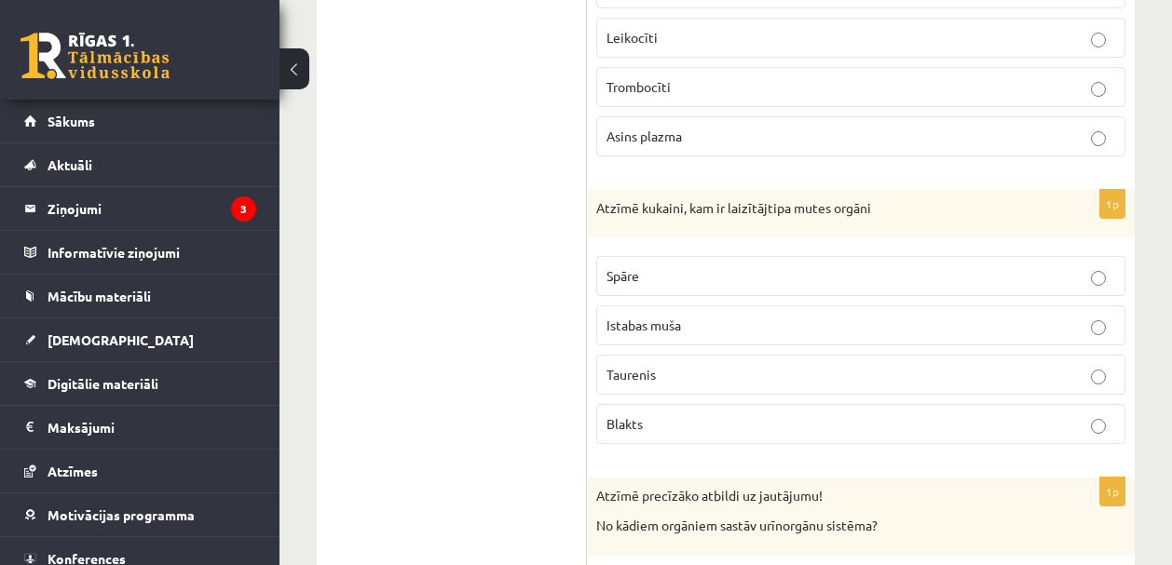
scroll to position [7238, 0]
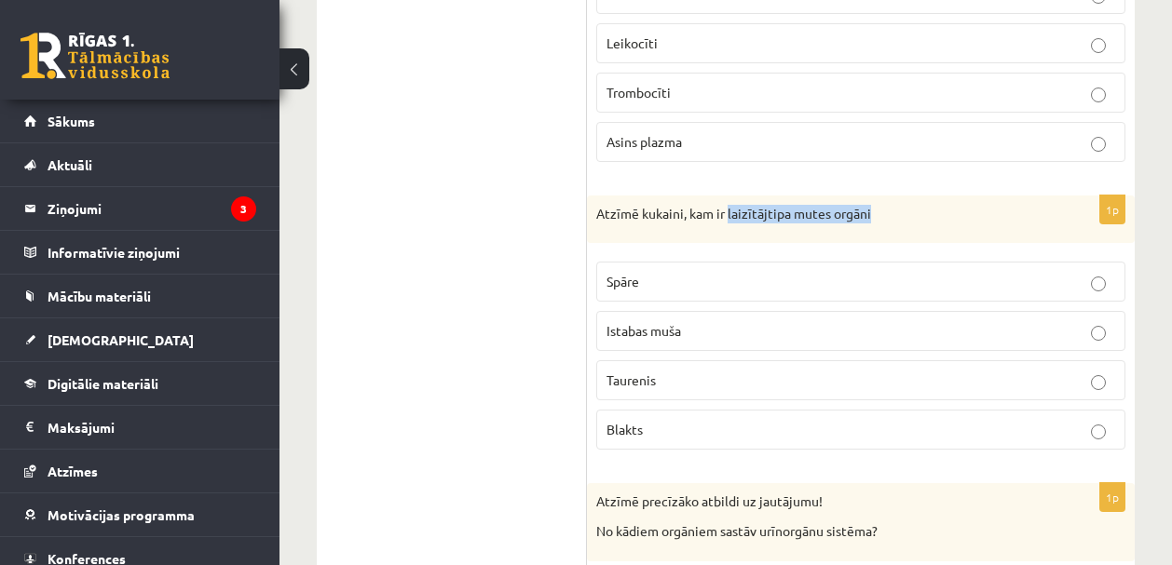
drag, startPoint x: 729, startPoint y: 214, endPoint x: 874, endPoint y: 214, distance: 145.3
click at [874, 214] on p "Atzīmē kukaini, kam ir laizītājtipa mutes orgāni" at bounding box center [814, 214] width 436 height 19
click at [725, 327] on p "Istabas muša" at bounding box center [860, 331] width 508 height 20
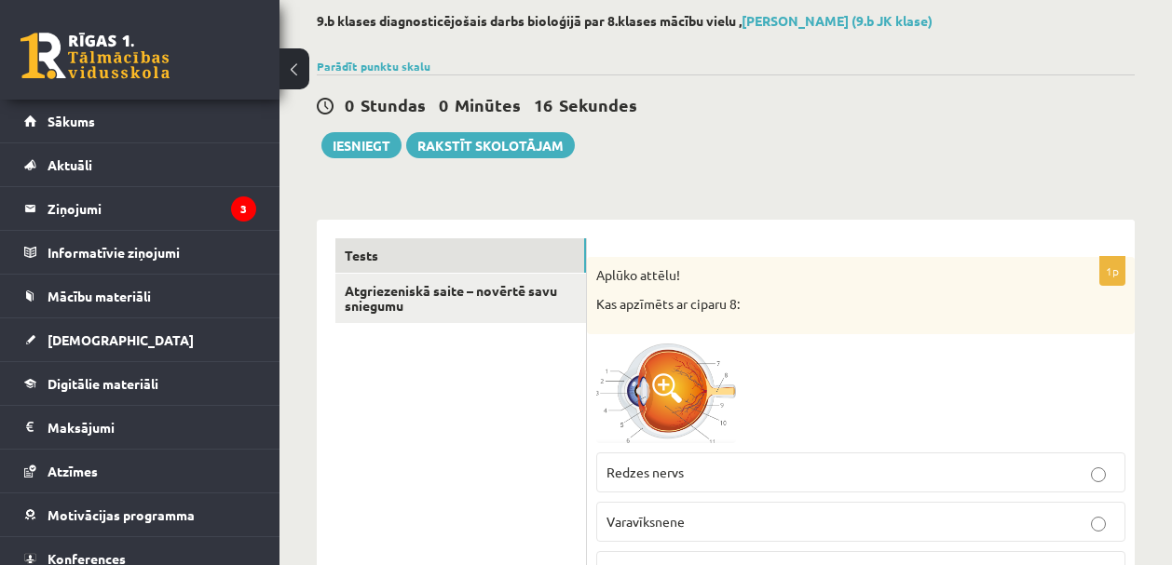
scroll to position [88, 0]
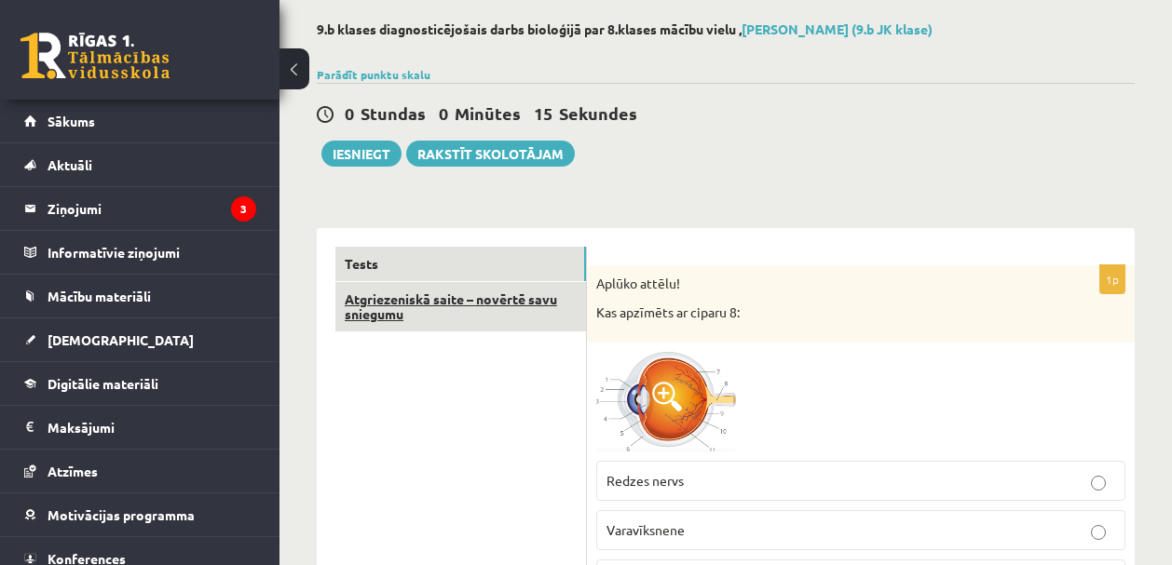
click at [432, 303] on link "Atgriezeniskā saite – novērtē savu sniegumu" at bounding box center [460, 307] width 251 height 50
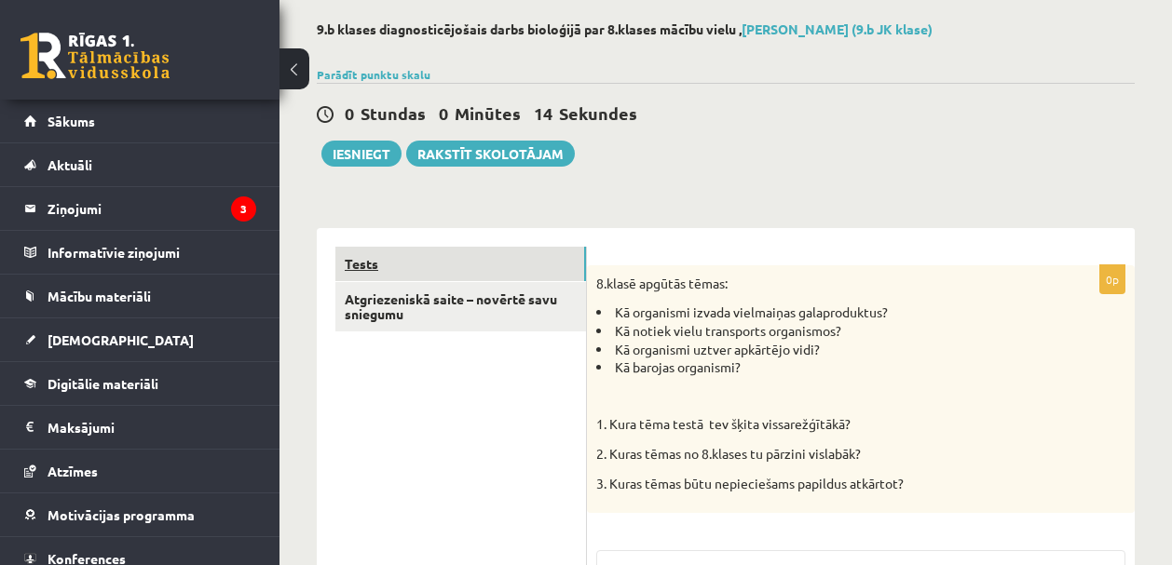
click at [349, 257] on link "Tests" at bounding box center [460, 264] width 251 height 34
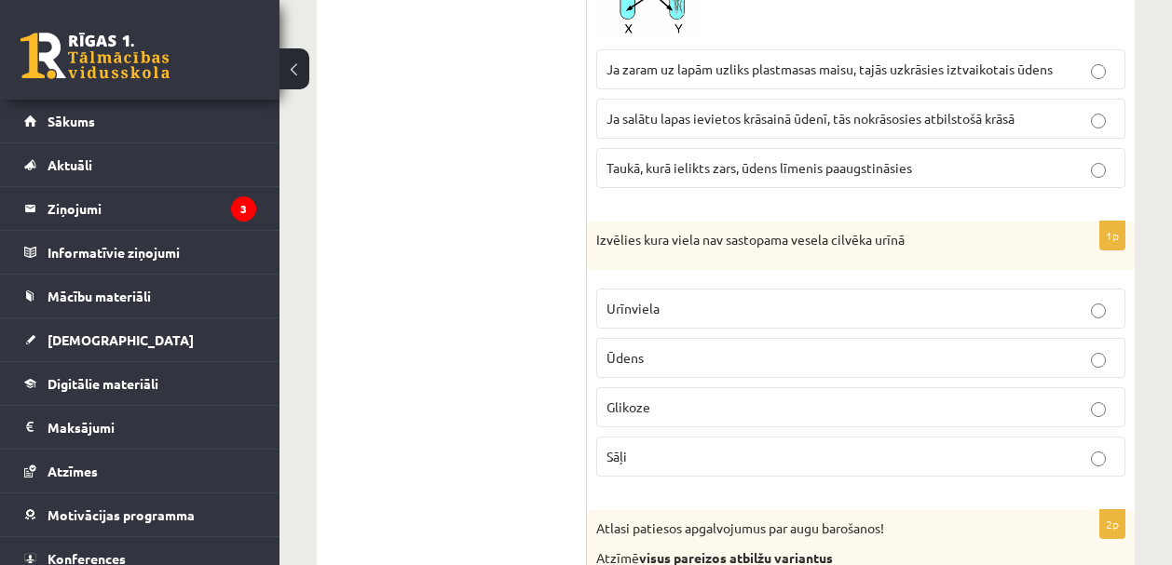
scroll to position [8515, 0]
click at [1105, 311] on p "Urīnviela" at bounding box center [860, 309] width 508 height 20
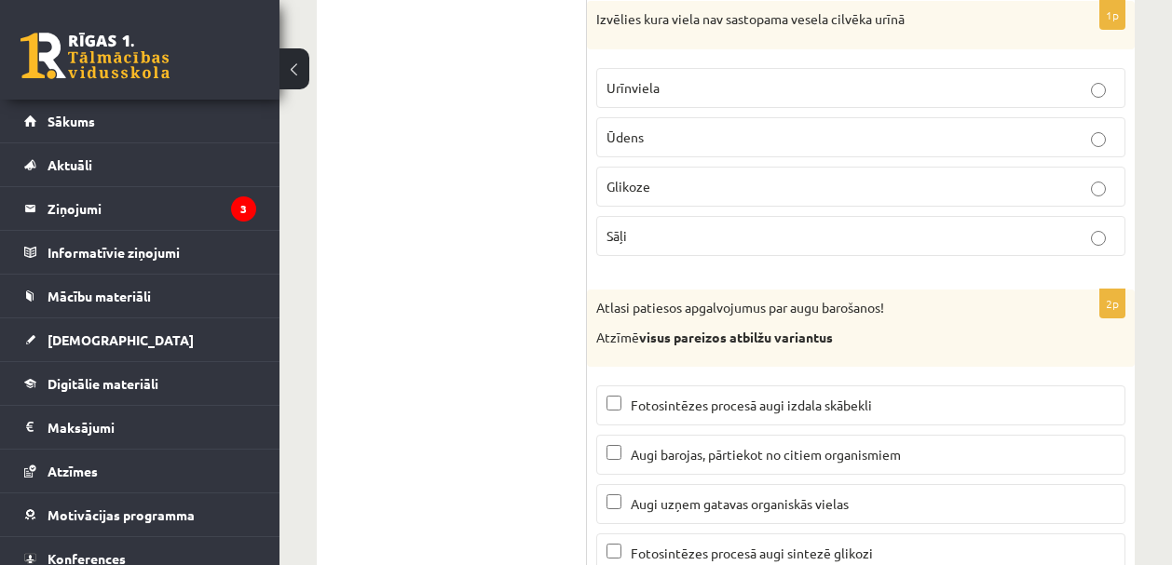
scroll to position [8934, 0]
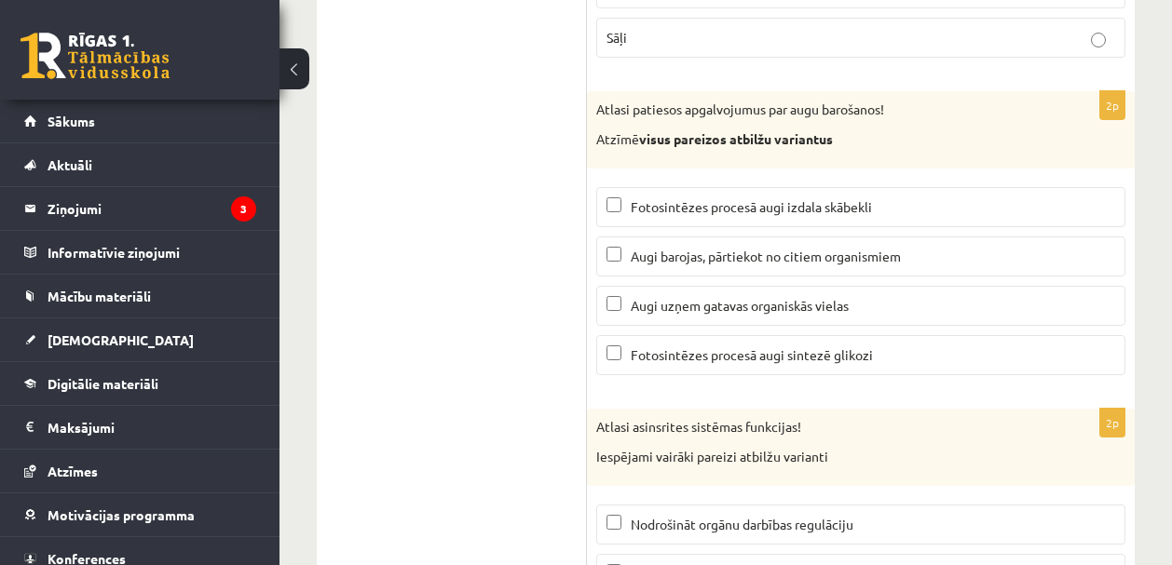
click at [792, 249] on span "Augi barojas, pārtiekot no citiem organismiem" at bounding box center [765, 256] width 270 height 17
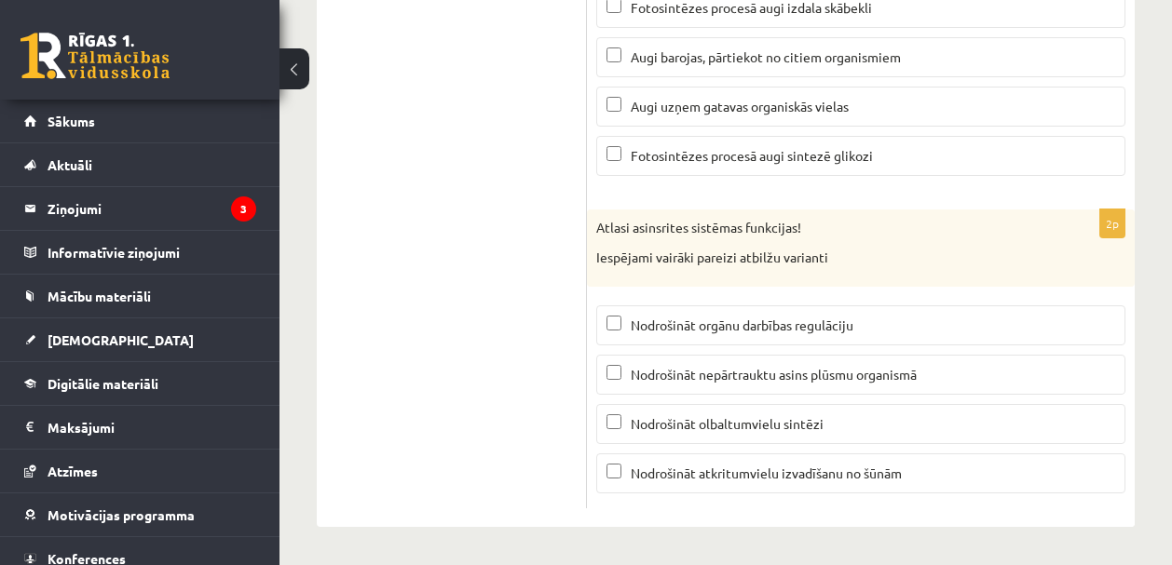
click at [758, 325] on span "Nodrošināt orgānu darbības regulāciju" at bounding box center [741, 325] width 223 height 17
click at [786, 397] on fieldset "Nodrošināt orgānu darbības regulāciju Nodrošināt nepārtrauktu asins plūsmu orga…" at bounding box center [860, 397] width 529 height 203
click at [789, 370] on span "Nodrošināt nepārtrauktu asins plūsmu organismā" at bounding box center [773, 374] width 286 height 17
click at [802, 377] on span "Nodrošināt nepārtrauktu asins plūsmu organismā" at bounding box center [773, 374] width 286 height 17
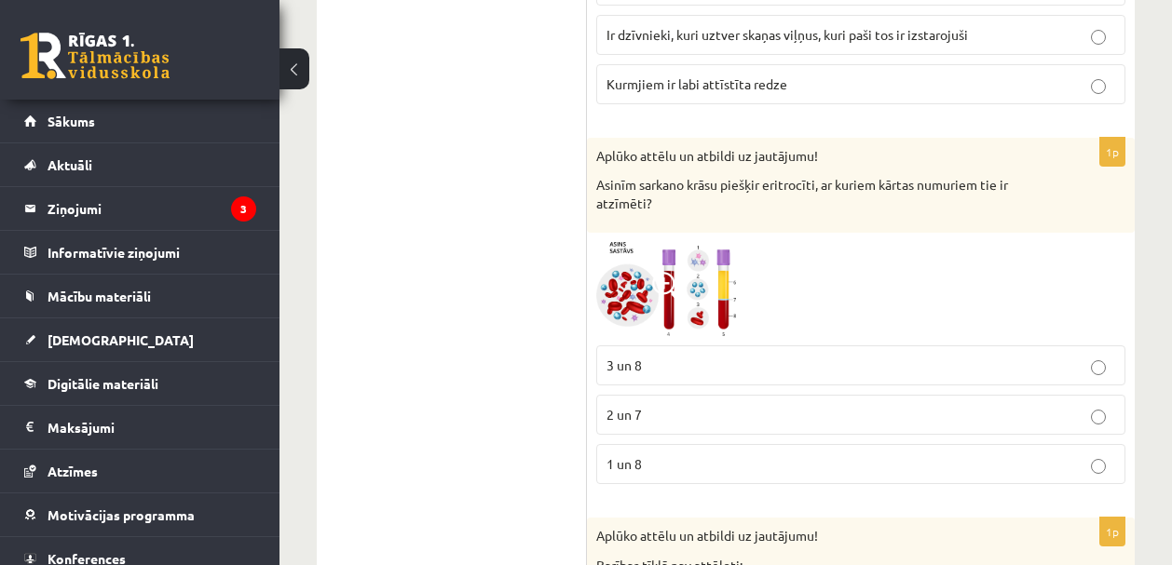
scroll to position [5608, 0]
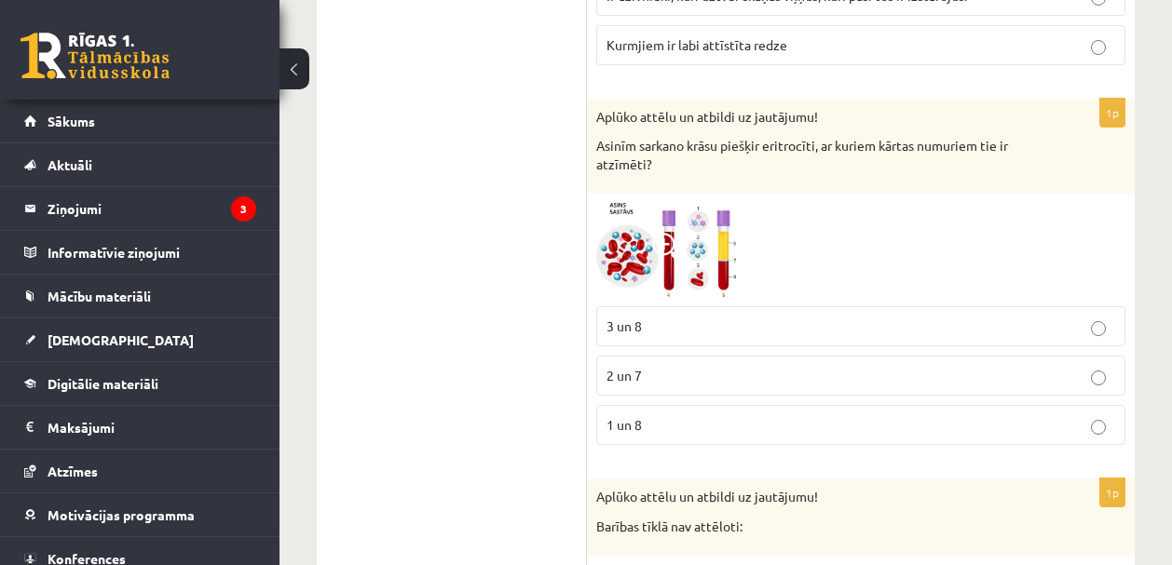
click at [1095, 419] on p "1 un 8" at bounding box center [860, 425] width 508 height 20
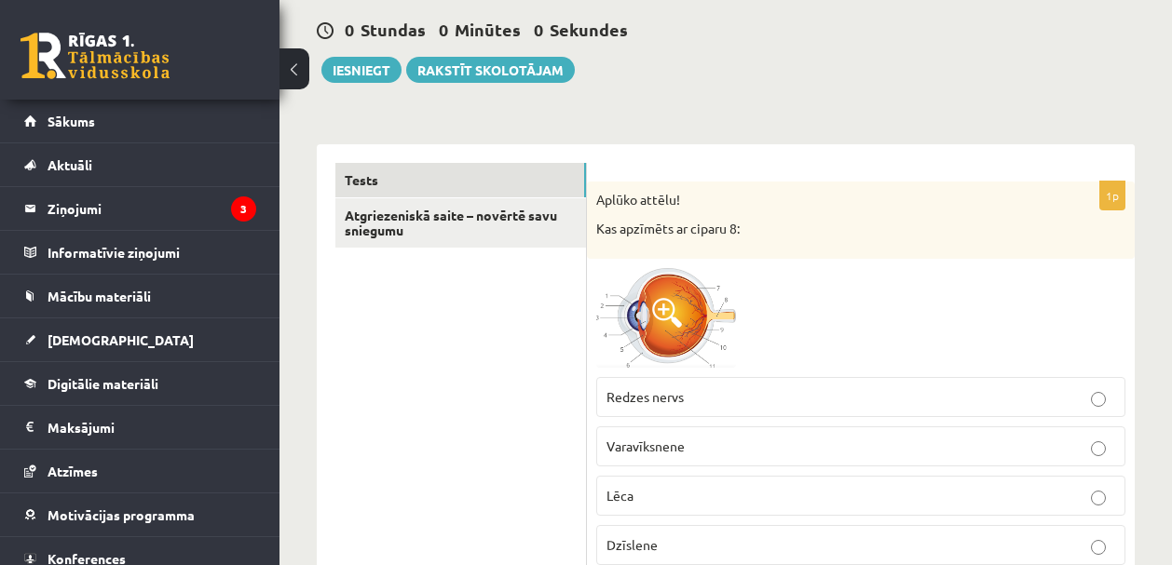
scroll to position [0, 0]
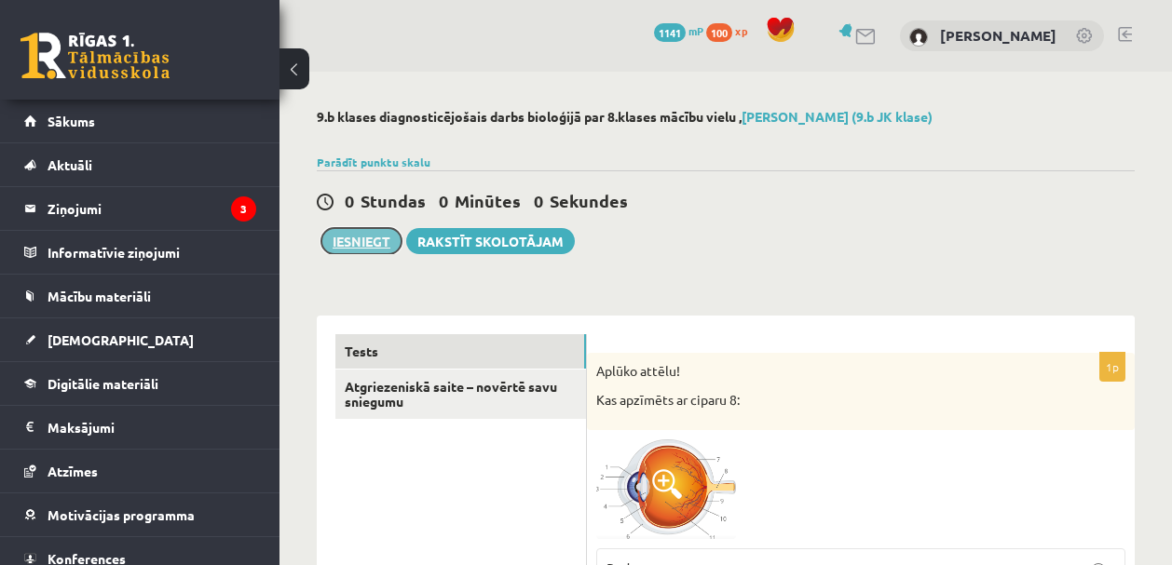
click at [350, 241] on button "Iesniegt" at bounding box center [361, 241] width 80 height 26
